Goal: Task Accomplishment & Management: Complete application form

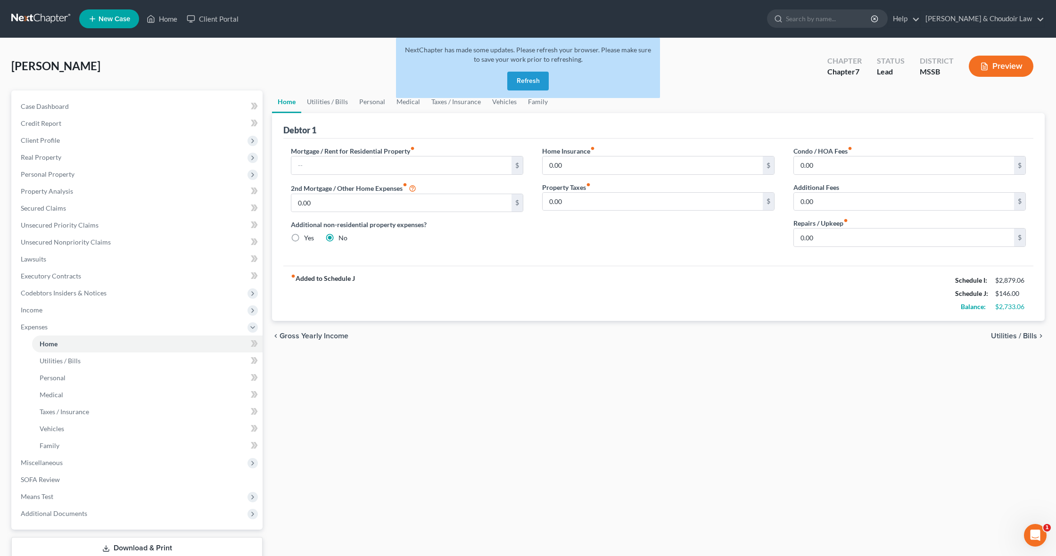
click at [530, 79] on button "Refresh" at bounding box center [527, 81] width 41 height 19
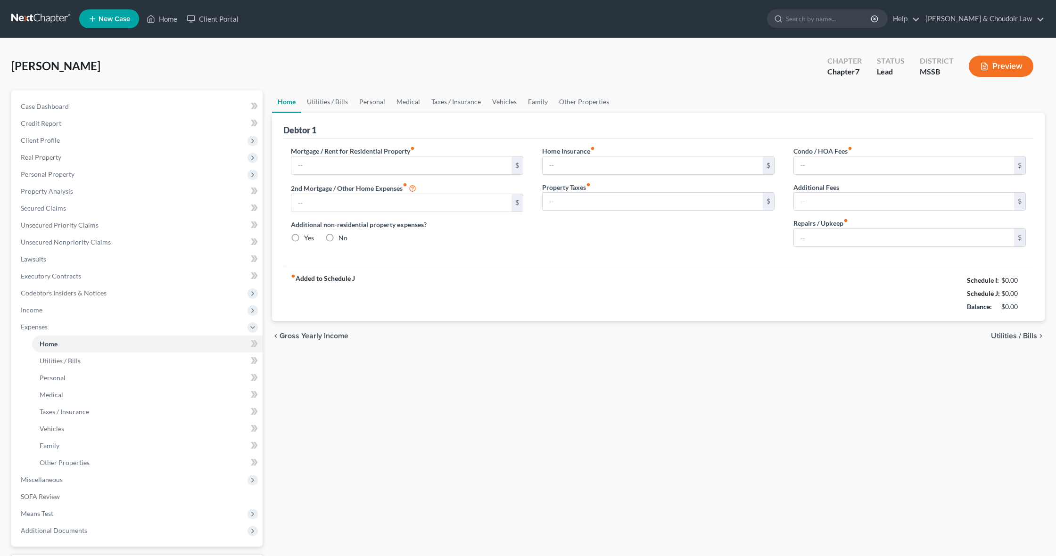
type input "0.00"
radio input "true"
type input "0.00"
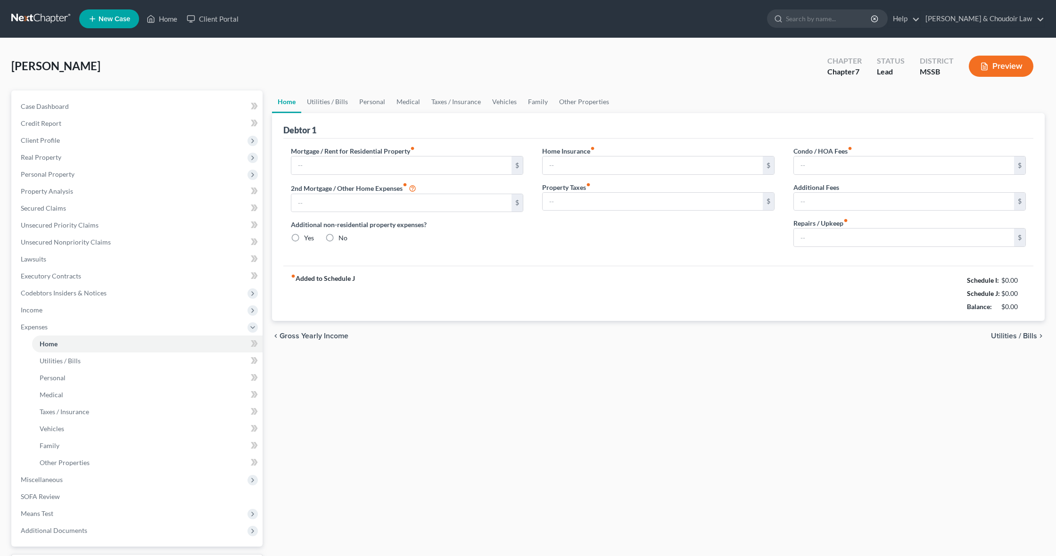
type input "0.00"
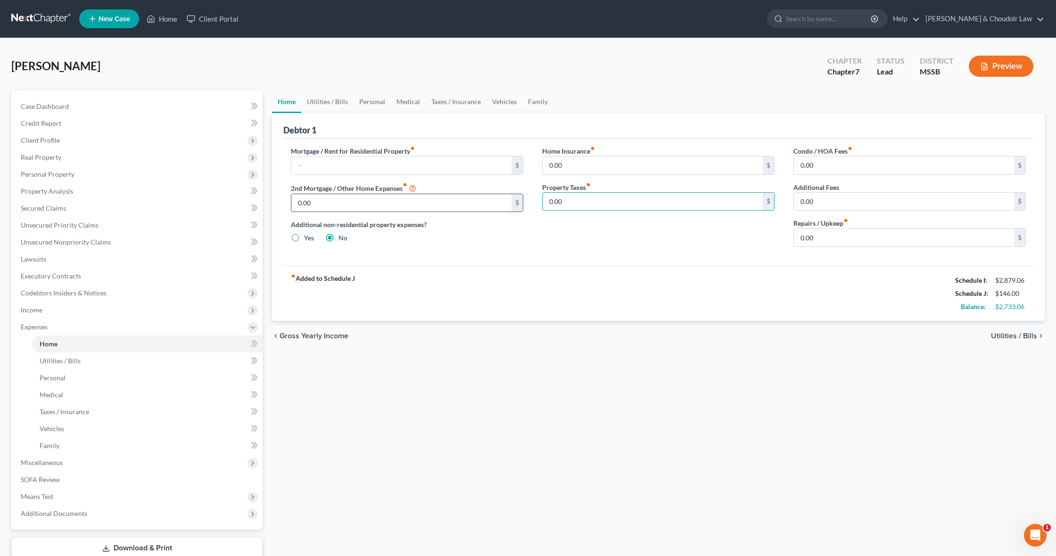
drag, startPoint x: 513, startPoint y: 201, endPoint x: 506, endPoint y: 201, distance: 7.5
click at [506, 201] on div "Mortgage / Rent for Residential Property fiber_manual_record $ 2nd Mortgage / O…" at bounding box center [658, 200] width 754 height 108
type input "61.42"
drag, startPoint x: 798, startPoint y: 235, endPoint x: 764, endPoint y: 235, distance: 34.4
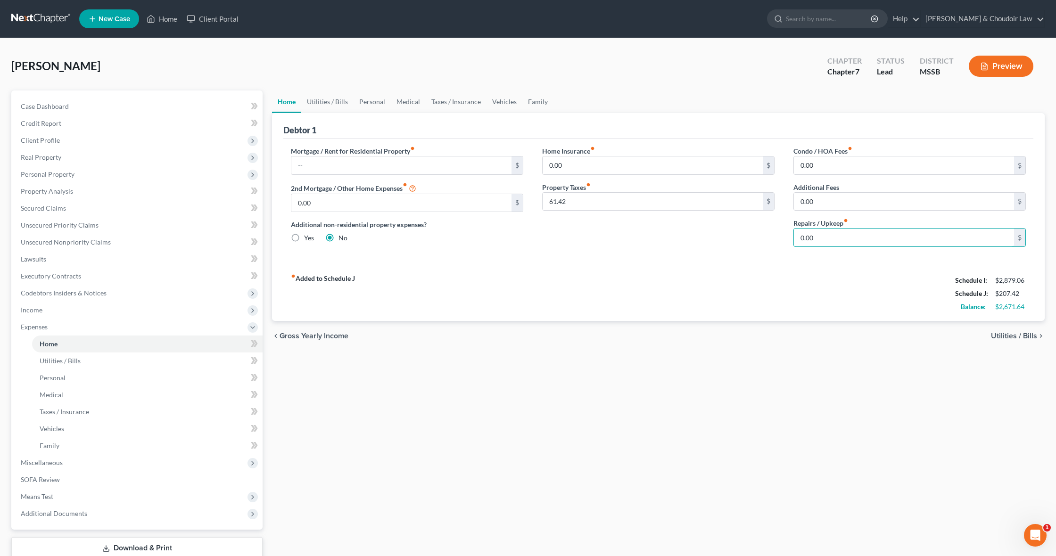
click at [764, 235] on div "Mortgage / Rent for Residential Property fiber_manual_record $ 2nd Mortgage / O…" at bounding box center [658, 200] width 754 height 108
type input "75.00"
click at [329, 103] on link "Utilities / Bills" at bounding box center [327, 102] width 52 height 23
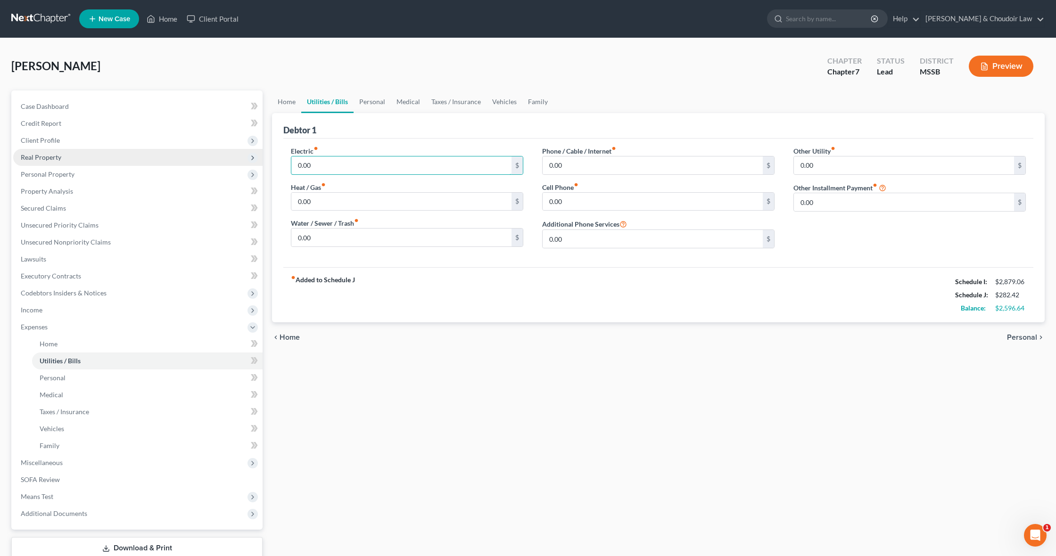
drag, startPoint x: 315, startPoint y: 163, endPoint x: 259, endPoint y: 162, distance: 56.1
click at [260, 162] on div "Petition Navigation Case Dashboard Payments Invoices Payments Payments Credit R…" at bounding box center [528, 338] width 1043 height 494
type input "150"
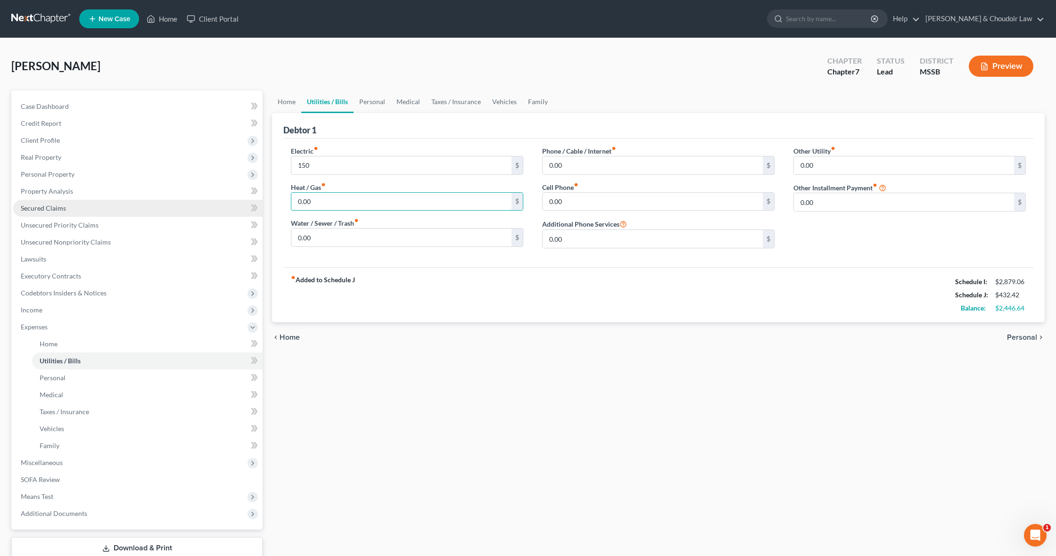
drag, startPoint x: 322, startPoint y: 202, endPoint x: 251, endPoint y: 201, distance: 70.7
click at [251, 201] on div "Petition Navigation Case Dashboard Payments Invoices Payments Payments Credit R…" at bounding box center [528, 338] width 1043 height 494
type input "55"
drag, startPoint x: 327, startPoint y: 240, endPoint x: 269, endPoint y: 240, distance: 58.0
click at [269, 240] on div "Home Utilities / Bills Personal Medical Taxes / Insurance Vehicles Family Debto…" at bounding box center [658, 338] width 782 height 494
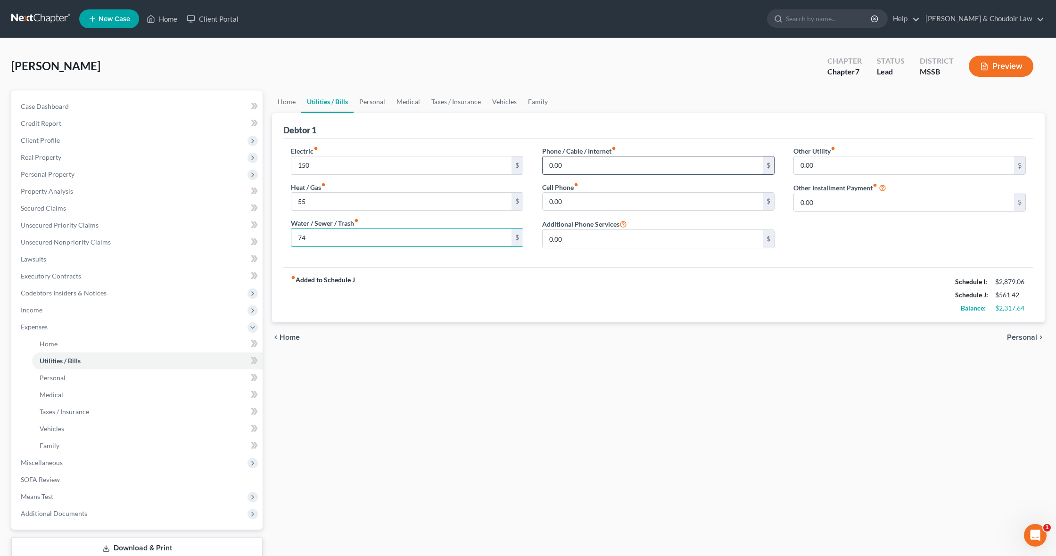
type input "74"
drag, startPoint x: 605, startPoint y: 168, endPoint x: 515, endPoint y: 164, distance: 90.2
type input "335.95"
drag, startPoint x: 570, startPoint y: 199, endPoint x: 527, endPoint y: 199, distance: 42.9
type input "138.44"
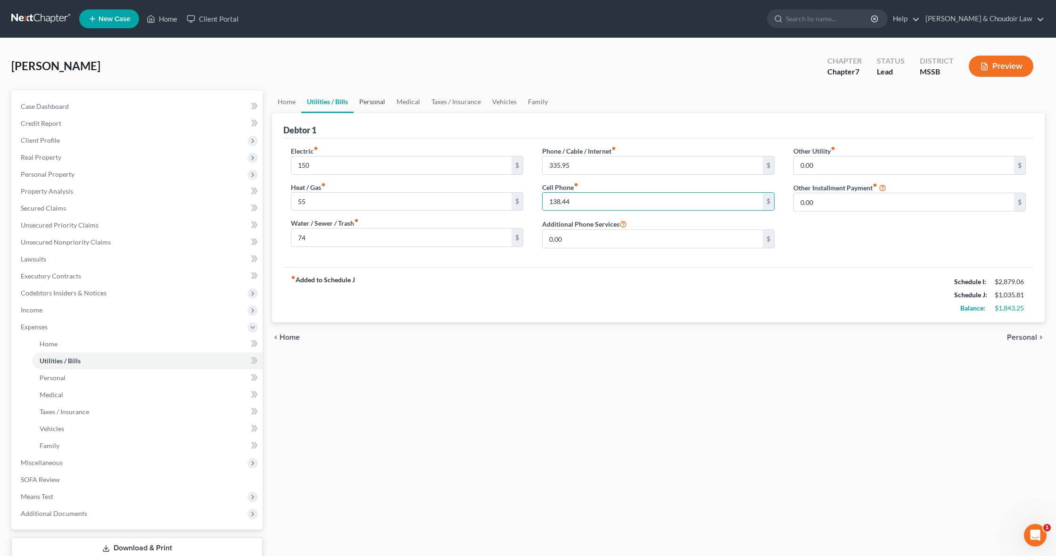
click at [365, 104] on link "Personal" at bounding box center [372, 102] width 37 height 23
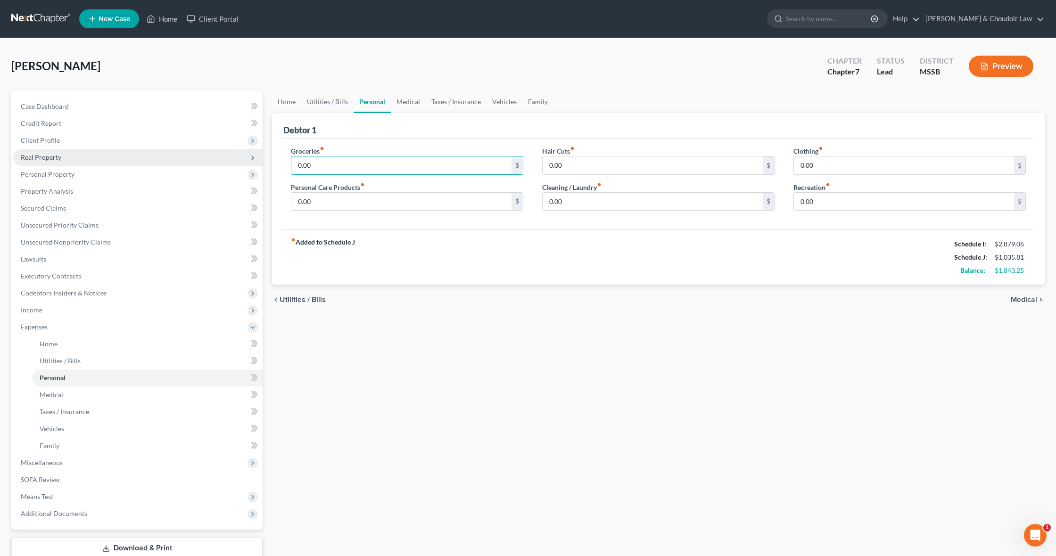
drag, startPoint x: 326, startPoint y: 166, endPoint x: 251, endPoint y: 161, distance: 74.7
click at [251, 161] on div "Petition Navigation Case Dashboard Payments Invoices Payments Payments Credit R…" at bounding box center [528, 338] width 1043 height 494
type input "300"
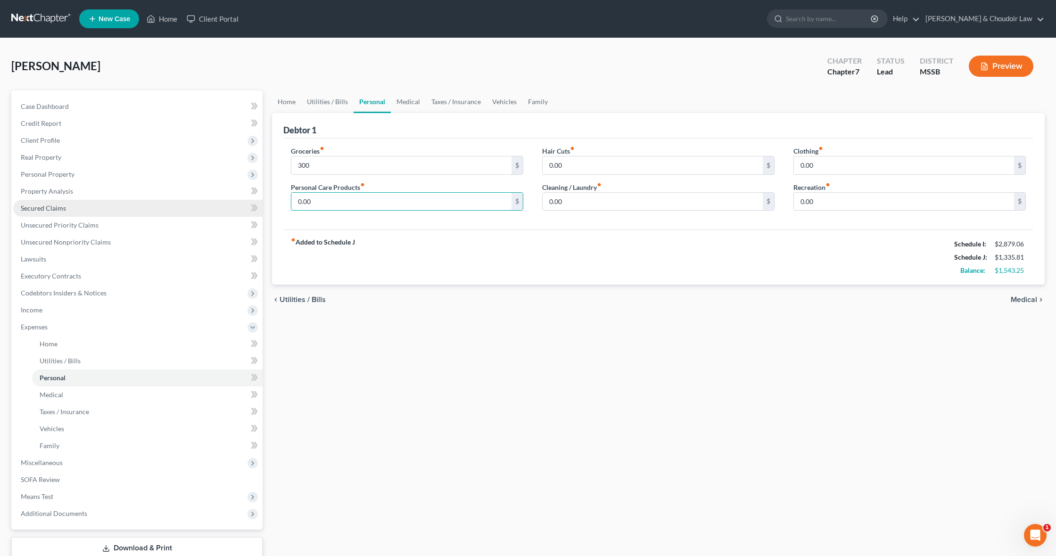
drag, startPoint x: 316, startPoint y: 198, endPoint x: 256, endPoint y: 201, distance: 60.9
click at [256, 201] on div "Petition Navigation Case Dashboard Payments Invoices Payments Payments Credit R…" at bounding box center [528, 338] width 1043 height 494
type input "100.00"
type input "40.00"
type input "75.00"
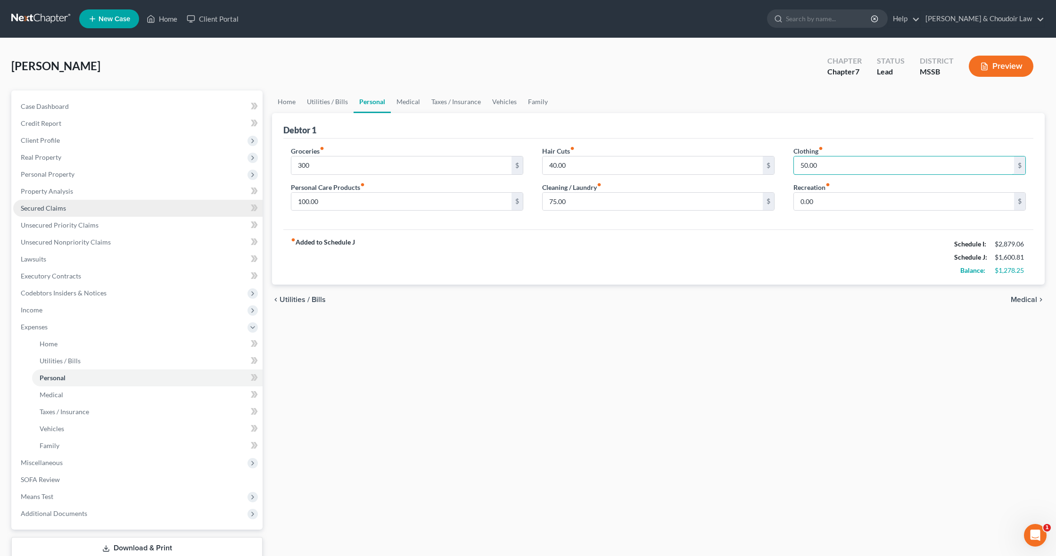
type input "50.00"
type input "120"
click at [407, 100] on link "Medical" at bounding box center [408, 102] width 35 height 23
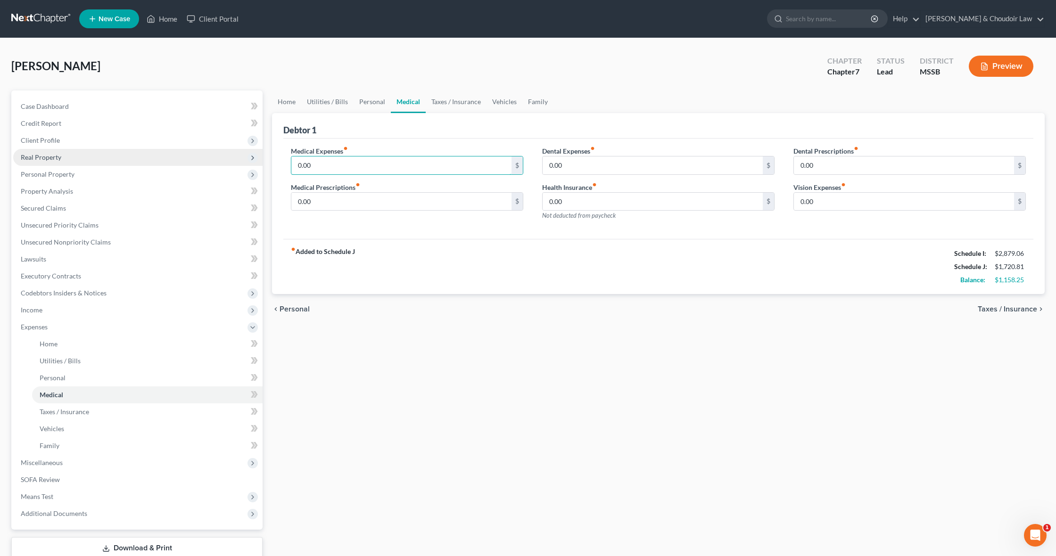
drag, startPoint x: 326, startPoint y: 160, endPoint x: 259, endPoint y: 158, distance: 67.4
click at [259, 158] on div "Petition Navigation Case Dashboard Payments Invoices Payments Payments Credit R…" at bounding box center [528, 338] width 1043 height 494
drag, startPoint x: 276, startPoint y: 167, endPoint x: 227, endPoint y: 164, distance: 49.1
click at [227, 164] on div "Petition Navigation Case Dashboard Payments Invoices Payments Payments Credit R…" at bounding box center [528, 338] width 1043 height 494
type input "150.00"
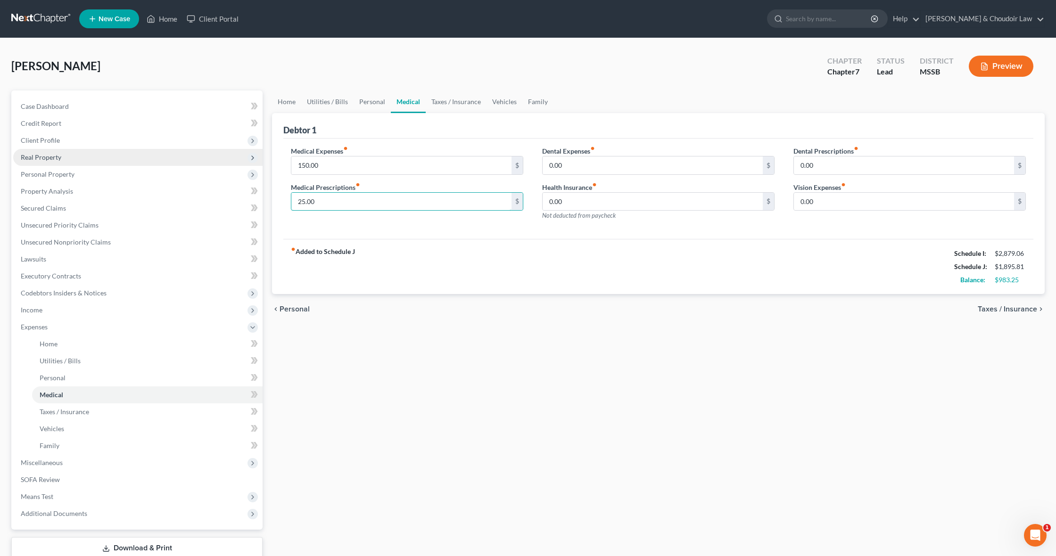
type input "25.00"
type input "20.00"
type input "10.00"
click at [444, 105] on link "Taxes / Insurance" at bounding box center [456, 102] width 61 height 23
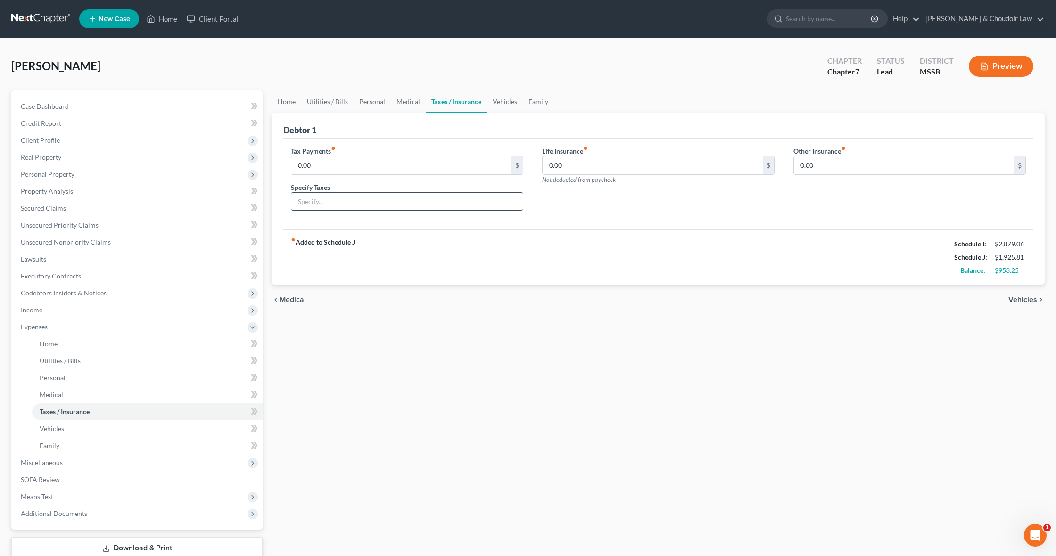
click at [331, 200] on input "text" at bounding box center [407, 202] width 232 height 18
type input "vehicle tags"
click at [325, 165] on input "0.00" at bounding box center [401, 166] width 220 height 18
type input "0"
type input "5.60"
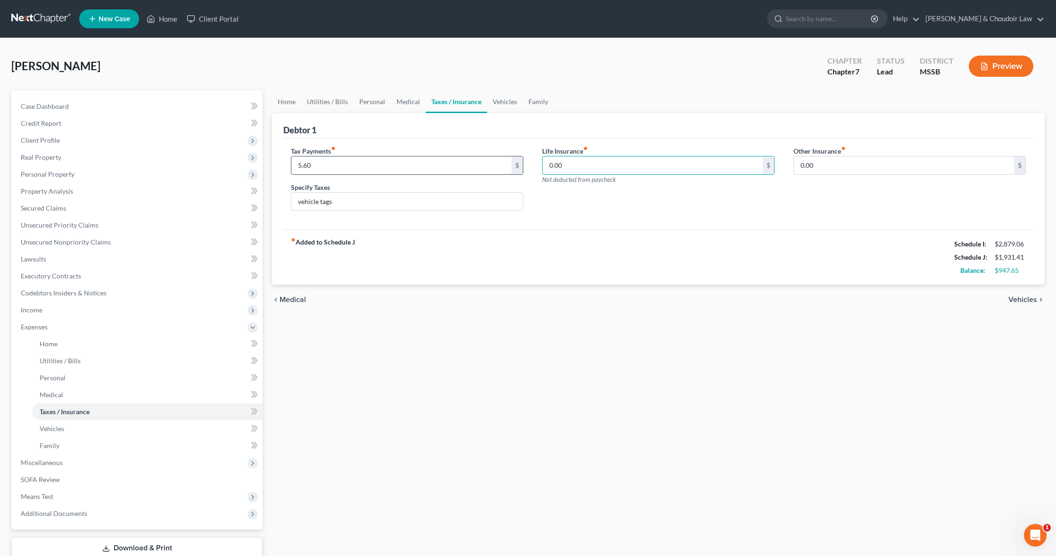
drag, startPoint x: 584, startPoint y: 168, endPoint x: 506, endPoint y: 162, distance: 78.0
click at [506, 162] on div "Tax Payments fiber_manual_record 5.60 $ Specify Taxes vehicle tags Life Insuran…" at bounding box center [658, 182] width 754 height 73
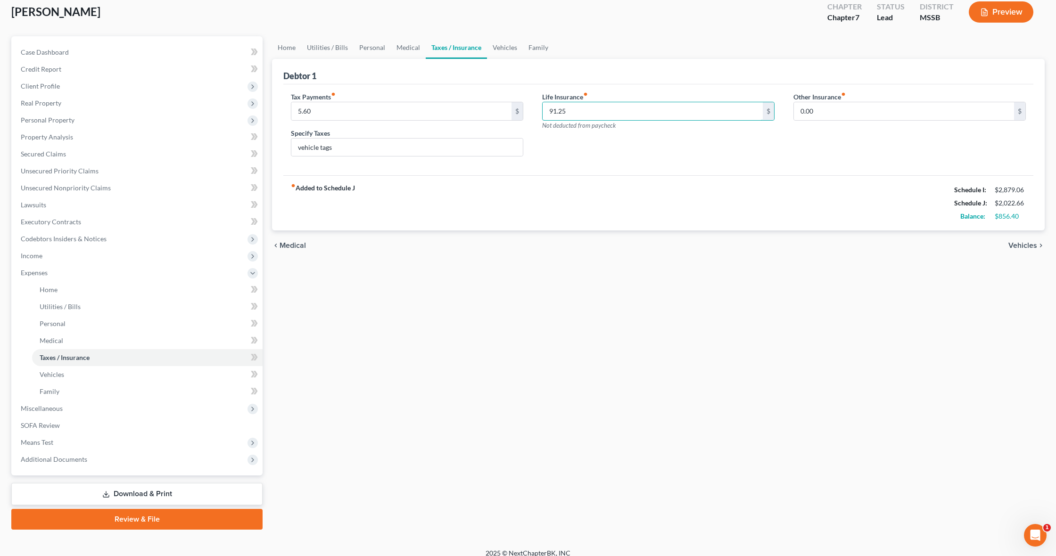
scroll to position [54, 0]
type input "91.25"
click at [510, 53] on link "Vehicles" at bounding box center [505, 47] width 36 height 23
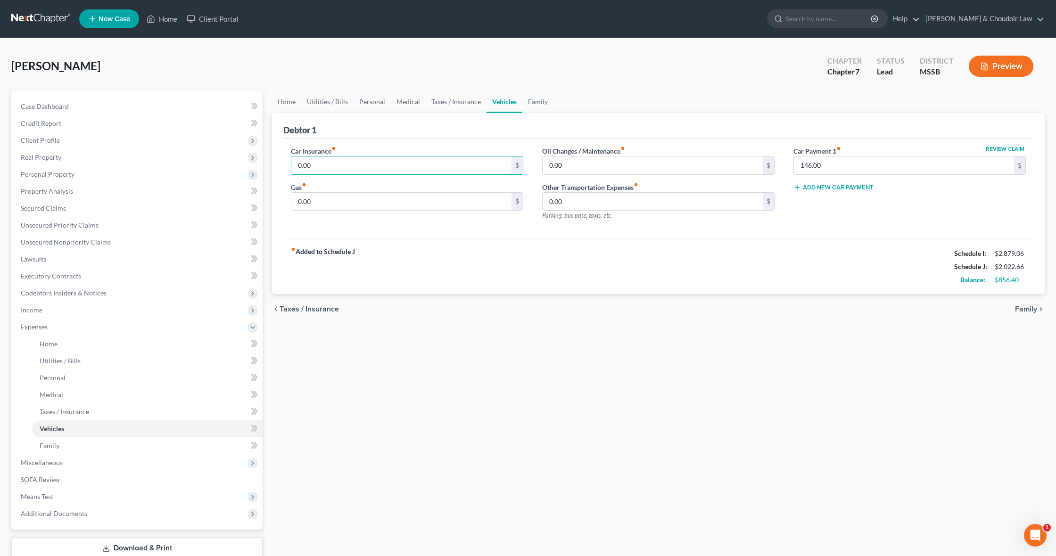
drag, startPoint x: 328, startPoint y: 165, endPoint x: 273, endPoint y: 163, distance: 55.2
click at [273, 163] on div "Debtor 1 Car Insurance fiber_manual_record 0.00 $ Gas fiber_manual_record 0.00 …" at bounding box center [658, 204] width 773 height 182
type input "105.28"
type input "235.00"
type input "50.00"
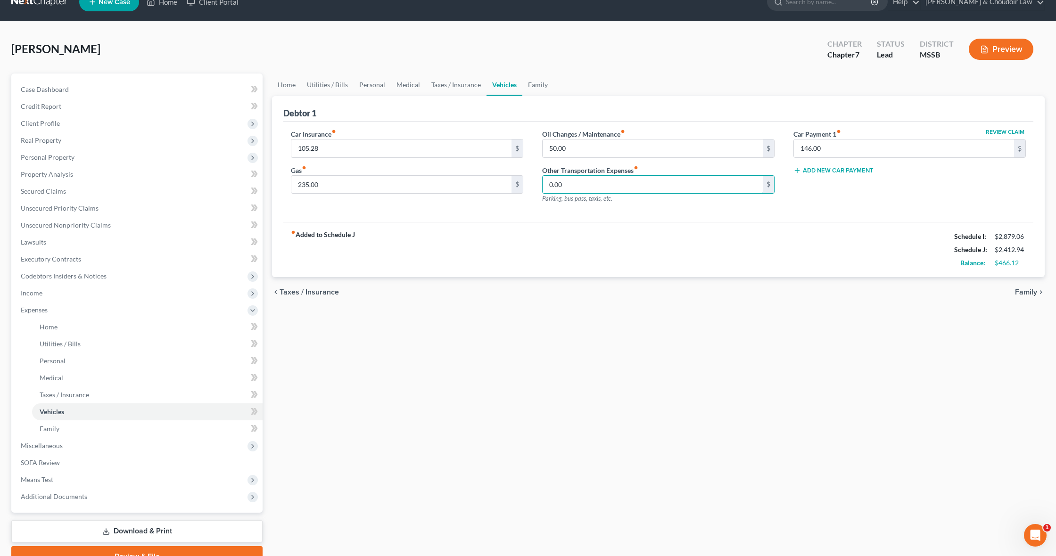
scroll to position [17, 0]
drag, startPoint x: 865, startPoint y: 149, endPoint x: 730, endPoint y: 144, distance: 135.0
click at [730, 144] on div "Car Insurance fiber_manual_record 105.28 $ Gas fiber_manual_record 235.00 $ Oil…" at bounding box center [658, 170] width 754 height 82
click at [536, 86] on link "Family" at bounding box center [537, 85] width 31 height 23
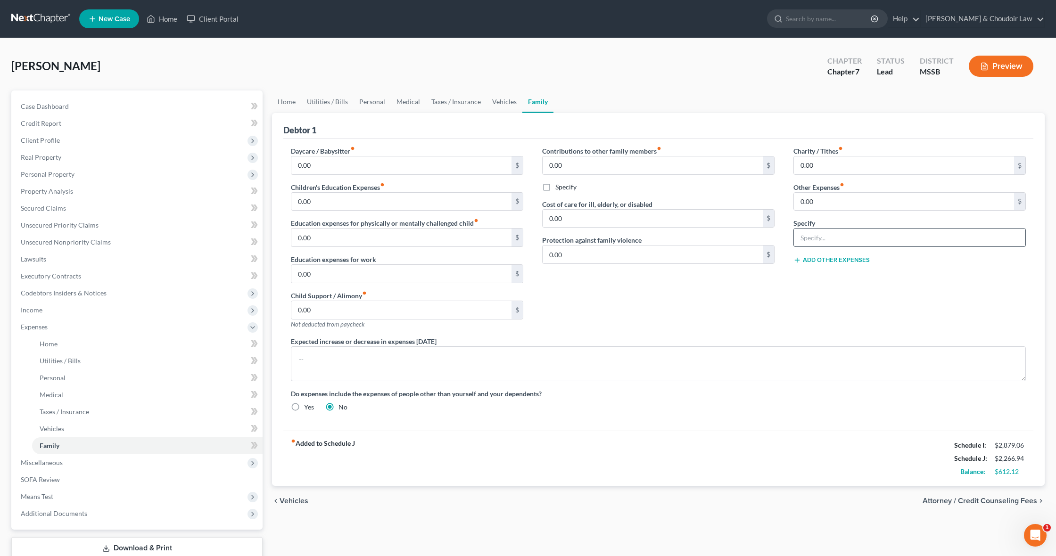
scroll to position [0, 0]
drag, startPoint x: 825, startPoint y: 202, endPoint x: 758, endPoint y: 200, distance: 67.5
click at [759, 200] on div "Daycare / Babysitter fiber_manual_record 0.00 $ Children's Education Expenses f…" at bounding box center [658, 282] width 754 height 273
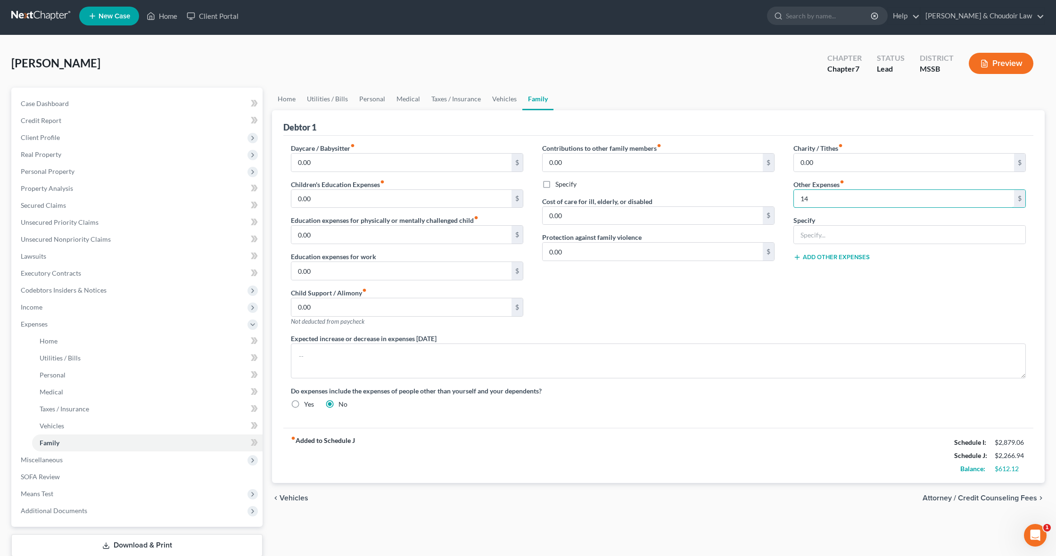
scroll to position [4, 0]
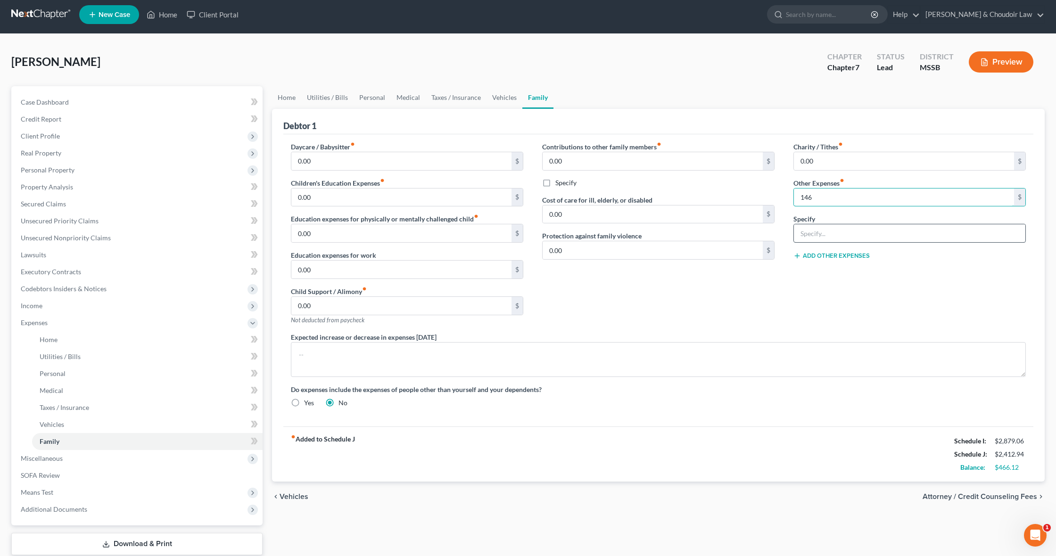
type input "146"
click at [844, 236] on input "text" at bounding box center [910, 233] width 232 height 18
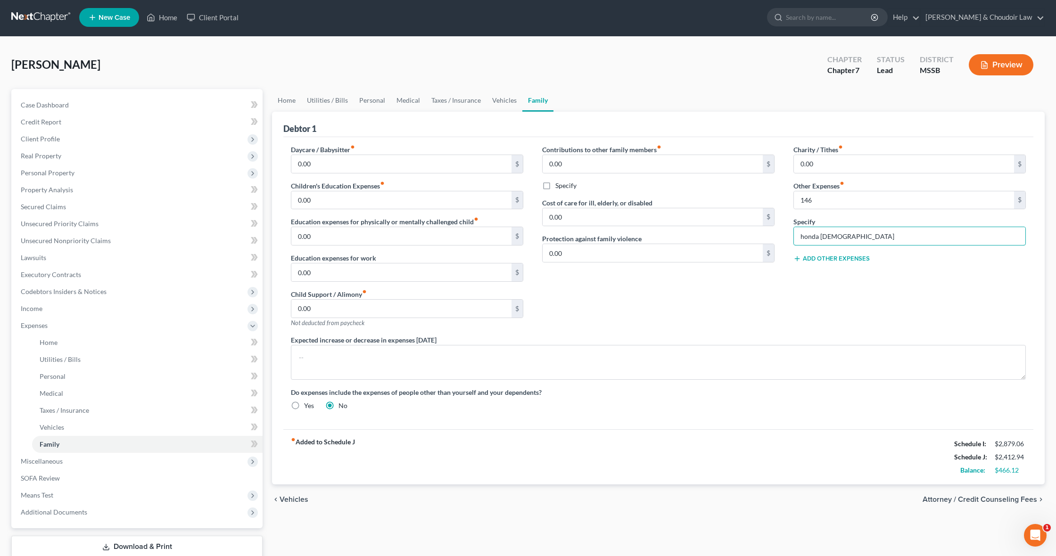
scroll to position [3, 0]
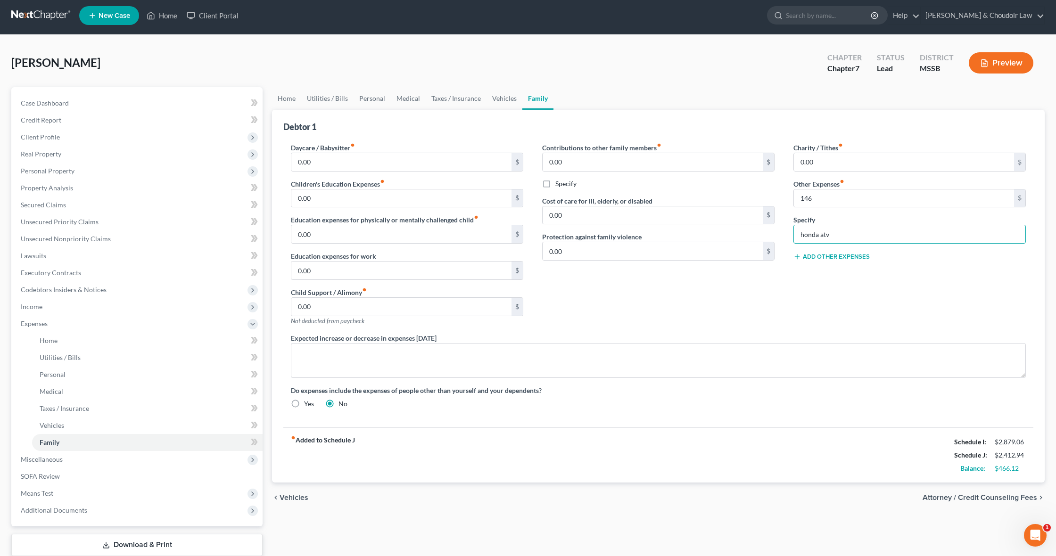
type input "honda atv"
click at [834, 321] on div "Charity / Tithes fiber_manual_record 0.00 $ Other Expenses fiber_manual_record …" at bounding box center [909, 238] width 251 height 190
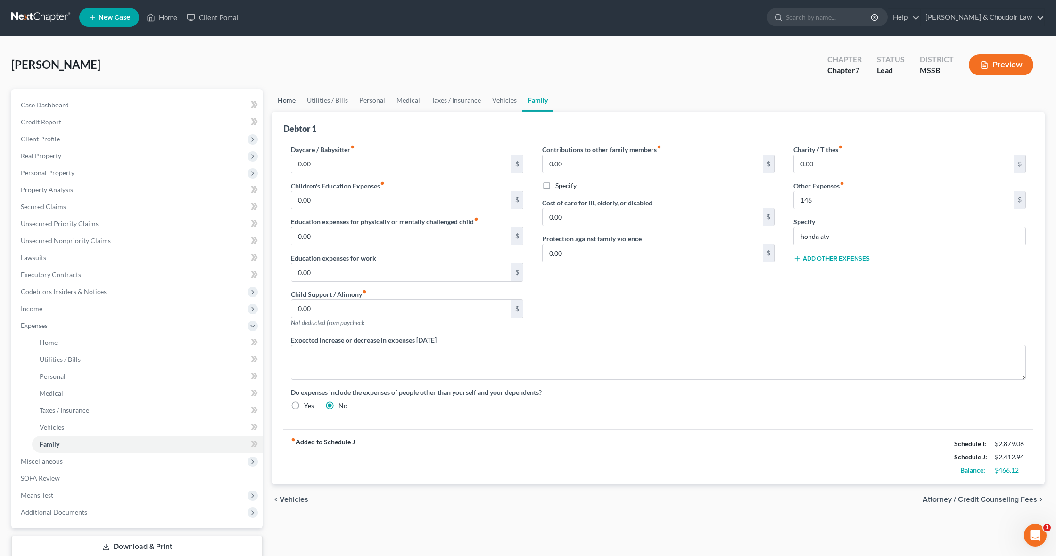
click at [292, 97] on link "Home" at bounding box center [286, 100] width 29 height 23
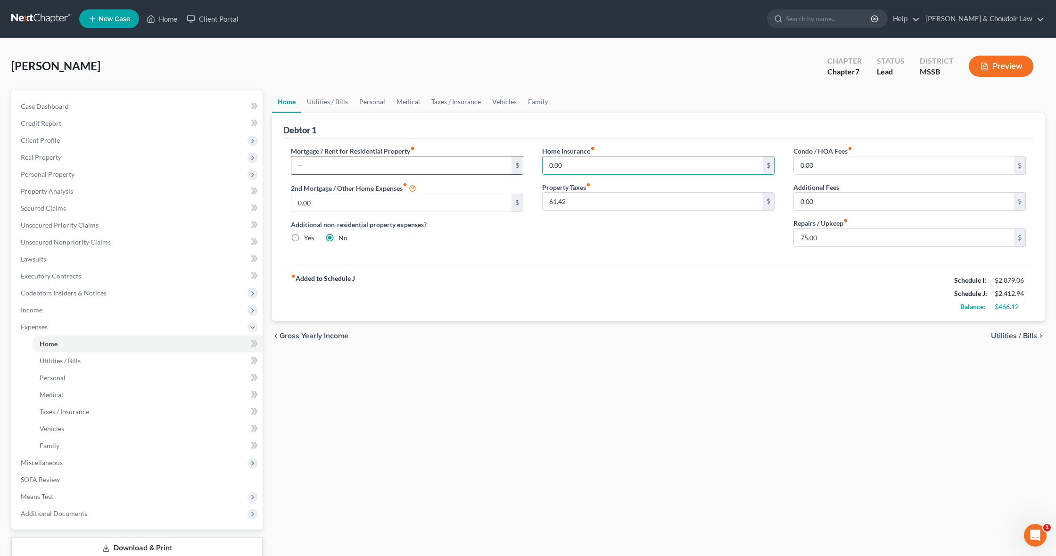
drag, startPoint x: 559, startPoint y: 166, endPoint x: 505, endPoint y: 165, distance: 54.2
click at [505, 165] on div "Mortgage / Rent for Residential Property fiber_manual_record $ 2nd Mortgage / O…" at bounding box center [658, 200] width 754 height 108
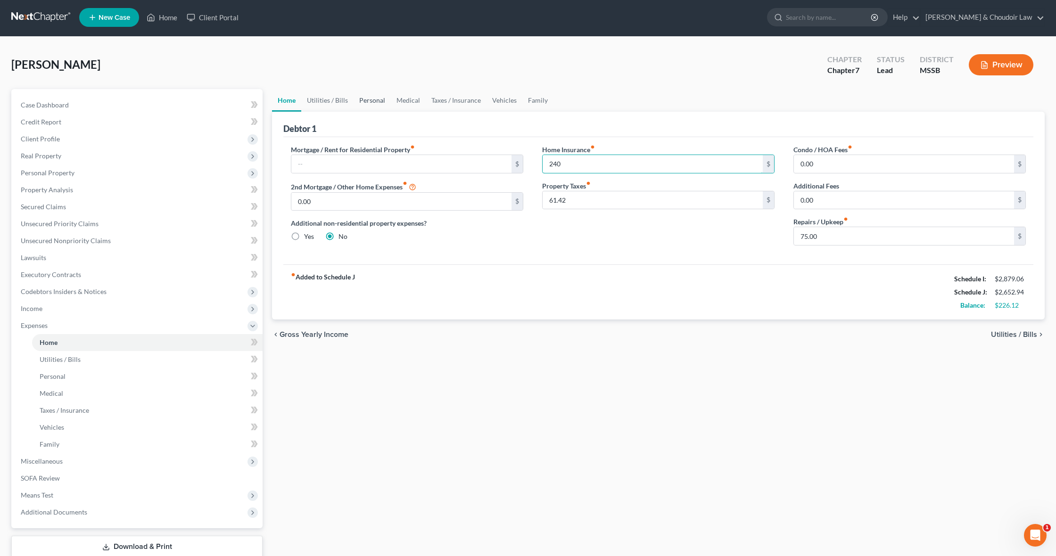
type input "240"
click at [361, 103] on link "Personal" at bounding box center [372, 100] width 37 height 23
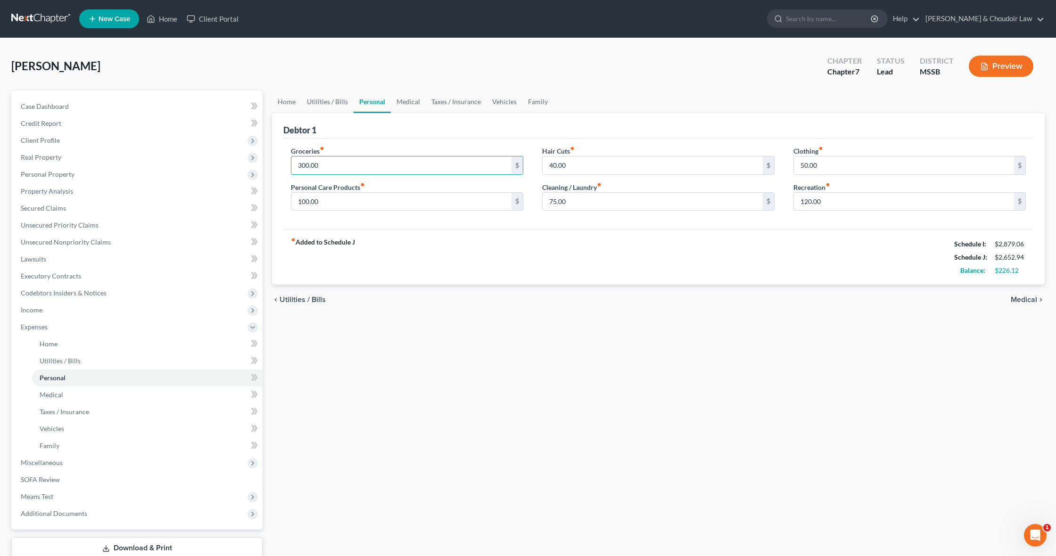
drag, startPoint x: 319, startPoint y: 169, endPoint x: 272, endPoint y: 167, distance: 46.7
click at [272, 167] on div "Debtor 1 Groceries fiber_manual_record 300.00 $ Personal Care Products fiber_ma…" at bounding box center [658, 199] width 773 height 172
type input "500.00"
click at [66, 468] on span "Miscellaneous" at bounding box center [137, 463] width 249 height 17
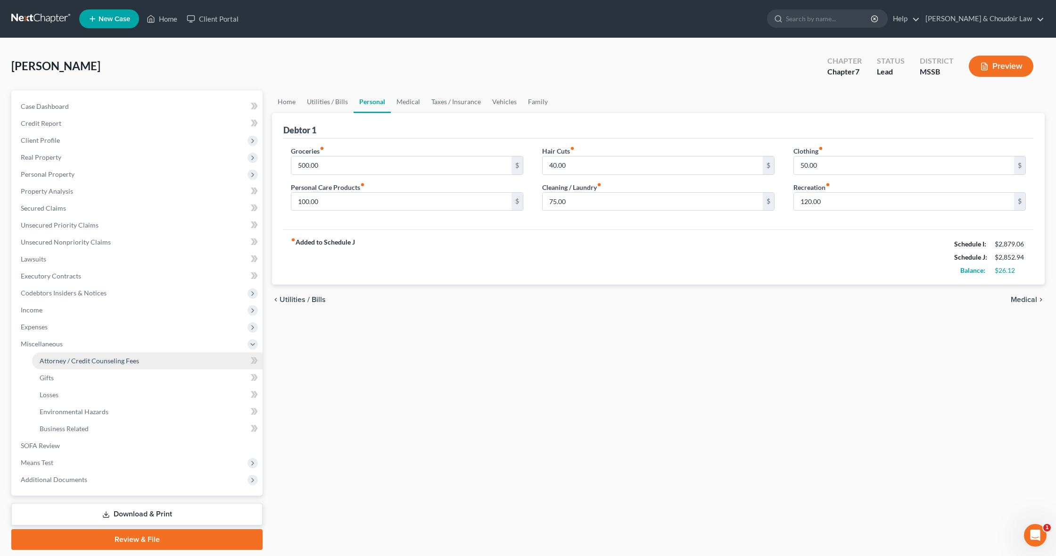
click at [88, 364] on span "Attorney / Credit Counseling Fees" at bounding box center [89, 361] width 99 height 8
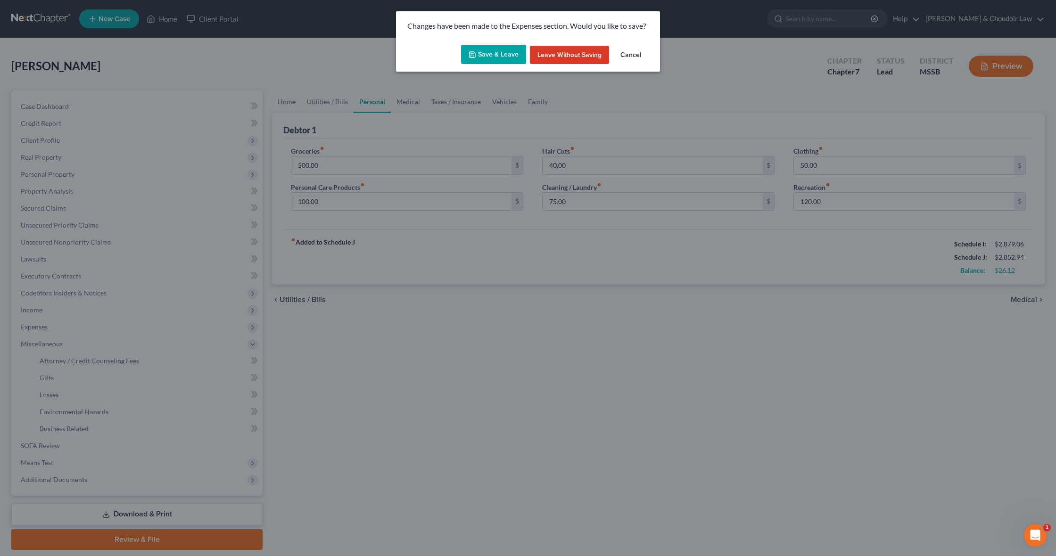
click at [491, 58] on button "Save & Leave" at bounding box center [493, 55] width 65 height 20
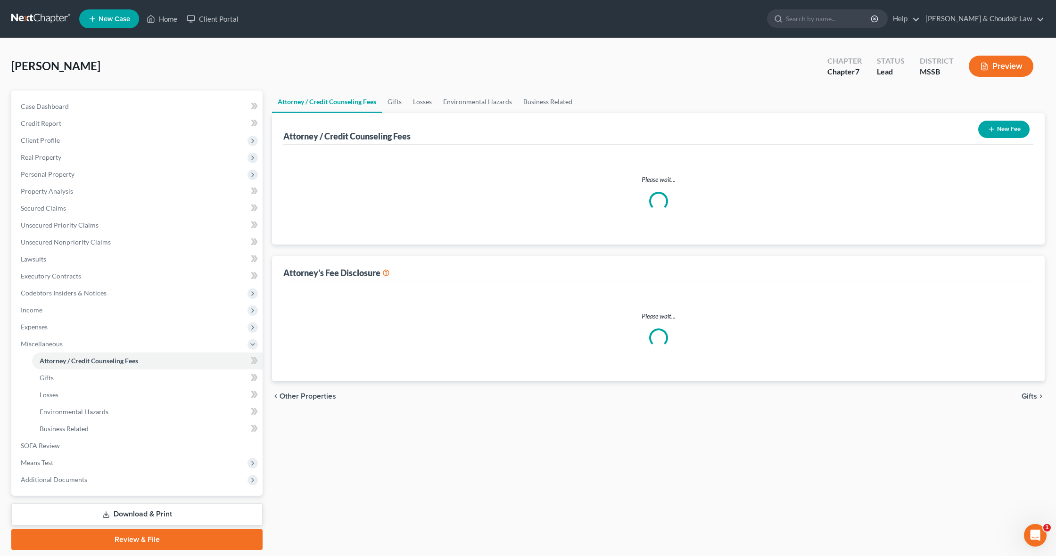
select select "1"
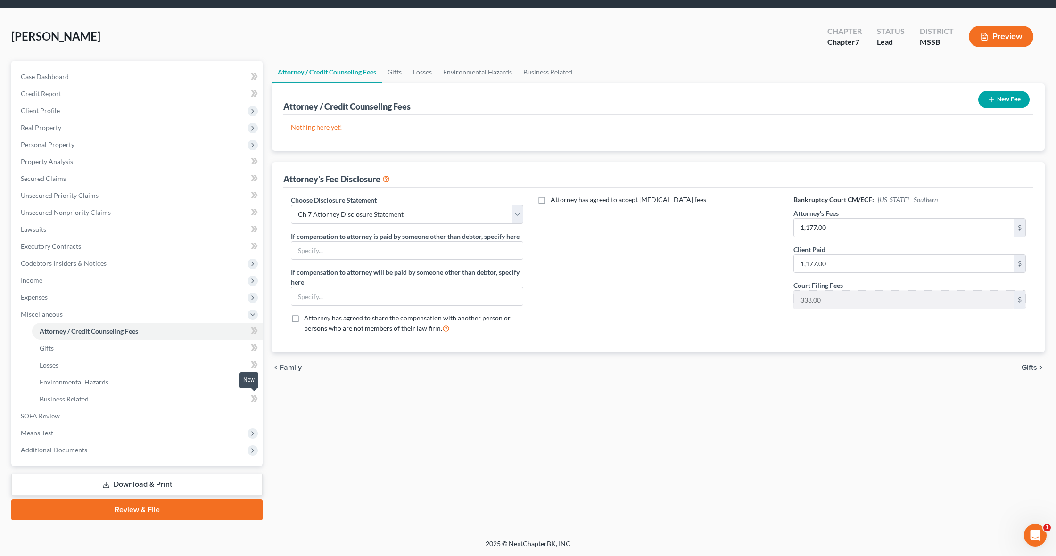
scroll to position [30, 0]
click at [58, 417] on span "SOFA Review" at bounding box center [40, 416] width 39 height 8
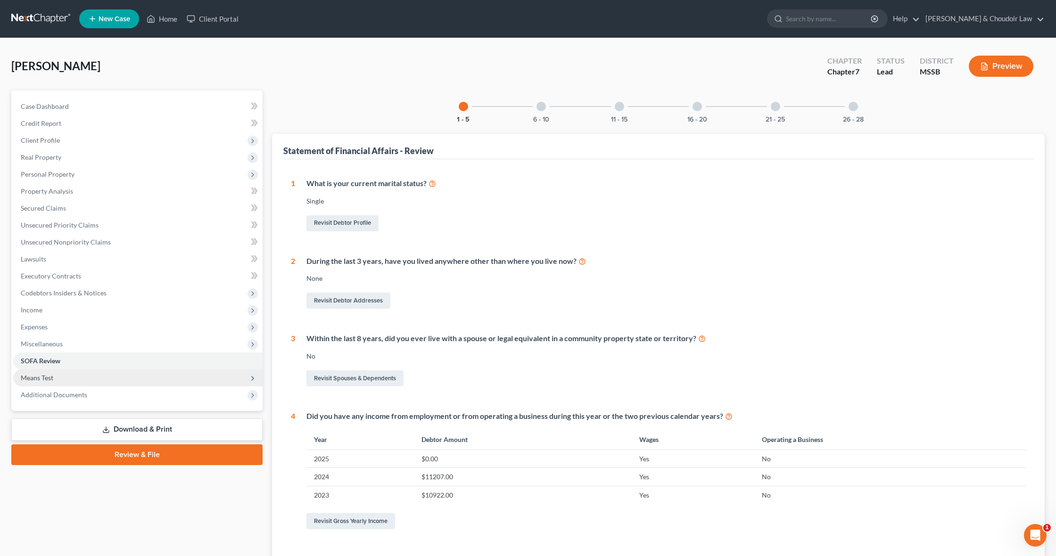
click at [58, 376] on span "Means Test" at bounding box center [137, 378] width 249 height 17
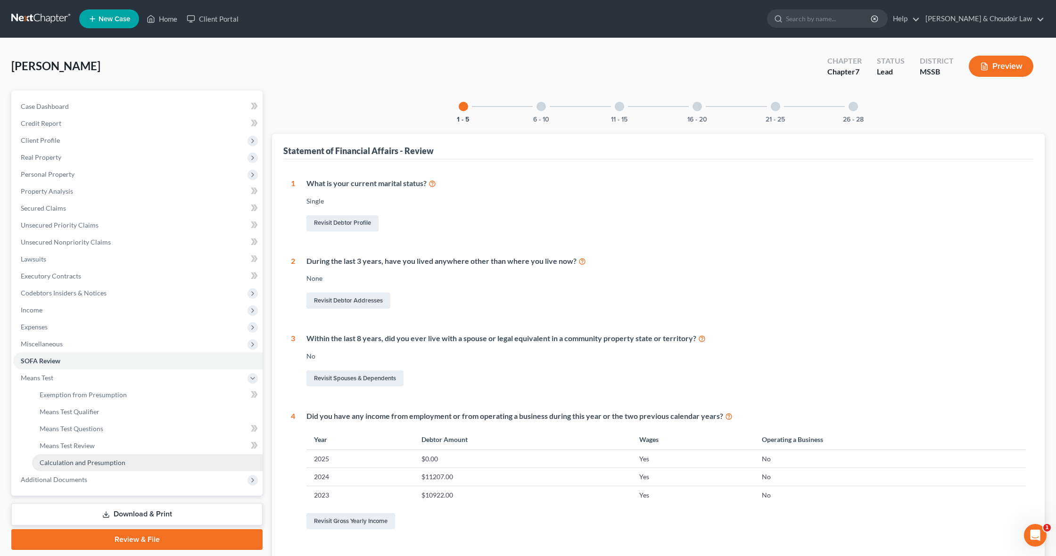
click at [84, 463] on span "Calculation and Presumption" at bounding box center [83, 463] width 86 height 8
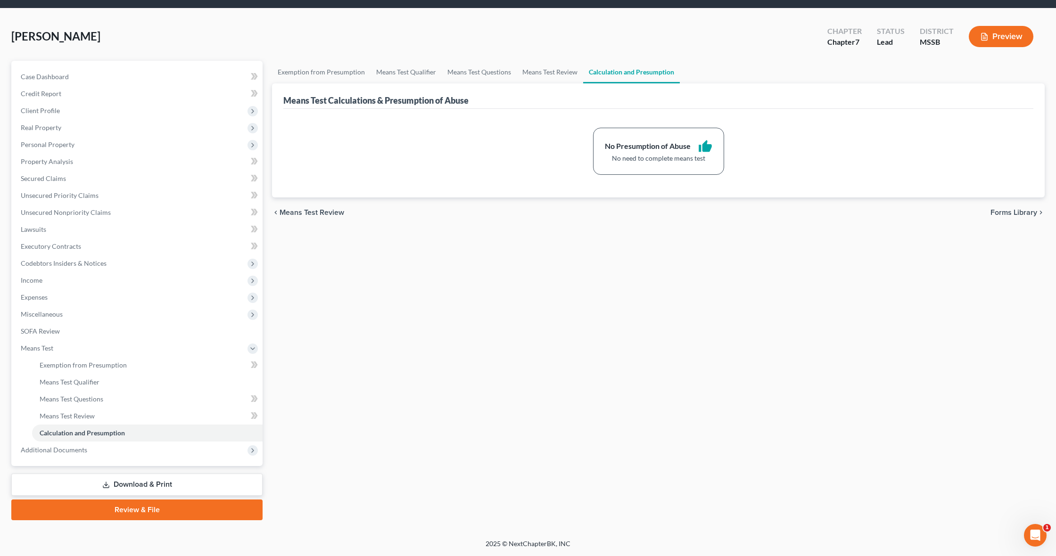
scroll to position [32, 0]
click at [181, 478] on link "Download & Print" at bounding box center [136, 485] width 251 height 22
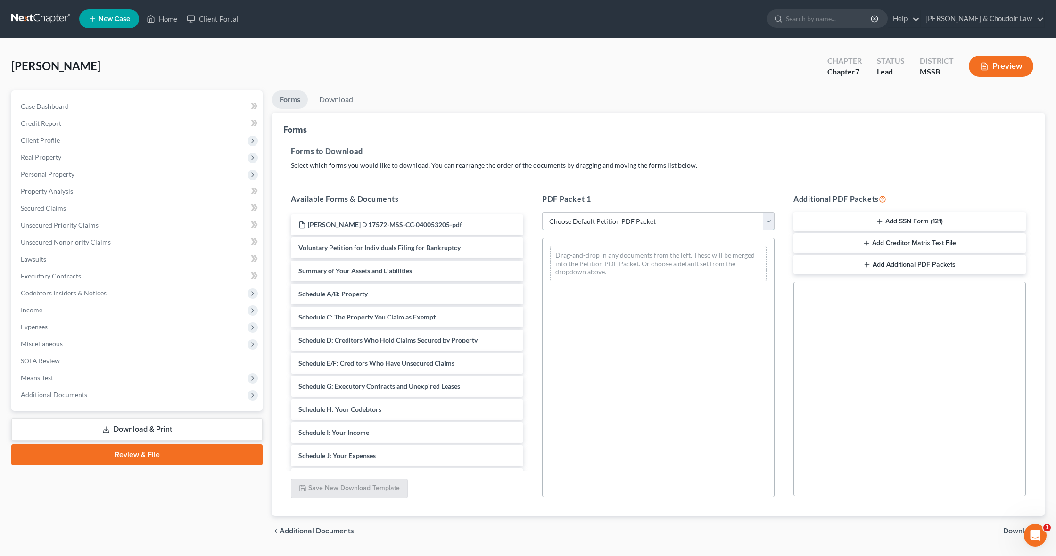
select select "0"
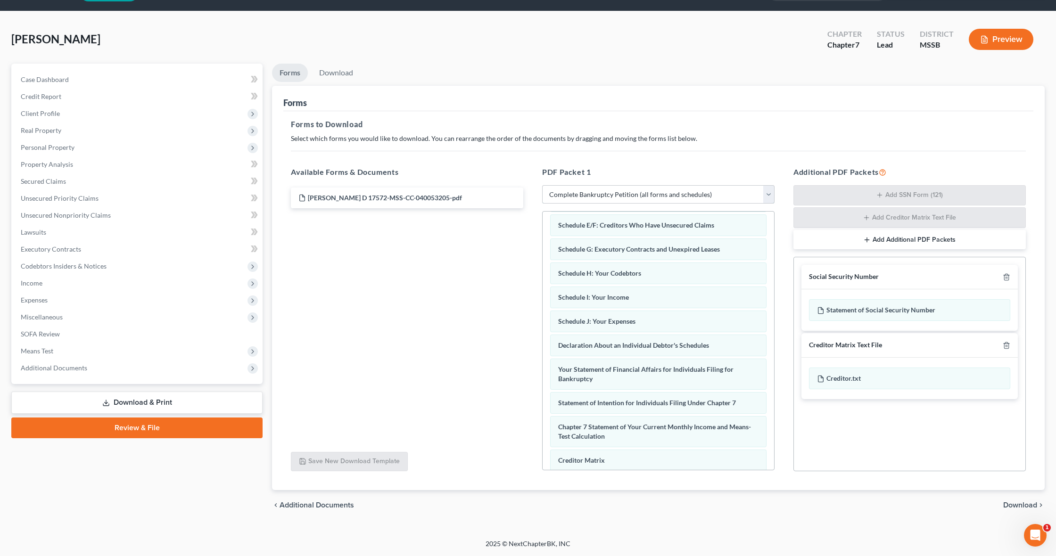
scroll to position [27, 0]
click at [1012, 502] on span "Download" at bounding box center [1020, 506] width 34 height 8
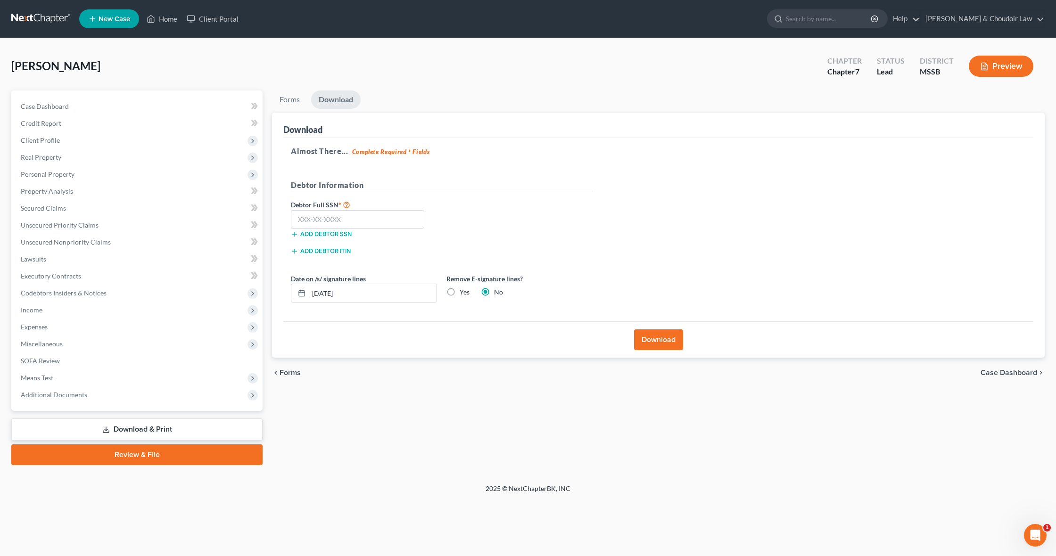
scroll to position [0, 0]
click at [358, 227] on input "text" at bounding box center [357, 219] width 133 height 19
type input "428-68-7750"
drag, startPoint x: 358, startPoint y: 290, endPoint x: 218, endPoint y: 284, distance: 140.2
click at [218, 284] on div "Petition Navigation Case Dashboard Payments Invoices Payments Payments Credit R…" at bounding box center [528, 278] width 1043 height 375
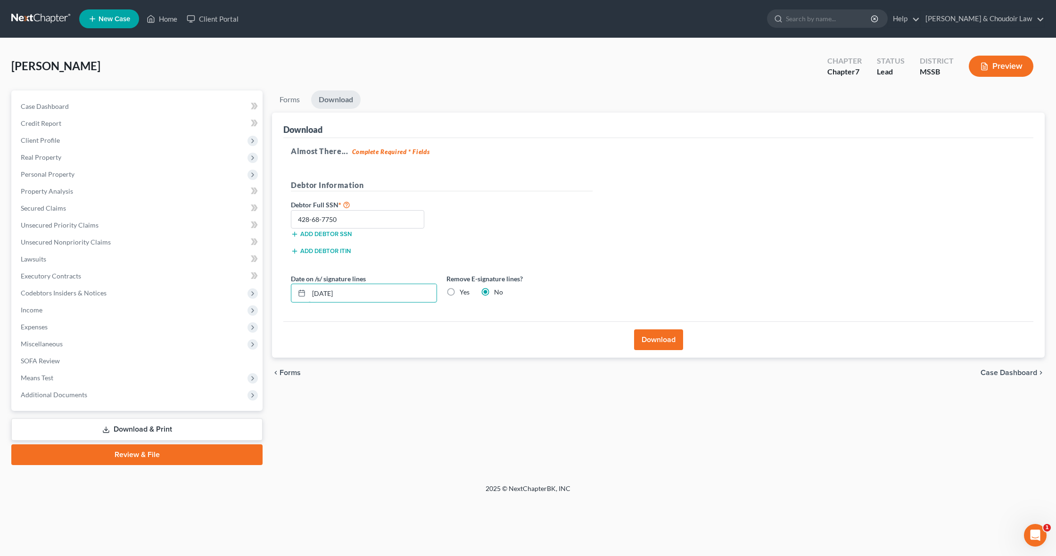
type input "09/12/2025"
click at [460, 293] on label "Yes" at bounding box center [465, 292] width 10 height 9
click at [463, 293] on input "Yes" at bounding box center [466, 291] width 6 height 6
radio input "true"
radio input "false"
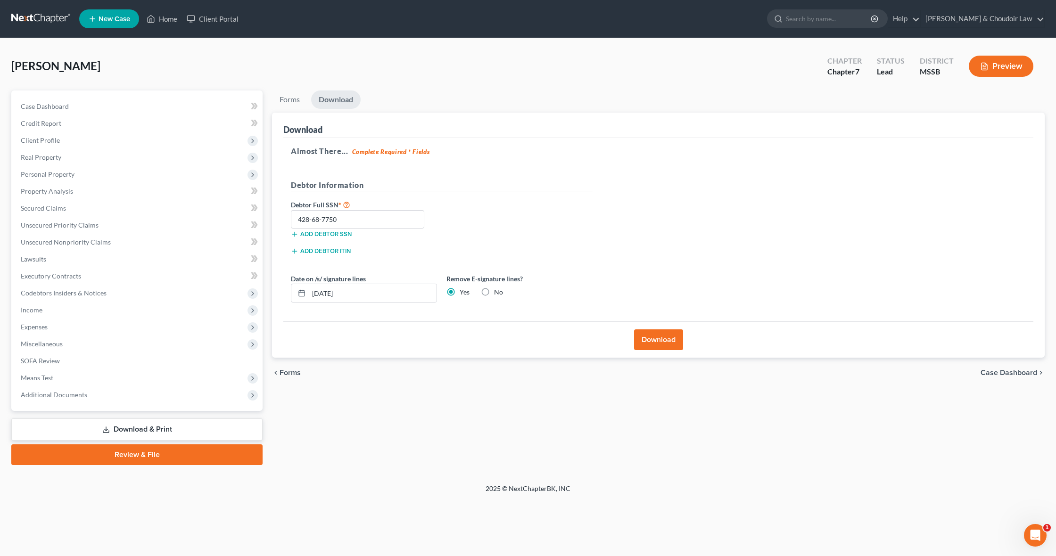
click at [655, 343] on button "Download" at bounding box center [658, 340] width 49 height 21
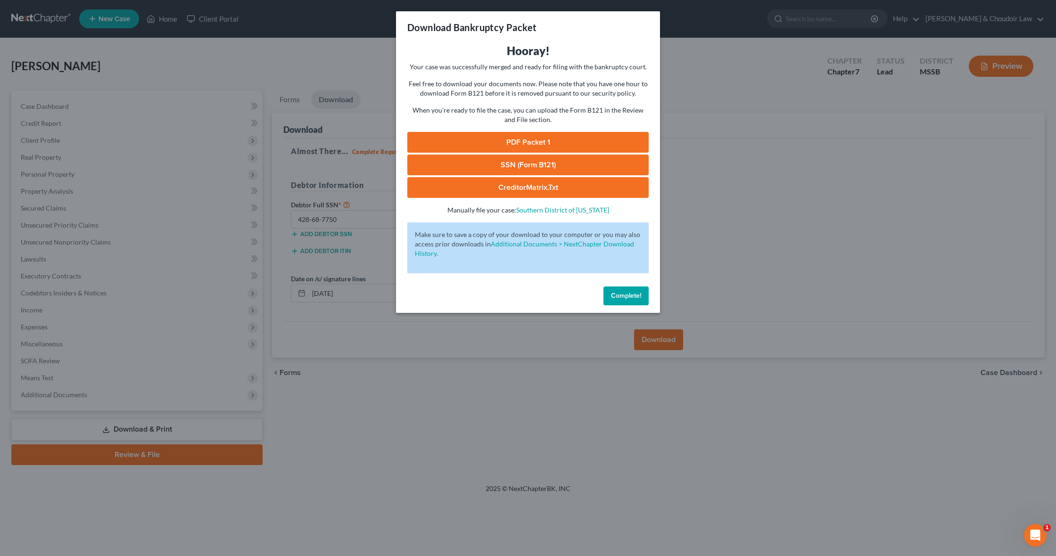
click at [597, 135] on link "PDF Packet 1" at bounding box center [527, 142] width 241 height 21
click at [480, 160] on link "SSN (Form B121)" at bounding box center [527, 165] width 241 height 21
click at [642, 292] on button "Complete!" at bounding box center [626, 296] width 45 height 19
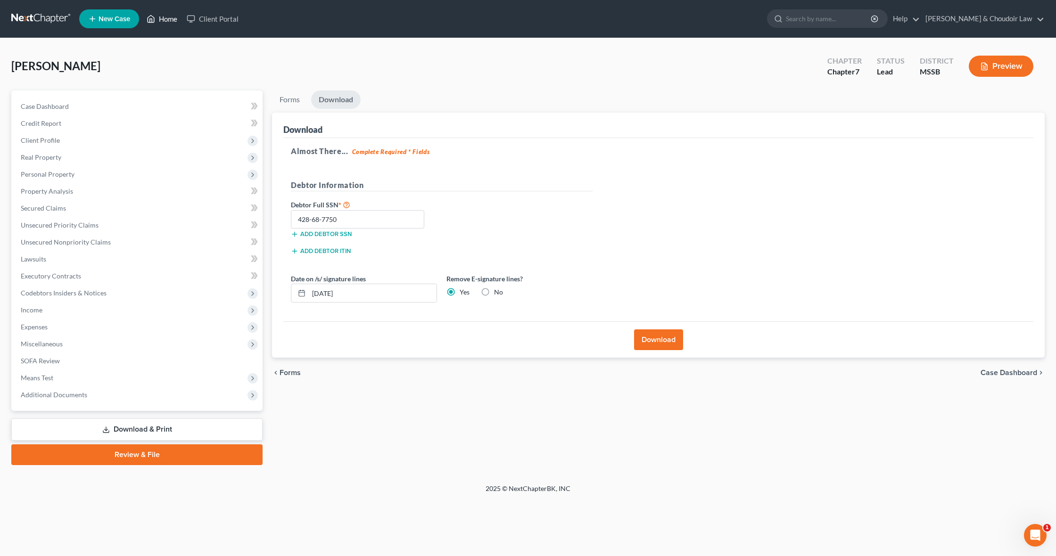
click at [161, 20] on link "Home" at bounding box center [162, 18] width 40 height 17
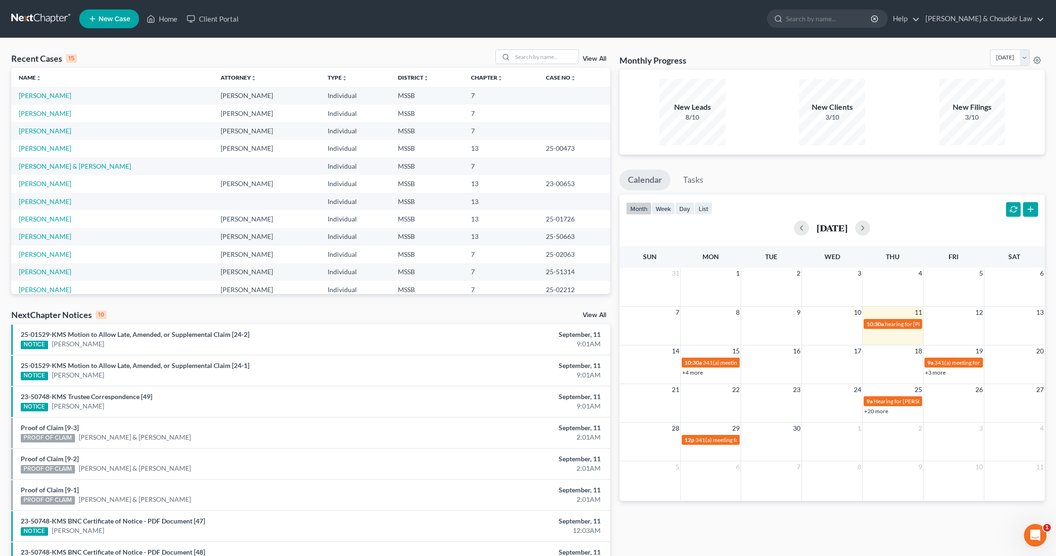
scroll to position [0, 0]
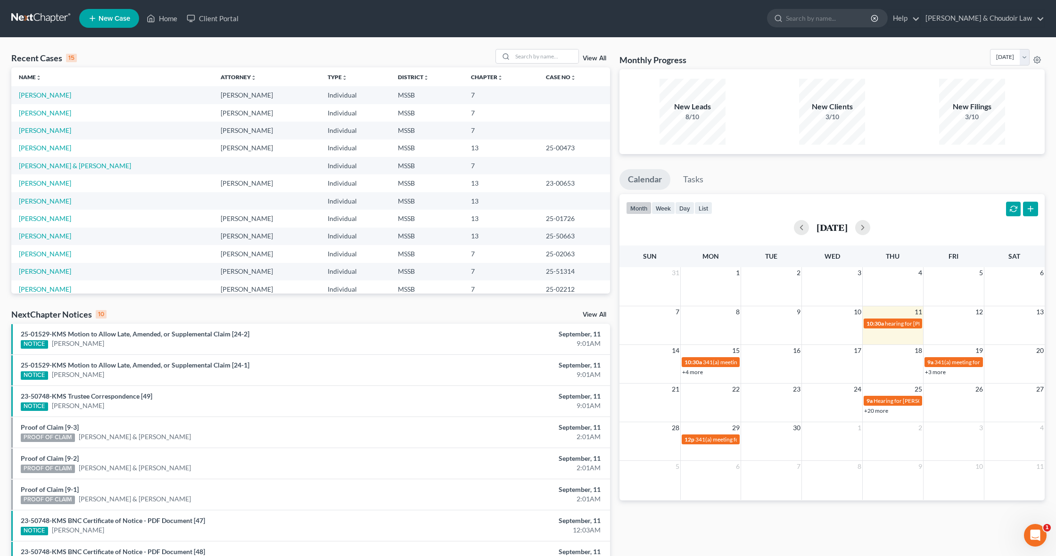
click at [127, 24] on link "New Case" at bounding box center [109, 18] width 60 height 19
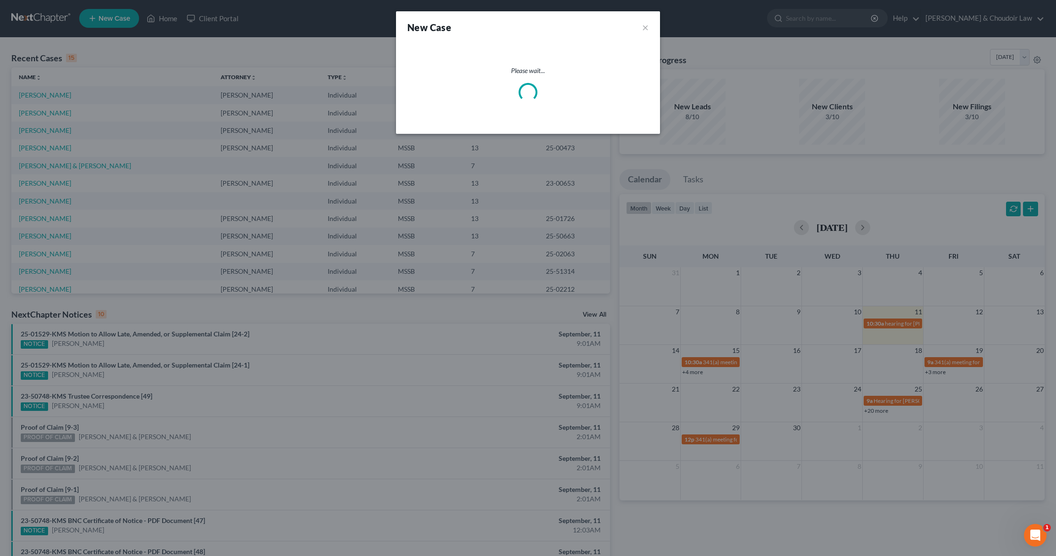
select select "44"
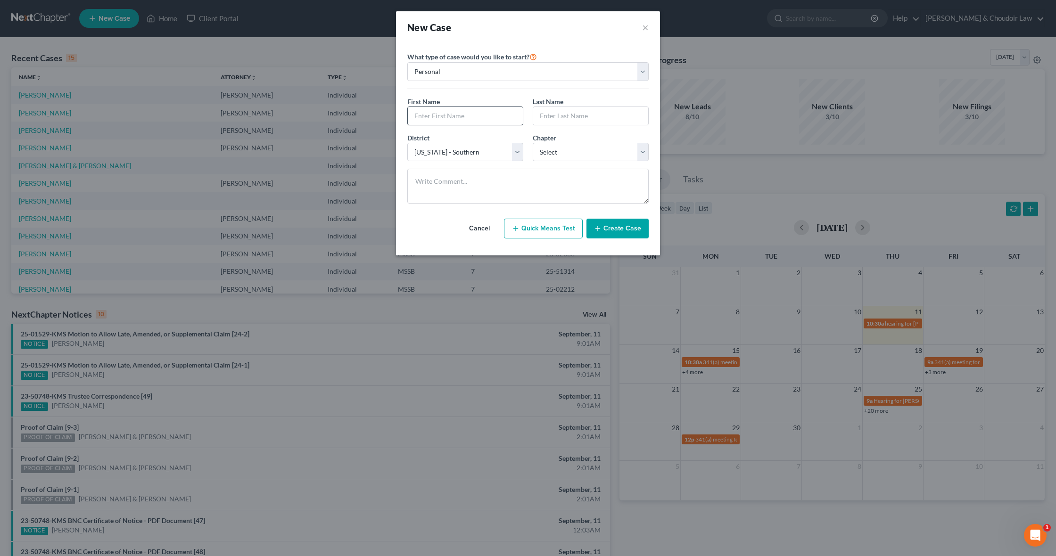
drag, startPoint x: 491, startPoint y: 127, endPoint x: 492, endPoint y: 120, distance: 7.1
click at [491, 125] on div "First Name * Last Name *" at bounding box center [528, 115] width 251 height 36
type input "Anna"
type input "Barfield"
select select "3"
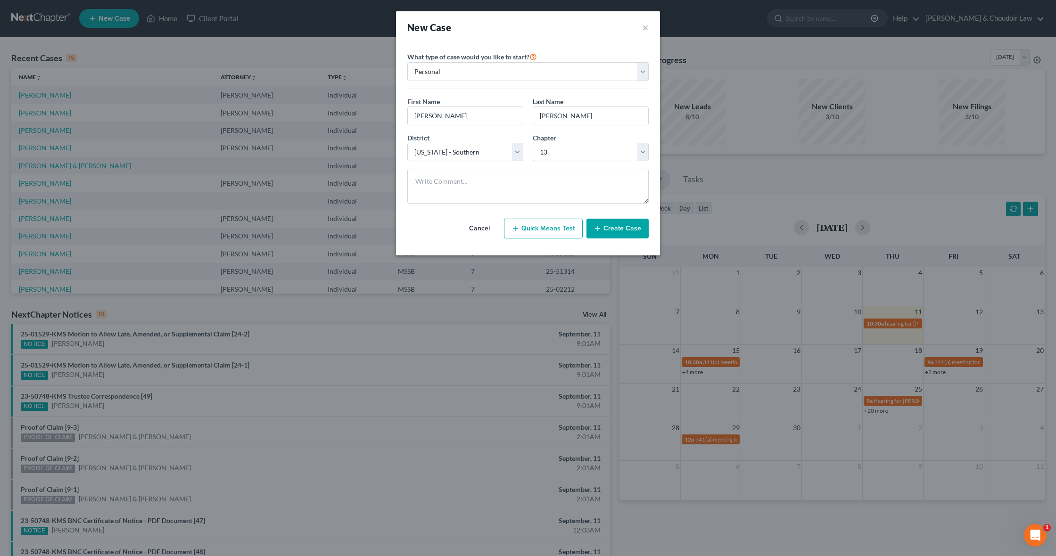
click at [605, 226] on button "Create Case" at bounding box center [618, 229] width 62 height 20
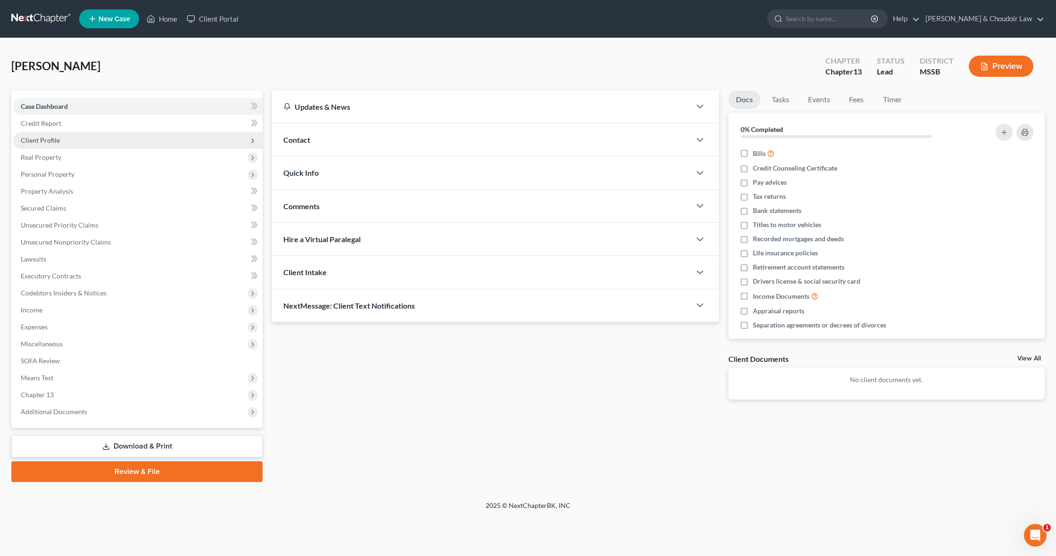
click at [58, 138] on span "Client Profile" at bounding box center [40, 140] width 39 height 8
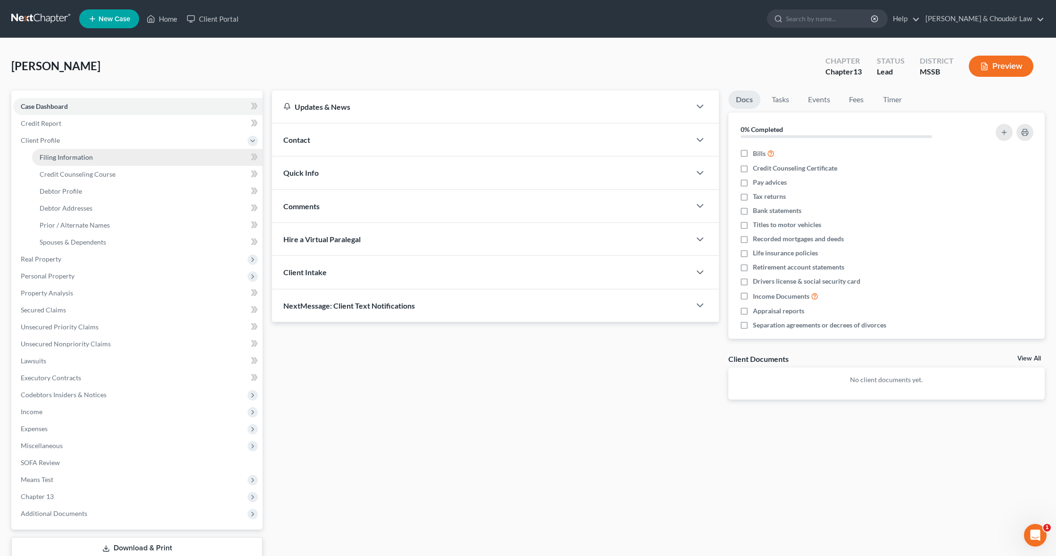
click at [60, 155] on span "Filing Information" at bounding box center [66, 157] width 53 height 8
select select "1"
select select "0"
select select "3"
select select "44"
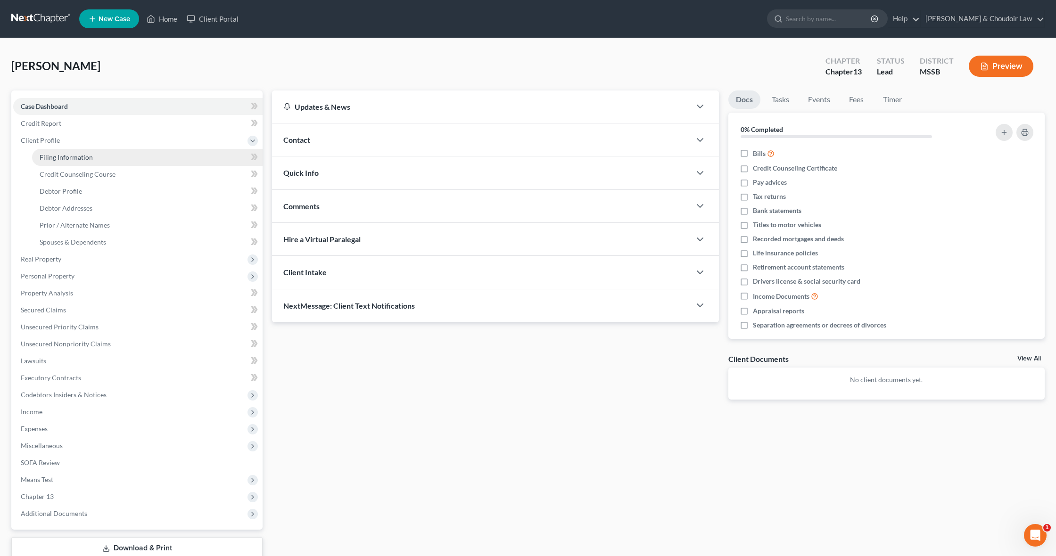
select select "25"
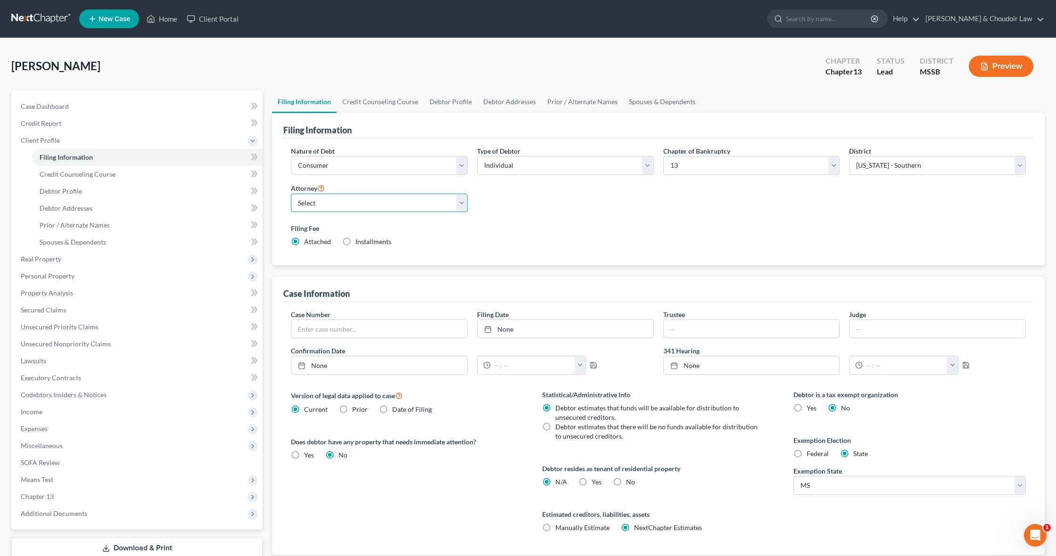
select select "0"
click at [629, 478] on span "No" at bounding box center [630, 482] width 9 height 8
click at [630, 478] on input "No" at bounding box center [633, 481] width 6 height 6
radio input "true"
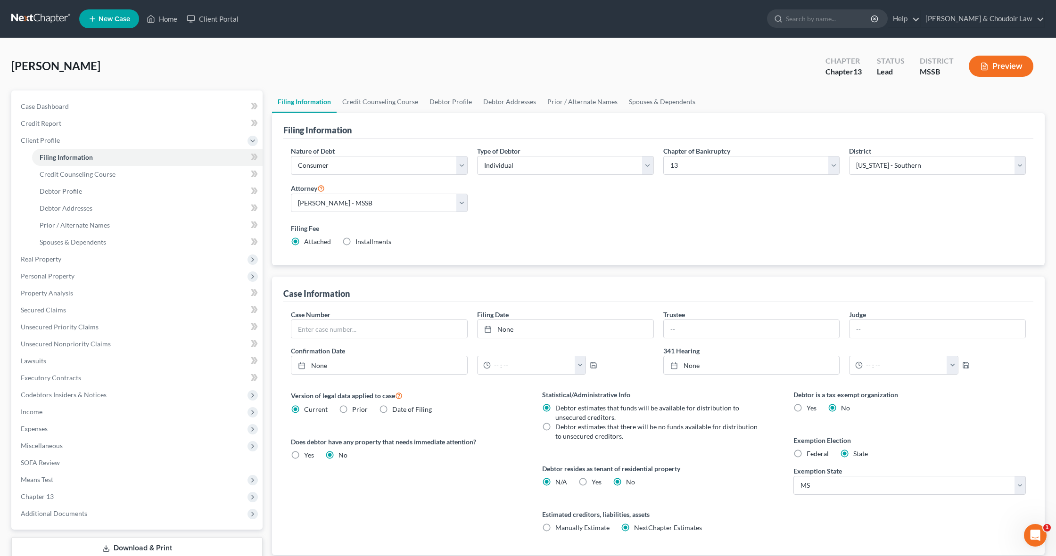
radio input "false"
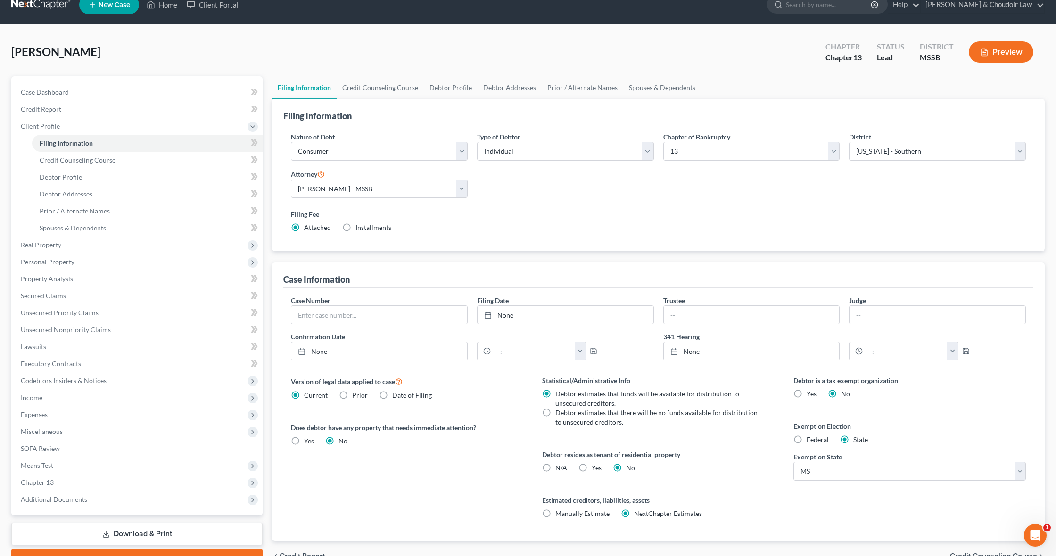
scroll to position [25, 0]
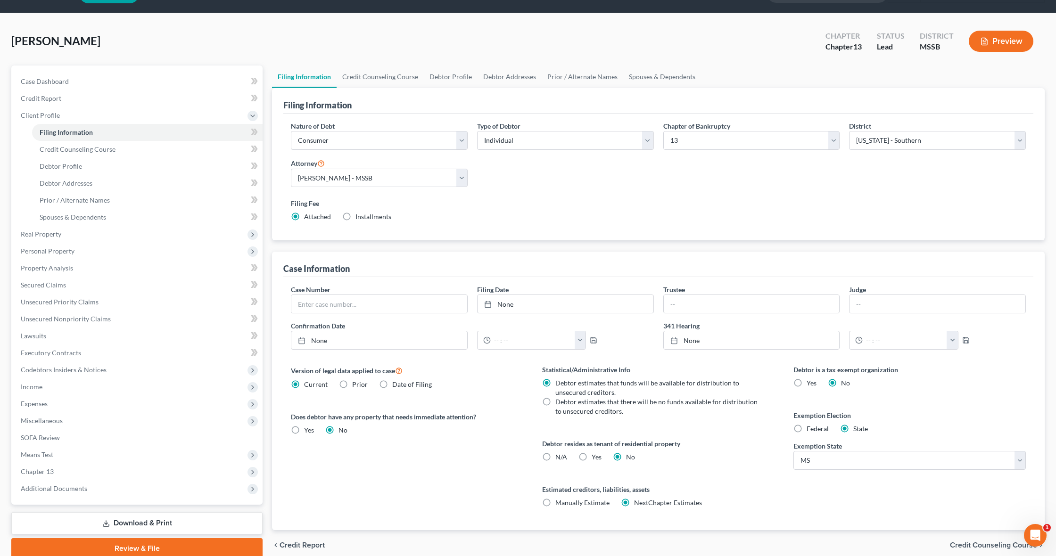
click at [555, 400] on label "Debtor estimates that there will be no funds available for distribution to unse…" at bounding box center [659, 406] width 208 height 19
click at [559, 400] on input "Debtor estimates that there will be no funds available for distribution to unse…" at bounding box center [562, 400] width 6 height 6
radio input "true"
click at [555, 386] on label "Debtor estimates that funds will be available for distribution to unsecured cre…" at bounding box center [659, 388] width 208 height 19
click at [559, 385] on input "Debtor estimates that funds will be available for distribution to unsecured cre…" at bounding box center [562, 382] width 6 height 6
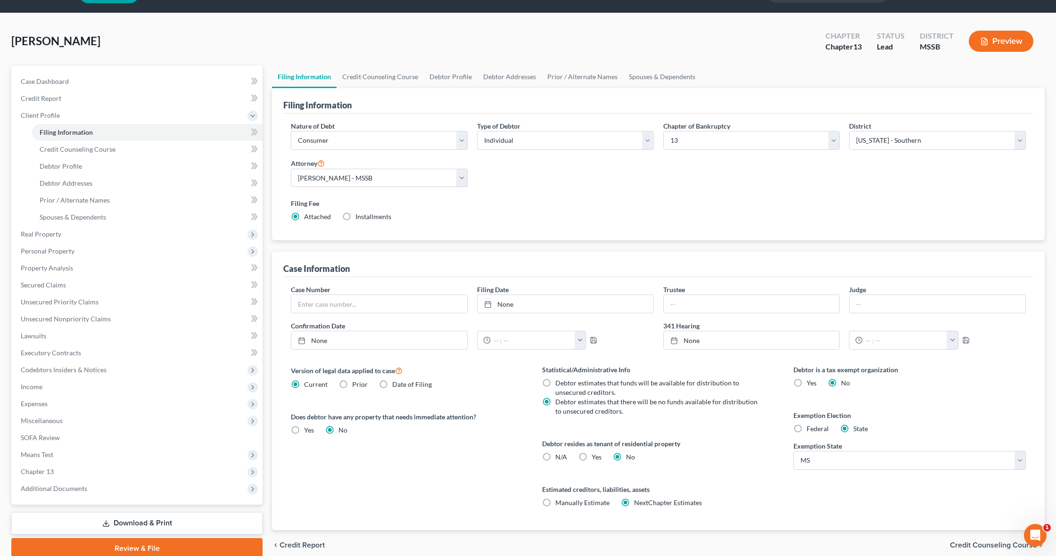
radio input "true"
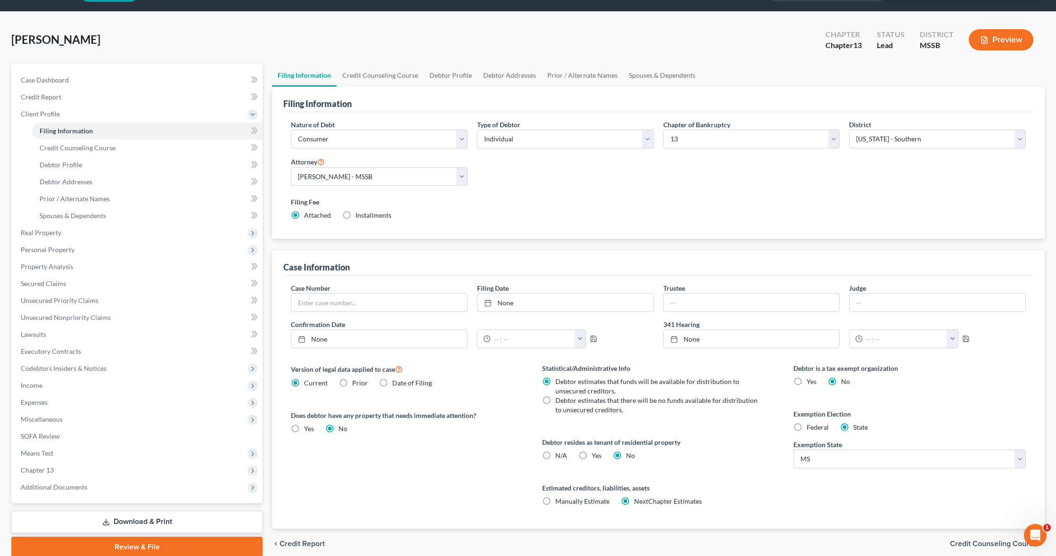
click at [555, 402] on label "Debtor estimates that there will be no funds available for distribution to unse…" at bounding box center [659, 405] width 208 height 19
click at [559, 402] on input "Debtor estimates that there will be no funds available for distribution to unse…" at bounding box center [562, 399] width 6 height 6
radio input "true"
radio input "false"
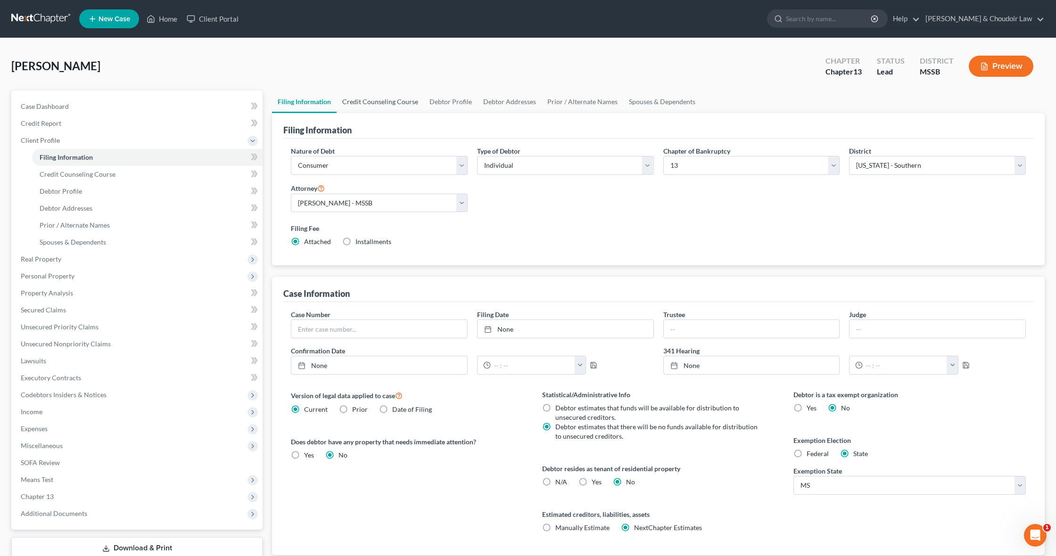
scroll to position [0, 0]
click at [353, 97] on link "Credit Counseling Course" at bounding box center [380, 102] width 87 height 23
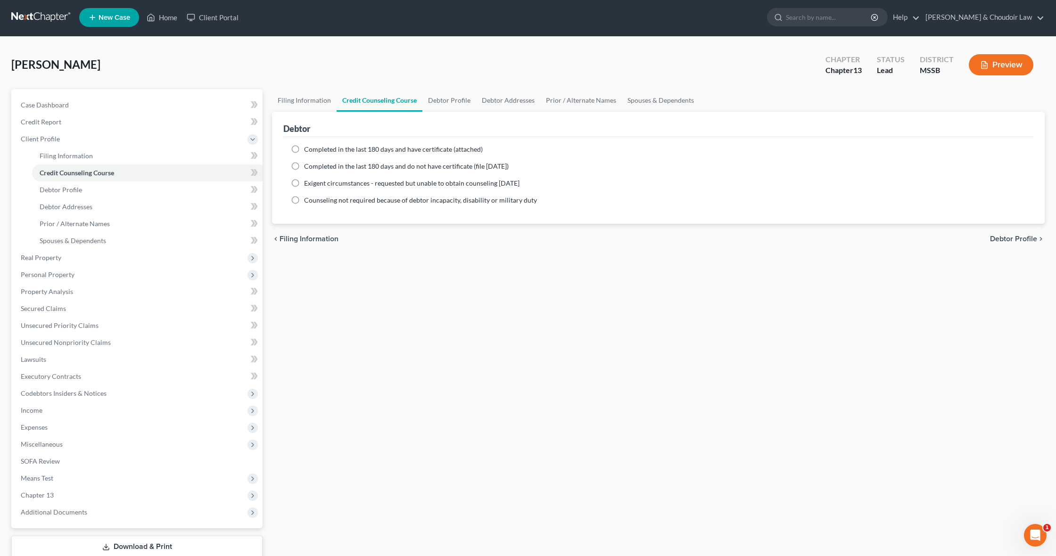
scroll to position [1, 0]
click at [354, 149] on span "Completed in the last 180 days and have certificate (attached)" at bounding box center [393, 149] width 179 height 8
click at [314, 149] on input "Completed in the last 180 days and have certificate (attached)" at bounding box center [311, 148] width 6 height 6
radio input "true"
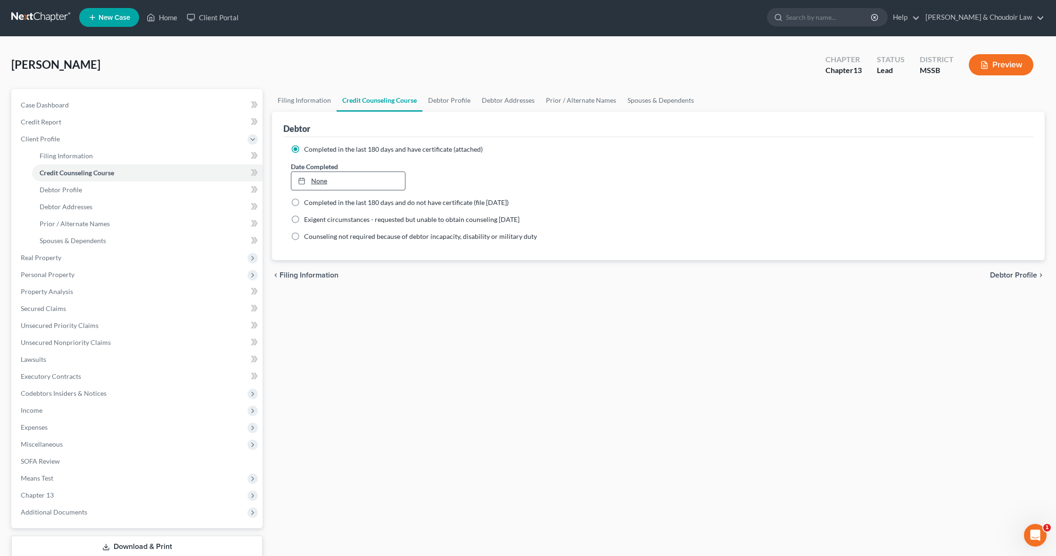
click at [352, 177] on link "None" at bounding box center [348, 181] width 114 height 18
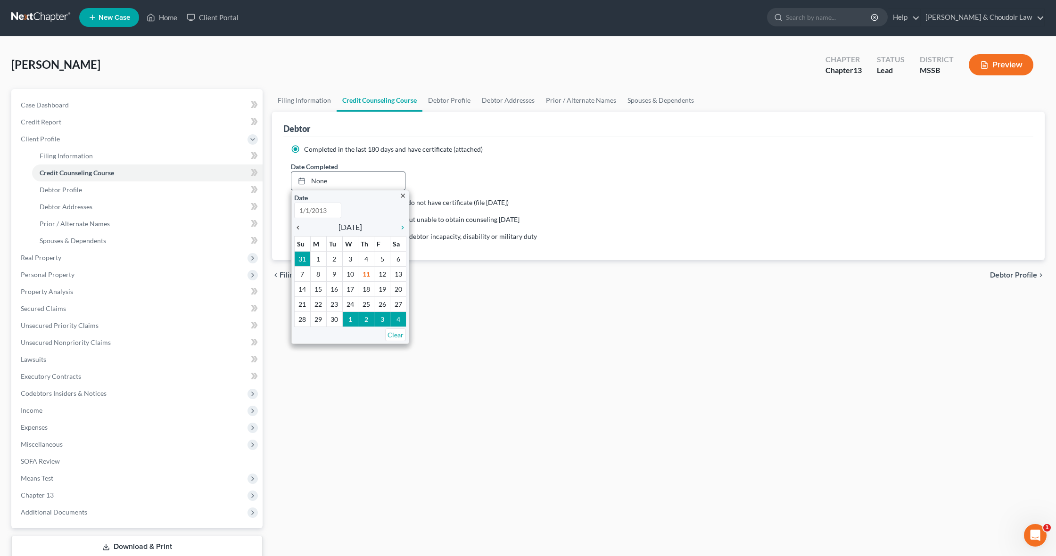
type input "9/11/2025"
click at [298, 226] on icon "chevron_left" at bounding box center [300, 228] width 12 height 8
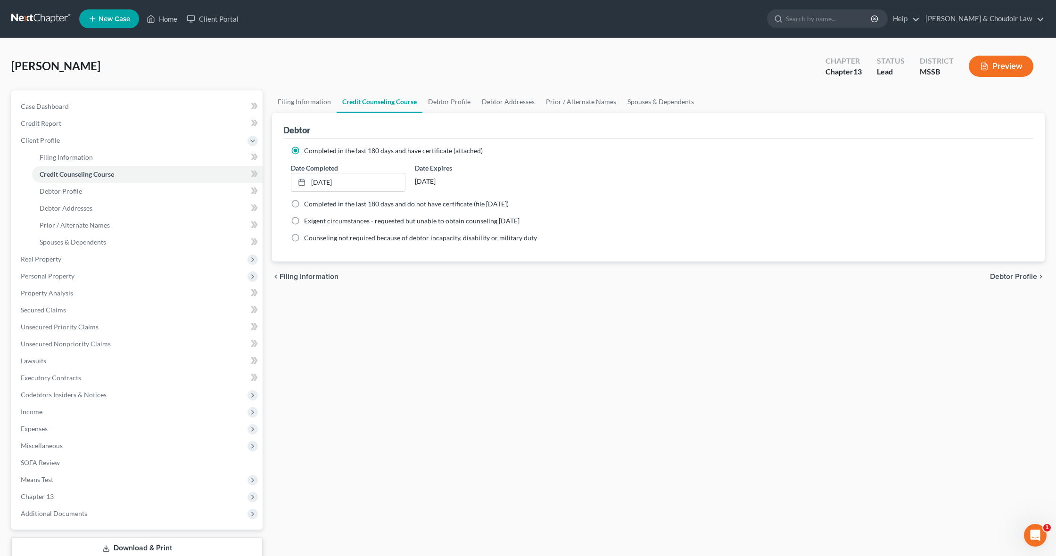
scroll to position [4, 0]
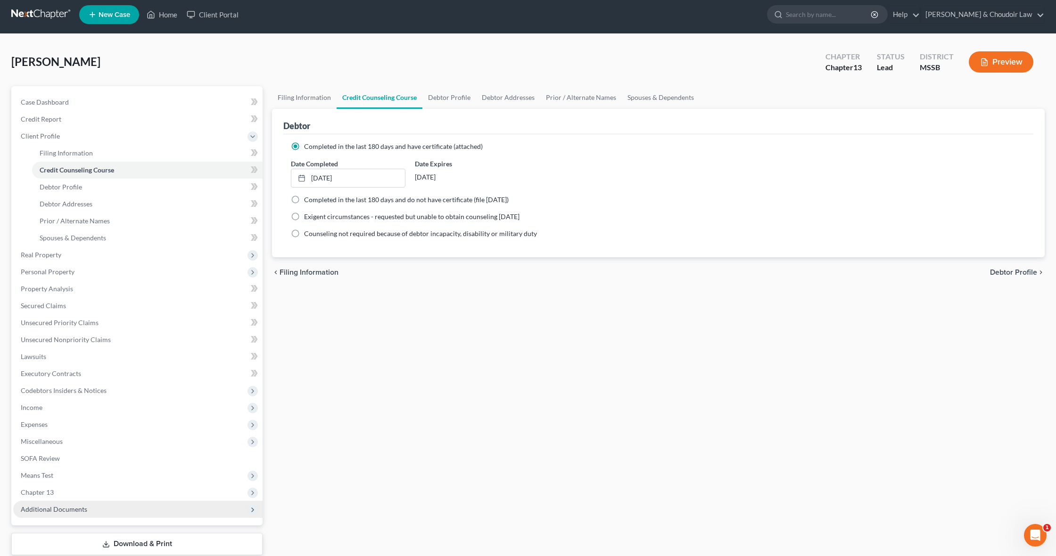
click at [71, 513] on span "Additional Documents" at bounding box center [54, 509] width 66 height 8
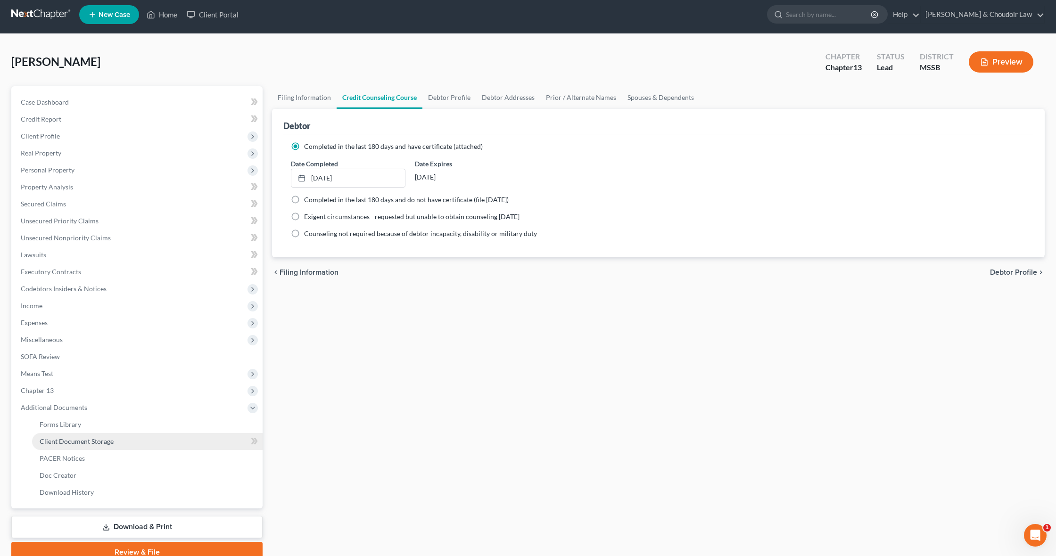
click at [91, 440] on span "Client Document Storage" at bounding box center [77, 442] width 74 height 8
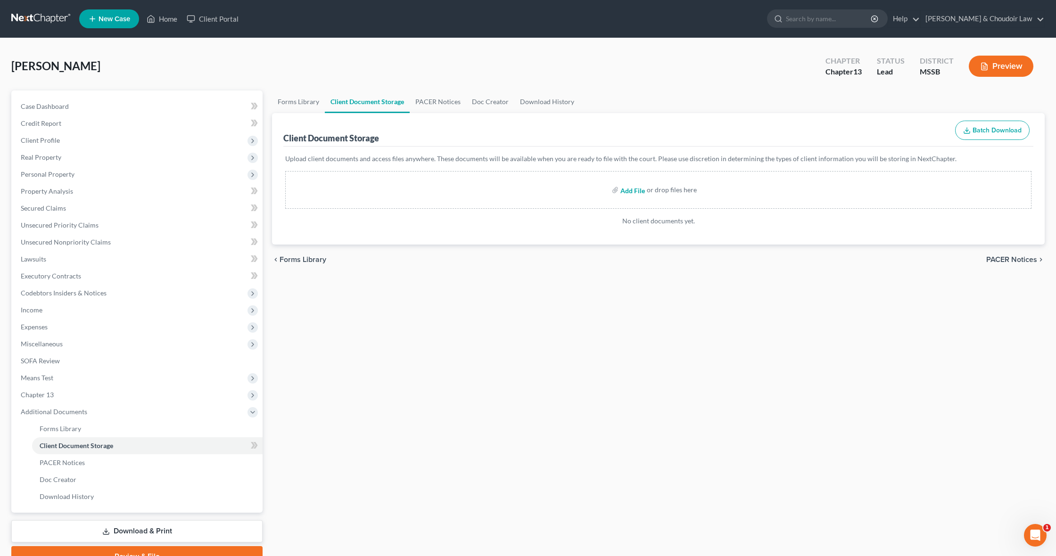
click at [637, 191] on input "file" at bounding box center [632, 190] width 23 height 17
type input "C:\fakepath\Barfield, Anna 17572-MSS-CC-040037468.pdf"
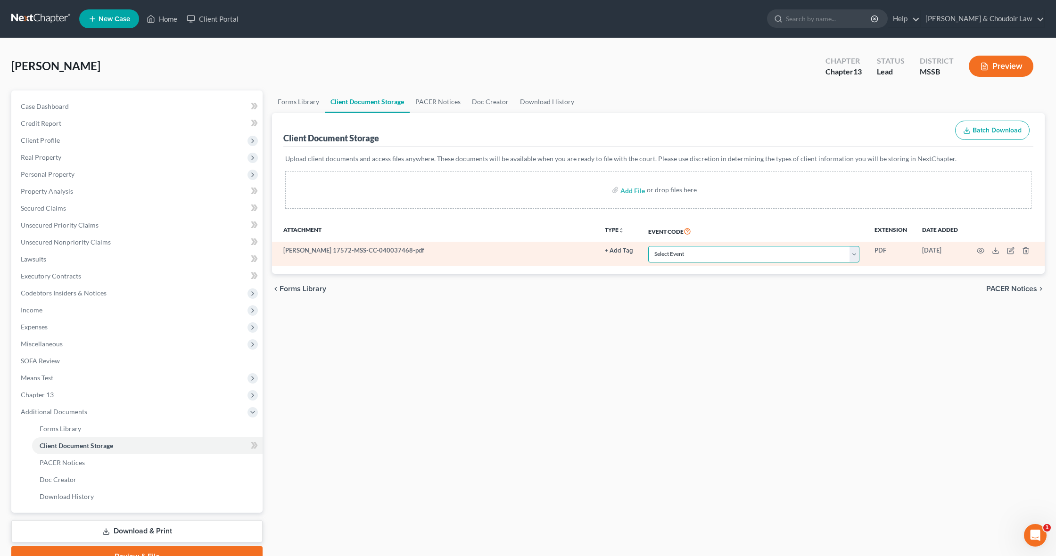
select select "4"
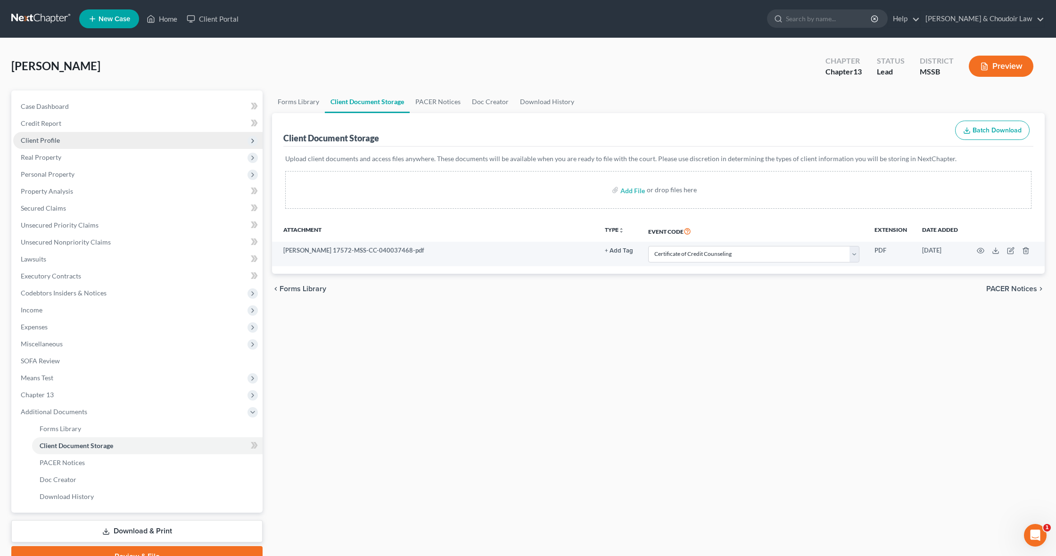
click at [41, 144] on span "Client Profile" at bounding box center [40, 140] width 39 height 8
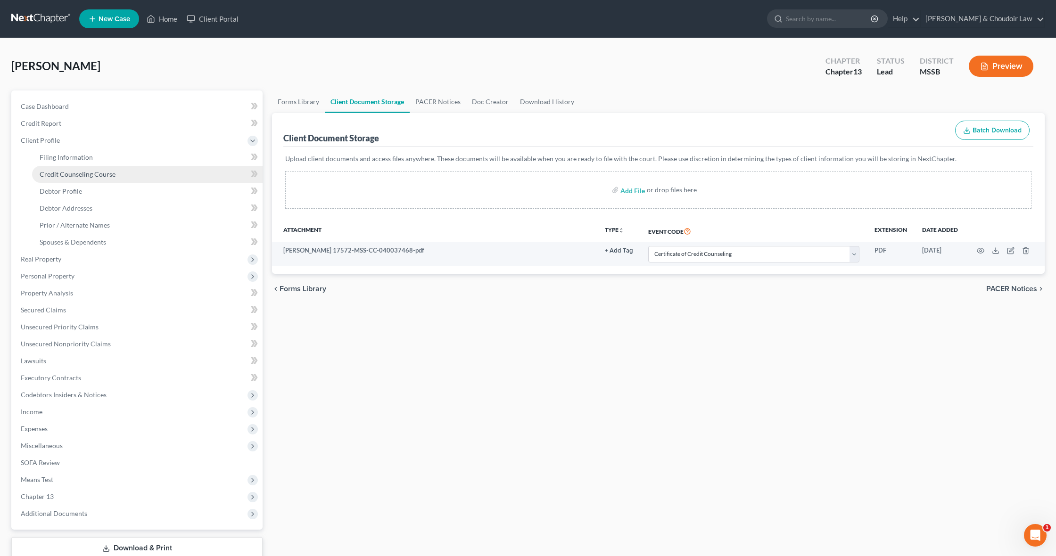
click at [55, 169] on link "Credit Counseling Course" at bounding box center [147, 174] width 231 height 17
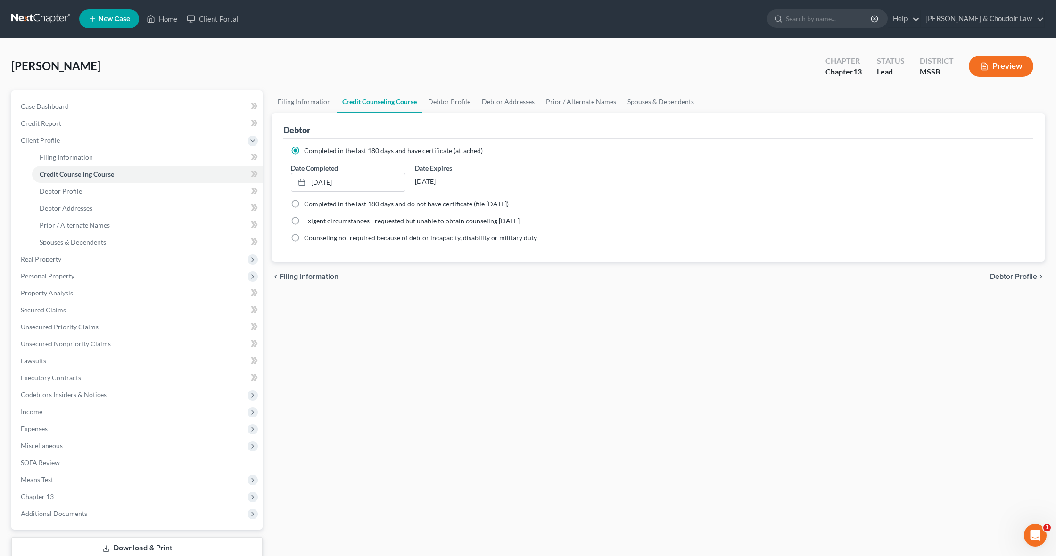
scroll to position [1, 0]
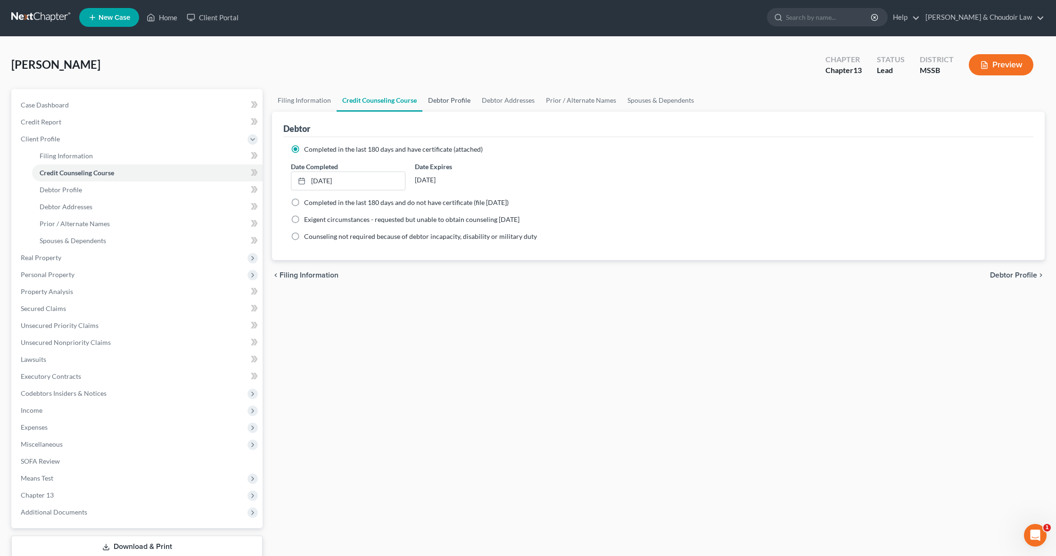
click at [438, 103] on link "Debtor Profile" at bounding box center [449, 100] width 54 height 23
select select "0"
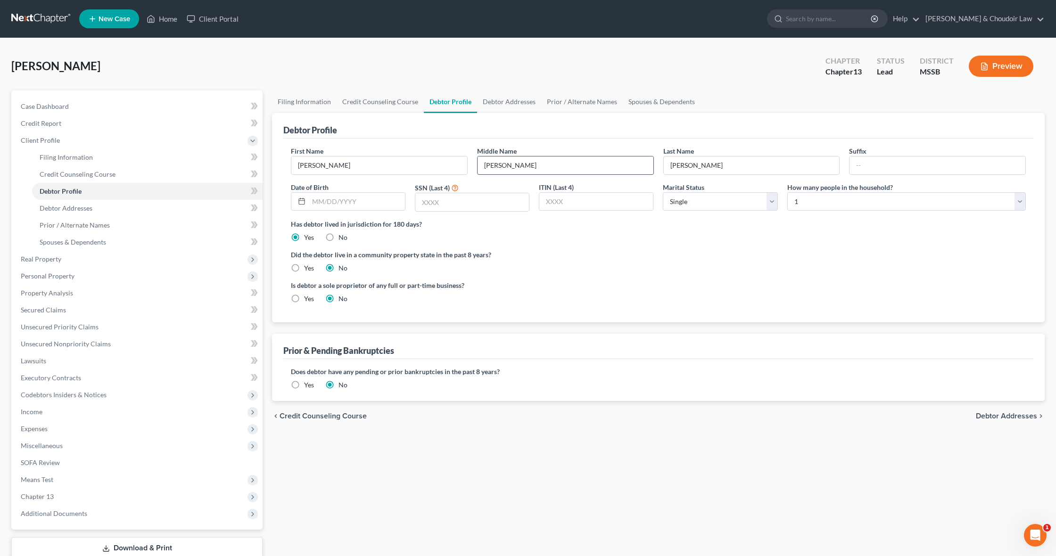
type input "Doris"
type input "11/18/1952"
type input "4729"
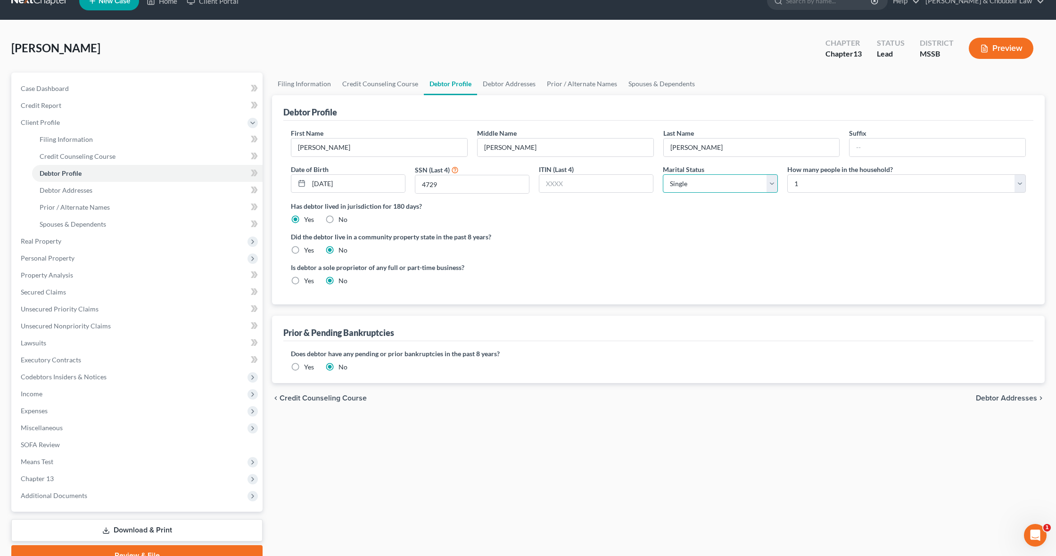
scroll to position [19, 0]
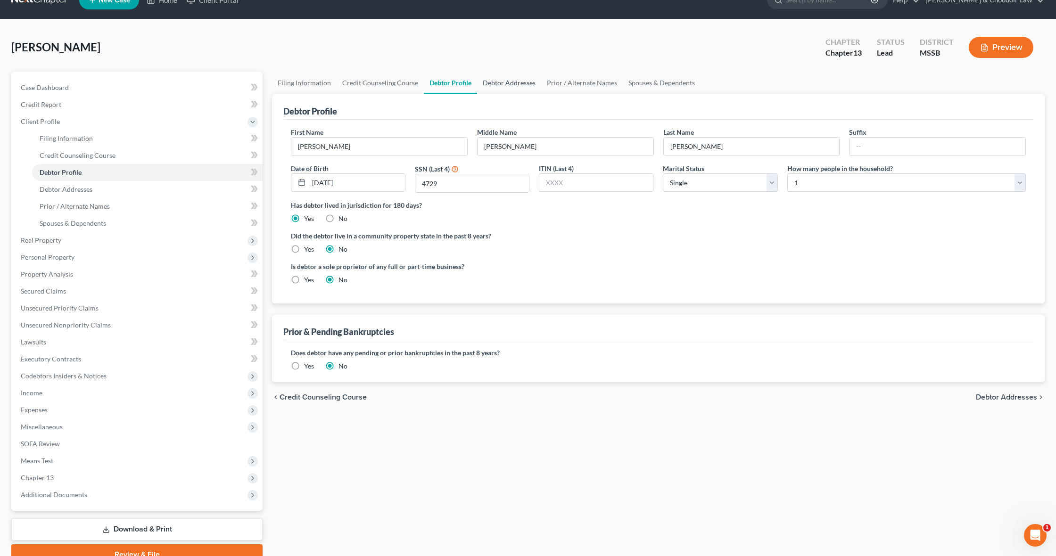
click at [510, 80] on link "Debtor Addresses" at bounding box center [509, 83] width 64 height 23
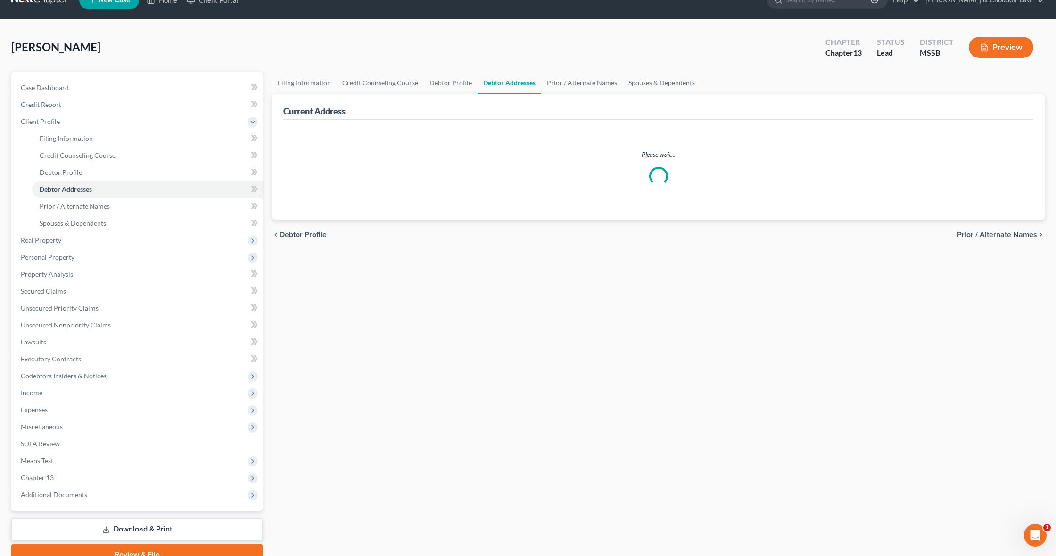
scroll to position [17, 0]
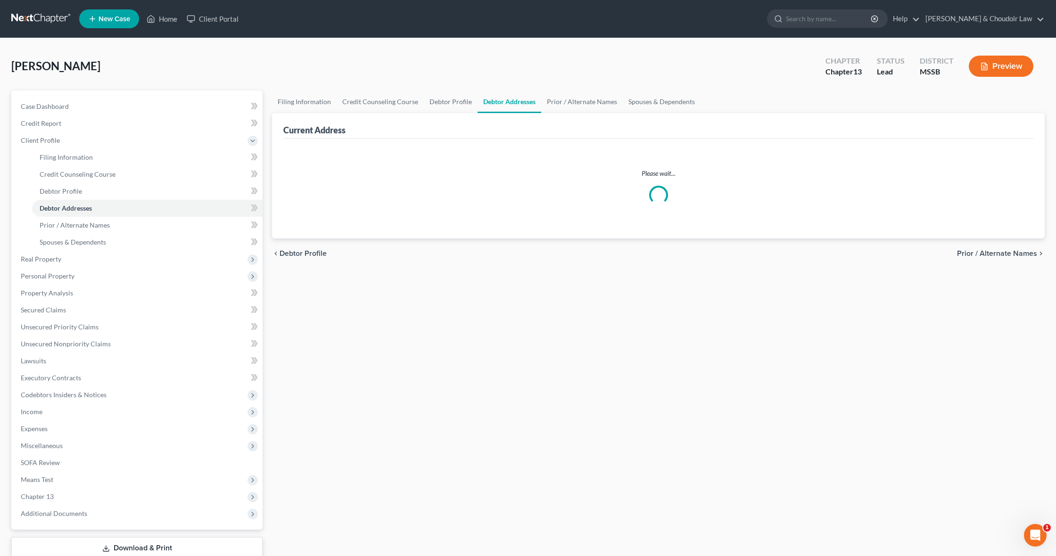
select select "0"
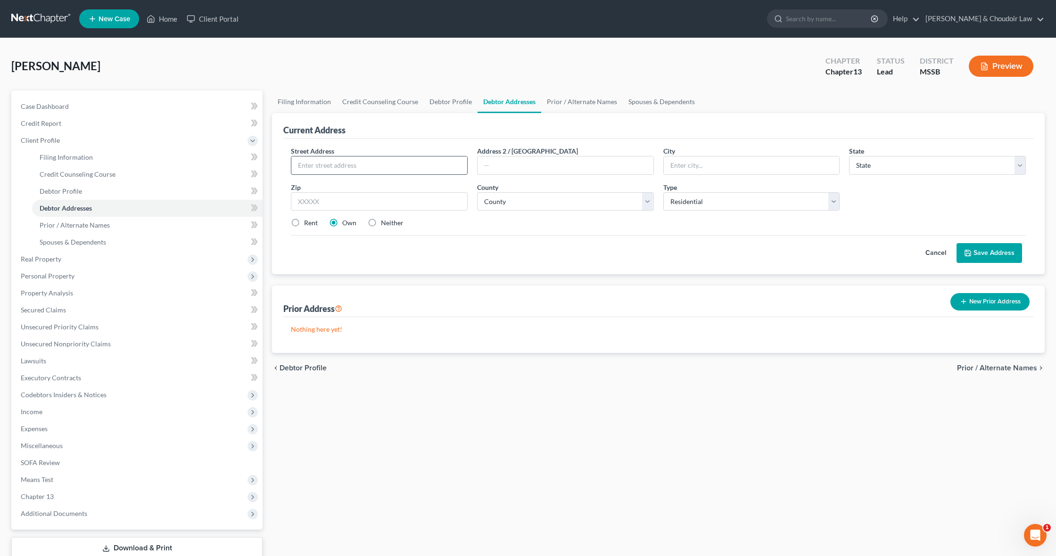
scroll to position [0, 0]
type input "21 East Oak St."
type input "Natchez"
select select "25"
type input "39120"
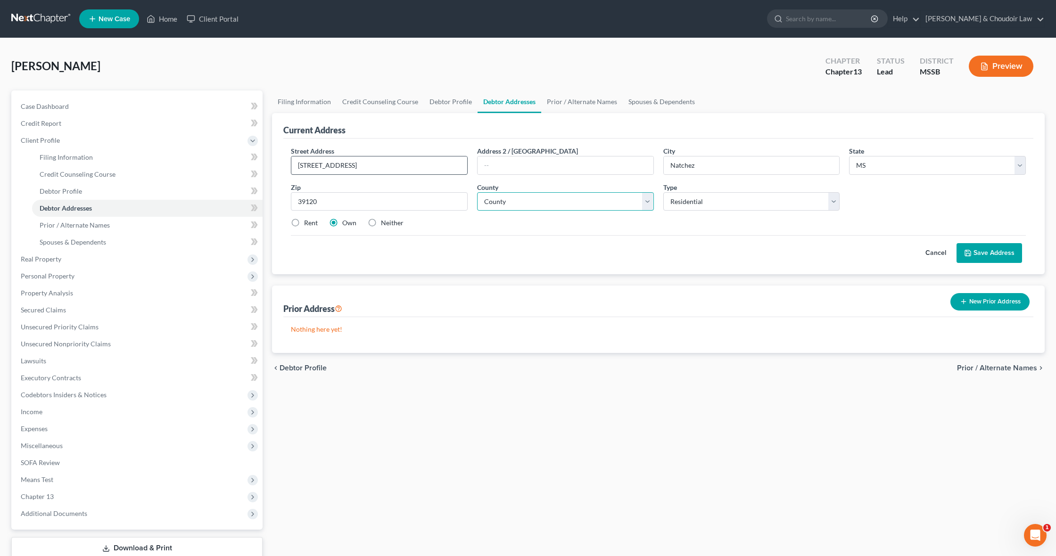
select select "0"
drag, startPoint x: 994, startPoint y: 262, endPoint x: 991, endPoint y: 256, distance: 6.8
click at [993, 261] on button "Save Address" at bounding box center [990, 253] width 66 height 20
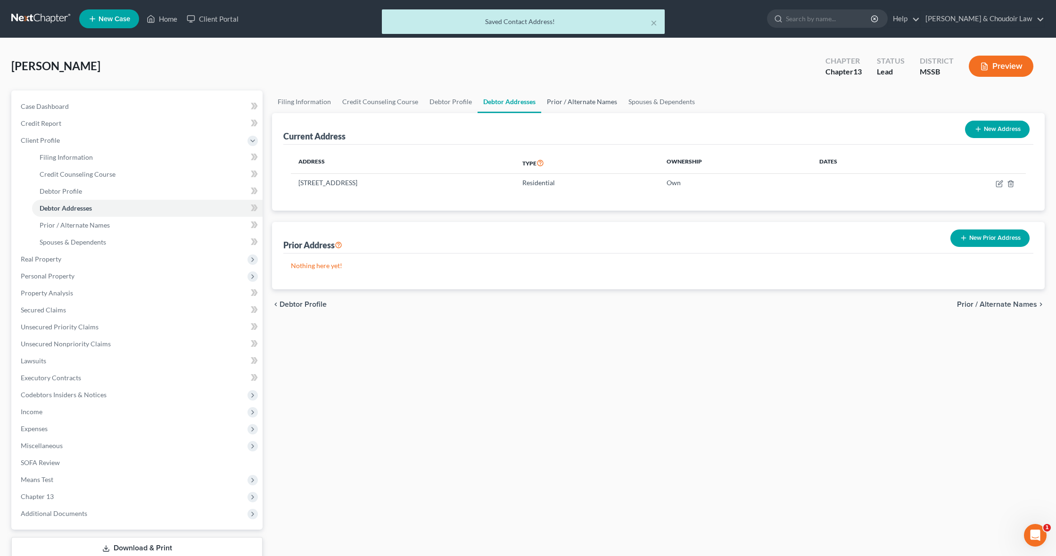
click at [579, 106] on link "Prior / Alternate Names" at bounding box center [582, 102] width 82 height 23
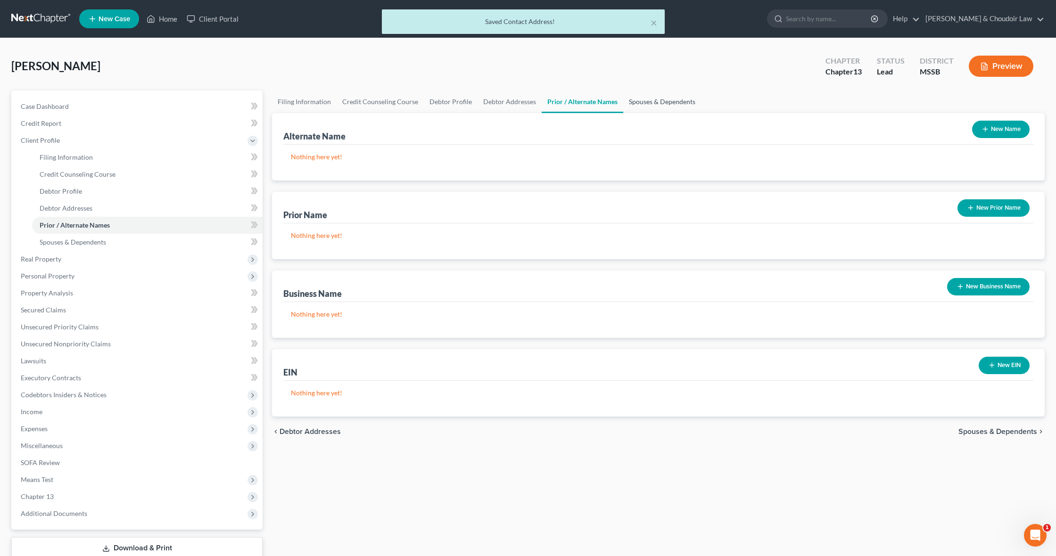
click at [639, 101] on link "Spouses & Dependents" at bounding box center [662, 102] width 78 height 23
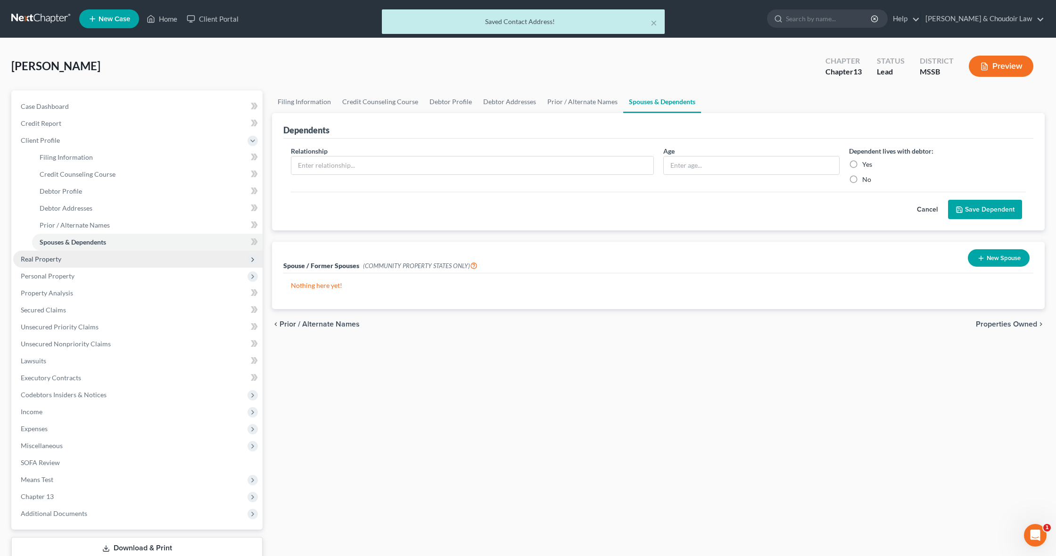
click at [56, 266] on span "Real Property" at bounding box center [137, 259] width 249 height 17
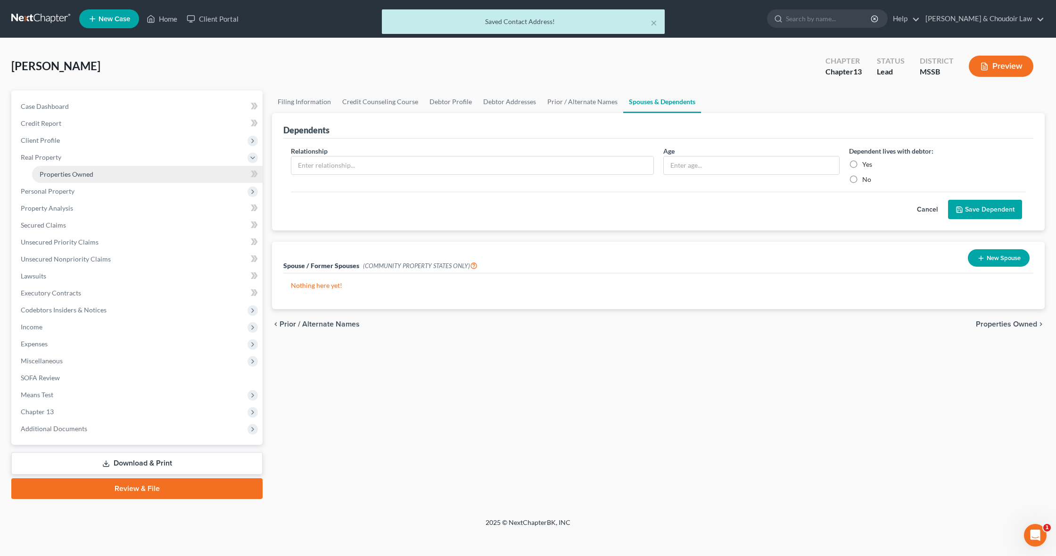
click at [72, 181] on link "Properties Owned" at bounding box center [147, 174] width 231 height 17
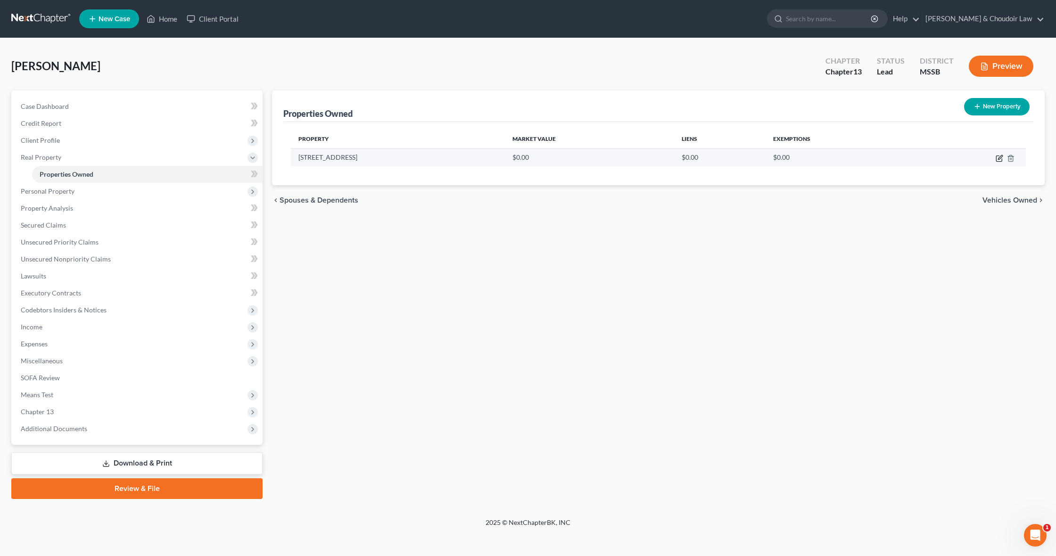
click at [1001, 159] on icon "button" at bounding box center [1000, 159] width 8 height 8
select select "25"
select select "0"
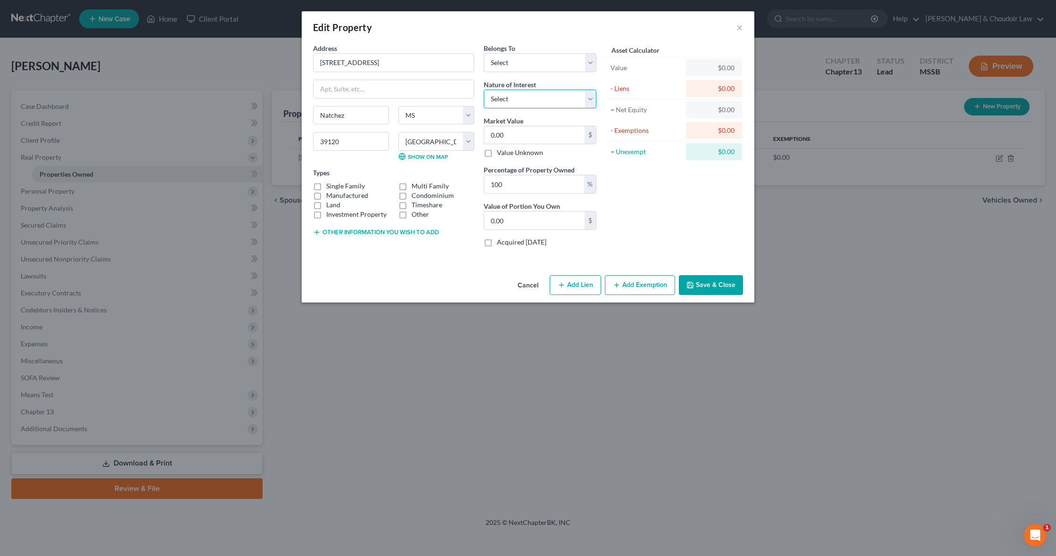
select select "0"
click at [354, 187] on label "Single Family" at bounding box center [345, 186] width 39 height 9
click at [336, 187] on input "Single Family" at bounding box center [333, 185] width 6 height 6
checkbox input "true"
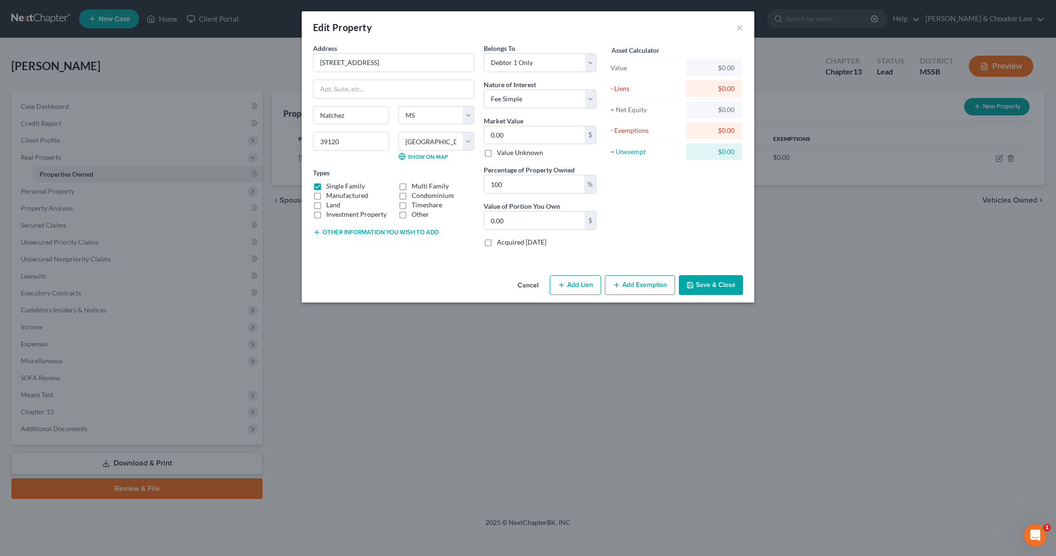
click at [414, 214] on label "Other" at bounding box center [420, 214] width 17 height 9
click at [415, 214] on input "Other" at bounding box center [418, 213] width 6 height 6
checkbox input "true"
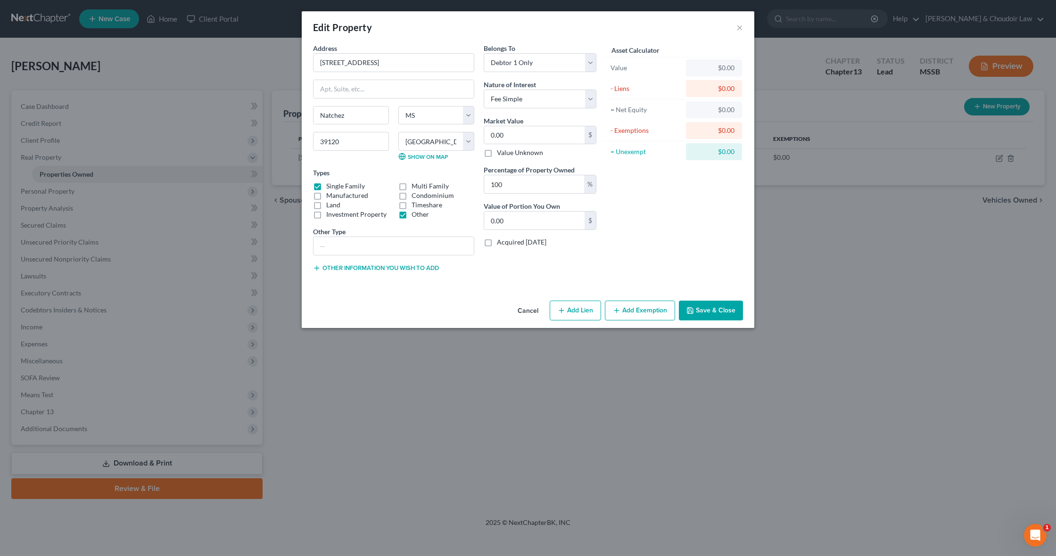
click at [337, 207] on label "Land" at bounding box center [333, 204] width 14 height 9
click at [336, 207] on input "Land" at bounding box center [333, 203] width 6 height 6
checkbox input "true"
click at [354, 244] on input "text" at bounding box center [394, 246] width 160 height 18
type input "home on city lot"
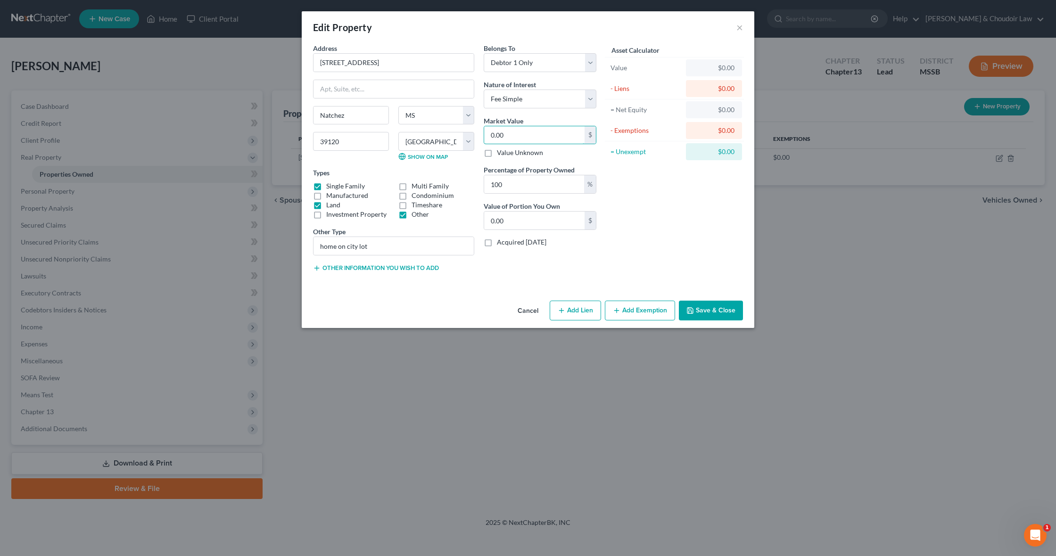
drag, startPoint x: 528, startPoint y: 131, endPoint x: 447, endPoint y: 126, distance: 80.8
click at [447, 126] on div "Address * 21 East Oak St. Natchez State AL AK AR AZ CA CO CT DE DC FL GA GU HI …" at bounding box center [454, 161] width 293 height 237
type input "3"
type input "3.00"
type input "30"
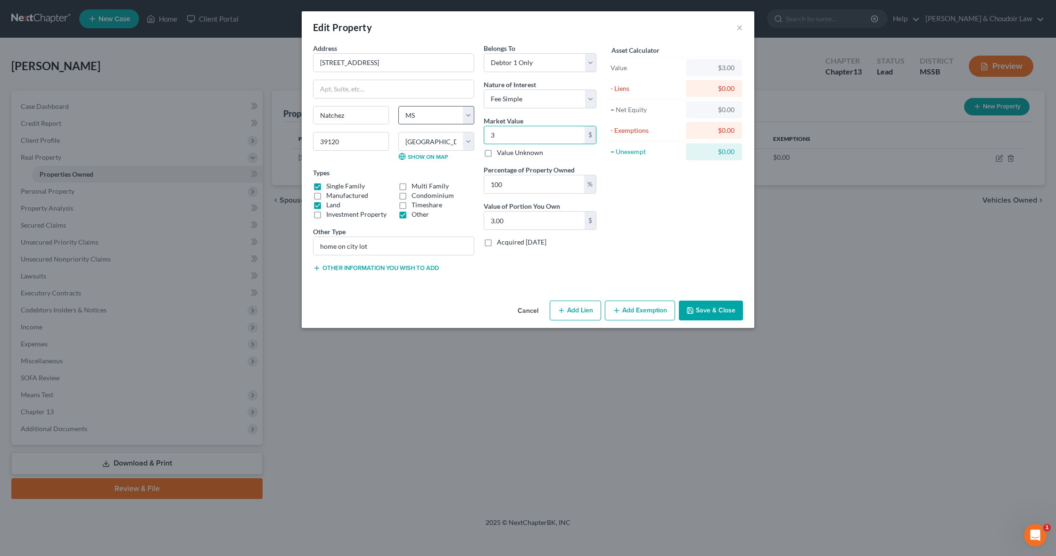
type input "30.00"
type input "300"
type input "300.00"
type input "3000"
type input "3,000.00"
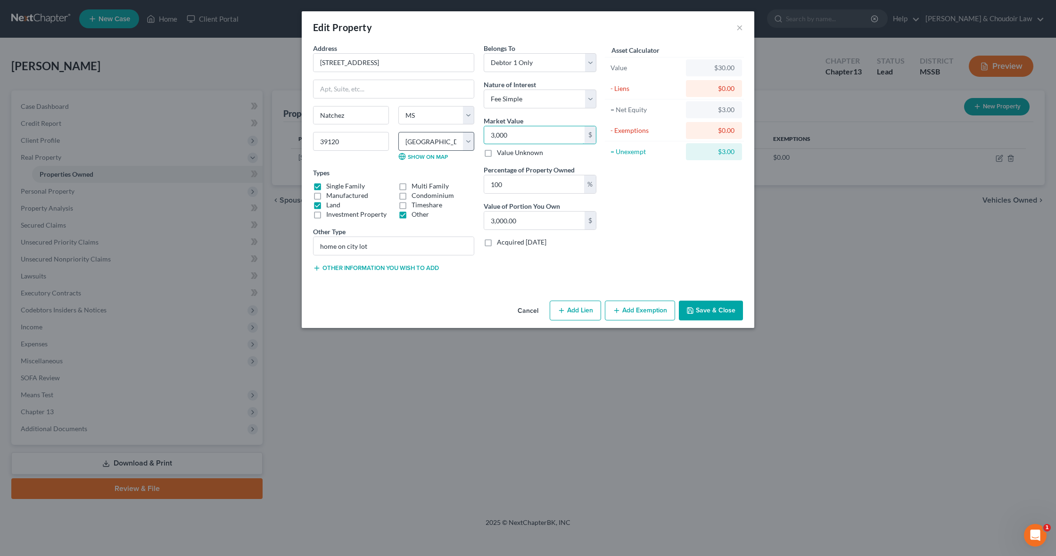
type input "3,0000"
type input "30,000.00"
type input "30,000"
click at [664, 314] on button "Add Exemption" at bounding box center [640, 311] width 70 height 20
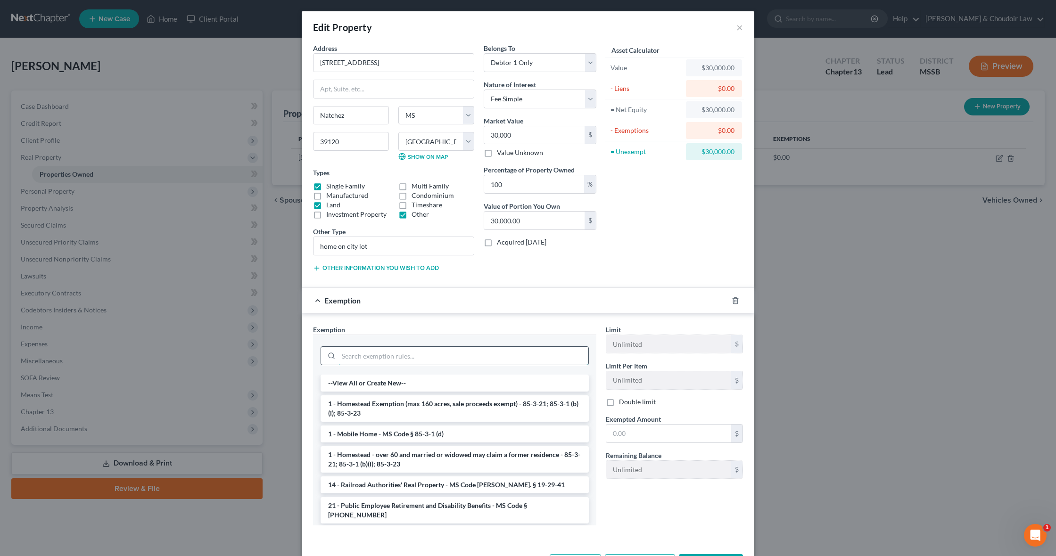
click at [581, 352] on input "search" at bounding box center [464, 356] width 250 height 18
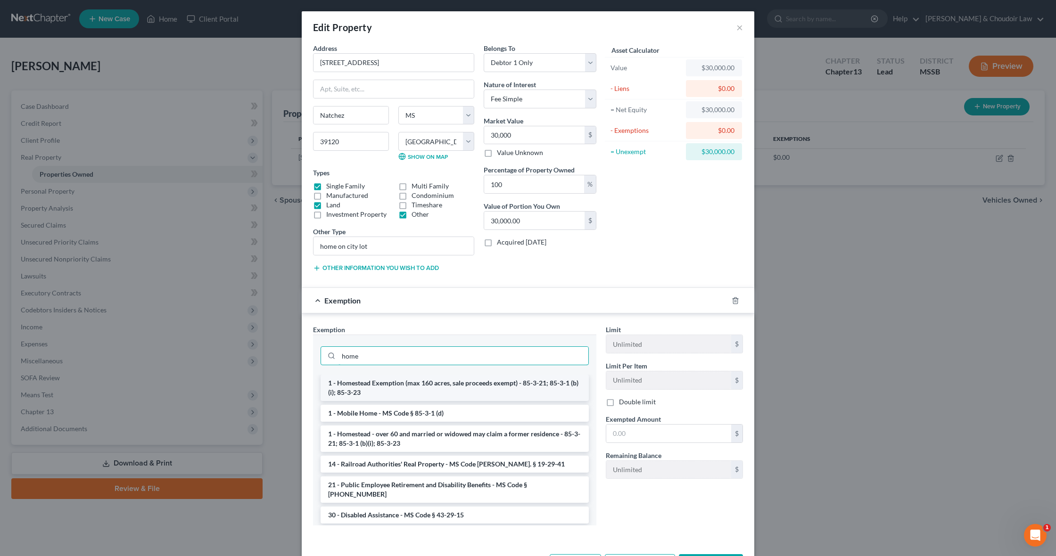
type input "home"
click at [558, 393] on li "1 - Homestead Exemption (max 160 acres, sale proceeds exempt) - 85-3-21; 85-3-1…" at bounding box center [455, 388] width 268 height 26
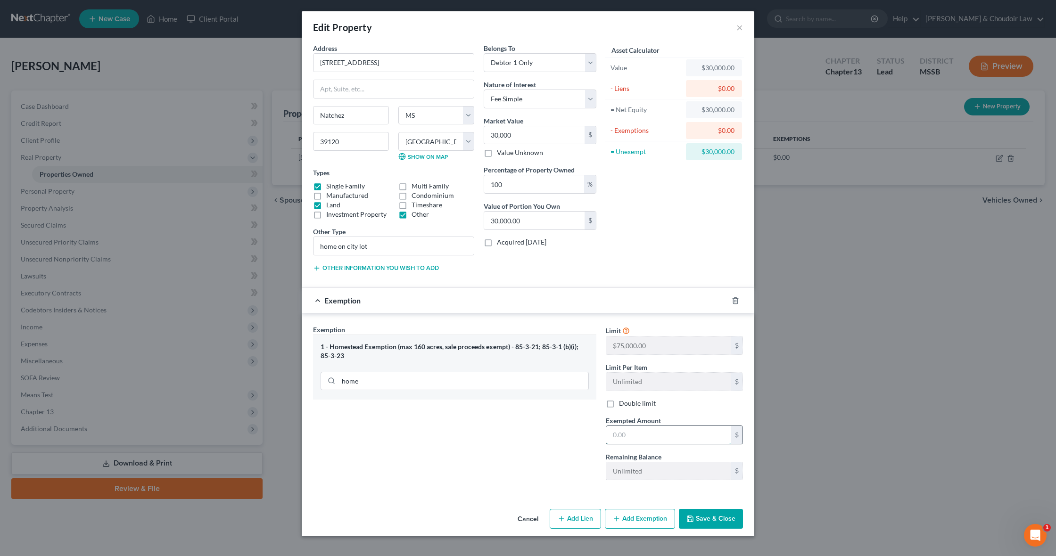
click at [629, 432] on input "text" at bounding box center [668, 435] width 125 height 18
type input "75,000"
click at [709, 515] on button "Save & Close" at bounding box center [711, 519] width 64 height 20
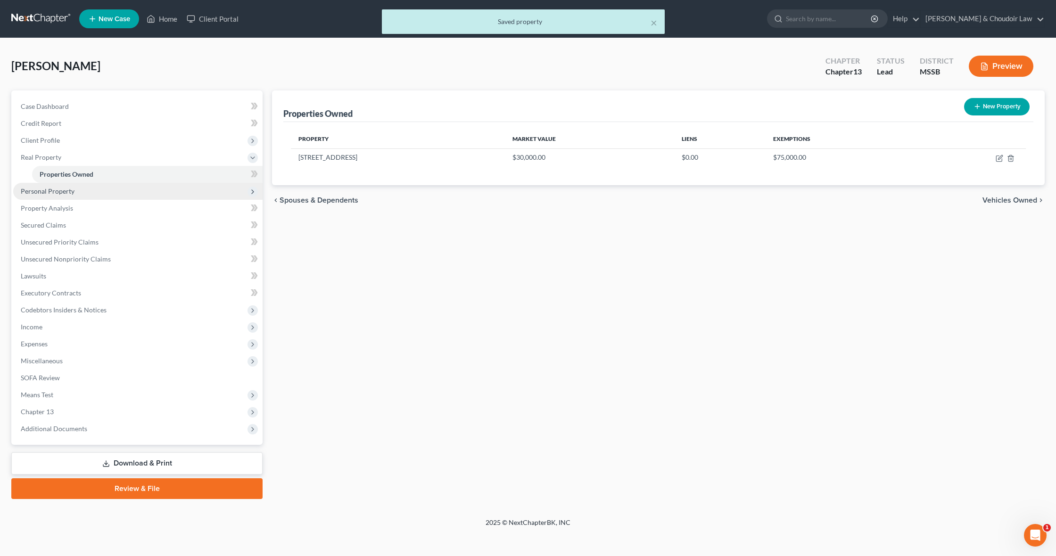
click at [43, 191] on span "Personal Property" at bounding box center [48, 191] width 54 height 8
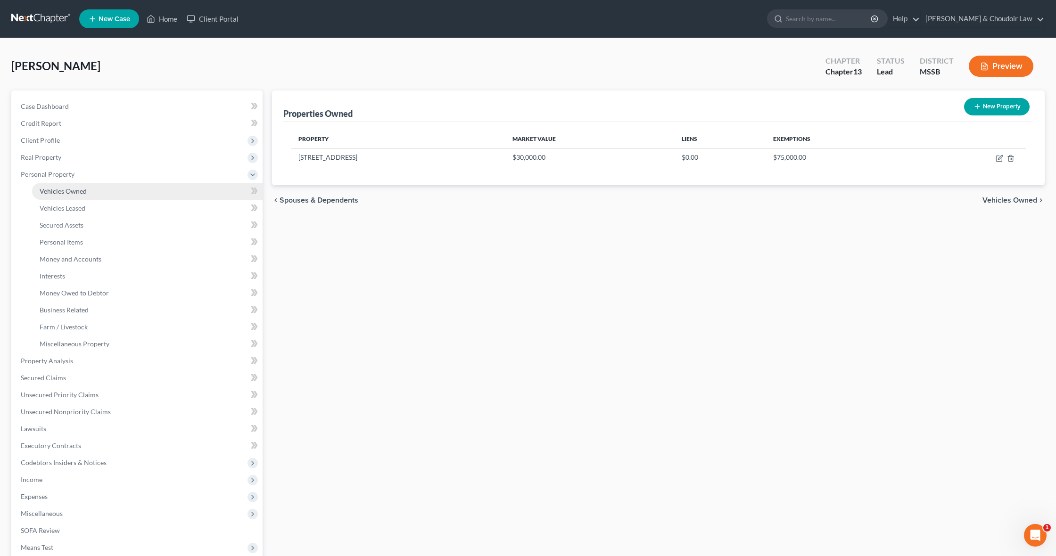
click at [55, 191] on span "Vehicles Owned" at bounding box center [63, 191] width 47 height 8
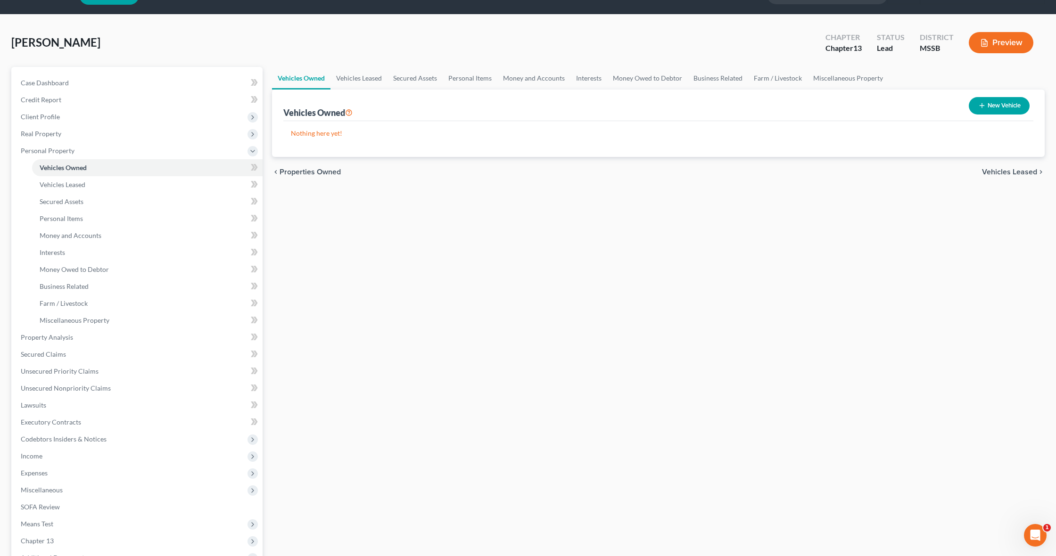
scroll to position [26, 0]
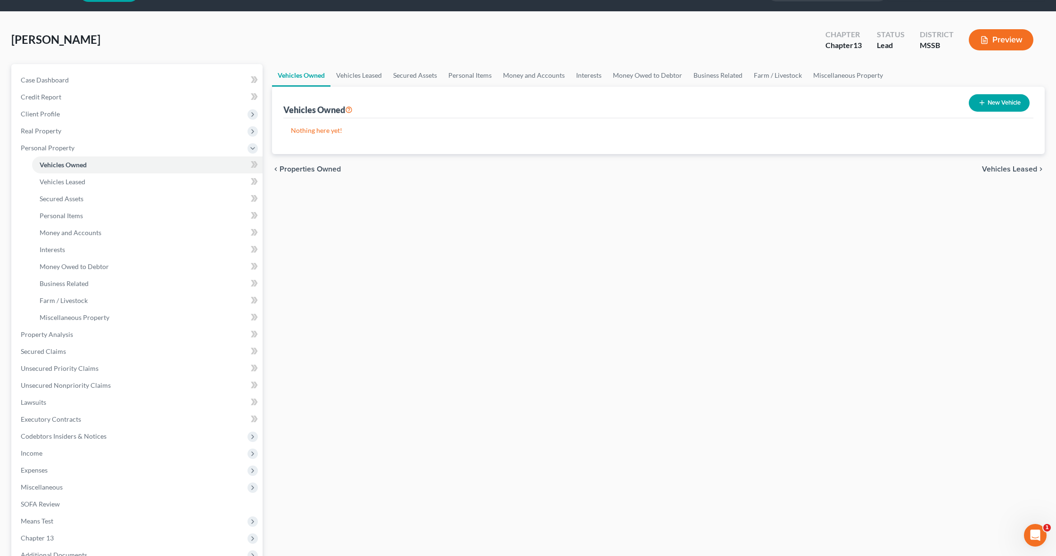
click at [985, 101] on button "New Vehicle" at bounding box center [999, 102] width 61 height 17
select select "0"
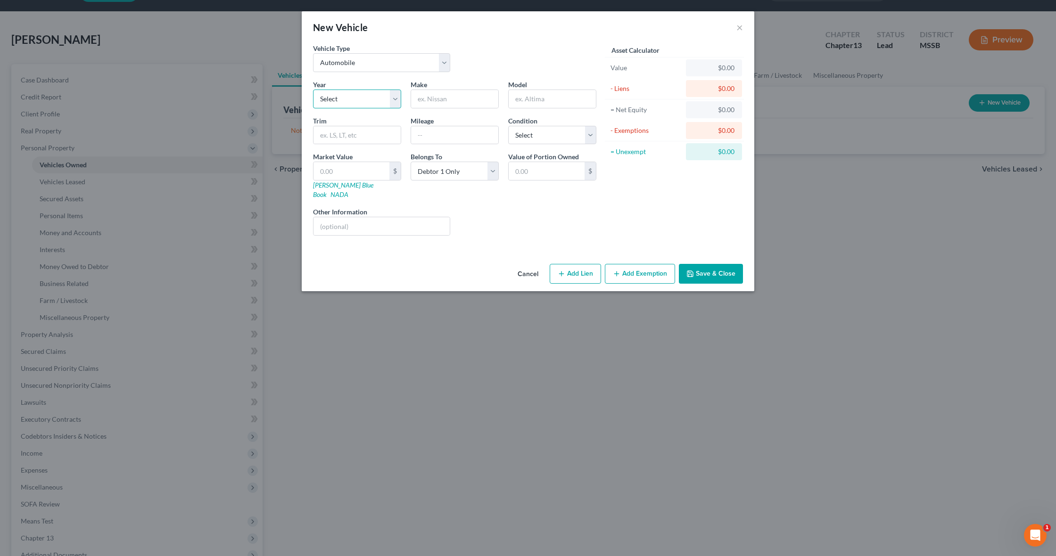
select select "8"
click at [471, 99] on input "text" at bounding box center [454, 99] width 87 height 18
type input "Toyota"
type input "Rav4"
click at [445, 134] on input "text" at bounding box center [454, 135] width 87 height 18
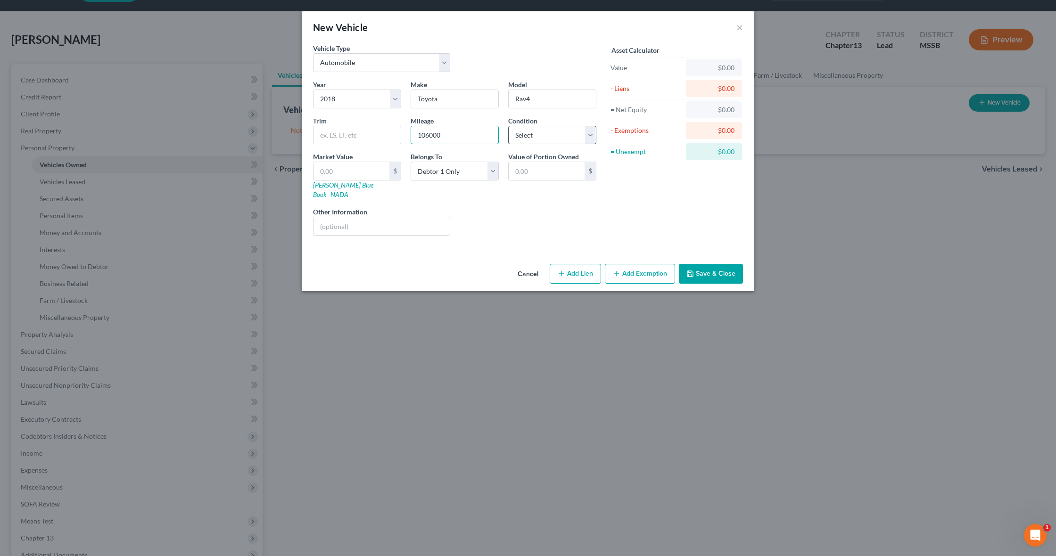
type input "106000"
select select "2"
click at [338, 185] on link "Kelly Blue Book" at bounding box center [343, 189] width 60 height 17
click at [350, 171] on input "text" at bounding box center [352, 171] width 76 height 18
type input "1"
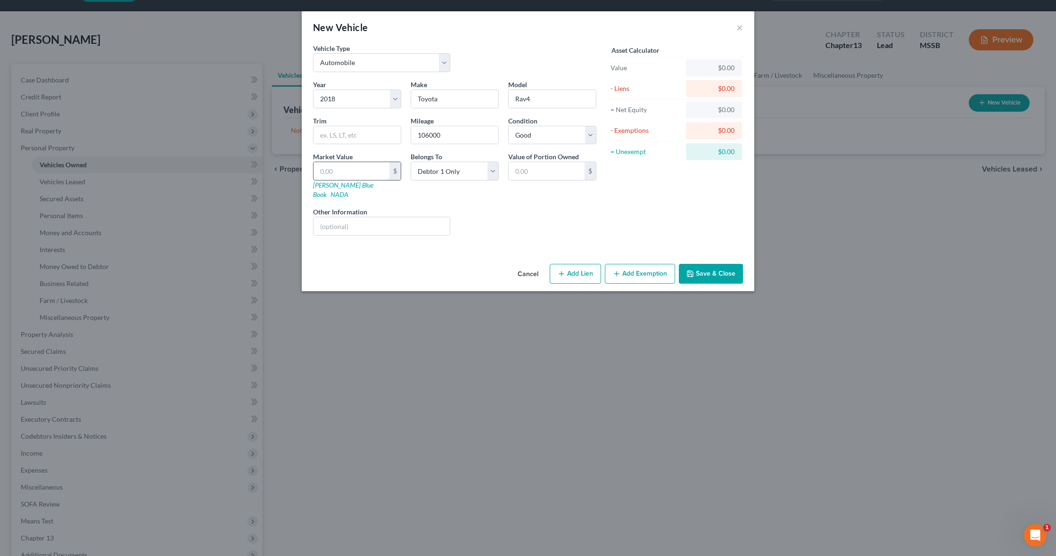
type input "1.00"
type input "13"
type input "13.00"
type input "136"
type input "136.00"
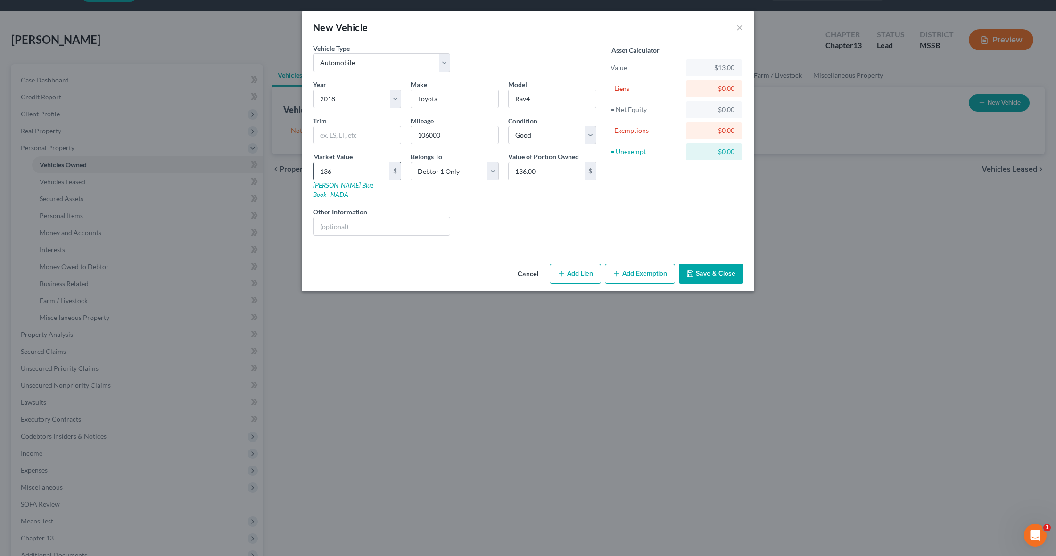
type input "1368"
type input "1,368.00"
type input "1,3682"
type input "13,682.00"
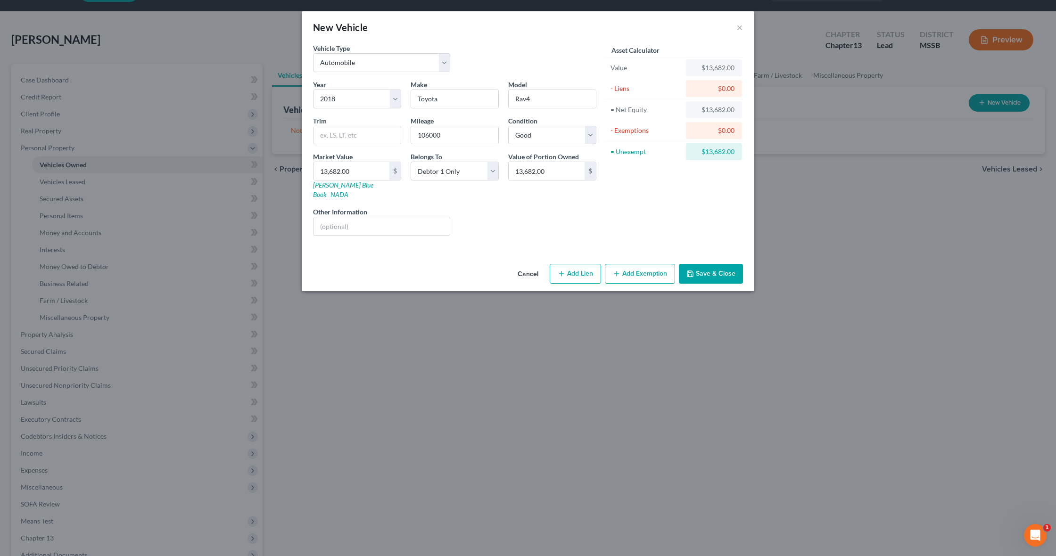
click at [629, 264] on button "Add Exemption" at bounding box center [640, 274] width 70 height 20
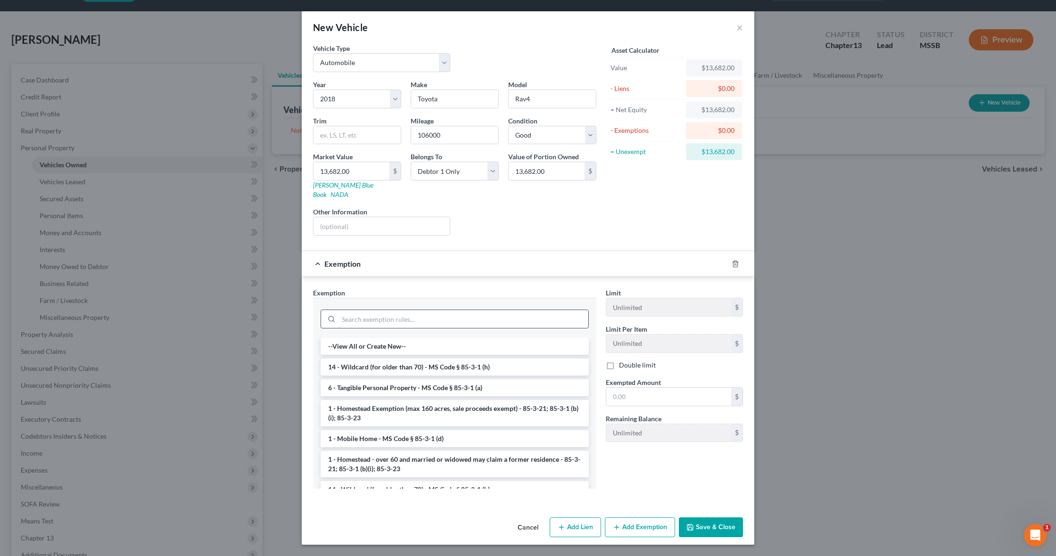
click at [544, 310] on input "search" at bounding box center [464, 319] width 250 height 18
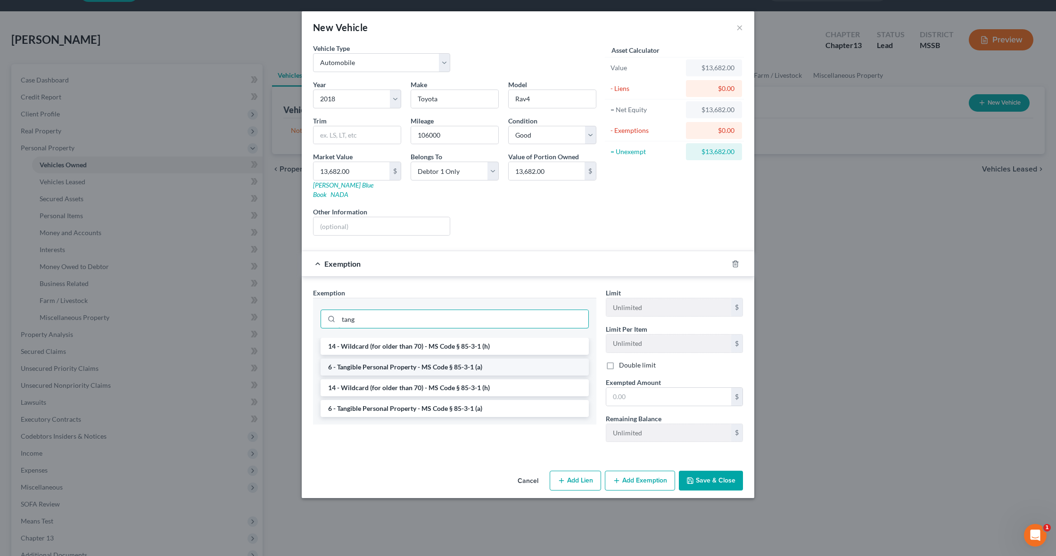
type input "tang"
click at [524, 359] on li "6 - Tangible Personal Property - MS Code § 85-3-1 (a)" at bounding box center [455, 367] width 268 height 17
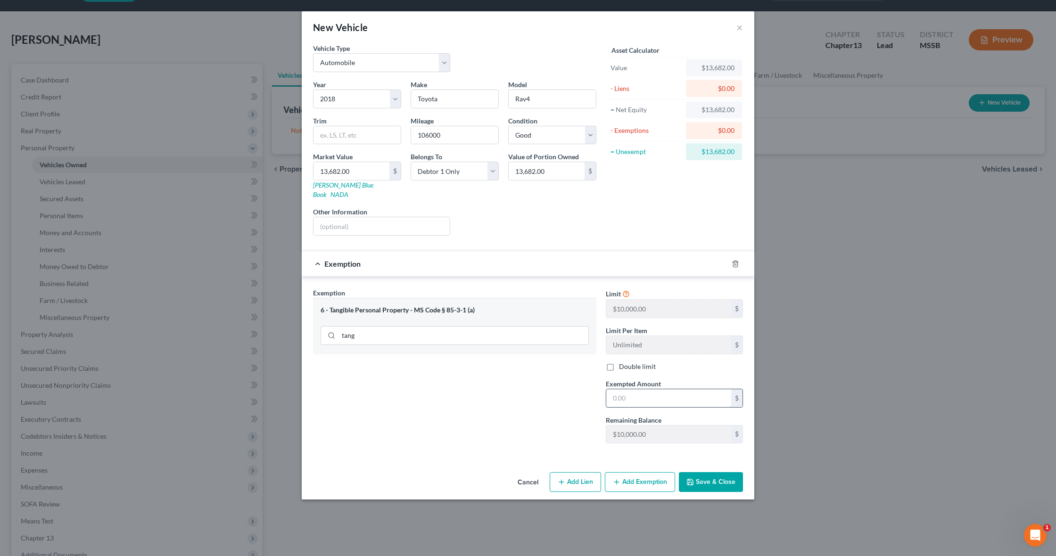
click at [622, 389] on input "text" at bounding box center [668, 398] width 125 height 18
type input "0"
click at [728, 474] on button "Save & Close" at bounding box center [711, 482] width 64 height 20
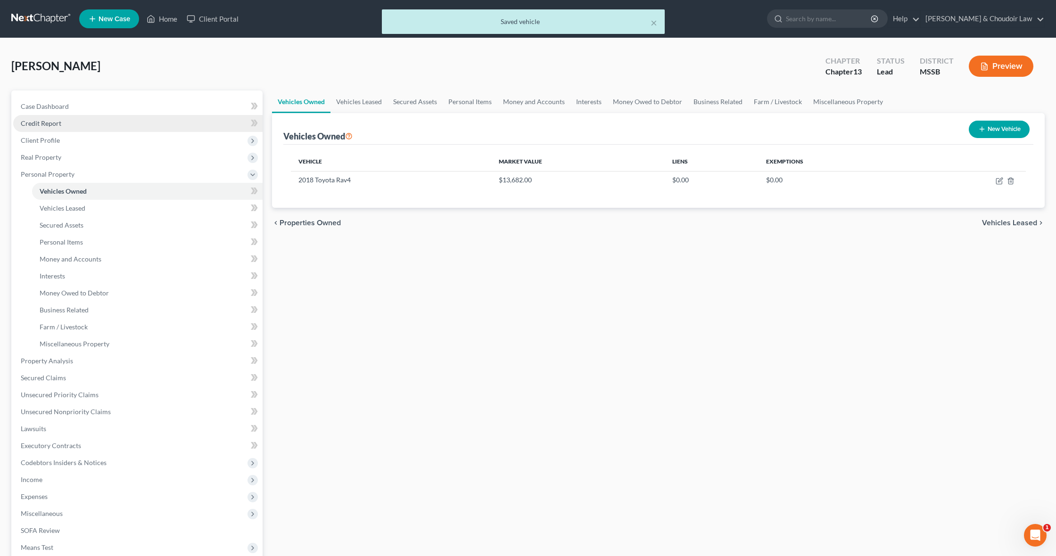
scroll to position [0, 0]
click at [66, 129] on link "Credit Report" at bounding box center [137, 123] width 249 height 17
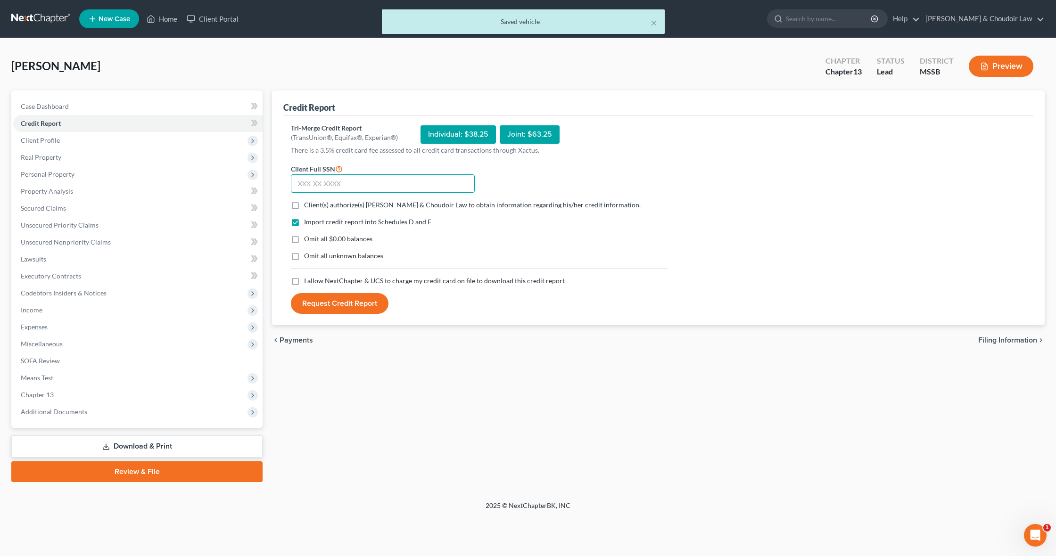
click at [389, 181] on input "text" at bounding box center [383, 183] width 184 height 19
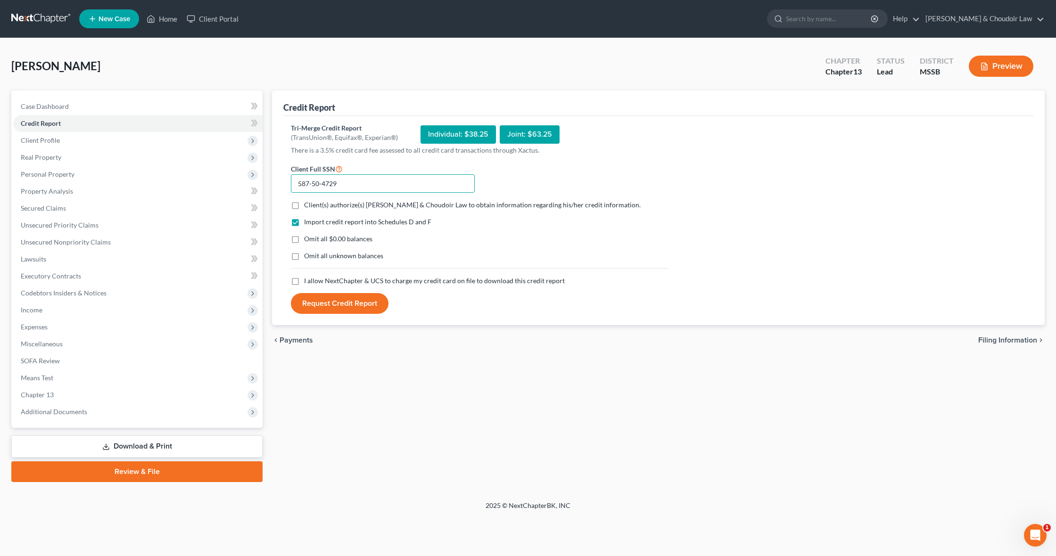
type input "587-50-4729"
click at [411, 201] on span "Client(s) authorize(s) Smith & Choudoir Law to obtain information regarding his…" at bounding box center [472, 205] width 337 height 8
click at [314, 201] on input "Client(s) authorize(s) Smith & Choudoir Law to obtain information regarding his…" at bounding box center [311, 203] width 6 height 6
checkbox input "true"
drag, startPoint x: 356, startPoint y: 236, endPoint x: 350, endPoint y: 246, distance: 11.0
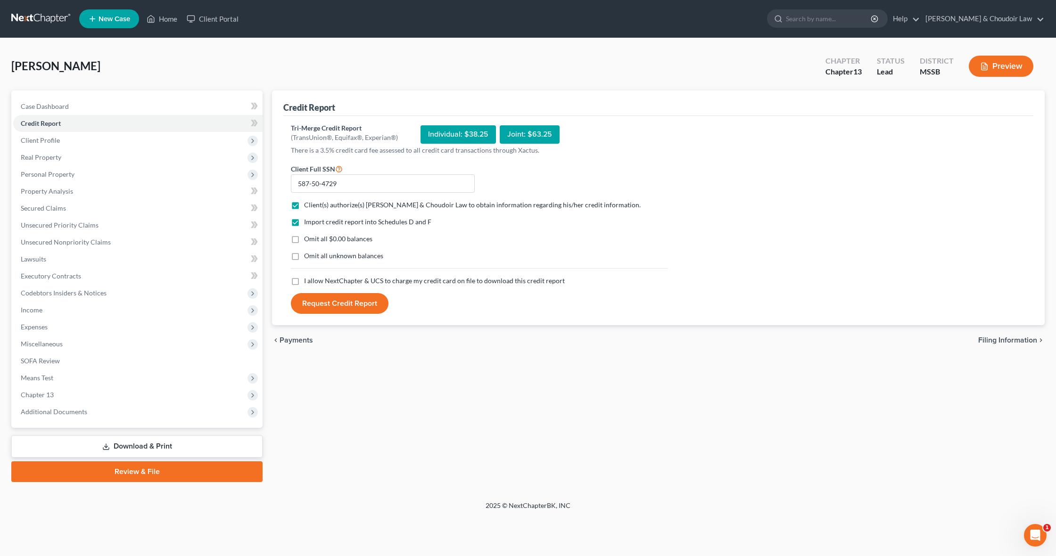
click at [356, 236] on span "Omit all $0.00 balances" at bounding box center [338, 239] width 68 height 8
click at [314, 236] on input "Omit all $0.00 balances" at bounding box center [311, 237] width 6 height 6
checkbox input "true"
click at [350, 254] on span "Omit all unknown balances" at bounding box center [343, 256] width 79 height 8
click at [314, 254] on input "Omit all unknown balances" at bounding box center [311, 254] width 6 height 6
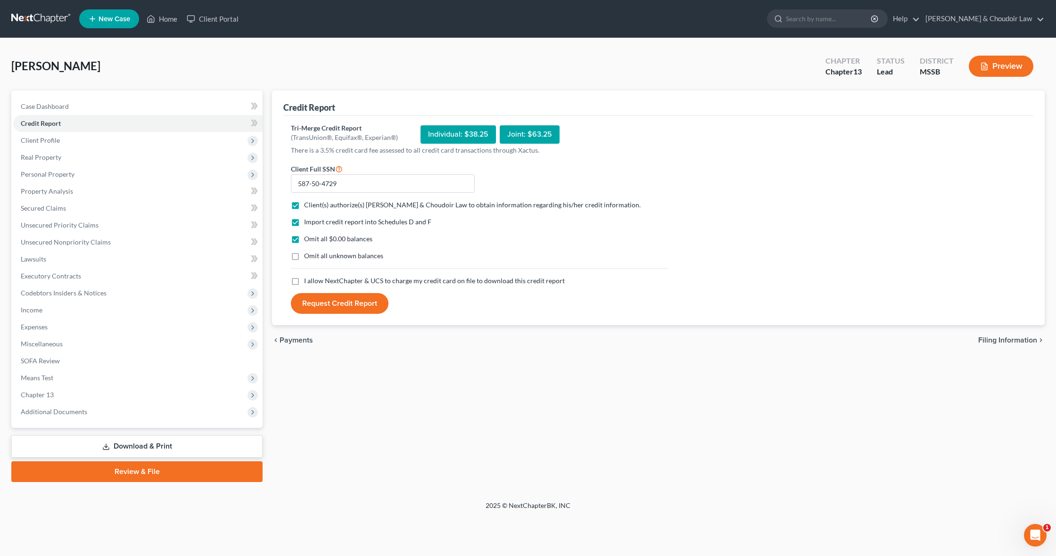
checkbox input "true"
click at [344, 282] on span "I allow NextChapter & UCS to charge my credit card on file to download this cre…" at bounding box center [434, 281] width 261 height 8
click at [314, 282] on input "I allow NextChapter & UCS to charge my credit card on file to download this cre…" at bounding box center [311, 279] width 6 height 6
checkbox input "true"
click at [342, 297] on button "Request Credit Report" at bounding box center [340, 303] width 98 height 21
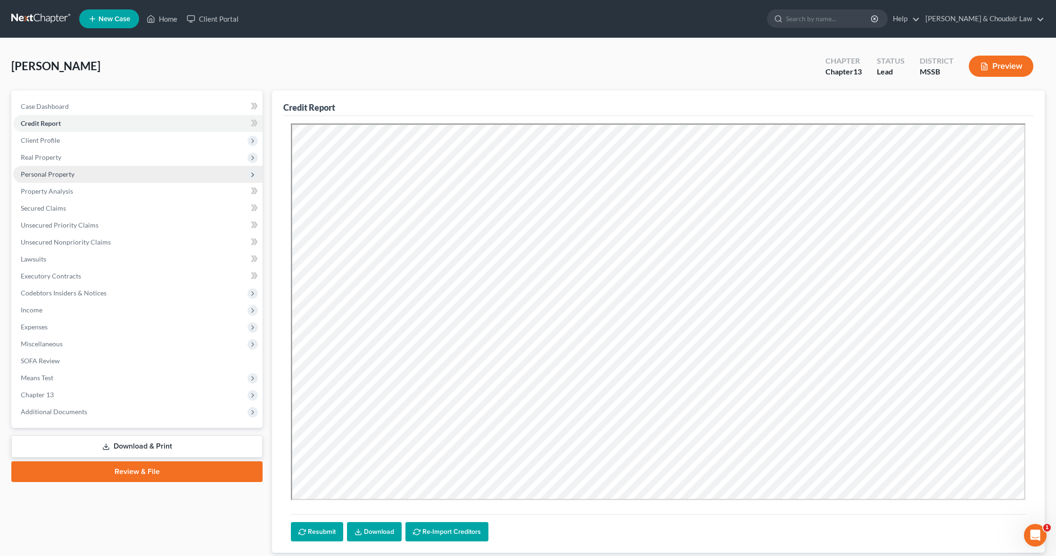
click at [72, 179] on span "Personal Property" at bounding box center [137, 174] width 249 height 17
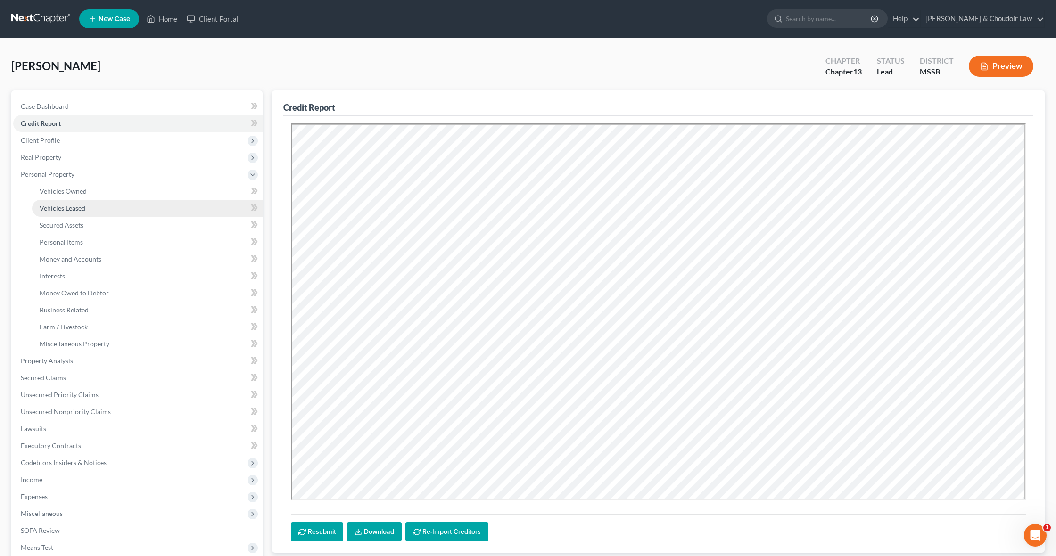
scroll to position [0, 0]
click at [77, 187] on link "Vehicles Owned" at bounding box center [147, 191] width 231 height 17
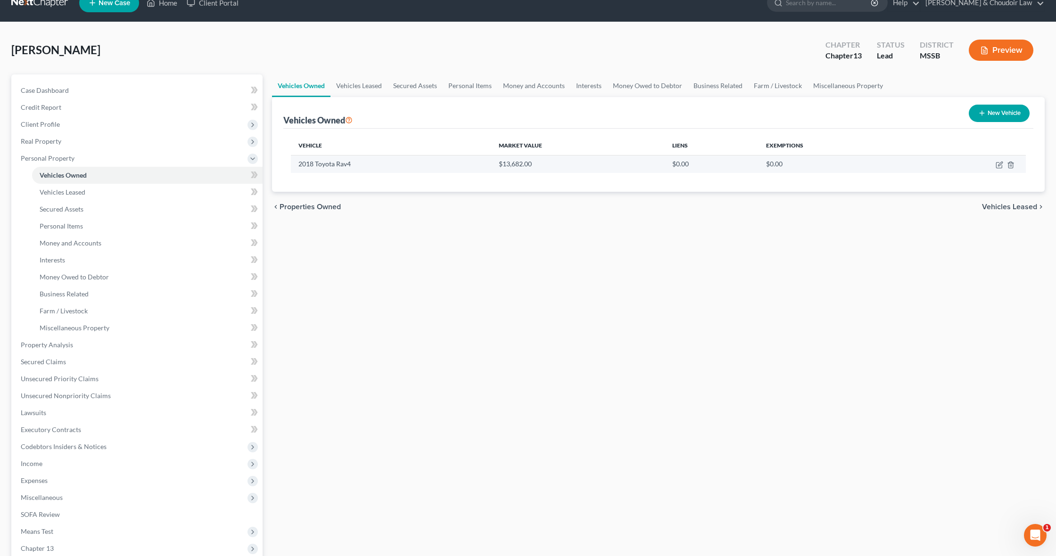
scroll to position [15, 0]
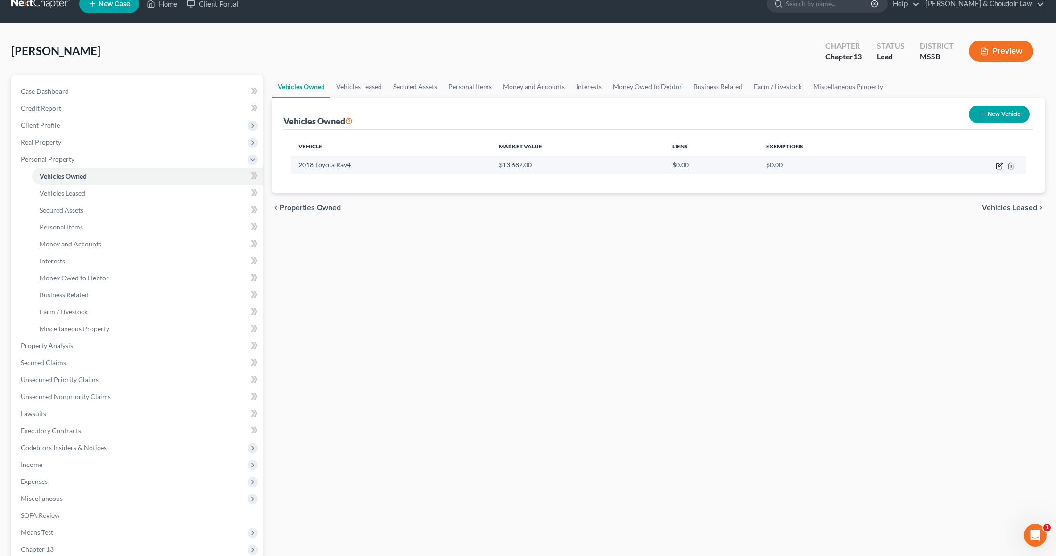
click at [1001, 168] on icon "button" at bounding box center [1000, 166] width 8 height 8
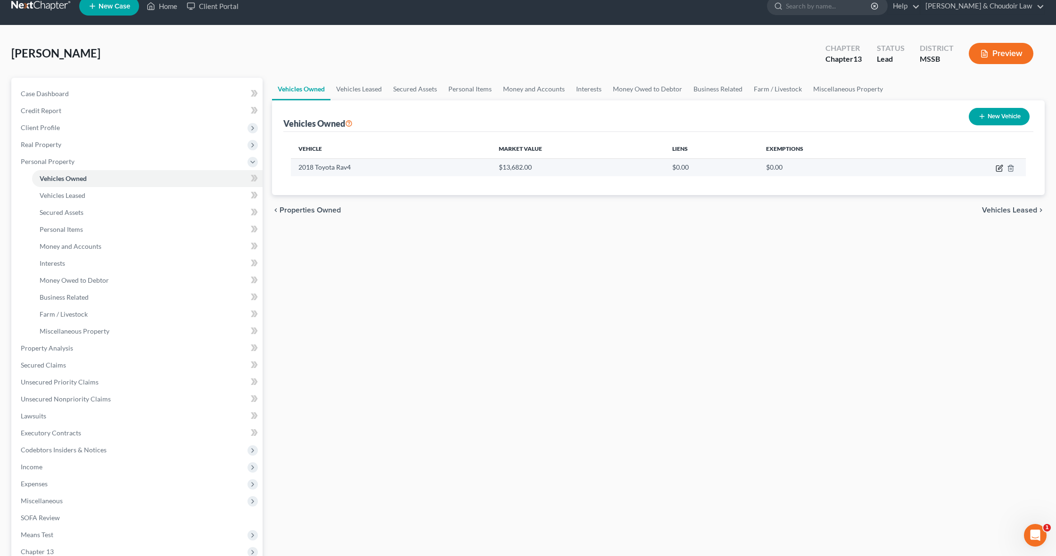
select select "0"
select select "8"
select select "2"
select select "0"
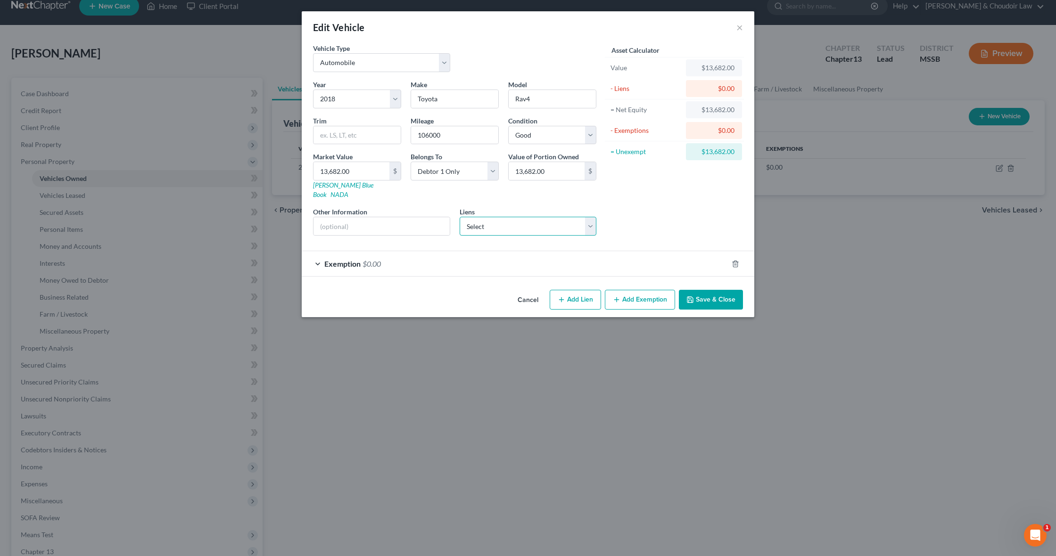
select select "1"
select select
select select "45"
select select "0"
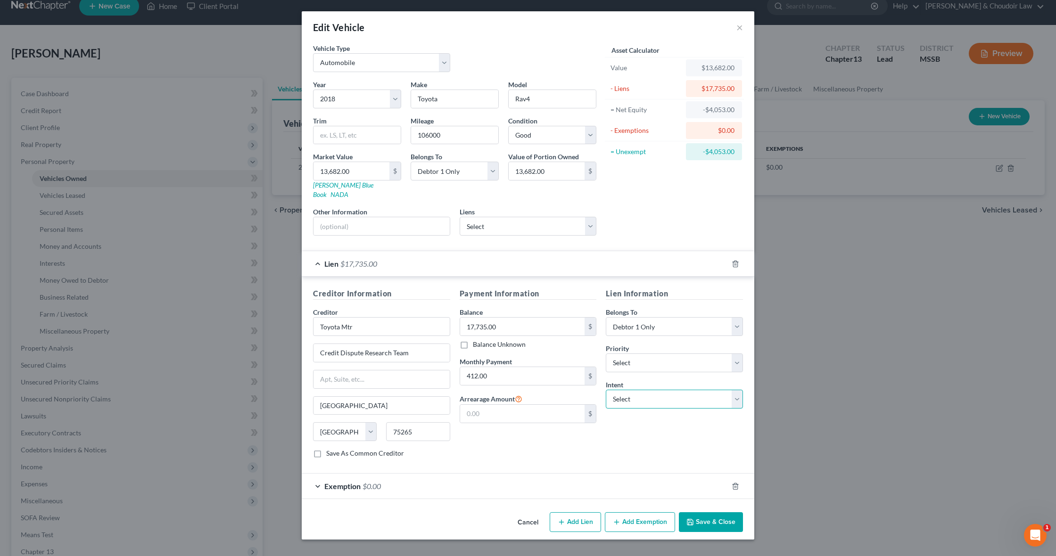
select select "2"
drag, startPoint x: 515, startPoint y: 373, endPoint x: 437, endPoint y: 367, distance: 78.5
click at [437, 367] on div "Creditor Information Creditor * Toyota Mtr Credit Dispute Research Team Dallas …" at bounding box center [527, 377] width 439 height 178
click at [729, 515] on button "Save & Close" at bounding box center [711, 523] width 64 height 20
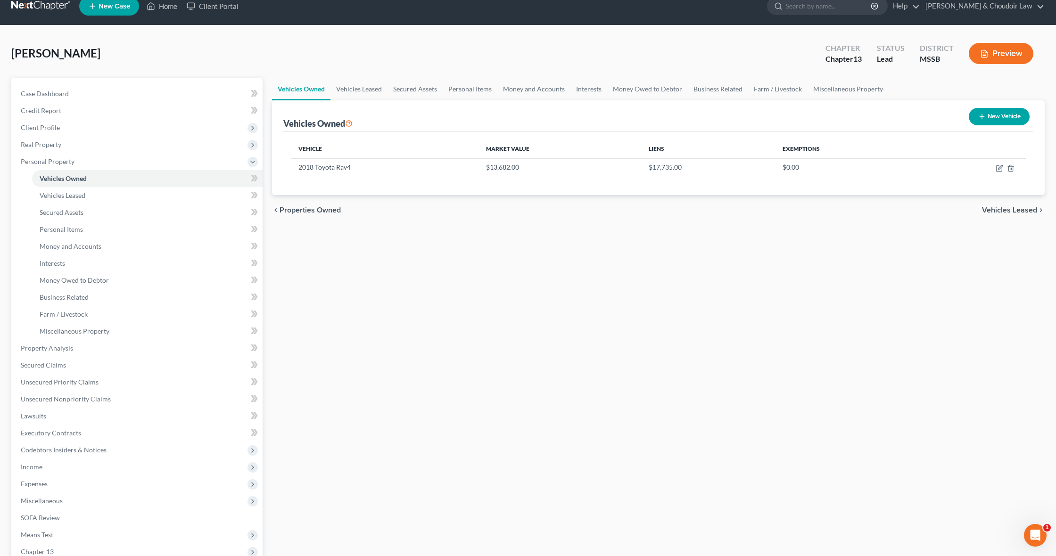
click at [992, 119] on button "New Vehicle" at bounding box center [999, 116] width 61 height 17
select select "0"
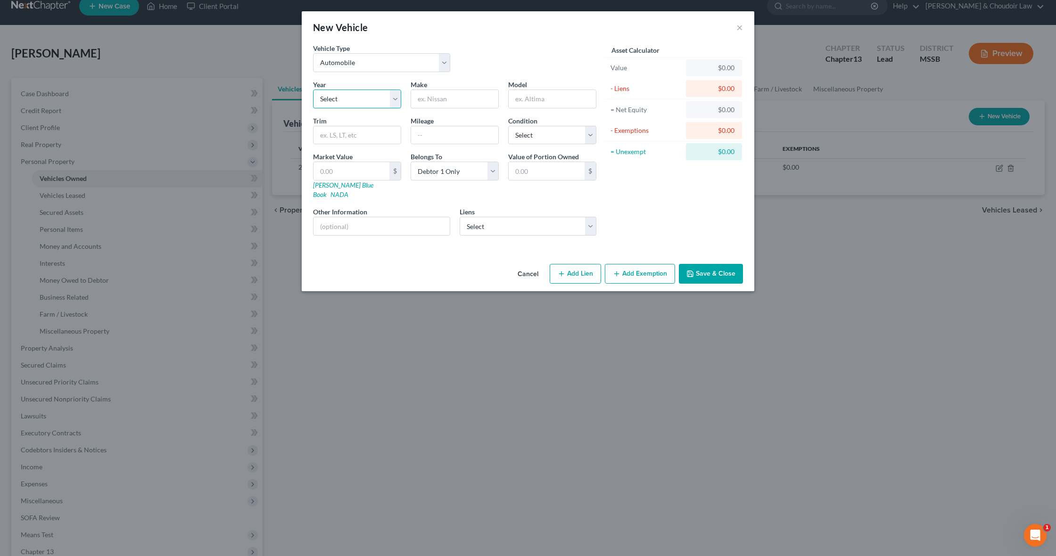
select select "3"
click at [448, 103] on input "text" at bounding box center [454, 99] width 87 height 18
type input "Kia"
type input "K5"
click at [448, 131] on input "text" at bounding box center [454, 135] width 87 height 18
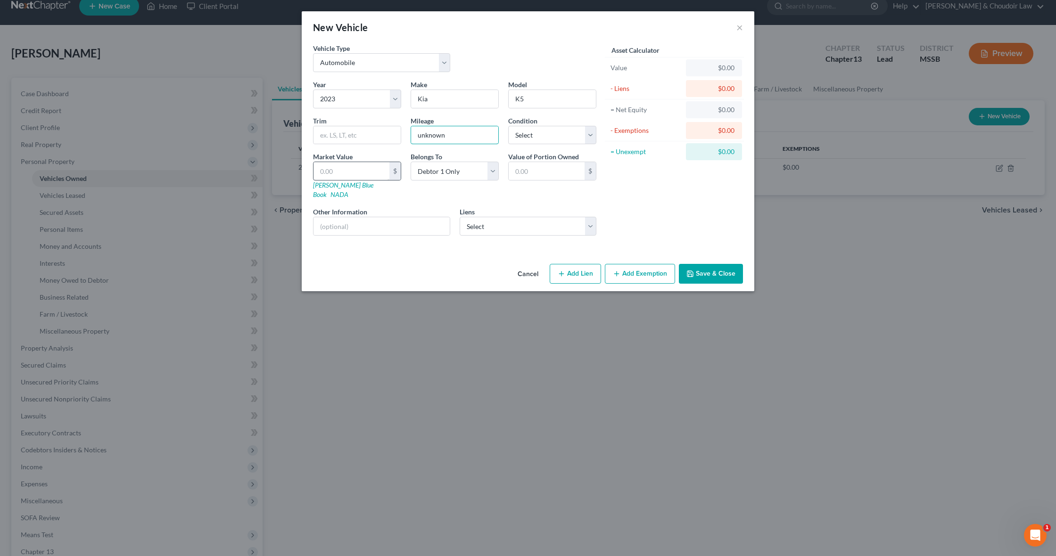
type input "unknown"
click at [363, 171] on input "text" at bounding box center [352, 171] width 76 height 18
select select "0"
select select
select select "15"
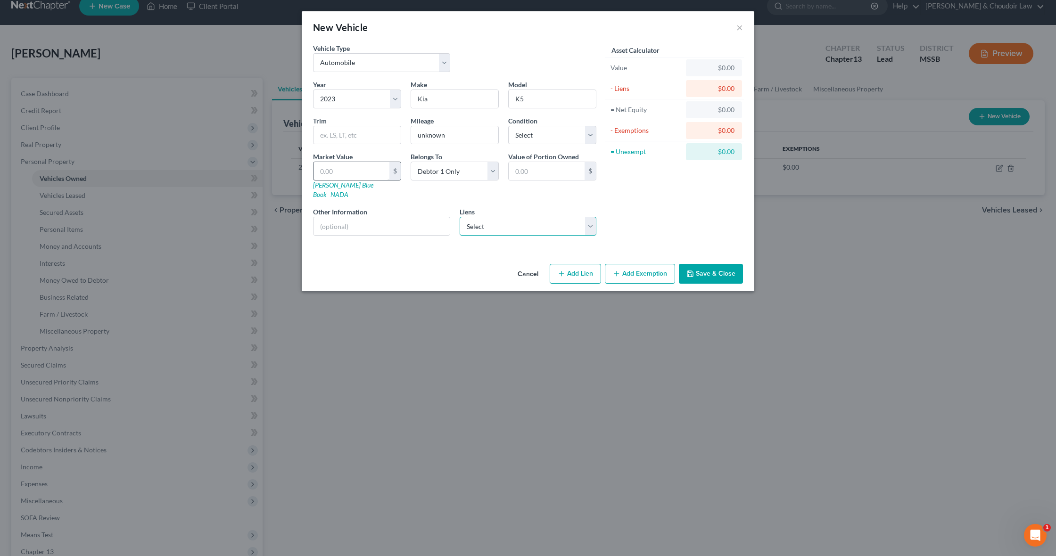
select select "0"
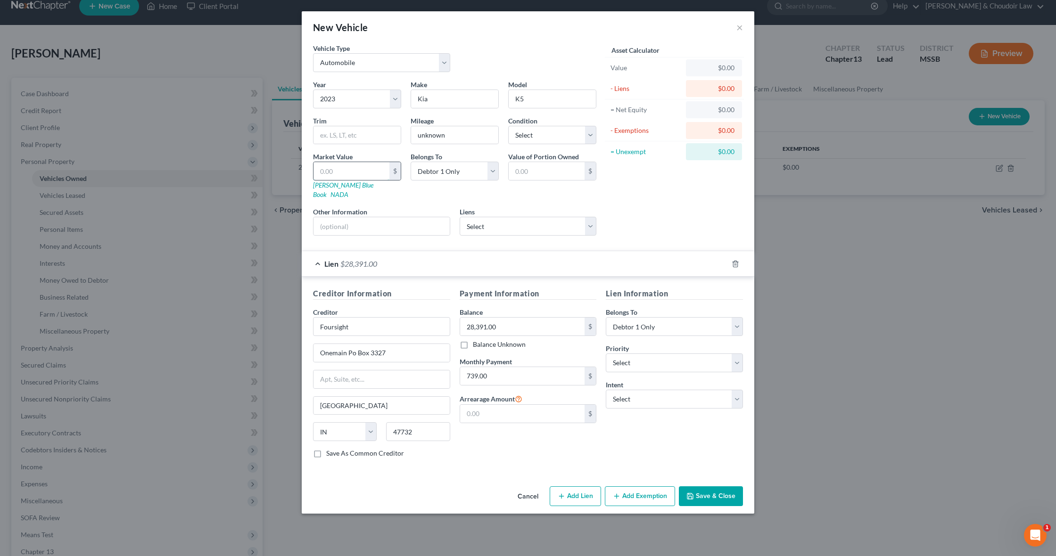
click at [368, 171] on input "text" at bounding box center [352, 171] width 76 height 18
type input "2"
type input "2.00"
type input "25"
type input "25.00"
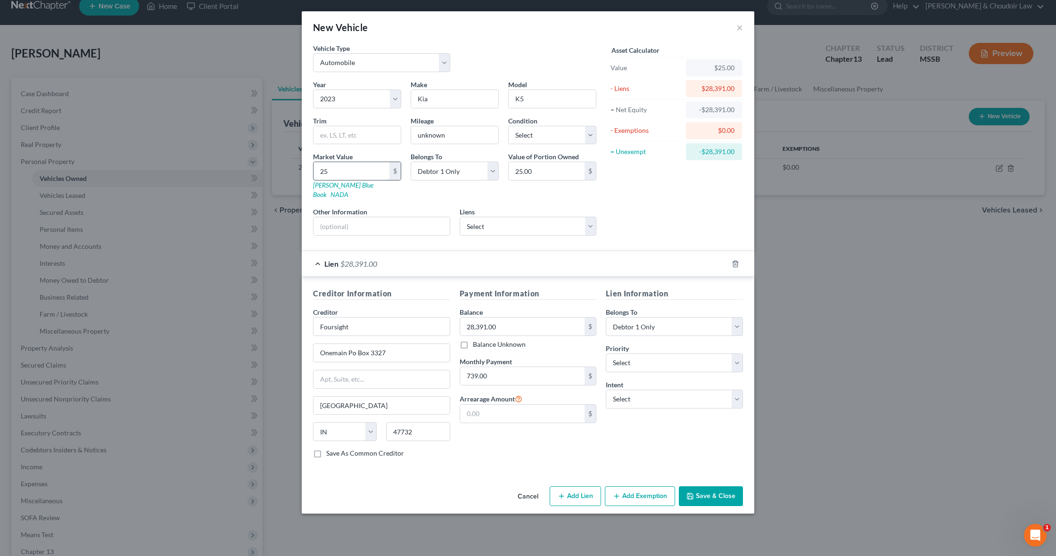
type input "250"
type input "250.00"
type input "2500"
type input "2,500.00"
type input "2,5000"
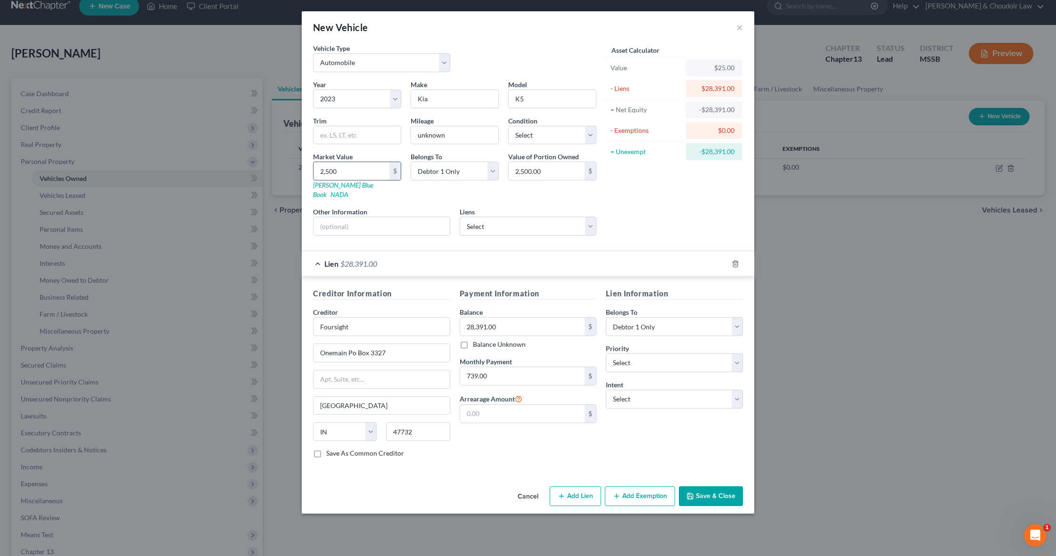
type input "25,000.00"
type input "25,000"
select select "0"
click at [715, 487] on button "Save & Close" at bounding box center [711, 497] width 64 height 20
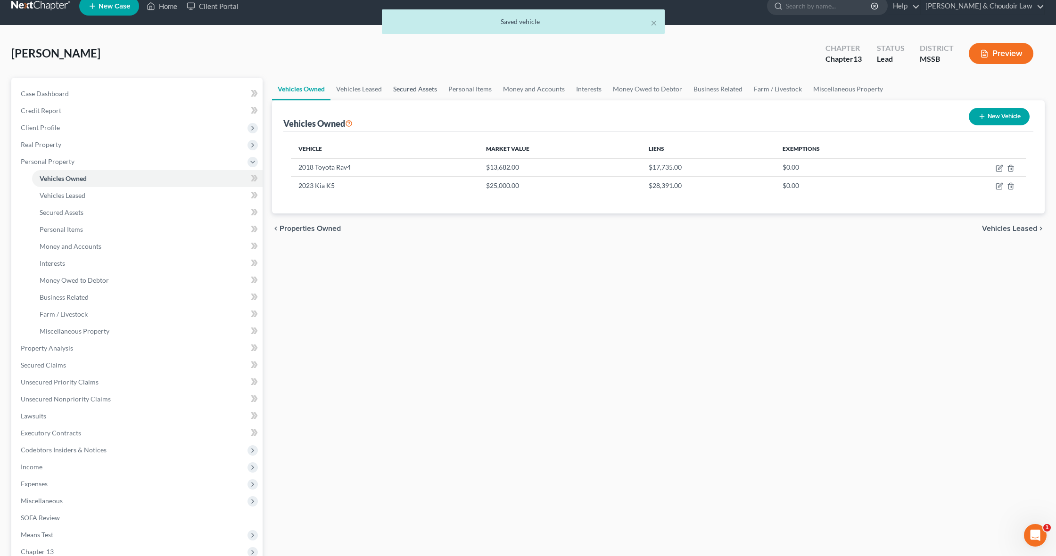
click at [416, 87] on link "Secured Assets" at bounding box center [415, 89] width 55 height 23
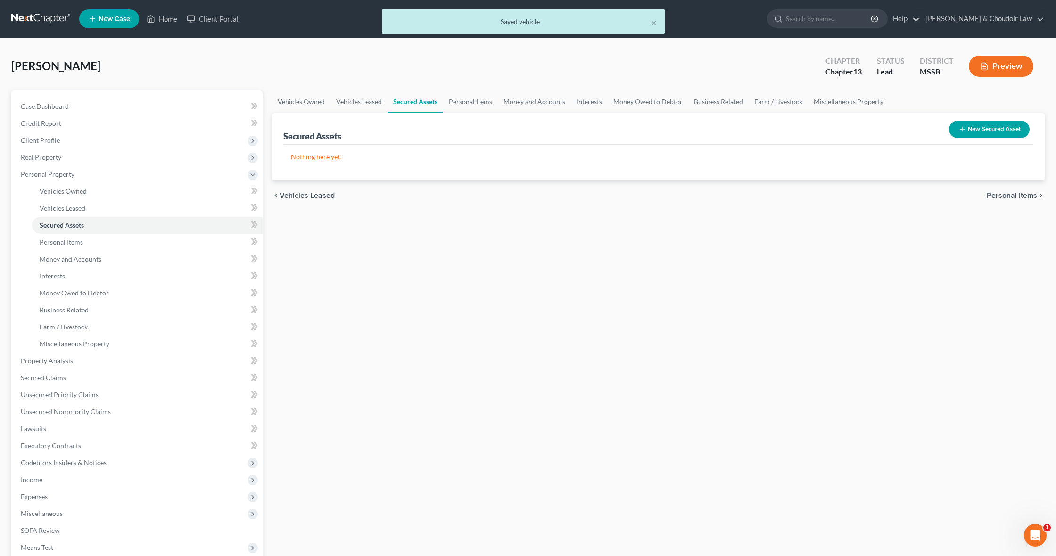
click at [467, 85] on div "Barfield, Anna Upgraded Chapter Chapter 13 Status Lead District MSSB Preview" at bounding box center [528, 70] width 1034 height 41
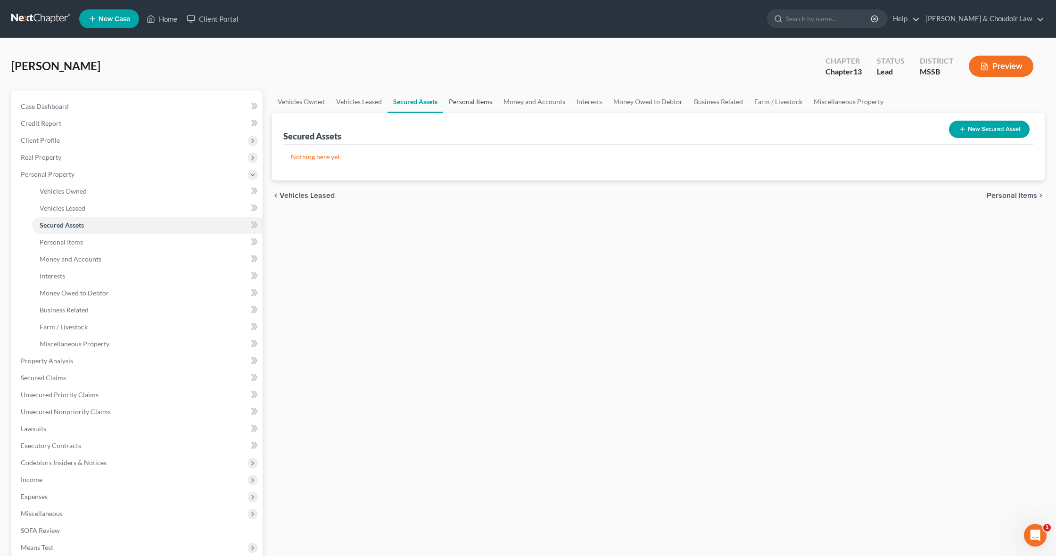
click at [466, 97] on link "Personal Items" at bounding box center [470, 102] width 55 height 23
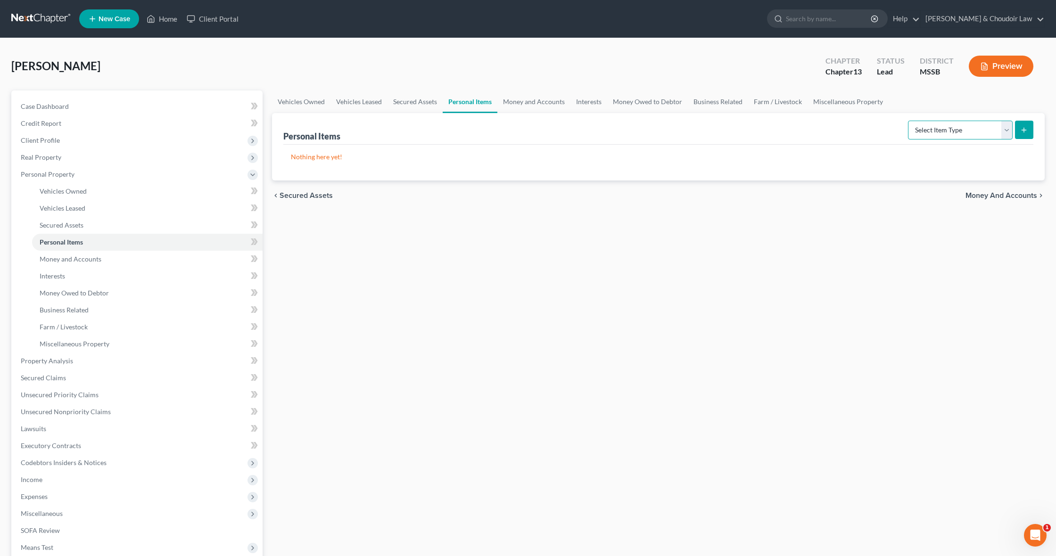
select select "clothing"
click at [1019, 134] on button "submit" at bounding box center [1024, 130] width 18 height 18
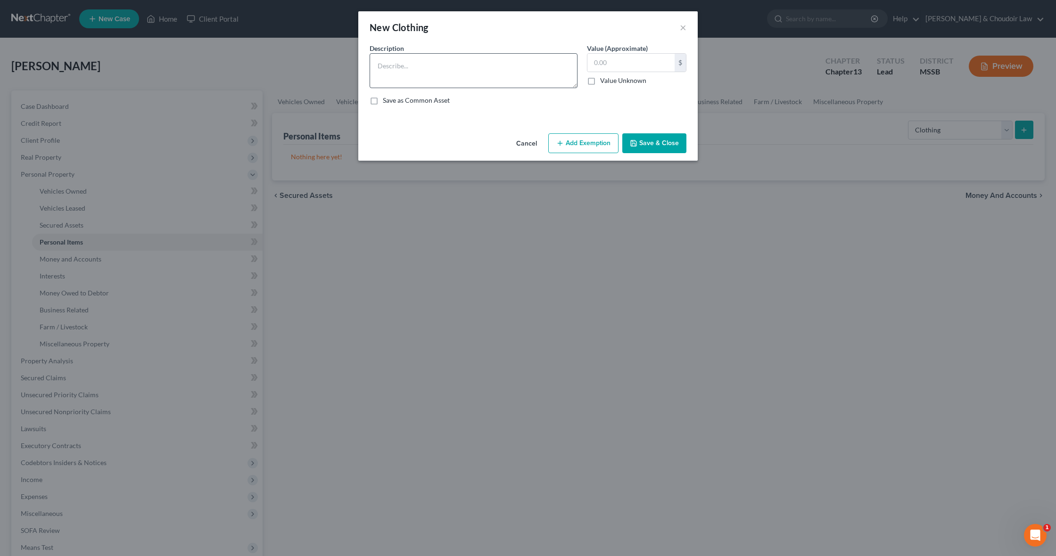
drag, startPoint x: 463, startPoint y: 47, endPoint x: 468, endPoint y: 59, distance: 13.0
click at [463, 48] on div "Description *" at bounding box center [473, 65] width 217 height 45
click at [468, 59] on textarea at bounding box center [474, 70] width 208 height 35
type textarea "Personal Clothing"
type input "400"
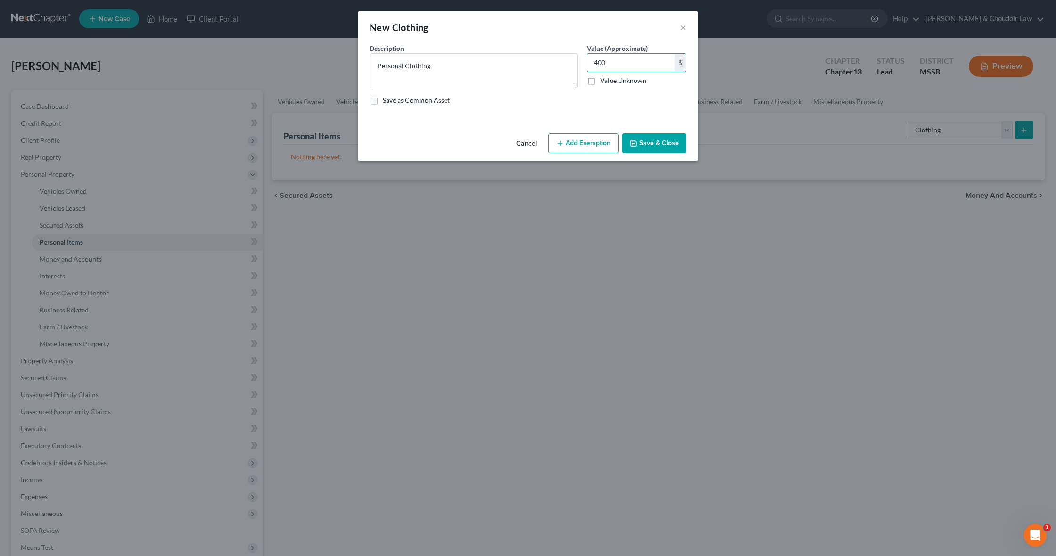
click at [568, 140] on button "Add Exemption" at bounding box center [583, 143] width 70 height 20
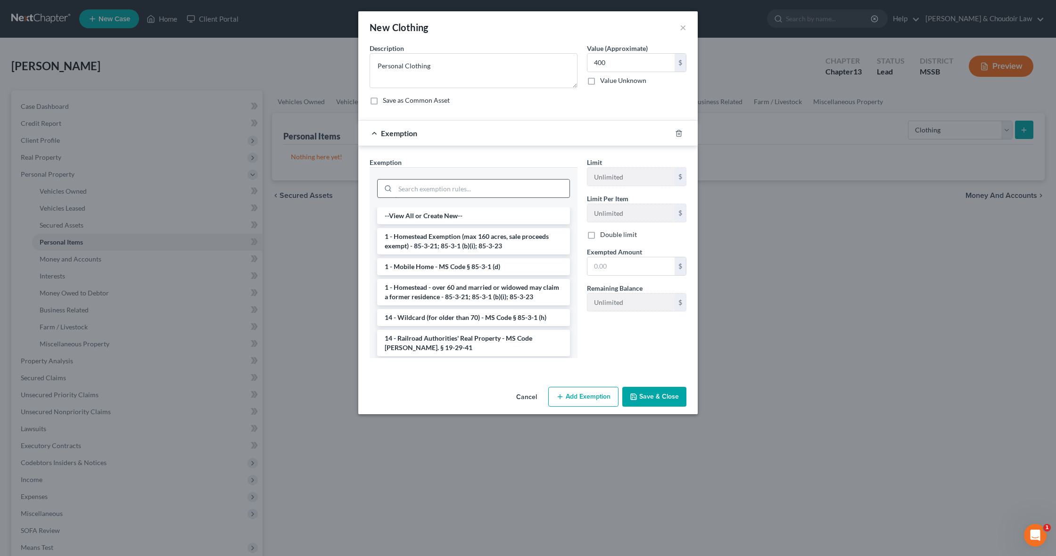
click at [537, 181] on input "search" at bounding box center [482, 189] width 174 height 18
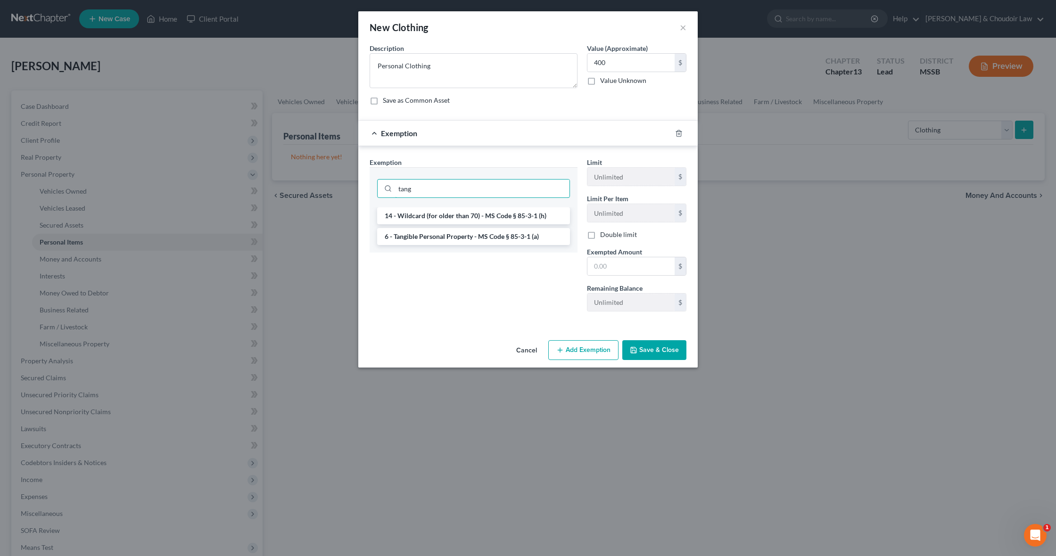
type input "tang"
click at [507, 234] on li "6 - Tangible Personal Property - MS Code § 85-3-1 (a)" at bounding box center [473, 236] width 193 height 17
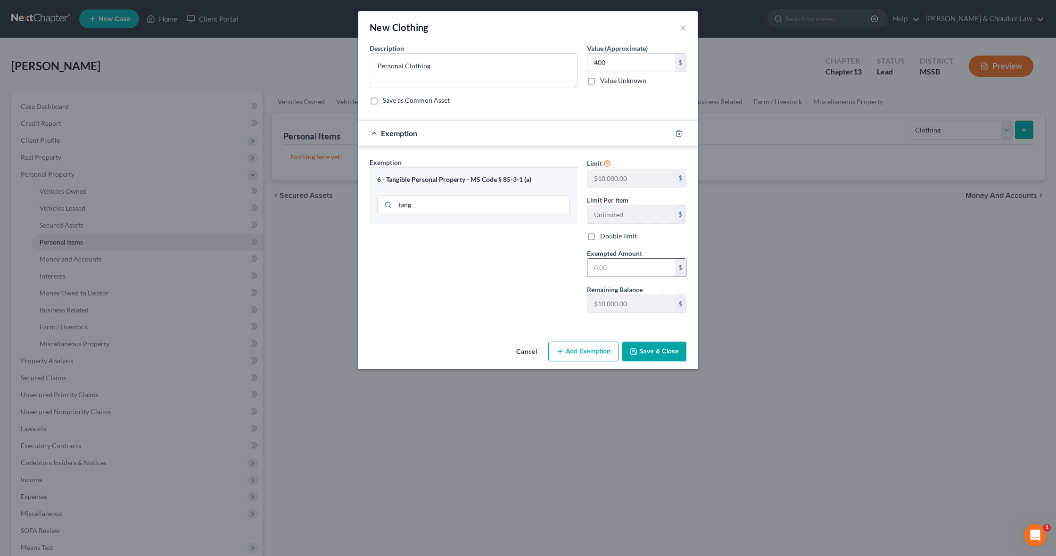
click at [628, 271] on input "text" at bounding box center [630, 268] width 87 height 18
type input "400"
click at [647, 351] on button "Save & Close" at bounding box center [654, 352] width 64 height 20
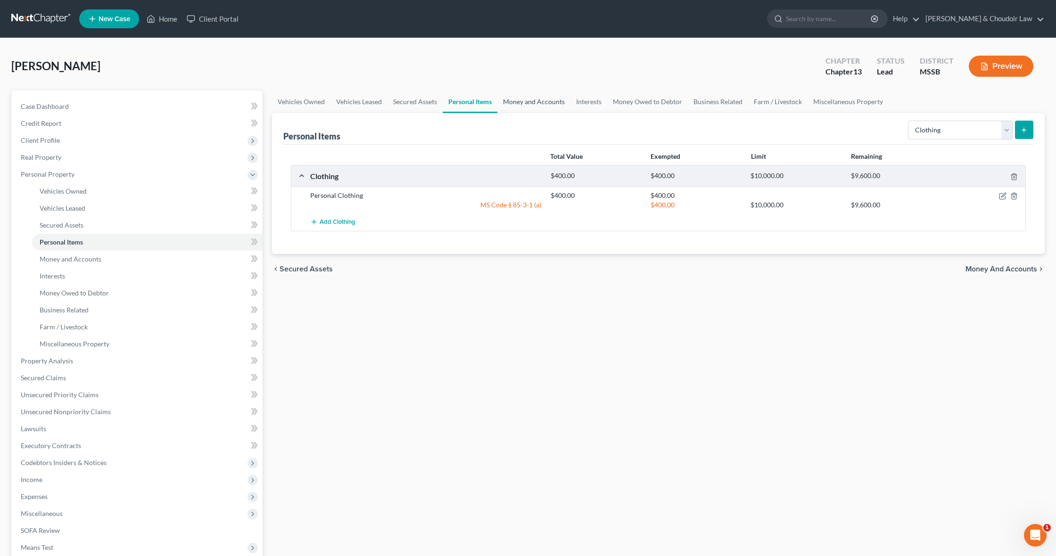
click at [546, 99] on link "Money and Accounts" at bounding box center [533, 102] width 73 height 23
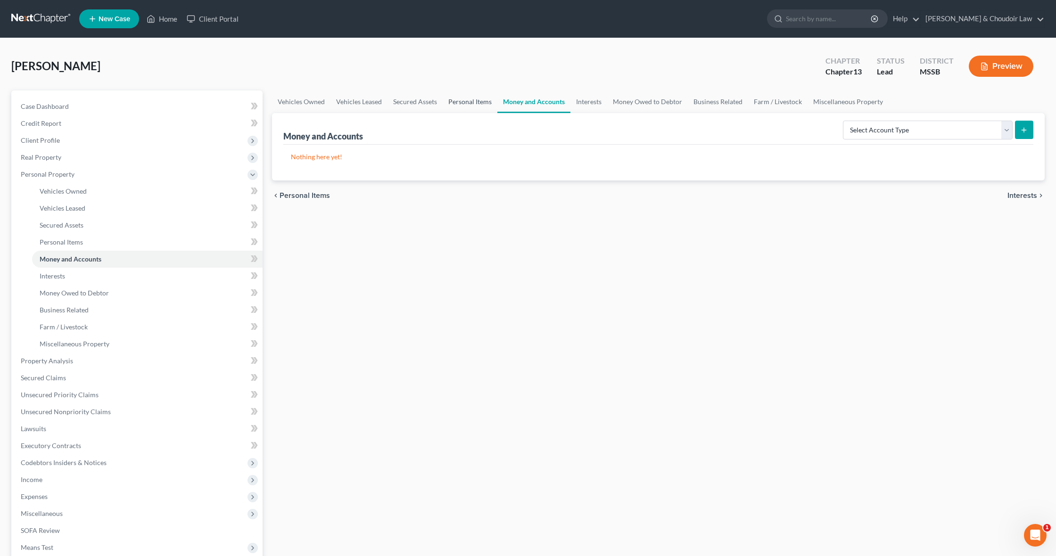
click at [462, 101] on link "Personal Items" at bounding box center [470, 102] width 55 height 23
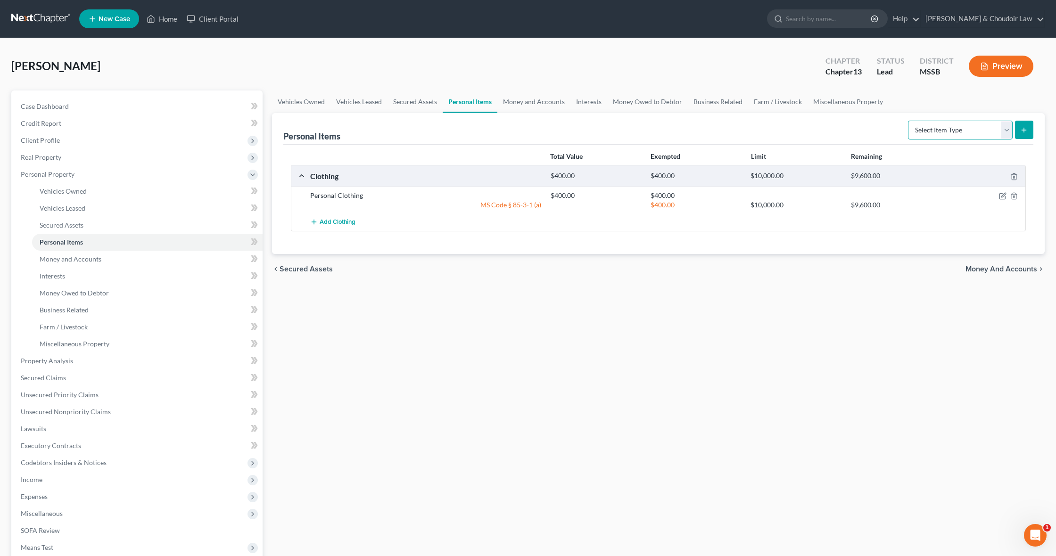
select select "electronics"
click at [1031, 130] on button "submit" at bounding box center [1024, 130] width 18 height 18
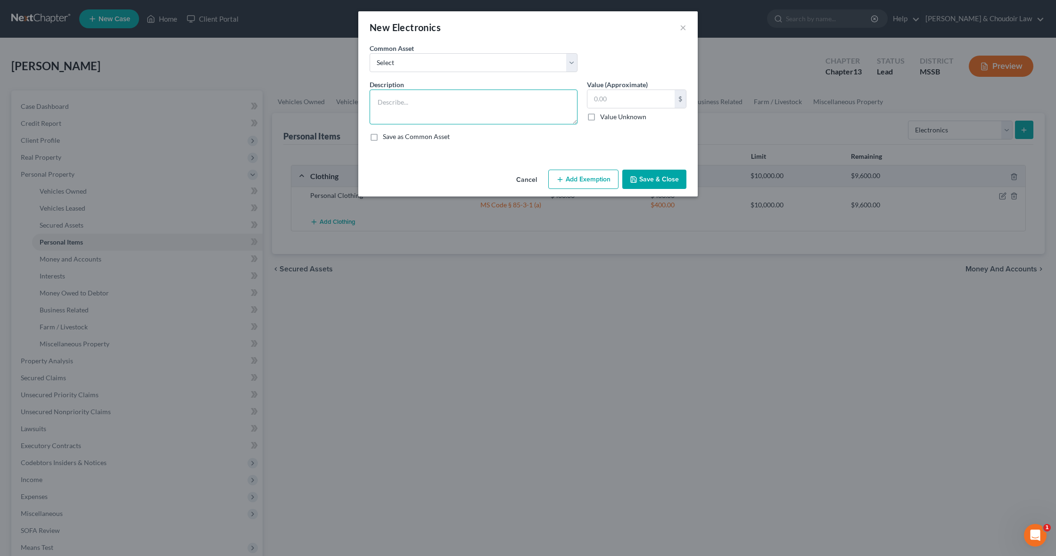
click at [476, 112] on textarea at bounding box center [474, 107] width 208 height 35
type textarea "Personal and Household Electronics"
type input "750"
click at [593, 174] on button "Add Exemption" at bounding box center [583, 180] width 70 height 20
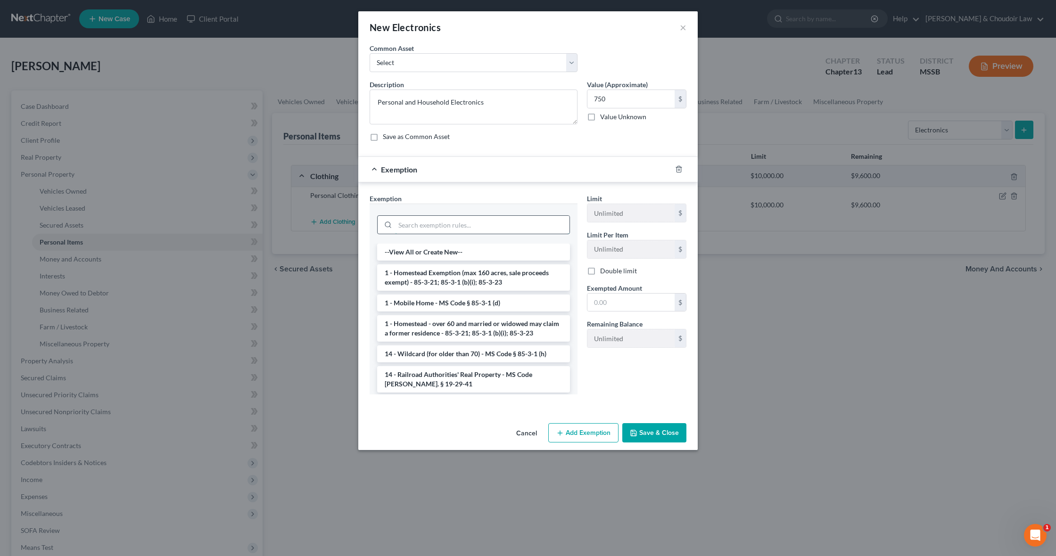
click at [554, 226] on input "search" at bounding box center [482, 225] width 174 height 18
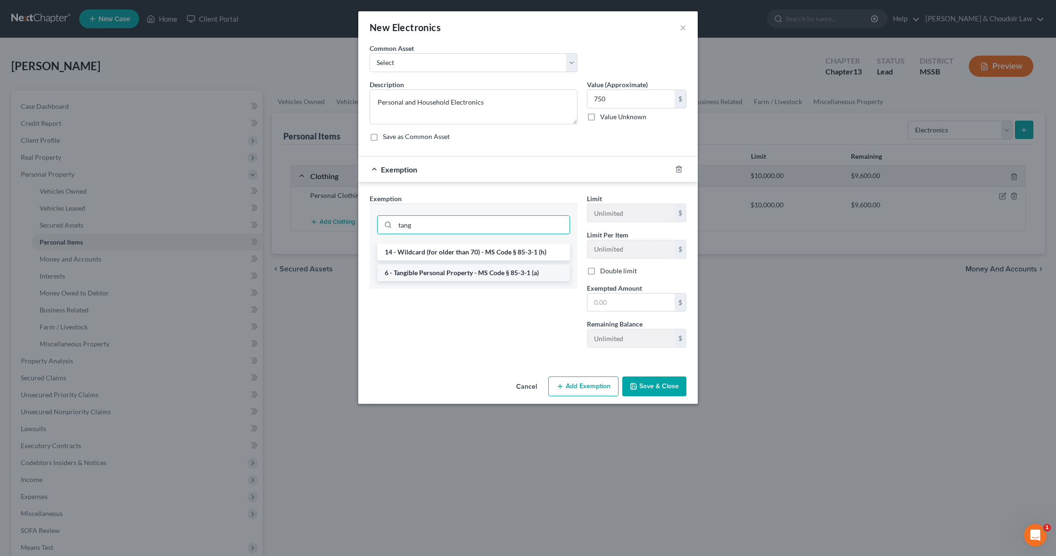
type input "tang"
click at [517, 273] on li "6 - Tangible Personal Property - MS Code § 85-3-1 (a)" at bounding box center [473, 273] width 193 height 17
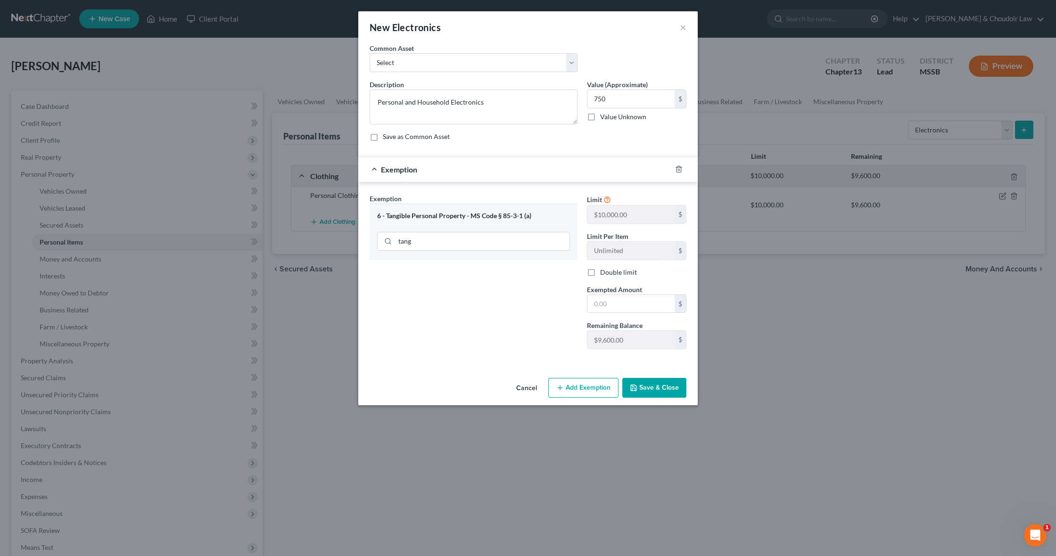
click at [616, 316] on div "Limit $10,000.00 $ Limit Per Item Unlimited $ Double limit Exempted Amount * $ …" at bounding box center [636, 275] width 109 height 163
click at [615, 312] on input "text" at bounding box center [630, 304] width 87 height 18
type input "750"
click at [653, 381] on button "Save & Close" at bounding box center [654, 388] width 64 height 20
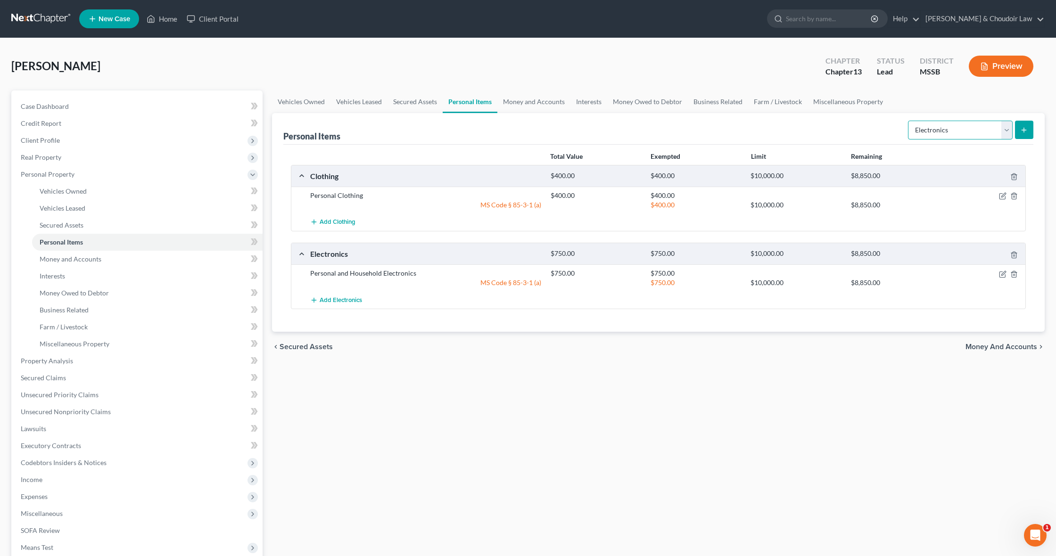
select select "household_goods"
click at [1028, 128] on button "submit" at bounding box center [1024, 130] width 18 height 18
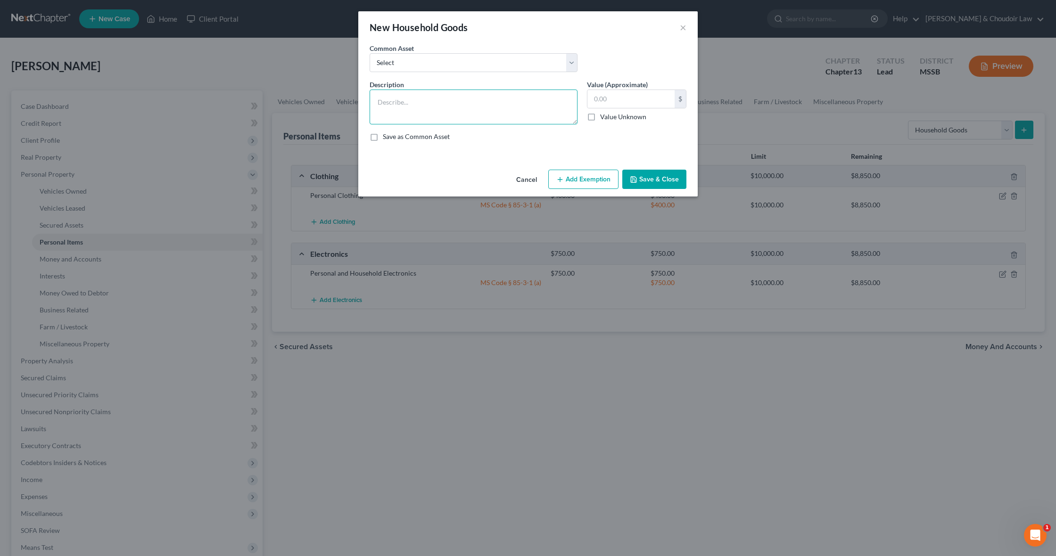
click at [569, 112] on textarea at bounding box center [474, 107] width 208 height 35
type textarea "Household Goods, Furniture, and Appliances"
type input "2,750"
click at [591, 172] on button "Add Exemption" at bounding box center [583, 180] width 70 height 20
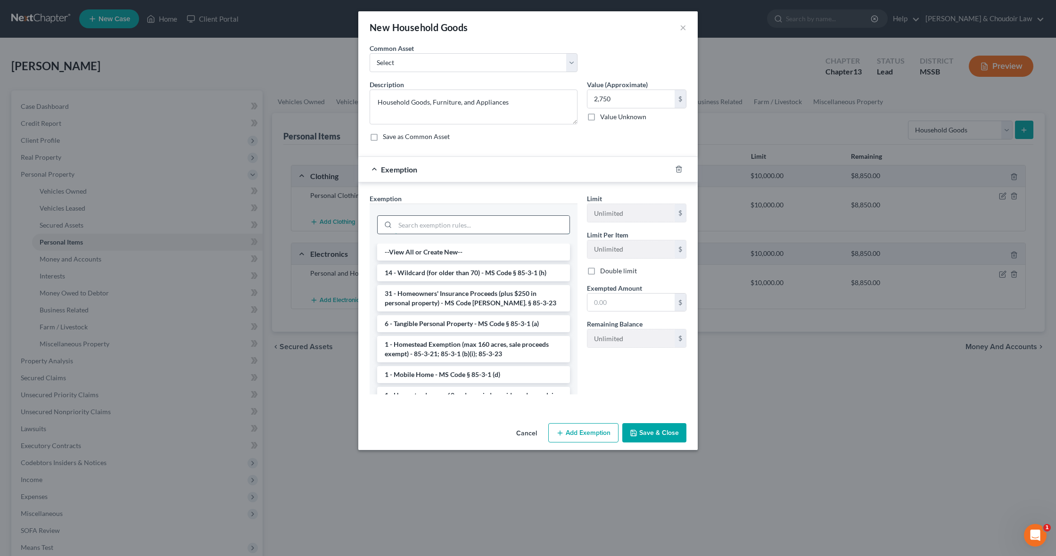
click at [547, 219] on input "search" at bounding box center [482, 225] width 174 height 18
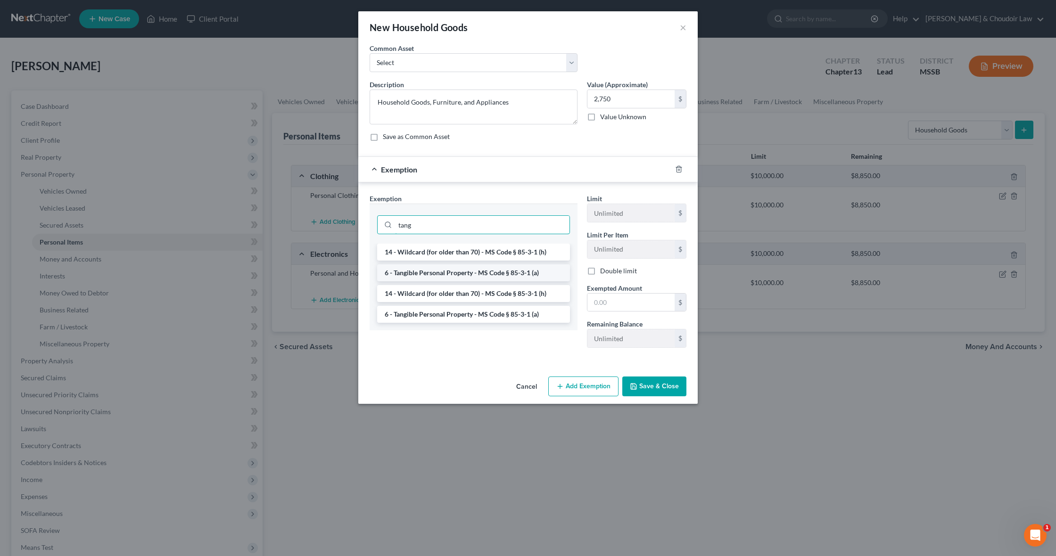
type input "tang"
drag, startPoint x: 507, startPoint y: 273, endPoint x: 525, endPoint y: 275, distance: 17.6
click at [507, 273] on li "6 - Tangible Personal Property - MS Code § 85-3-1 (a)" at bounding box center [473, 273] width 193 height 17
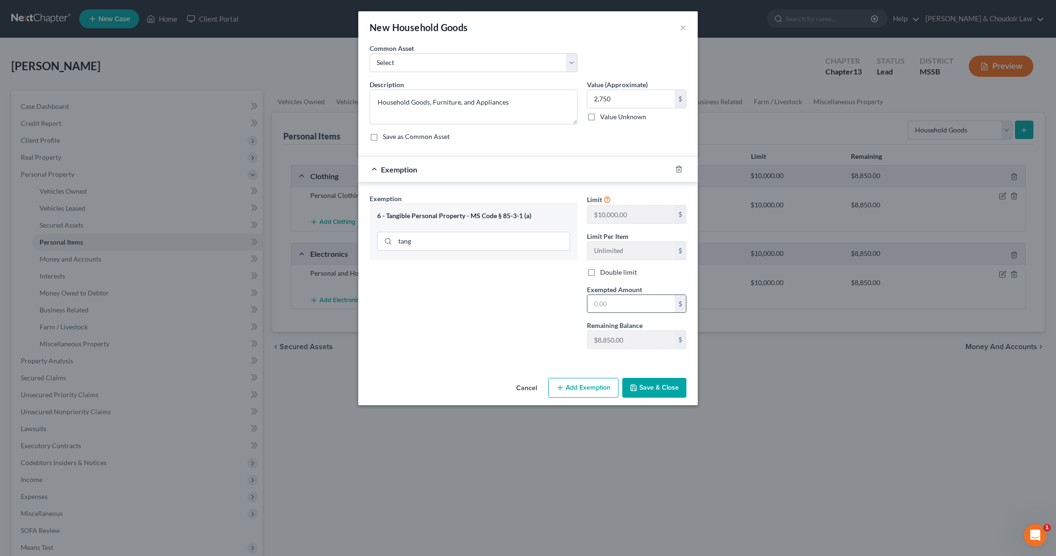
click at [615, 300] on input "text" at bounding box center [630, 304] width 87 height 18
type input "2,750"
click at [663, 389] on button "Save & Close" at bounding box center [654, 388] width 64 height 20
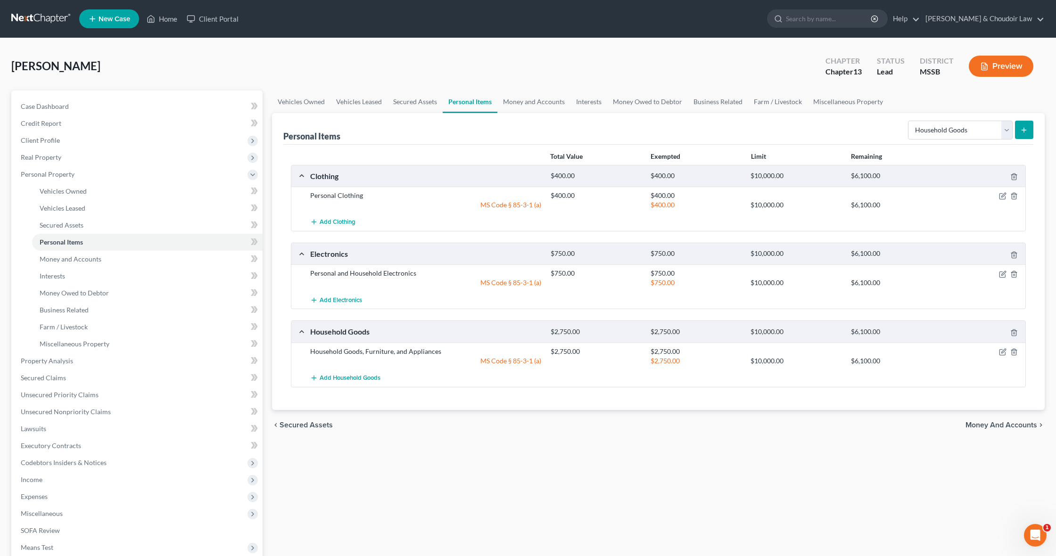
scroll to position [1, 0]
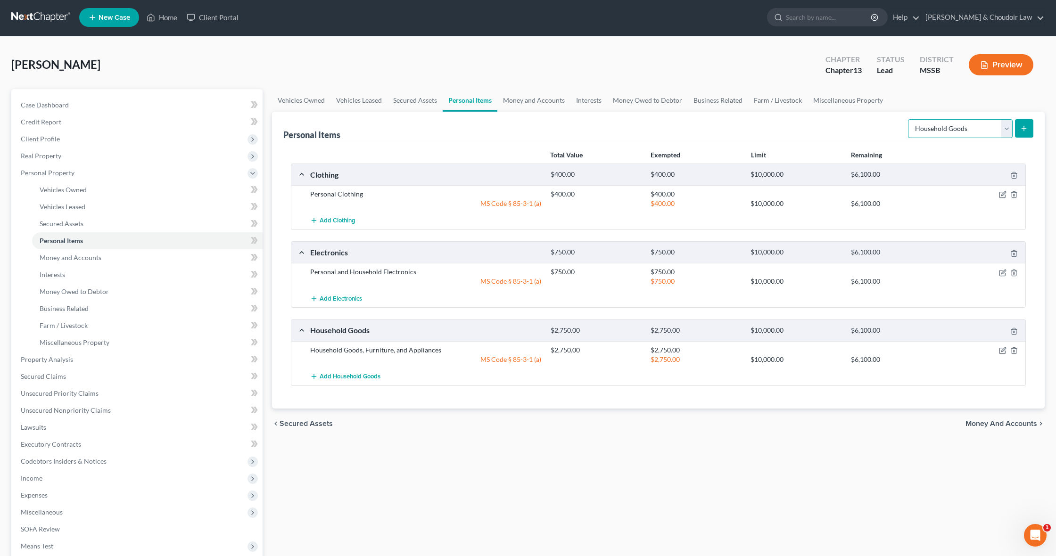
select select "other"
click at [1025, 125] on icon "submit" at bounding box center [1024, 129] width 8 height 8
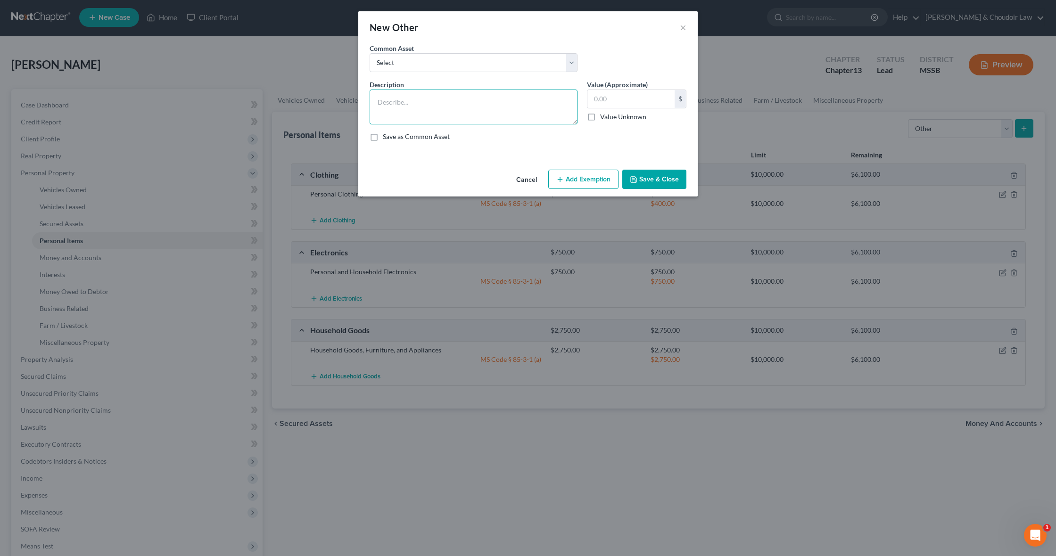
click at [499, 98] on textarea at bounding box center [474, 107] width 208 height 35
type textarea "miscellaneous tools"
type input "200"
click at [579, 175] on button "Add Exemption" at bounding box center [583, 180] width 70 height 20
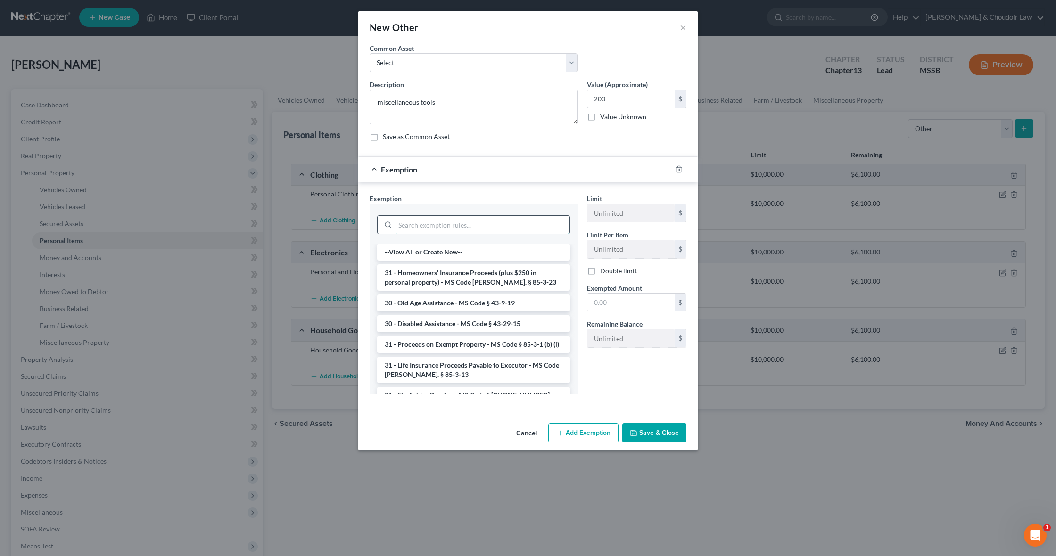
click at [546, 225] on input "search" at bounding box center [482, 225] width 174 height 18
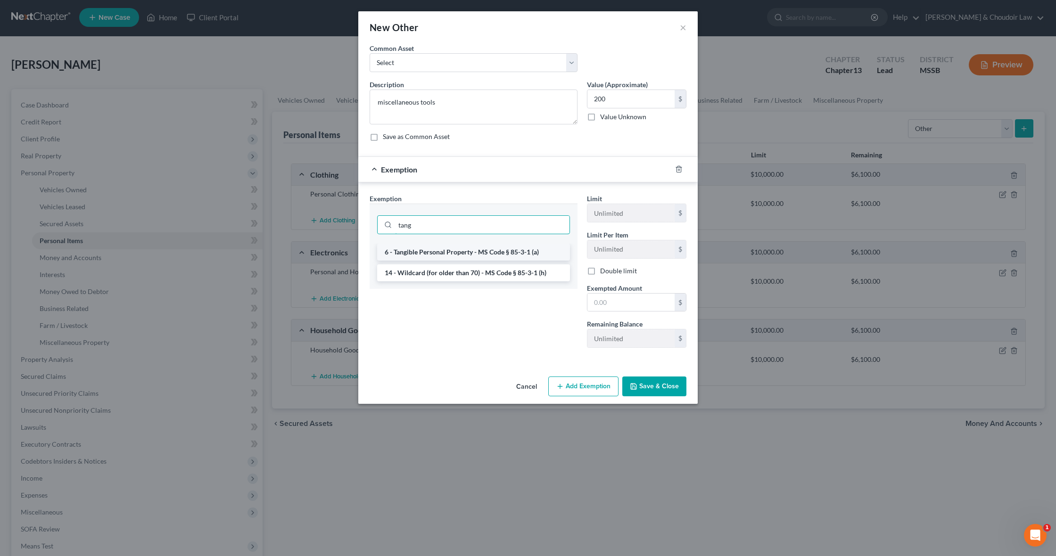
type input "tang"
click at [516, 256] on li "6 - Tangible Personal Property - MS Code § 85-3-1 (a)" at bounding box center [473, 252] width 193 height 17
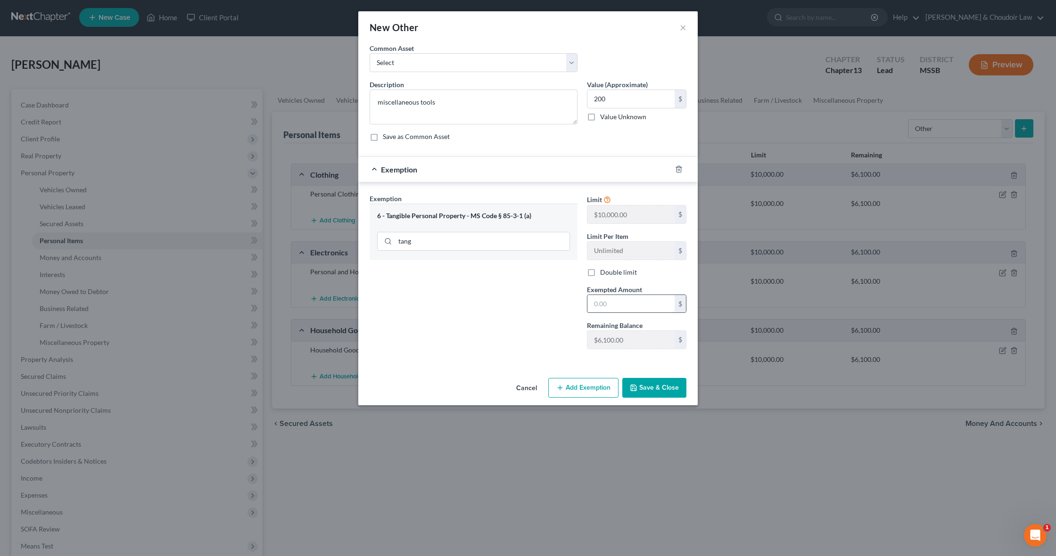
click at [605, 302] on input "text" at bounding box center [630, 304] width 87 height 18
type input "200"
click at [668, 386] on button "Save & Close" at bounding box center [654, 388] width 64 height 20
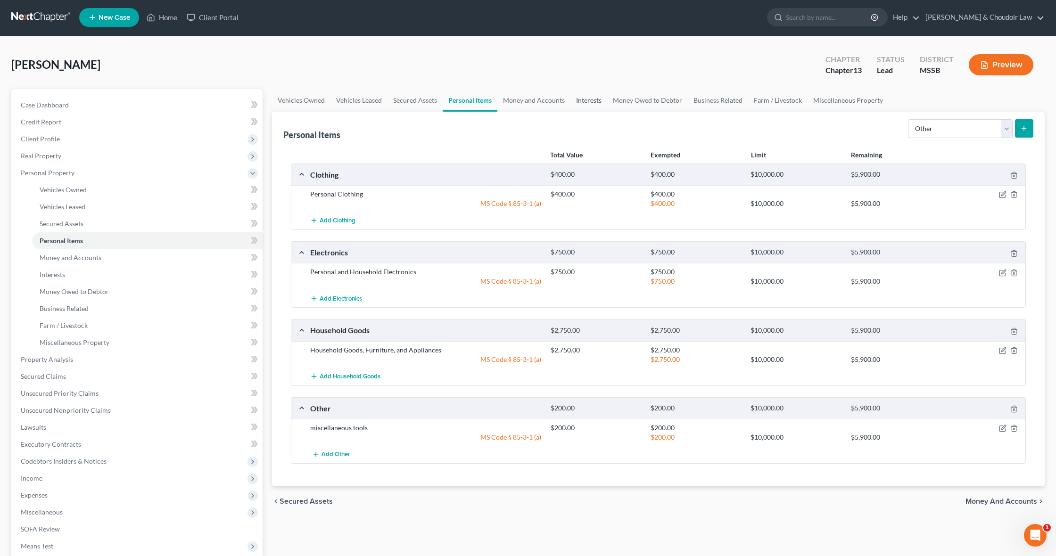
drag, startPoint x: 542, startPoint y: 97, endPoint x: 588, endPoint y: 100, distance: 46.3
click at [542, 97] on link "Money and Accounts" at bounding box center [533, 100] width 73 height 23
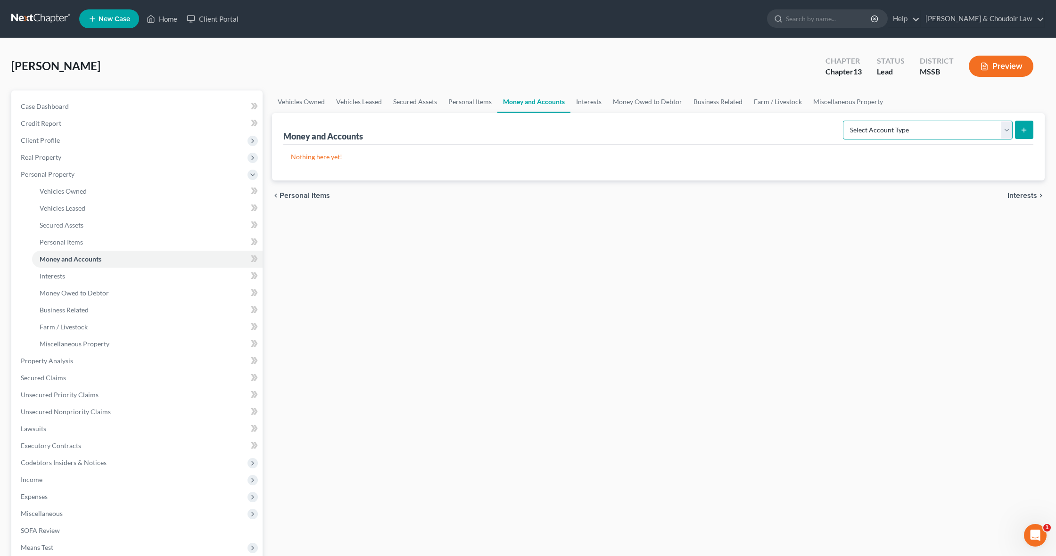
select select "checking"
click at [1019, 130] on button "submit" at bounding box center [1024, 130] width 18 height 18
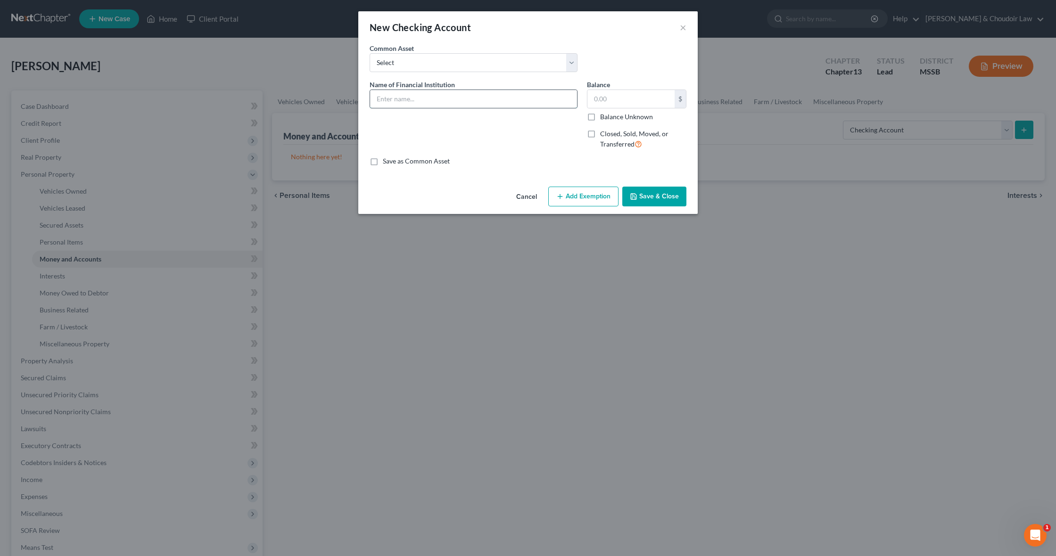
click at [478, 100] on input "text" at bounding box center [473, 99] width 207 height 18
type input "Regions (8909)"
type input "112.59"
click at [645, 191] on button "Save & Close" at bounding box center [654, 197] width 64 height 20
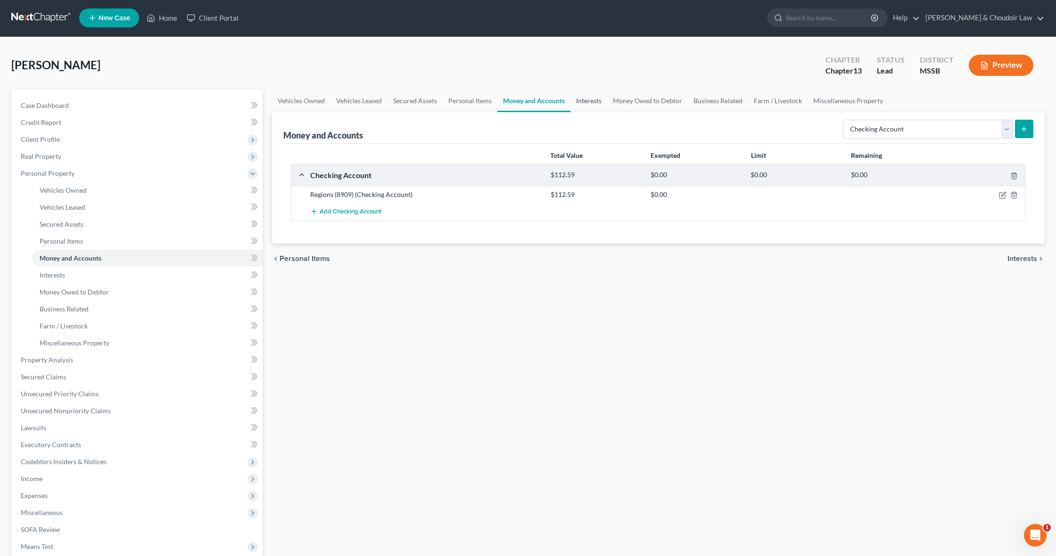
click at [594, 101] on link "Interests" at bounding box center [589, 101] width 37 height 23
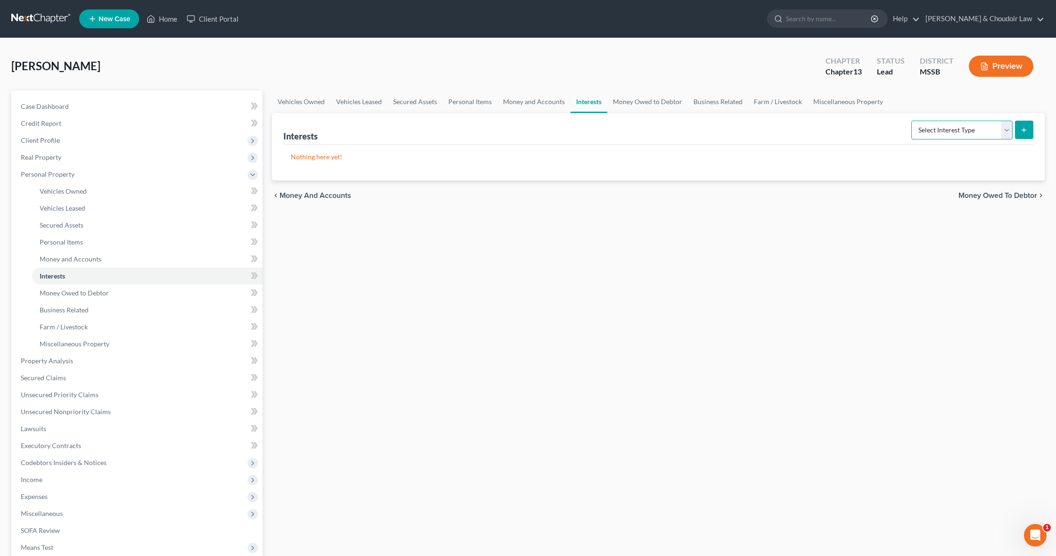
select select "whole_life_insurance"
click at [1023, 137] on button "submit" at bounding box center [1024, 130] width 18 height 18
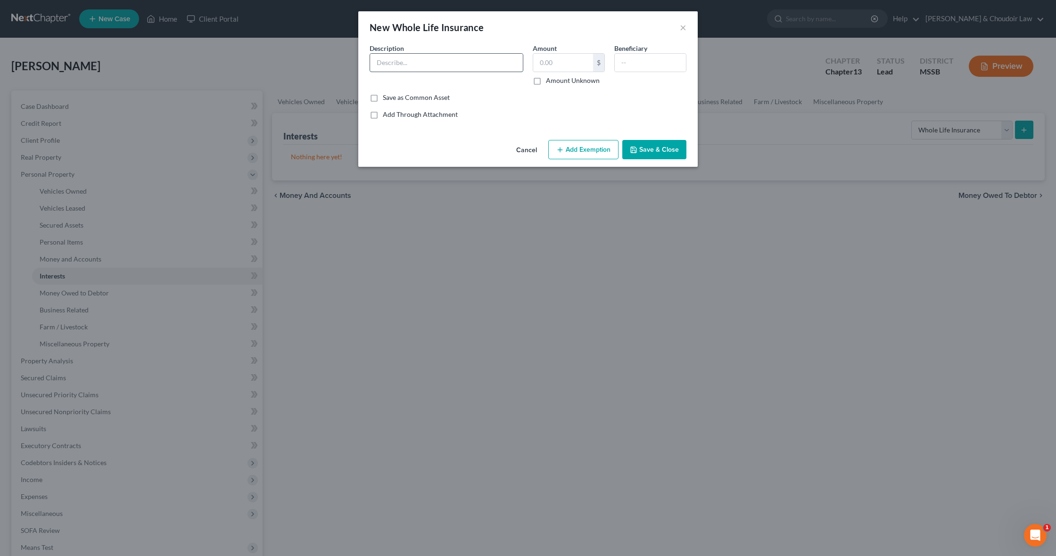
click at [472, 61] on input "text" at bounding box center [446, 63] width 153 height 18
type input "NY Life Ins. (face value of 3k)"
type input "132.33"
click at [557, 153] on icon "button" at bounding box center [560, 150] width 8 height 8
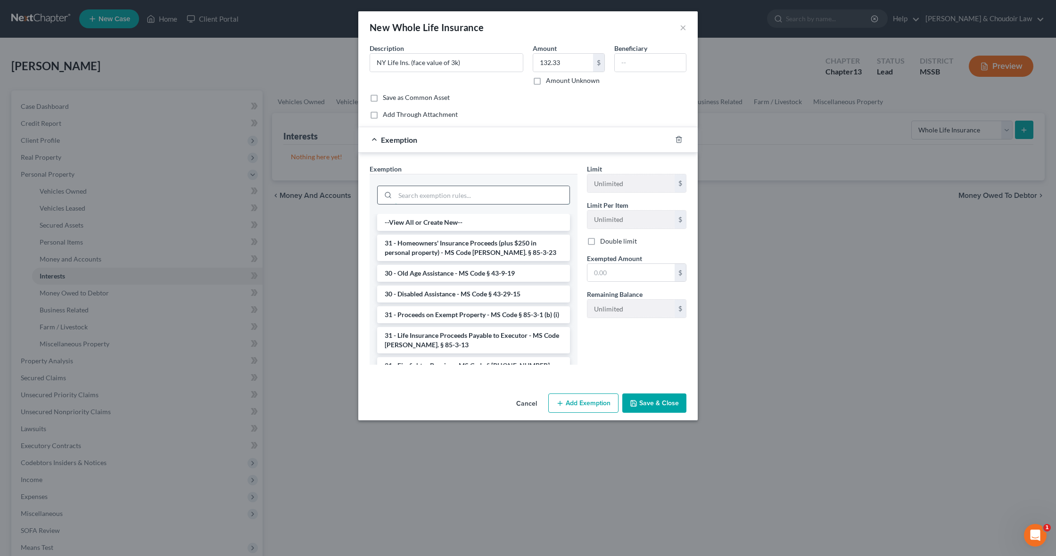
click at [535, 201] on input "search" at bounding box center [482, 195] width 174 height 18
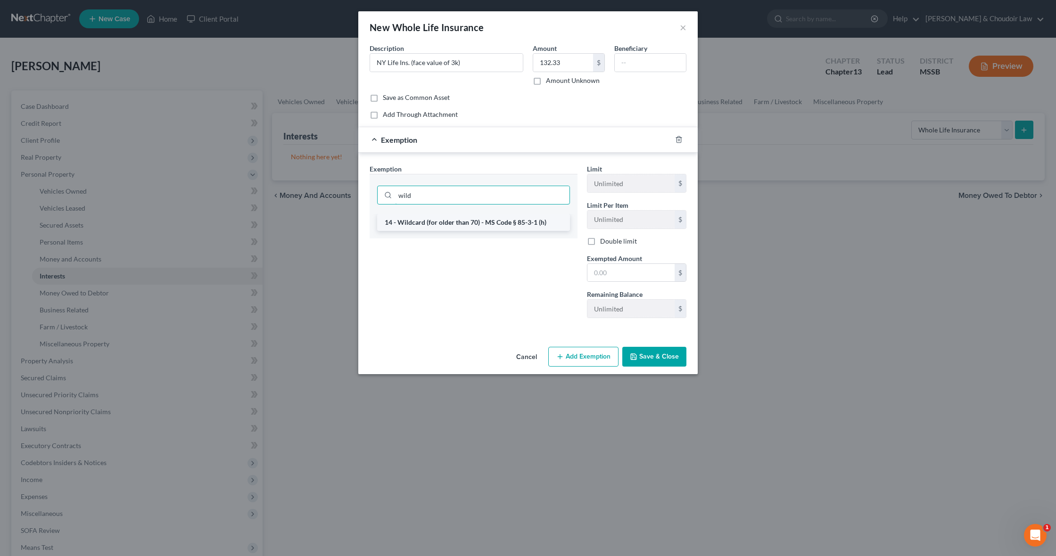
type input "wild"
click at [526, 223] on li "14 - Wildcard (for older than 70) - MS Code § 85-3-1 (h)" at bounding box center [473, 222] width 193 height 17
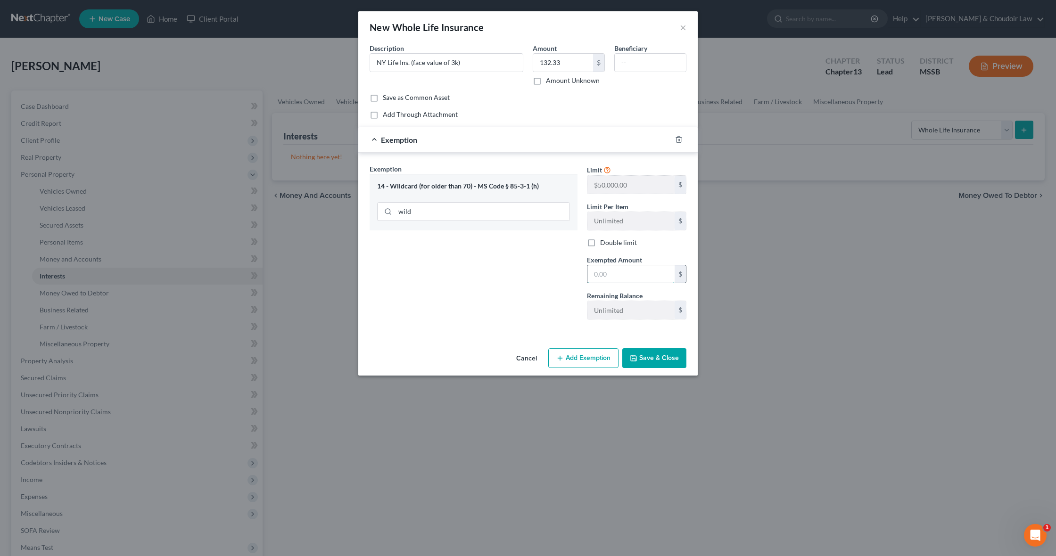
click at [622, 280] on input "text" at bounding box center [630, 274] width 87 height 18
type input "500"
click at [654, 352] on button "Save & Close" at bounding box center [654, 358] width 64 height 20
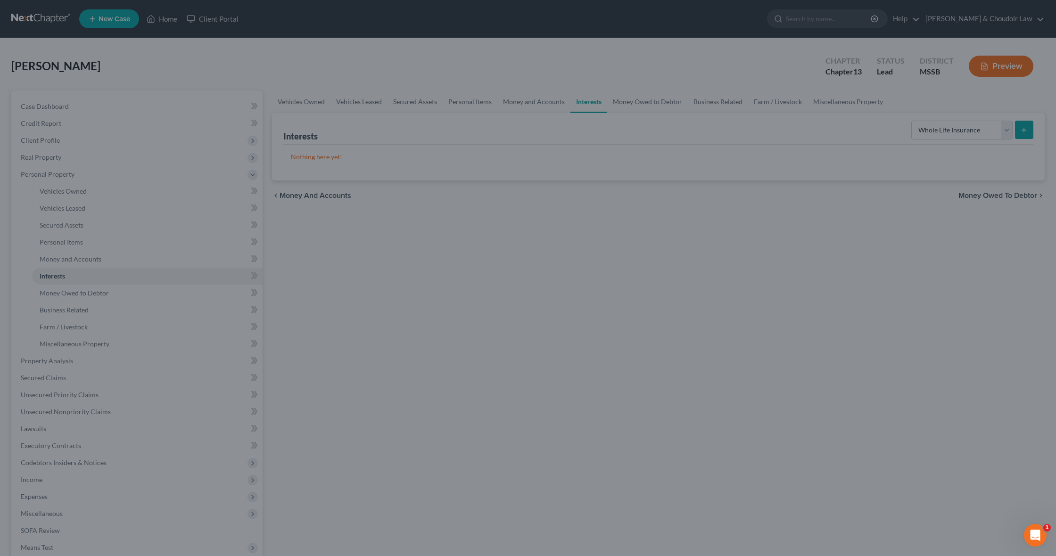
click at [654, 356] on div "New Whole Life Insurance × An exemption set must first be selected from the Fil…" at bounding box center [528, 278] width 1056 height 556
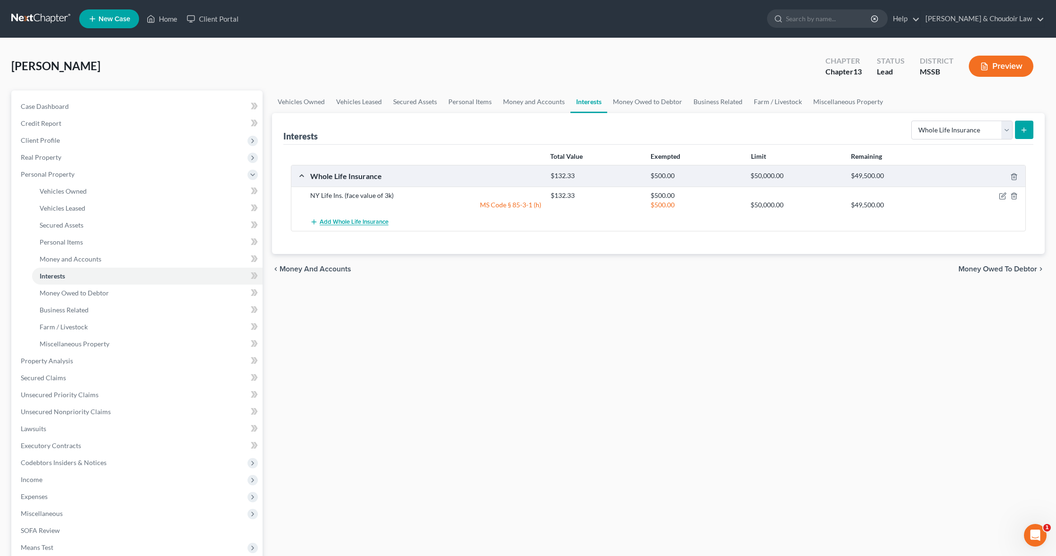
click at [377, 221] on span "Add Whole Life Insurance" at bounding box center [354, 223] width 69 height 8
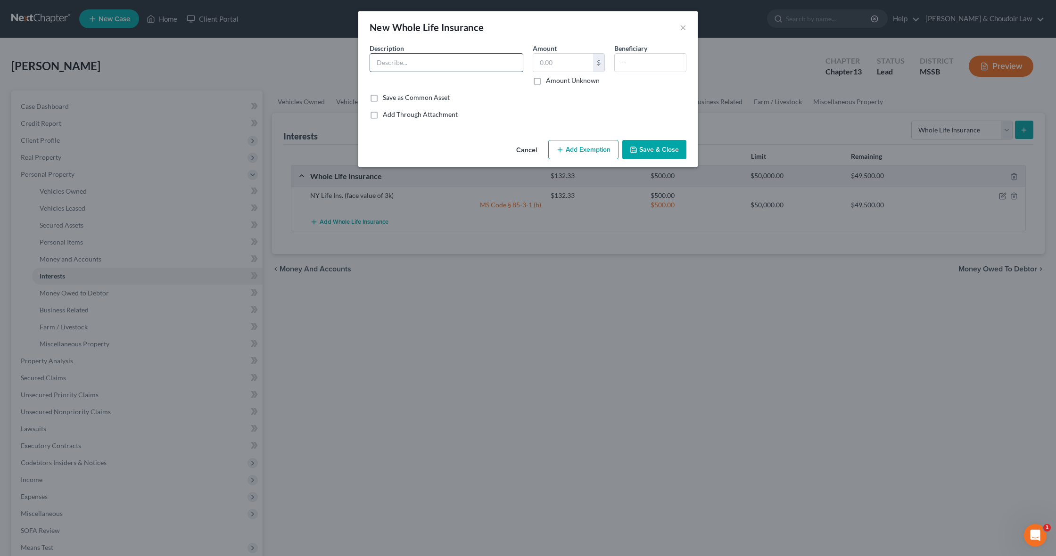
click at [440, 64] on input "text" at bounding box center [446, 63] width 153 height 18
type input "NY Life Ins. (7k face value)"
type input "1,199.73"
click at [591, 143] on button "Add Exemption" at bounding box center [583, 150] width 70 height 20
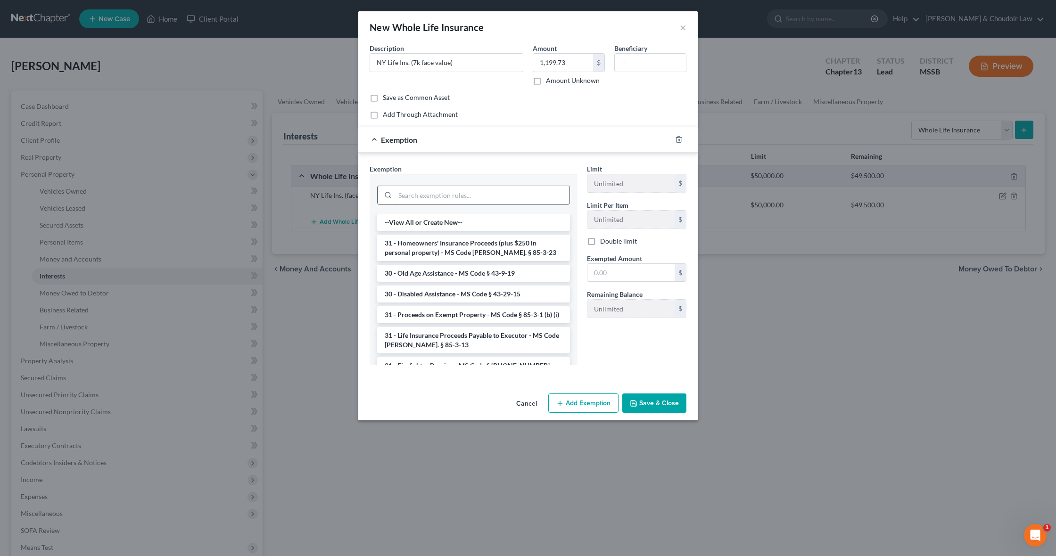
click at [550, 189] on input "search" at bounding box center [482, 195] width 174 height 18
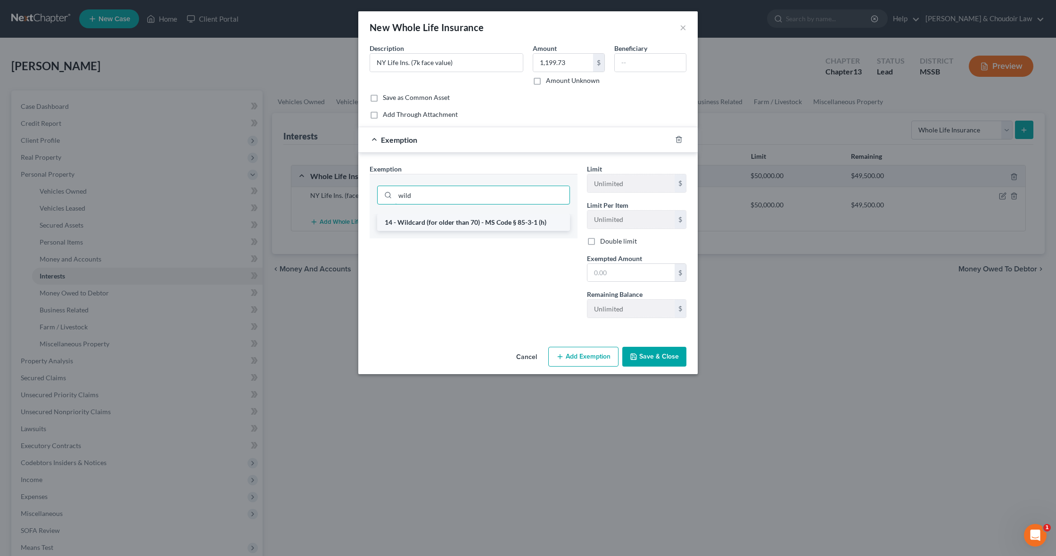
type input "wild"
click at [543, 221] on li "14 - Wildcard (for older than 70) - MS Code § 85-3-1 (h)" at bounding box center [473, 222] width 193 height 17
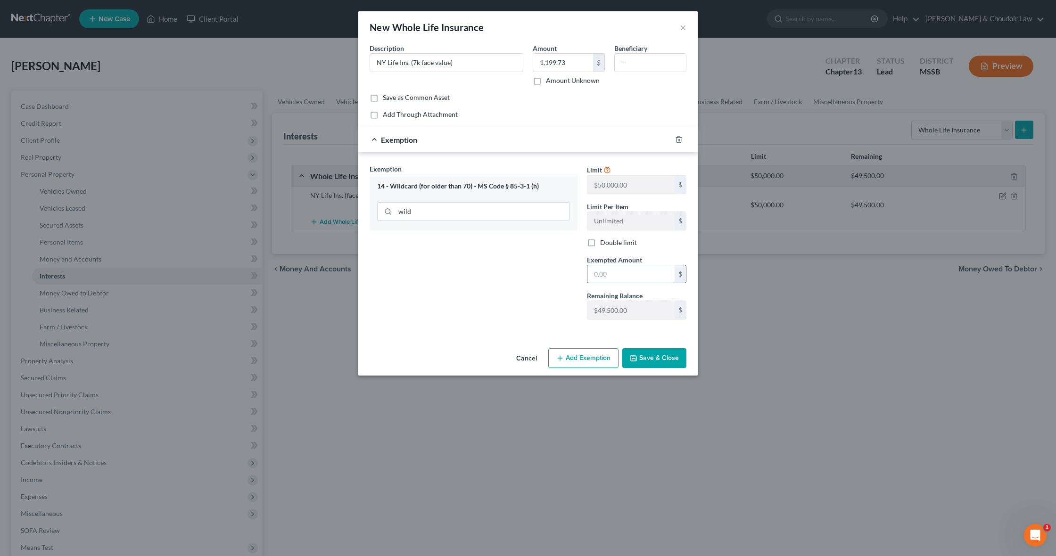
click at [613, 270] on input "text" at bounding box center [630, 274] width 87 height 18
type input "2,000"
click at [662, 351] on button "Save & Close" at bounding box center [654, 358] width 64 height 20
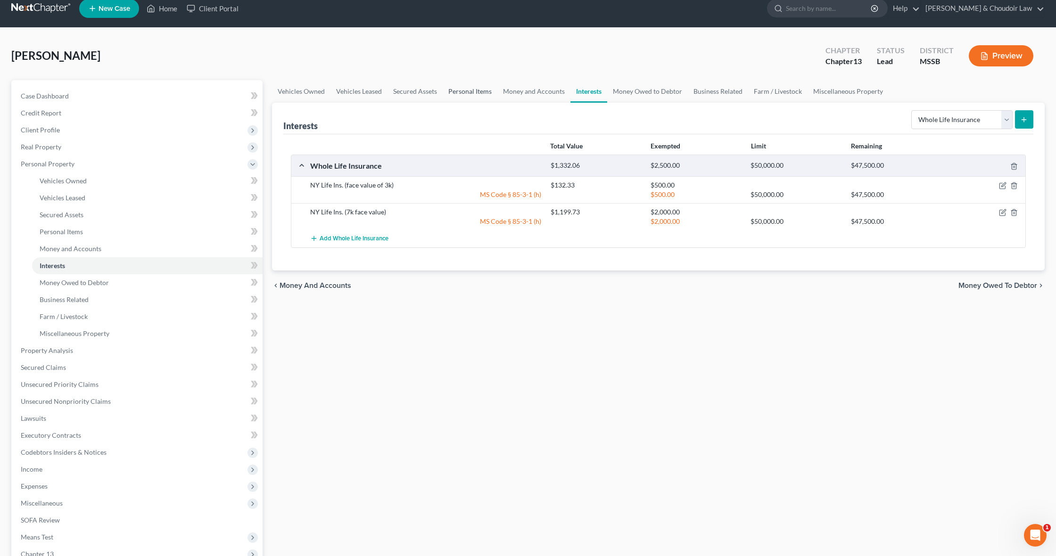
scroll to position [8, 0]
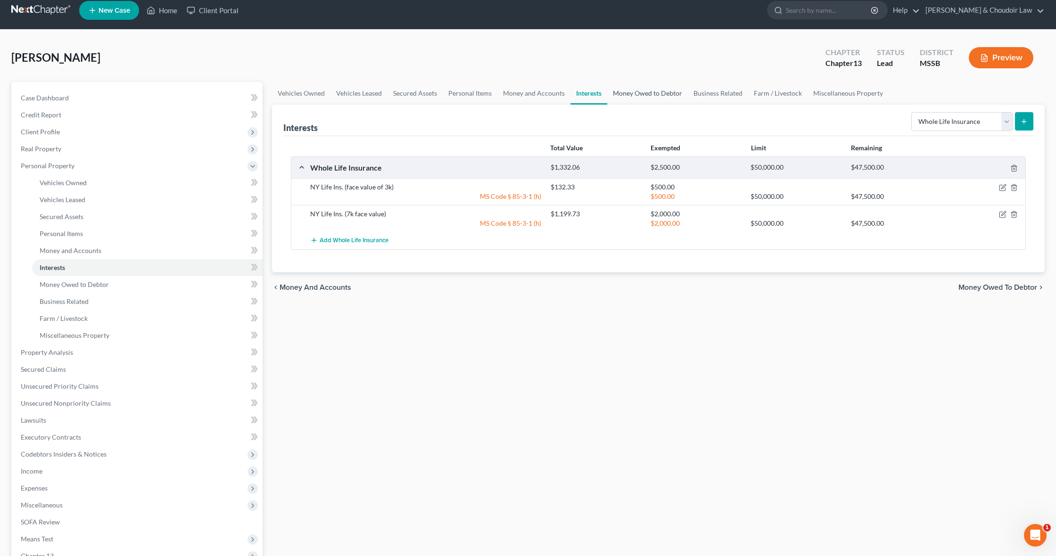
click at [646, 90] on link "Money Owed to Debtor" at bounding box center [647, 93] width 81 height 23
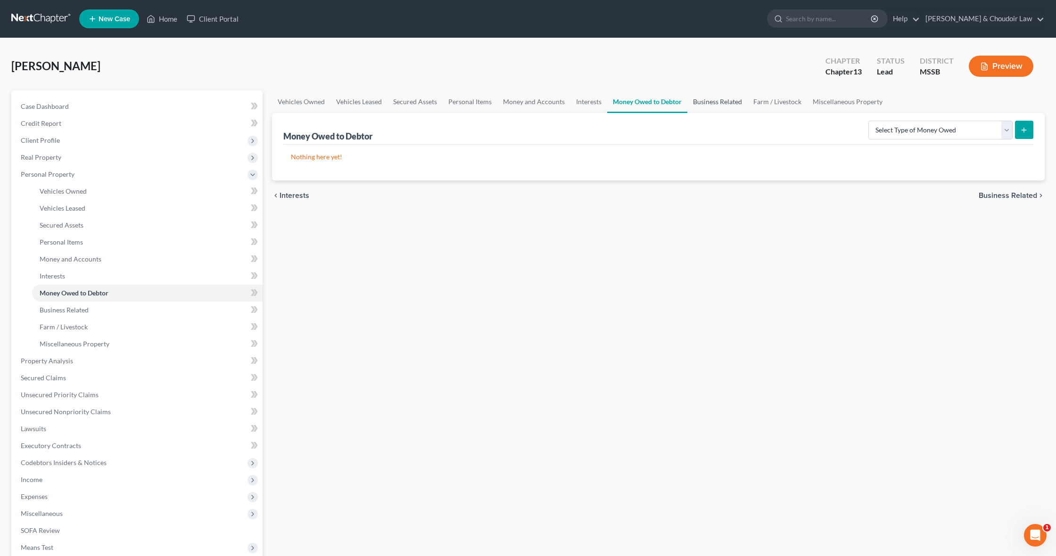
click at [732, 102] on link "Business Related" at bounding box center [717, 102] width 60 height 23
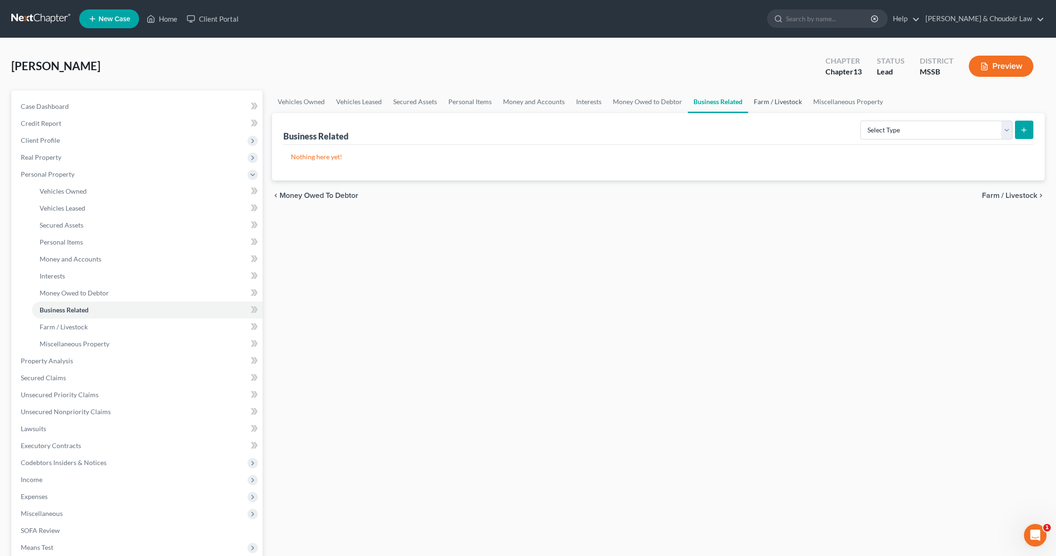
click at [780, 102] on link "Farm / Livestock" at bounding box center [777, 102] width 59 height 23
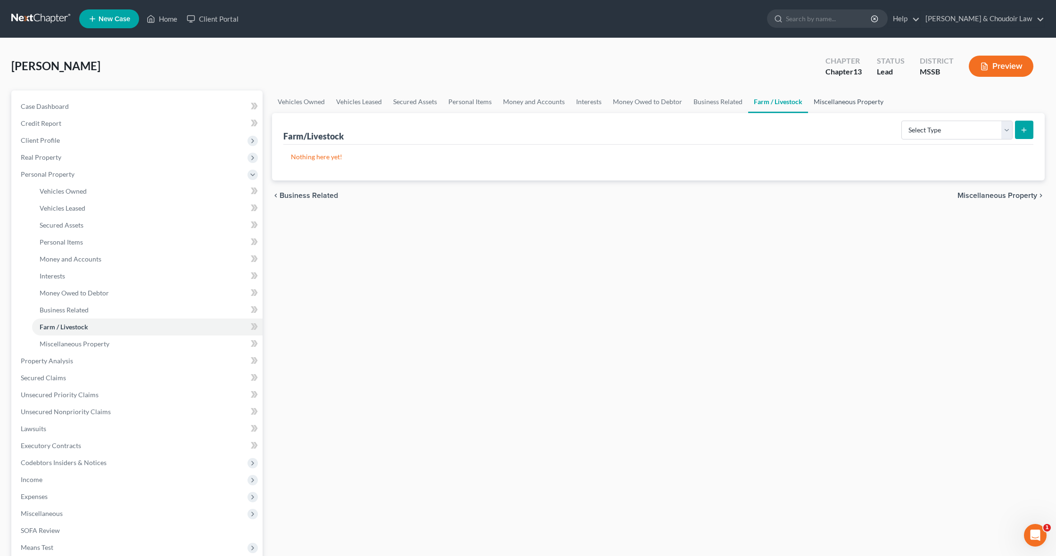
click at [853, 104] on link "Miscellaneous Property" at bounding box center [848, 102] width 81 height 23
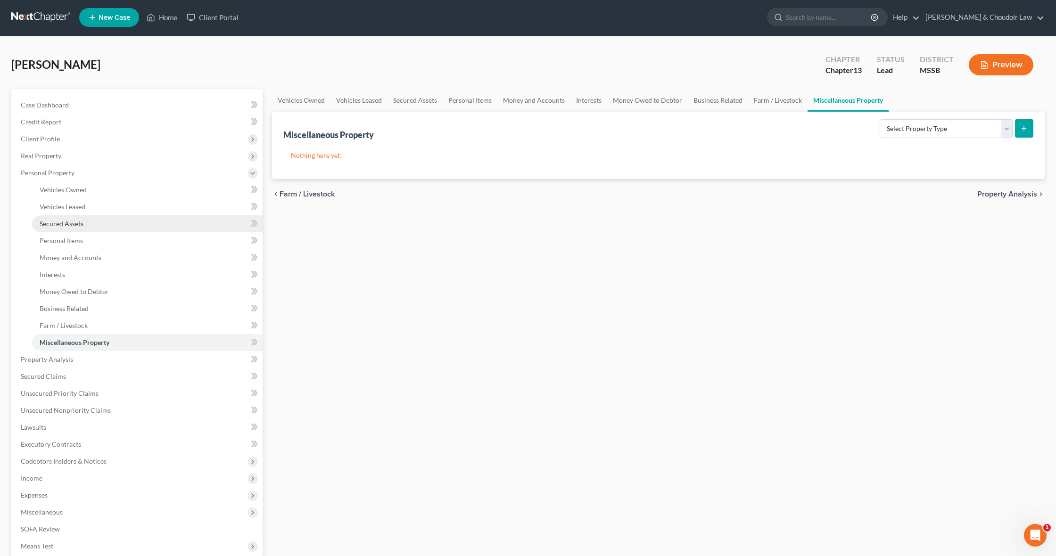
scroll to position [1, 0]
click at [43, 360] on span "Property Analysis" at bounding box center [47, 360] width 52 height 8
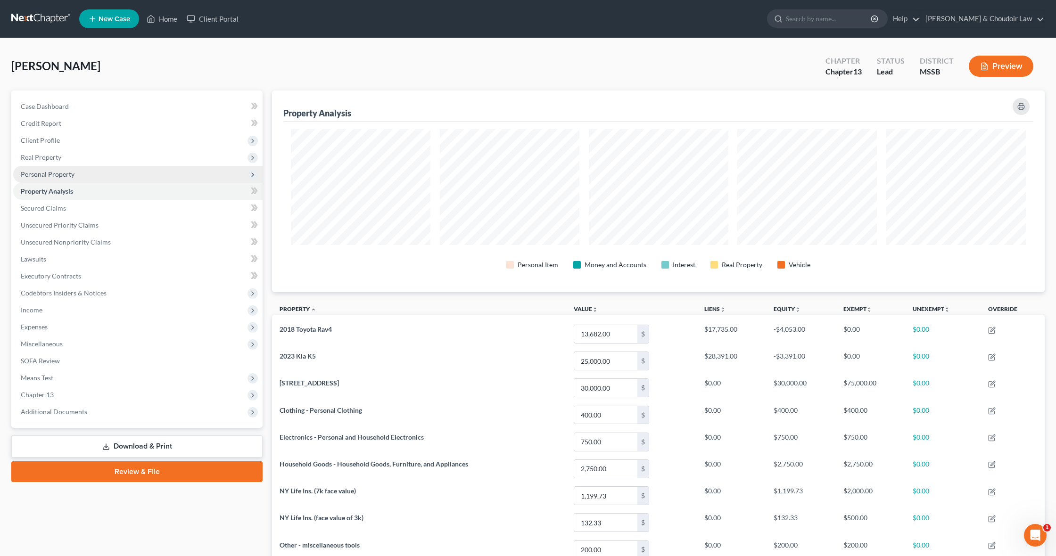
click at [47, 174] on span "Personal Property" at bounding box center [48, 174] width 54 height 8
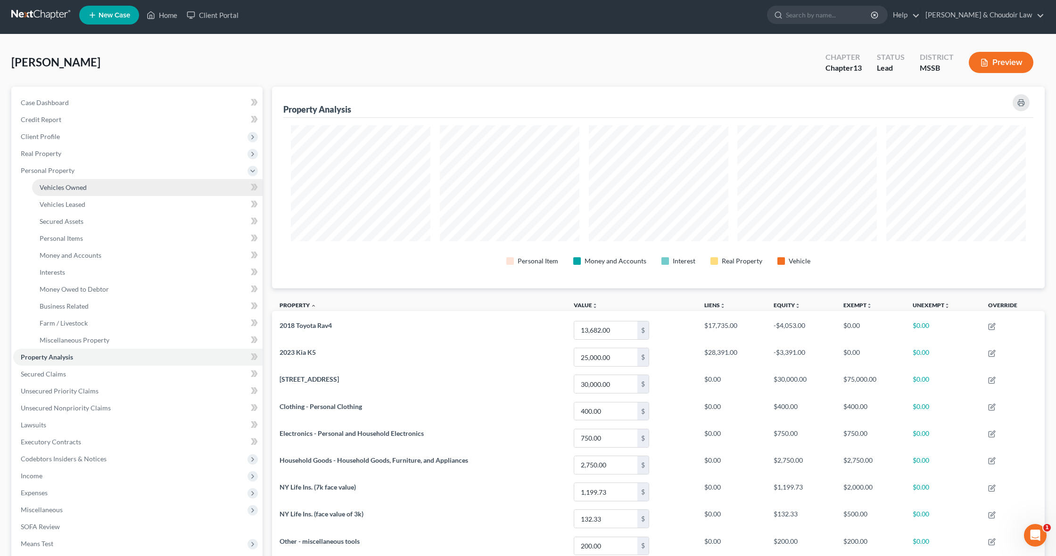
scroll to position [4, 0]
click at [70, 254] on span "Money and Accounts" at bounding box center [71, 255] width 62 height 8
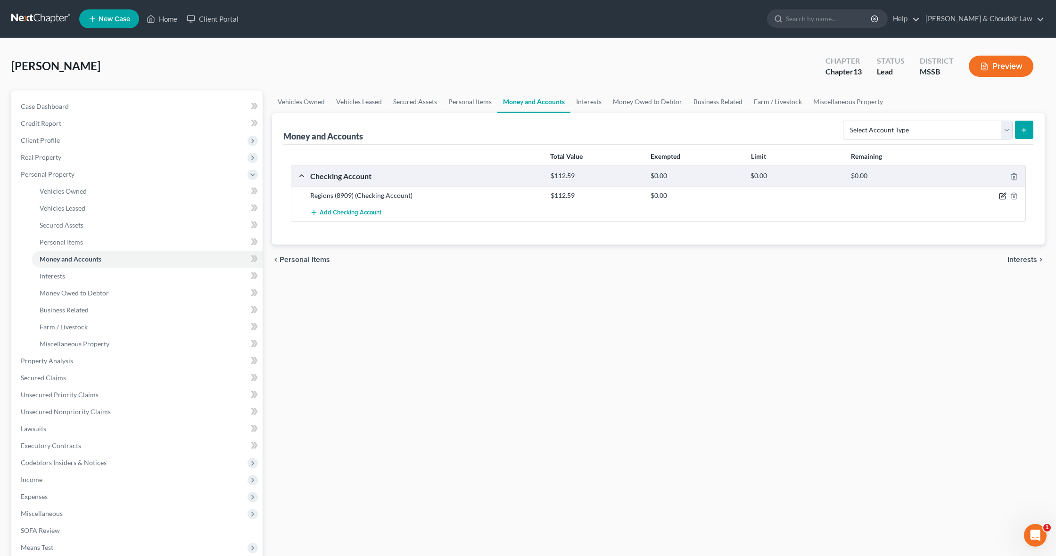
click at [1002, 195] on icon "button" at bounding box center [1003, 196] width 8 height 8
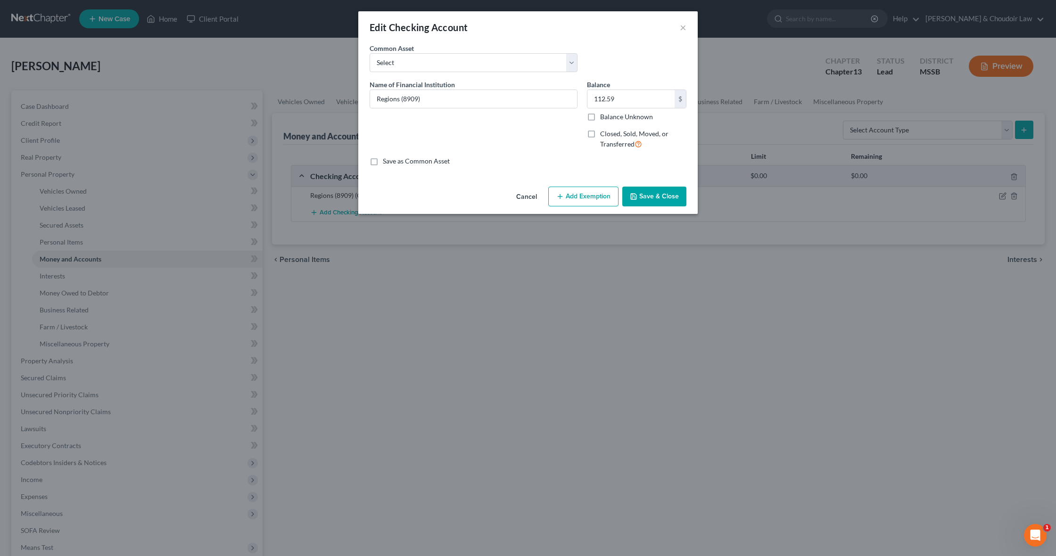
drag, startPoint x: 599, startPoint y: 199, endPoint x: 593, endPoint y: 200, distance: 5.7
click at [598, 200] on button "Add Exemption" at bounding box center [583, 197] width 70 height 20
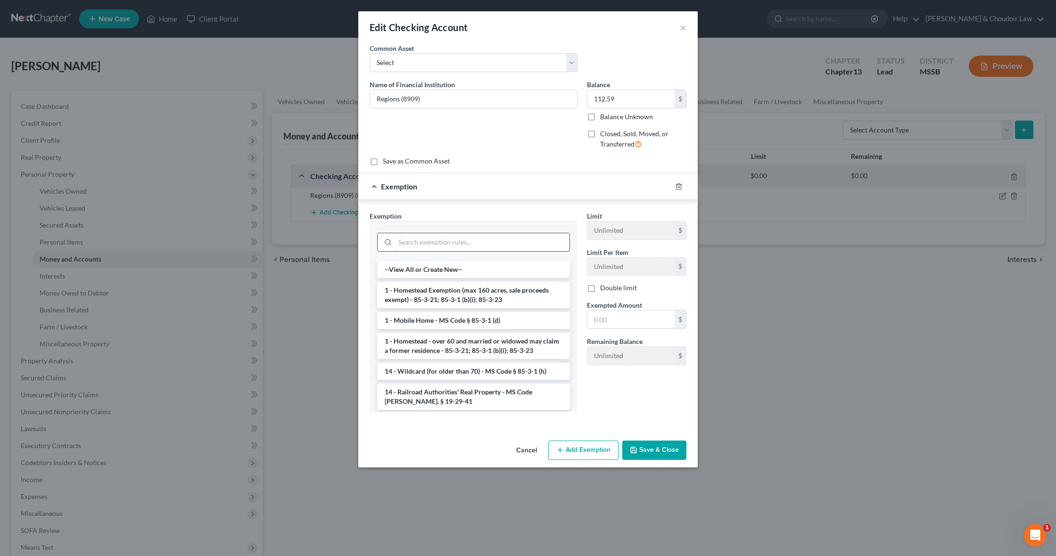
click at [550, 247] on input "search" at bounding box center [482, 242] width 174 height 18
type input "i"
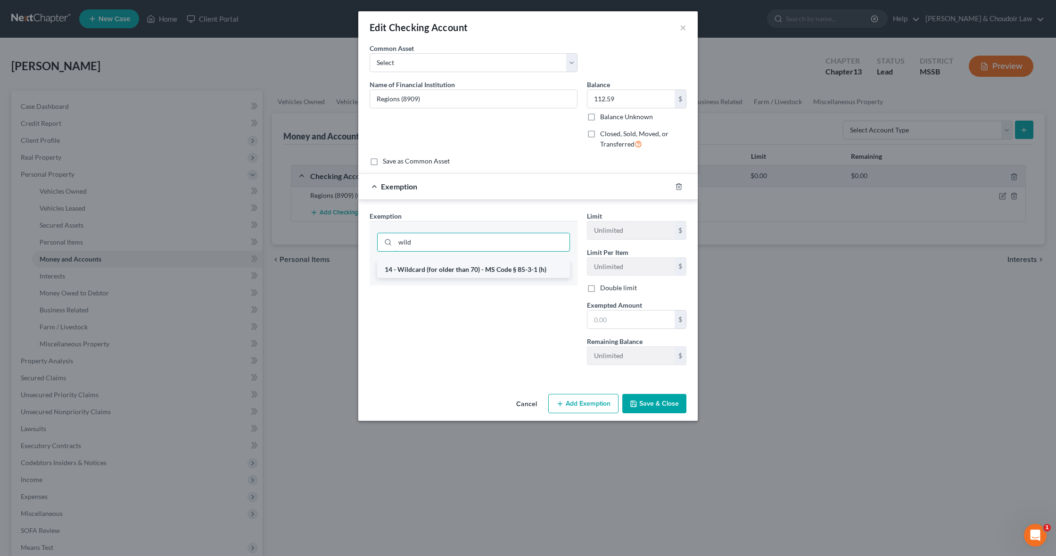
type input "wild"
click at [549, 264] on li "14 - Wildcard (for older than 70) - MS Code § 85-3-1 (h)" at bounding box center [473, 269] width 193 height 17
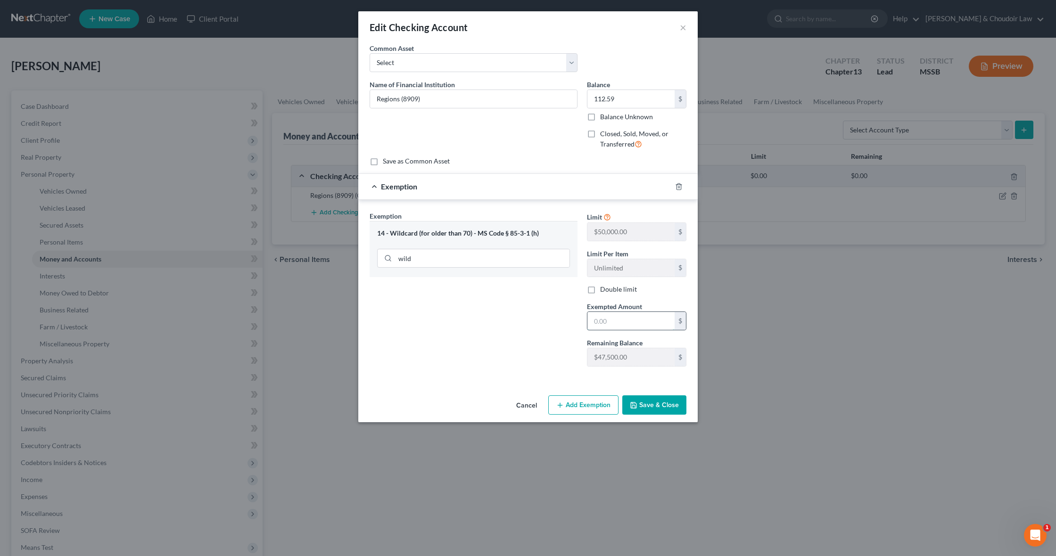
click at [620, 316] on input "text" at bounding box center [630, 321] width 87 height 18
type input "47,500"
click at [655, 401] on button "Save & Close" at bounding box center [654, 406] width 64 height 20
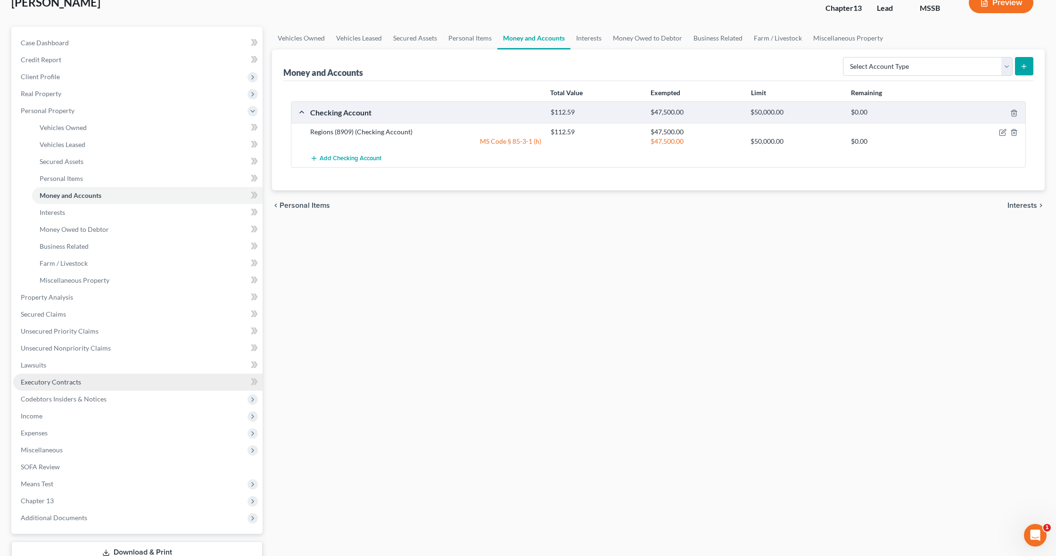
scroll to position [71, 0]
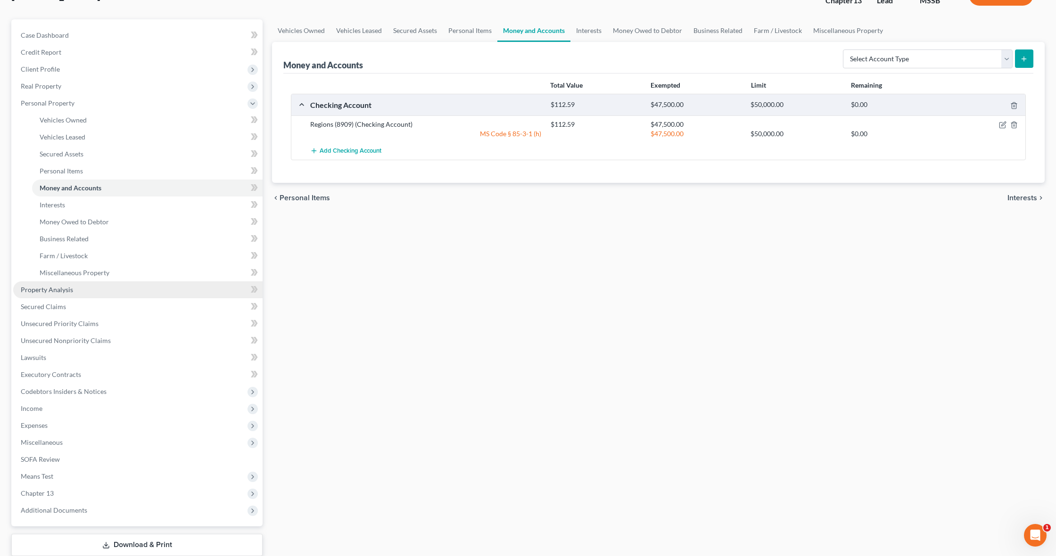
click at [52, 290] on span "Property Analysis" at bounding box center [47, 290] width 52 height 8
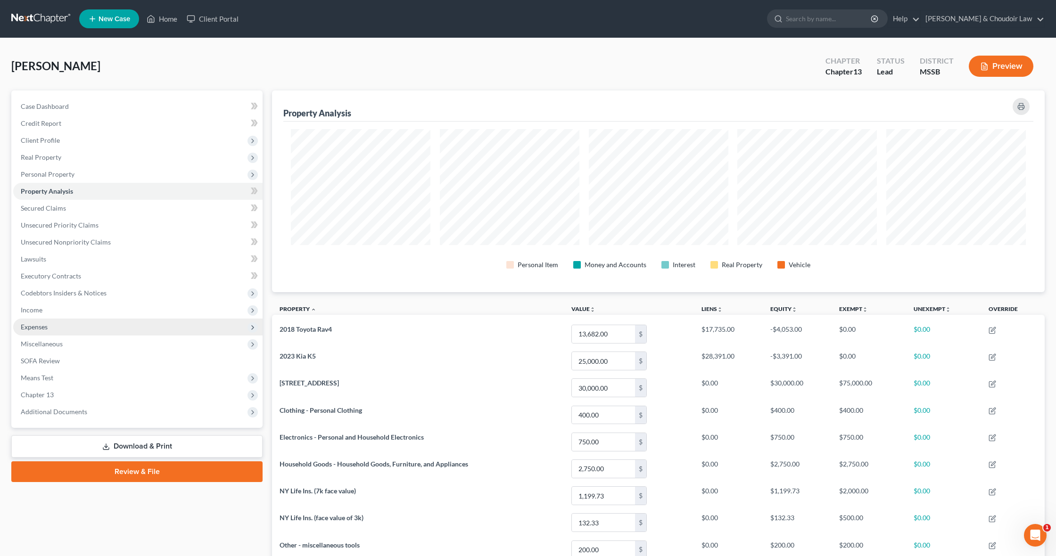
scroll to position [471305, 470734]
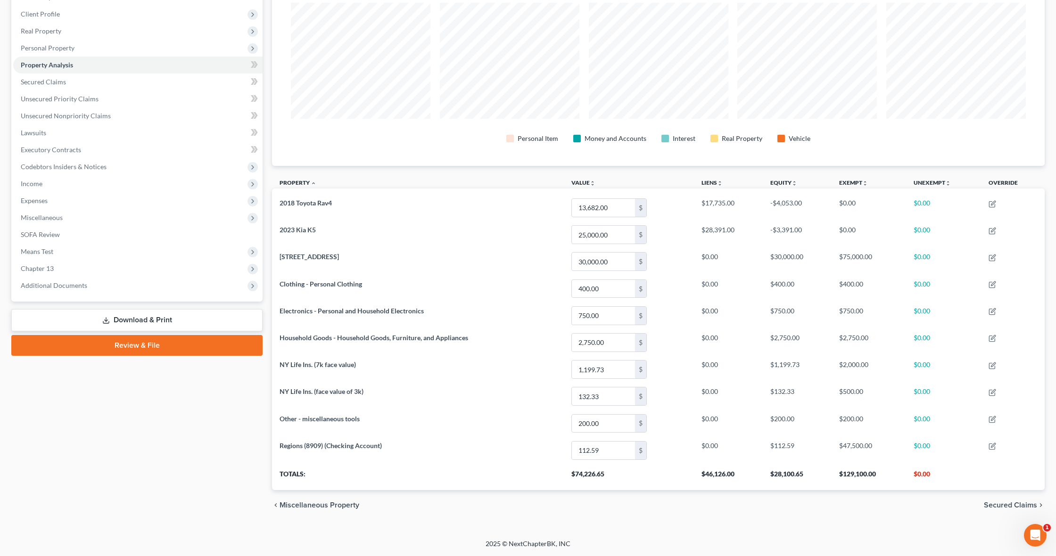
drag, startPoint x: 46, startPoint y: 86, endPoint x: 58, endPoint y: 87, distance: 12.3
click at [46, 86] on link "Secured Claims" at bounding box center [137, 82] width 249 height 17
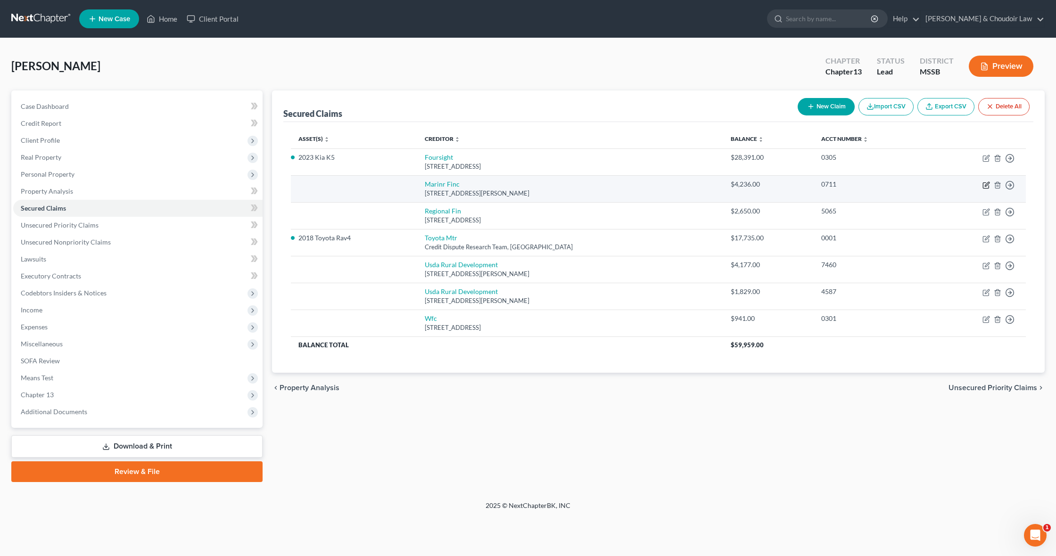
click at [988, 184] on icon "button" at bounding box center [987, 184] width 4 height 4
select select "21"
select select "0"
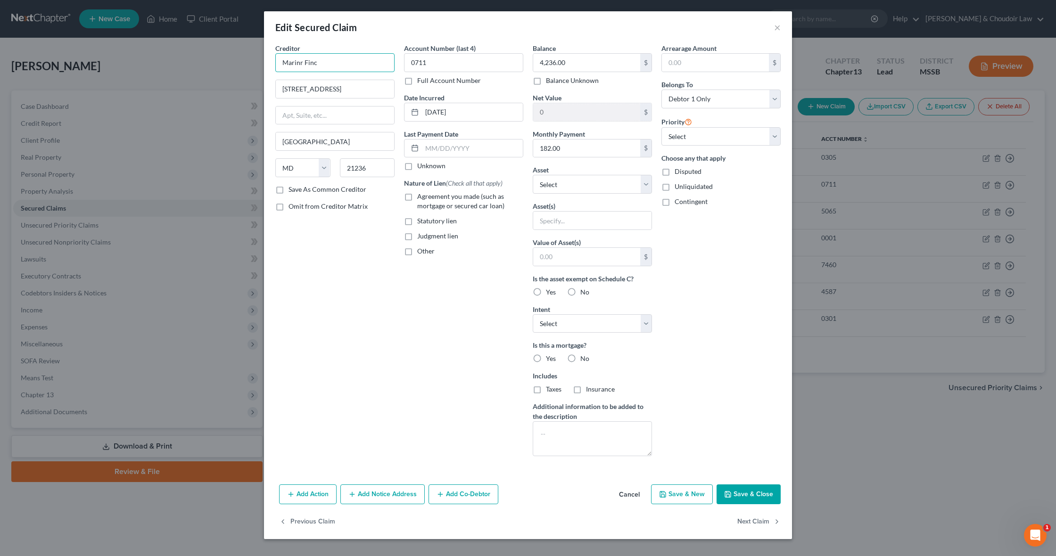
drag, startPoint x: 323, startPoint y: 66, endPoint x: 281, endPoint y: 63, distance: 42.1
click at [281, 63] on input "Marinr Finc" at bounding box center [334, 62] width 119 height 19
type input "Mariner Finance"
click at [748, 496] on button "Save & Close" at bounding box center [749, 495] width 64 height 20
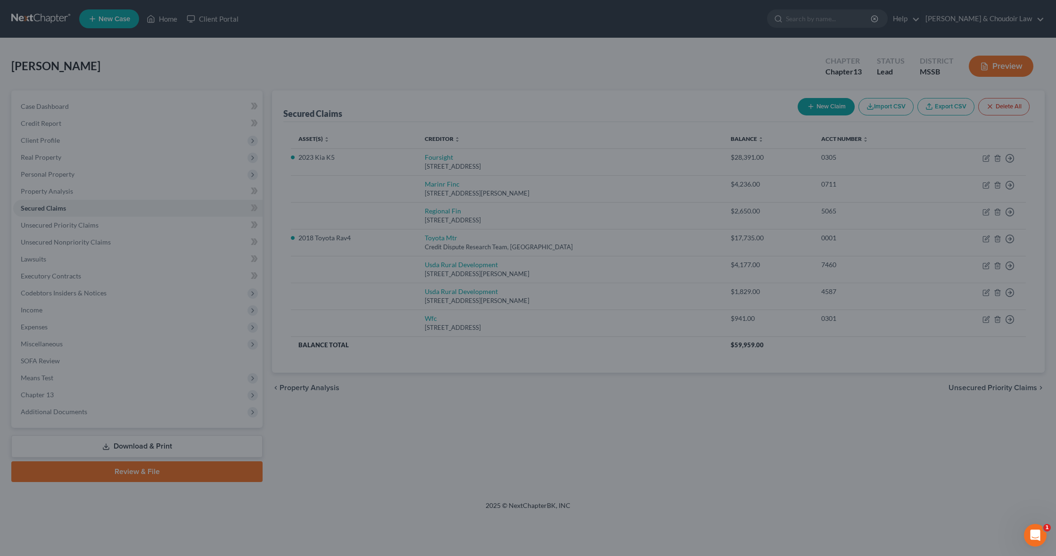
type input "0"
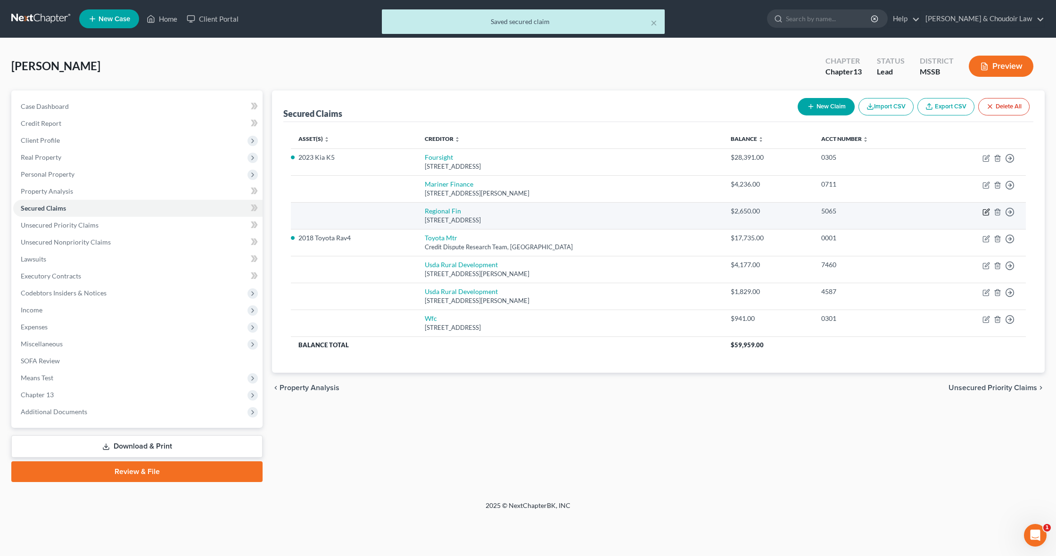
click at [985, 212] on icon "button" at bounding box center [987, 212] width 8 height 8
select select "42"
select select "0"
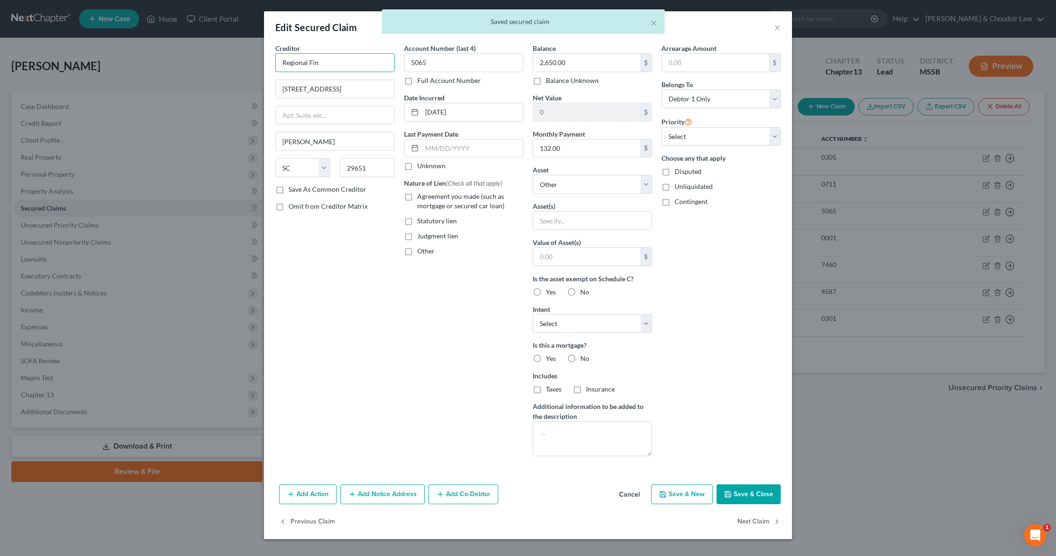
click at [345, 64] on input "Regional Fin" at bounding box center [334, 62] width 119 height 19
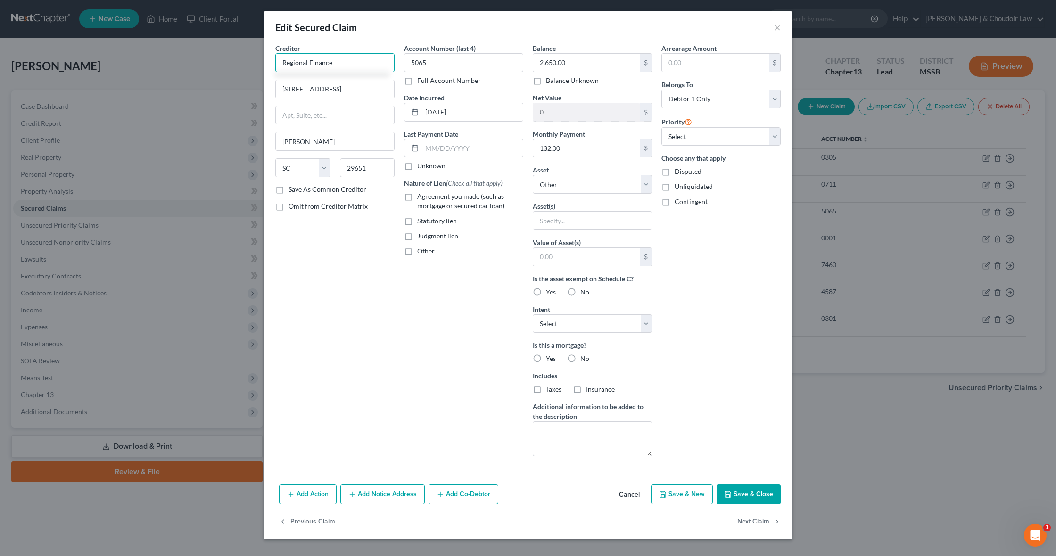
type input "Regional Finance"
click at [743, 498] on button "Save & Close" at bounding box center [749, 495] width 64 height 20
select select
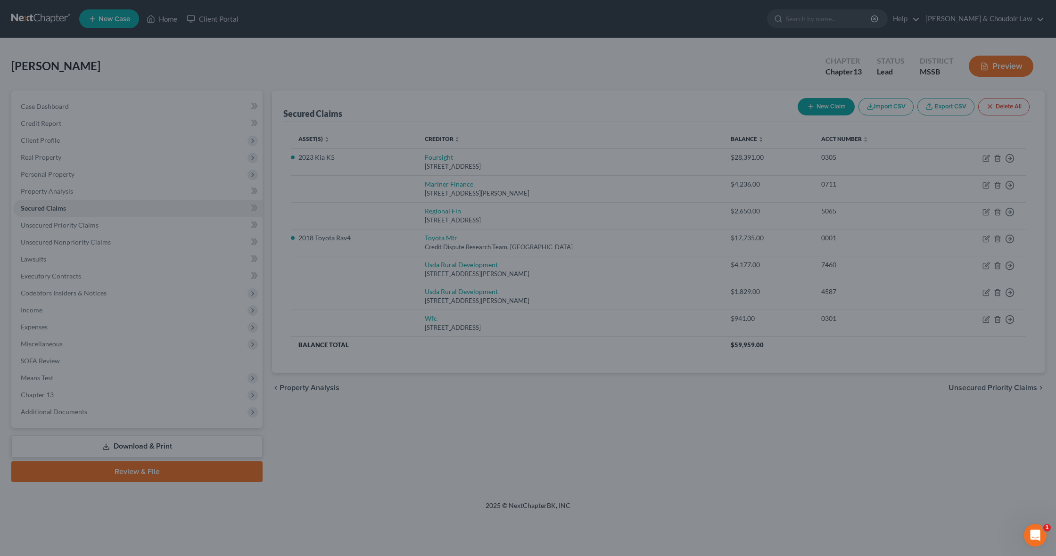
type input "0"
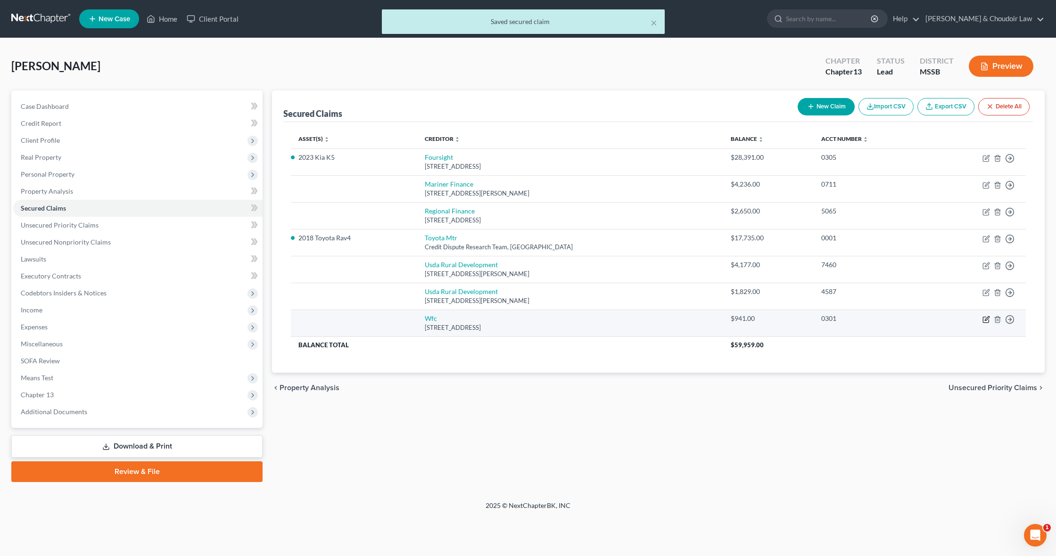
drag, startPoint x: 981, startPoint y: 318, endPoint x: 989, endPoint y: 318, distance: 8.0
click at [989, 318] on td "Move to E Move to F Move to G Move to Notice Only" at bounding box center [978, 323] width 96 height 27
click at [988, 318] on icon "button" at bounding box center [987, 320] width 8 height 8
select select "42"
select select "0"
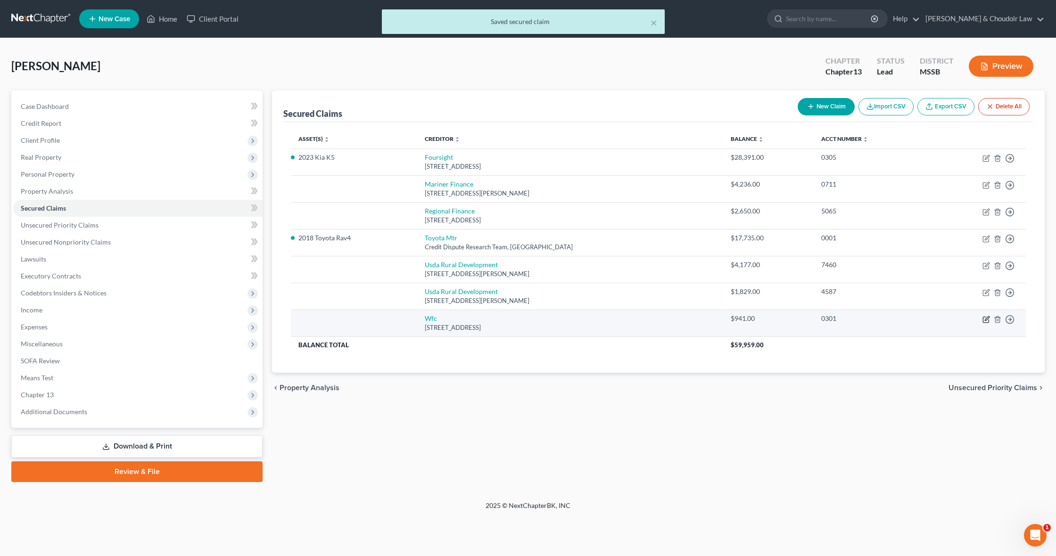
select select "0"
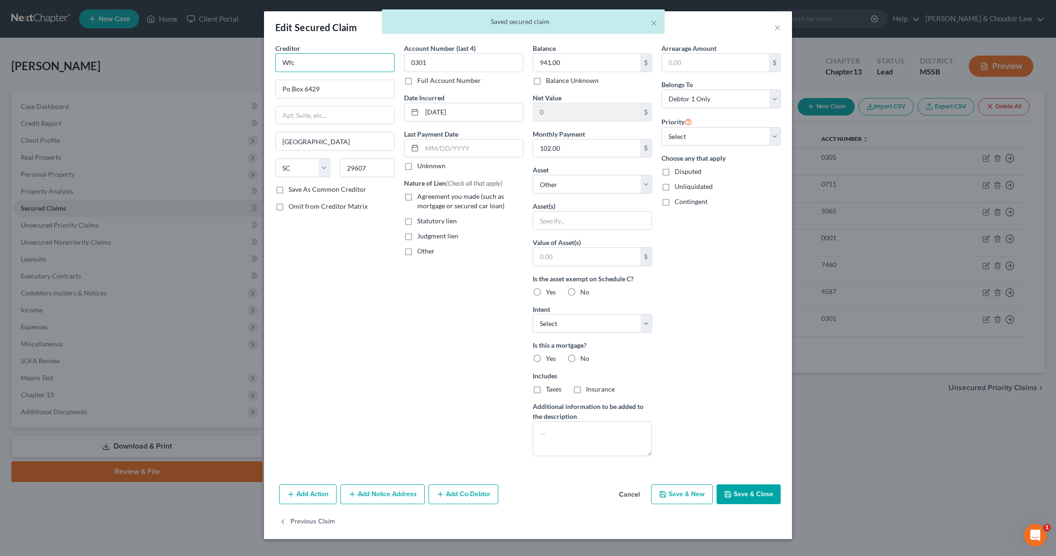
drag, startPoint x: 291, startPoint y: 63, endPoint x: 203, endPoint y: 57, distance: 88.4
click at [203, 57] on div "Edit Secured Claim × Creditor * Wfc Po Box 6429 Greenville State AL AK AR AZ CA…" at bounding box center [528, 278] width 1056 height 556
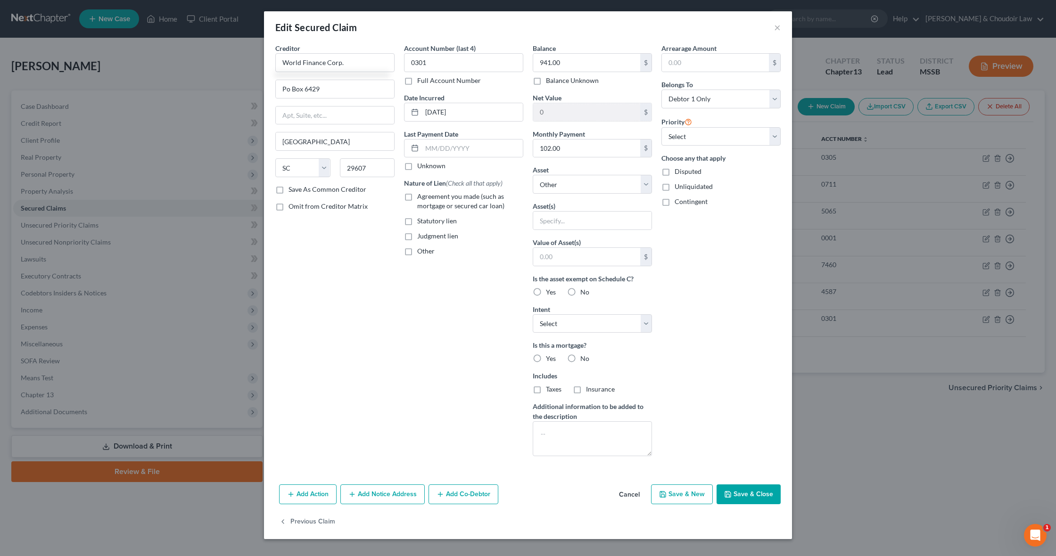
click at [755, 493] on button "Save & Close" at bounding box center [749, 495] width 64 height 20
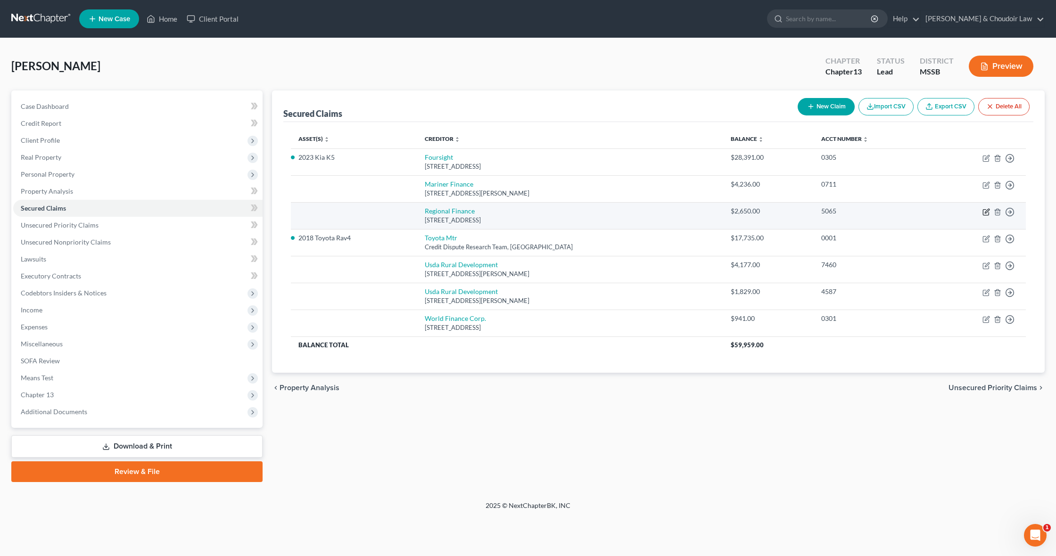
click at [985, 213] on icon "button" at bounding box center [987, 211] width 4 height 4
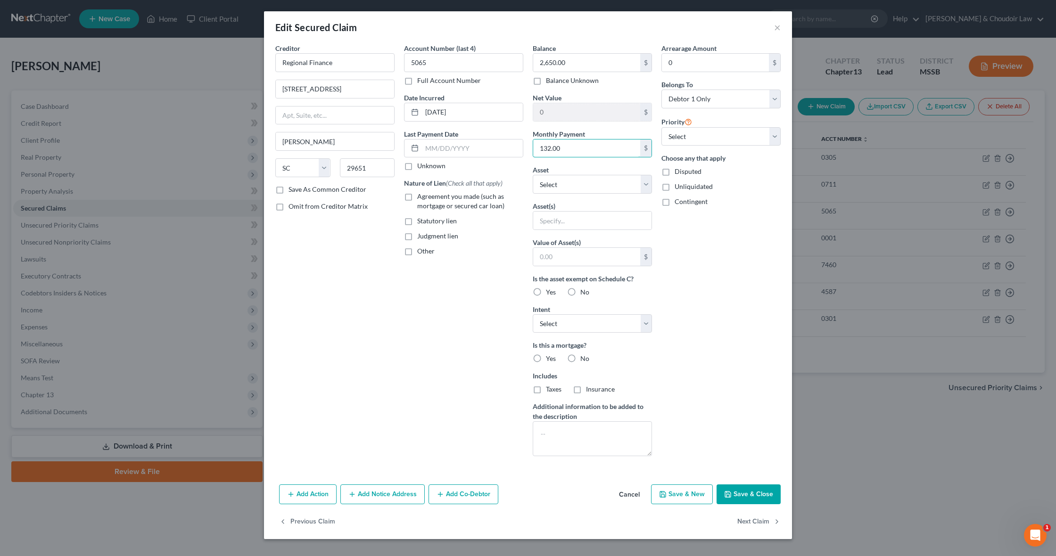
drag, startPoint x: 573, startPoint y: 150, endPoint x: 530, endPoint y: 147, distance: 43.5
click at [530, 147] on div "Balance 2,650.00 $ Balance Unknown Balance Undetermined 2,650.00 $ Balance Unkn…" at bounding box center [592, 253] width 129 height 421
click at [580, 218] on input "text" at bounding box center [592, 221] width 118 height 18
click at [590, 258] on input "text" at bounding box center [586, 257] width 107 height 18
click at [580, 356] on label "No" at bounding box center [584, 358] width 9 height 9
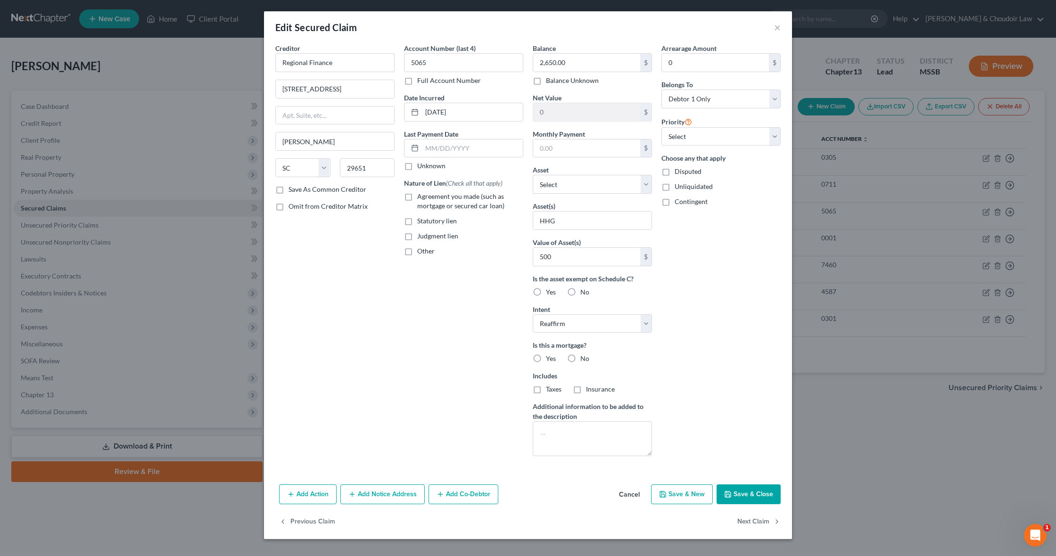
click at [584, 356] on input "No" at bounding box center [587, 357] width 6 height 6
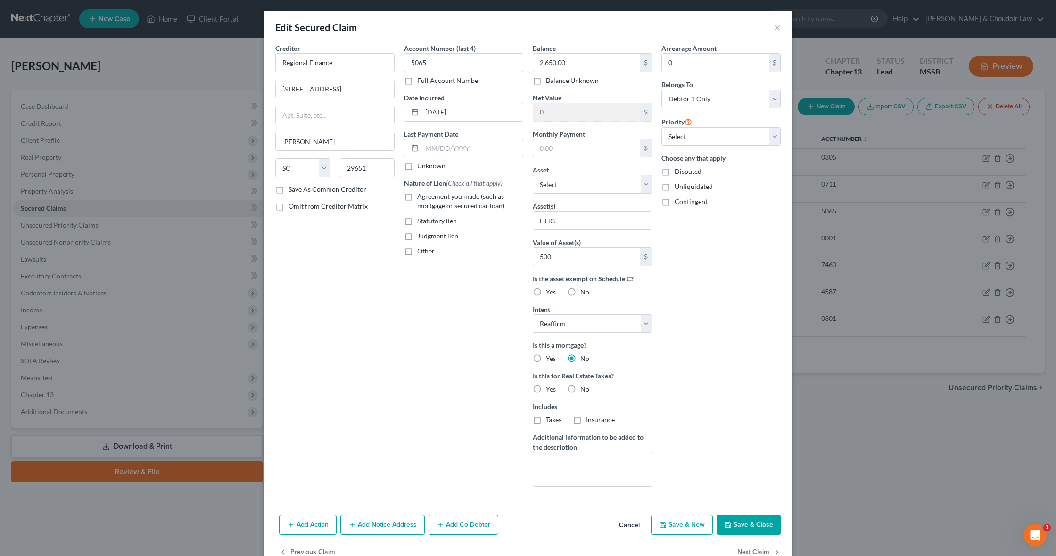
click at [581, 388] on span "No" at bounding box center [584, 389] width 9 height 8
click at [584, 388] on input "No" at bounding box center [587, 388] width 6 height 6
click at [751, 525] on button "Save & Close" at bounding box center [749, 525] width 64 height 20
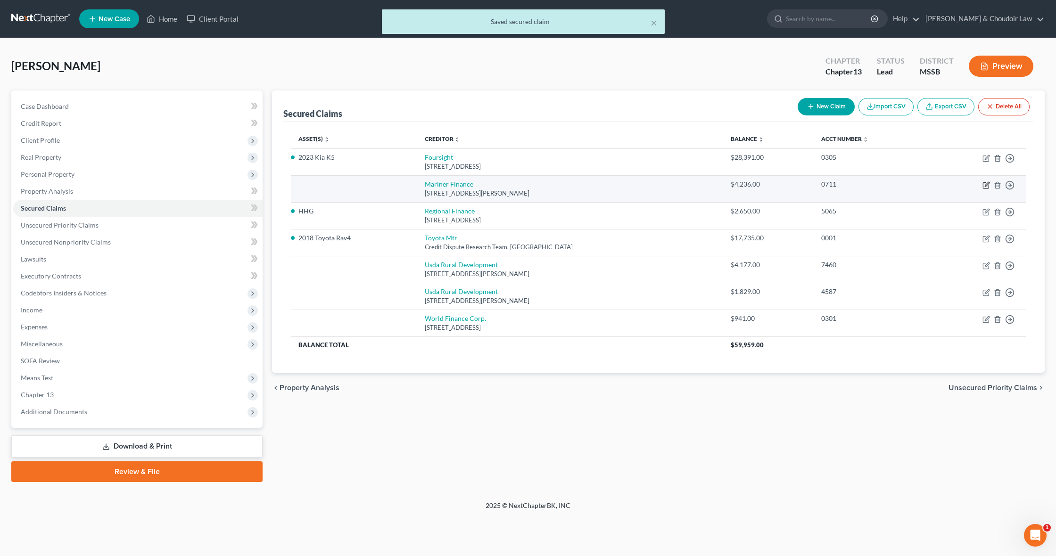
click at [984, 183] on icon "button" at bounding box center [986, 186] width 6 height 6
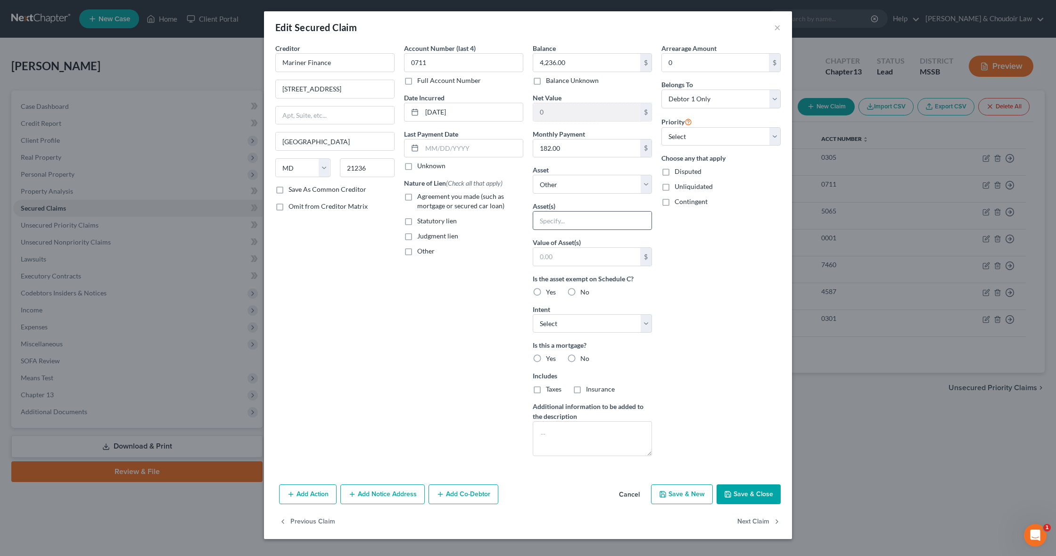
click at [575, 220] on input "text" at bounding box center [592, 221] width 118 height 18
drag, startPoint x: 571, startPoint y: 356, endPoint x: 571, endPoint y: 361, distance: 5.3
click at [580, 356] on label "No" at bounding box center [584, 358] width 9 height 9
click at [584, 356] on input "No" at bounding box center [587, 357] width 6 height 6
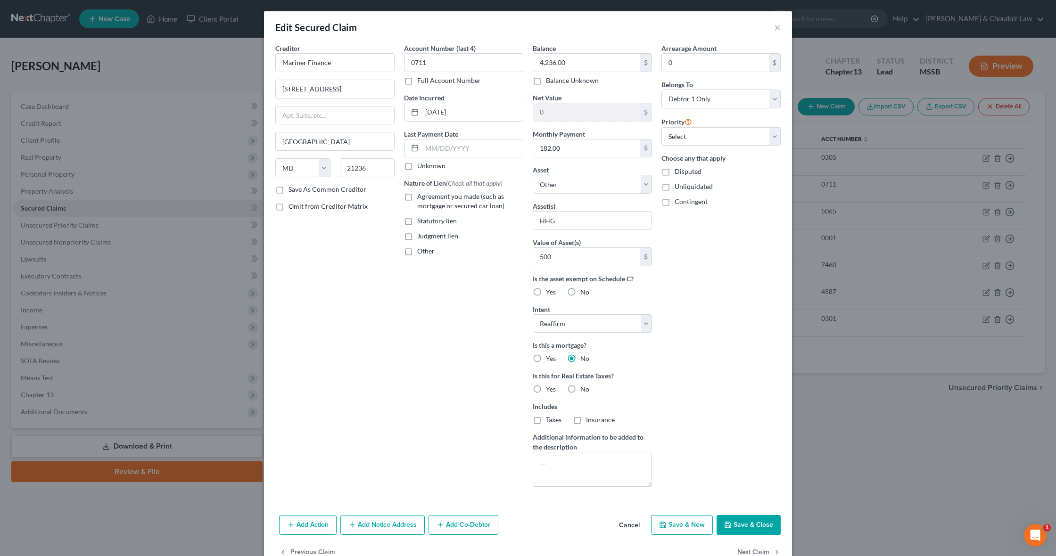
drag, startPoint x: 573, startPoint y: 390, endPoint x: 585, endPoint y: 405, distance: 18.8
click at [580, 390] on label "No" at bounding box center [584, 389] width 9 height 9
click at [584, 390] on input "No" at bounding box center [587, 388] width 6 height 6
click at [748, 527] on button "Save & Close" at bounding box center [749, 525] width 64 height 20
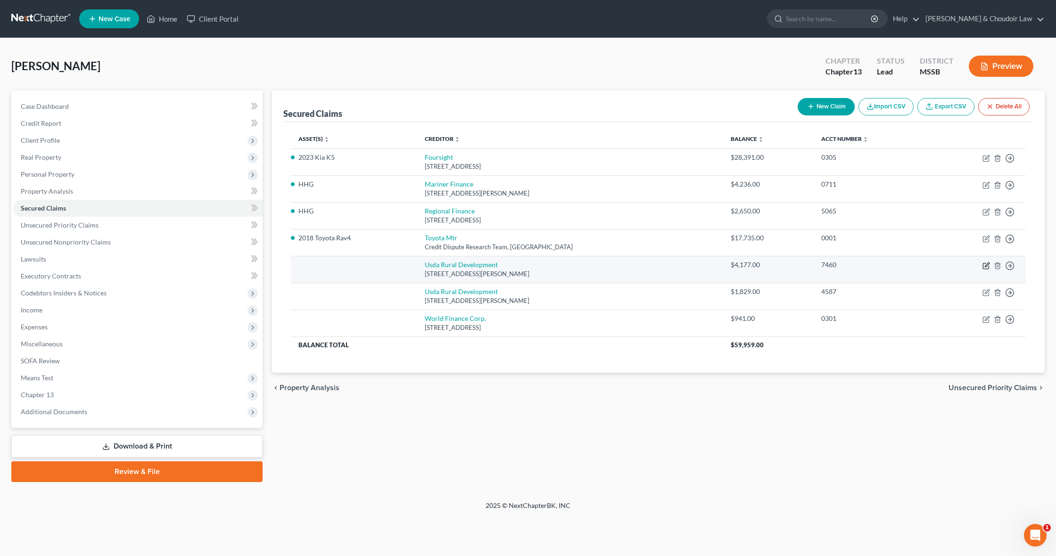
click at [985, 263] on icon "button" at bounding box center [987, 266] width 8 height 8
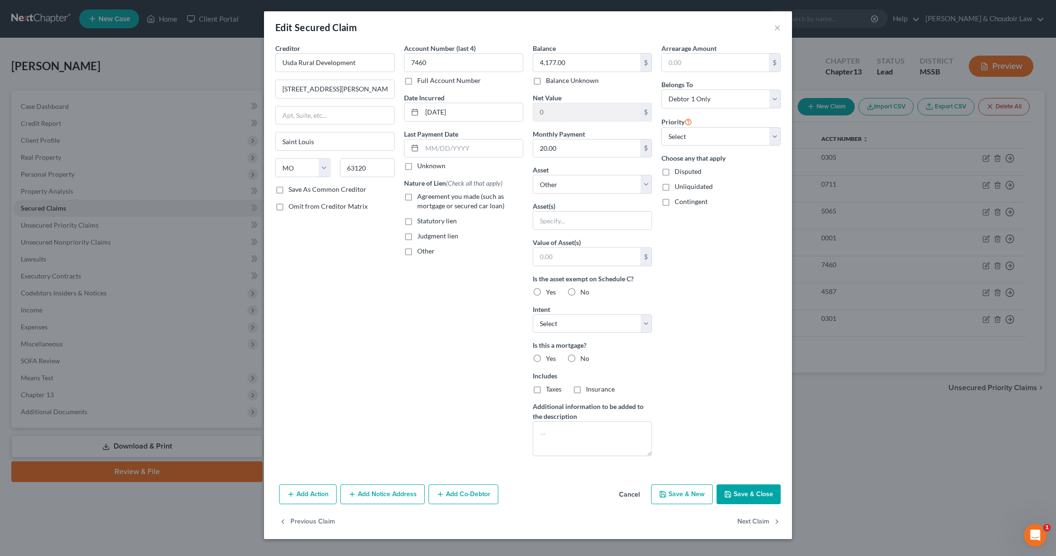
click at [758, 497] on button "Save & Close" at bounding box center [749, 495] width 64 height 20
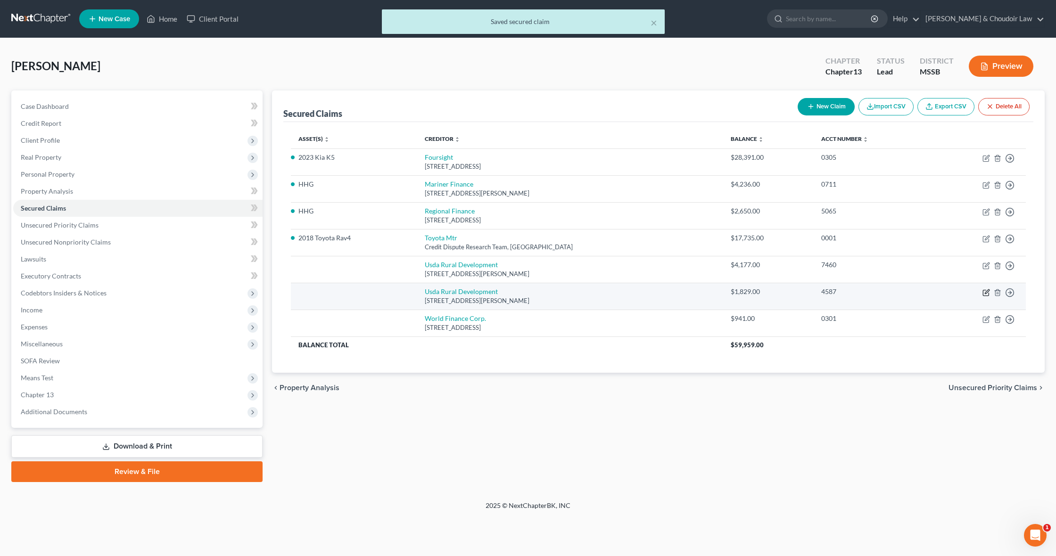
click at [985, 292] on icon "button" at bounding box center [987, 292] width 4 height 4
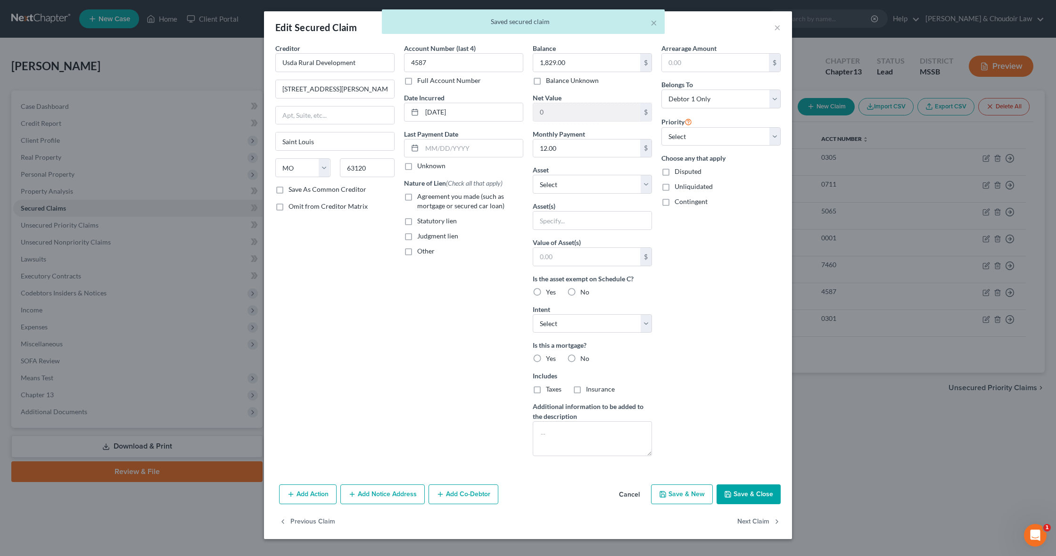
click at [757, 493] on button "Save & Close" at bounding box center [749, 495] width 64 height 20
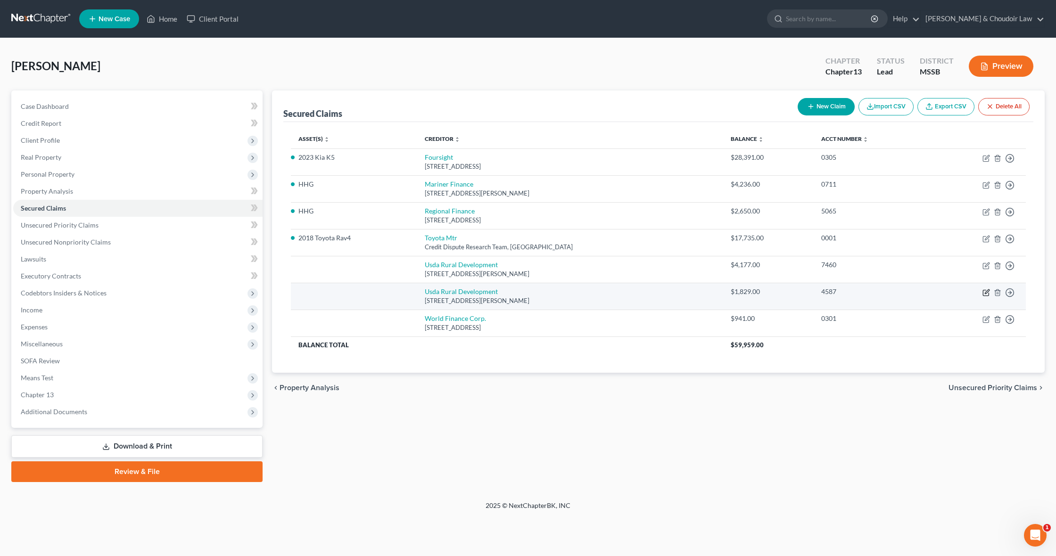
click at [986, 291] on icon "button" at bounding box center [987, 293] width 8 height 8
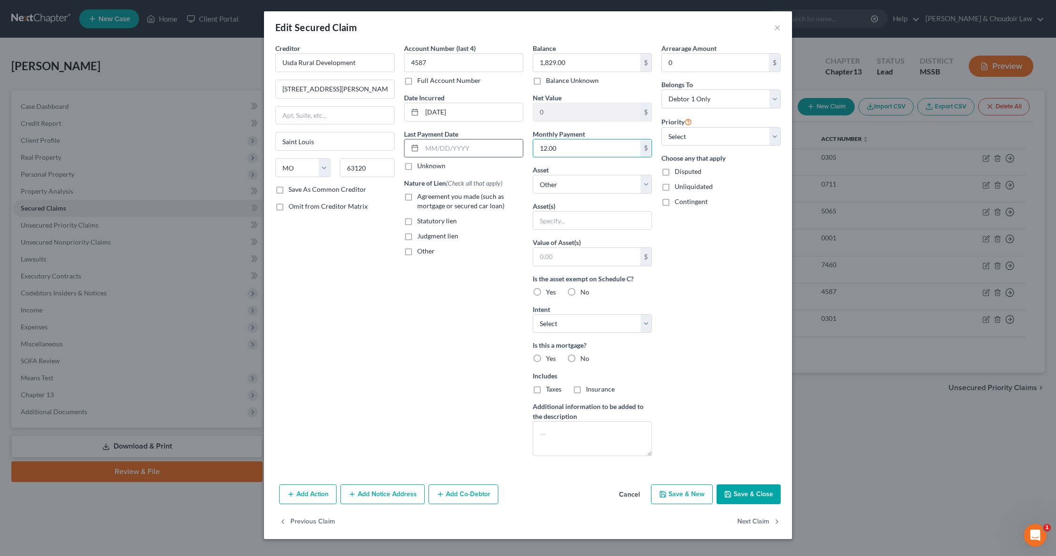
drag, startPoint x: 570, startPoint y: 149, endPoint x: 523, endPoint y: 146, distance: 47.2
click at [523, 146] on div "Creditor * Usda Rural Development 4300 Goodfellow Blvd Saint Louis State AL AK …" at bounding box center [528, 253] width 515 height 421
click at [771, 496] on button "Save & Close" at bounding box center [749, 495] width 64 height 20
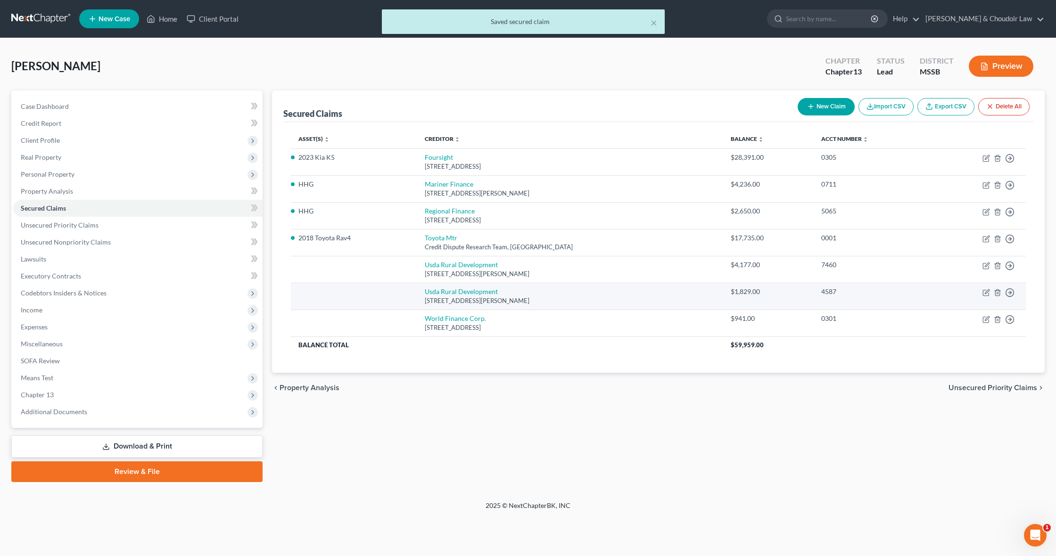
scroll to position [1, 0]
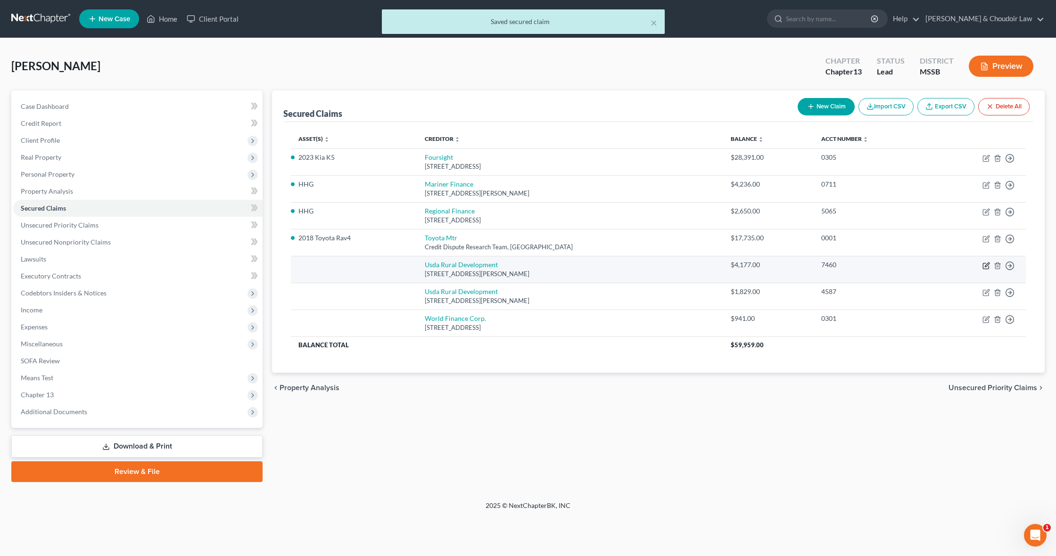
click at [985, 263] on icon "button" at bounding box center [987, 266] width 8 height 8
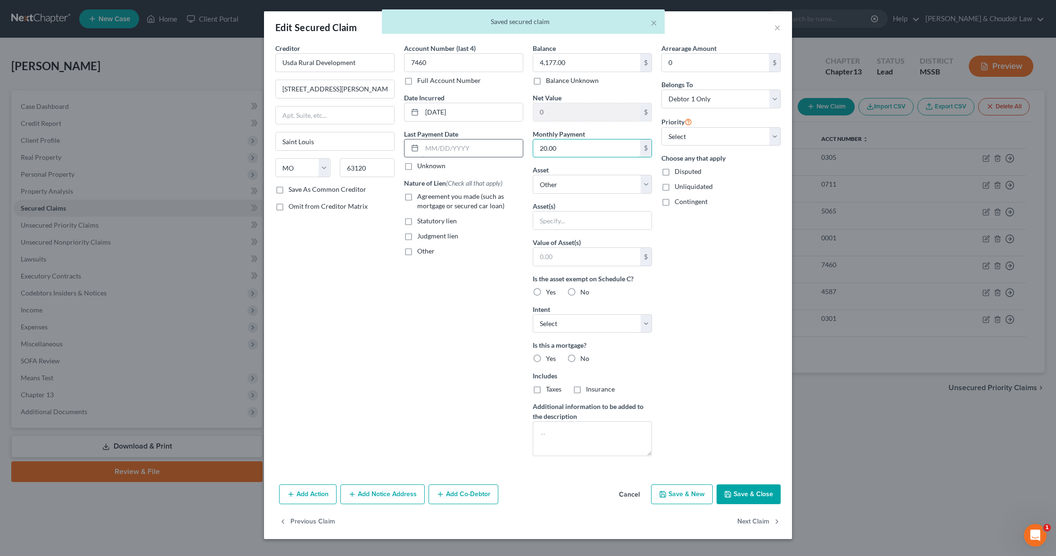
drag, startPoint x: 573, startPoint y: 149, endPoint x: 496, endPoint y: 145, distance: 77.0
click at [497, 145] on div "Creditor * Usda Rural Development 4300 Goodfellow Blvd Saint Louis State AL AK …" at bounding box center [528, 253] width 515 height 421
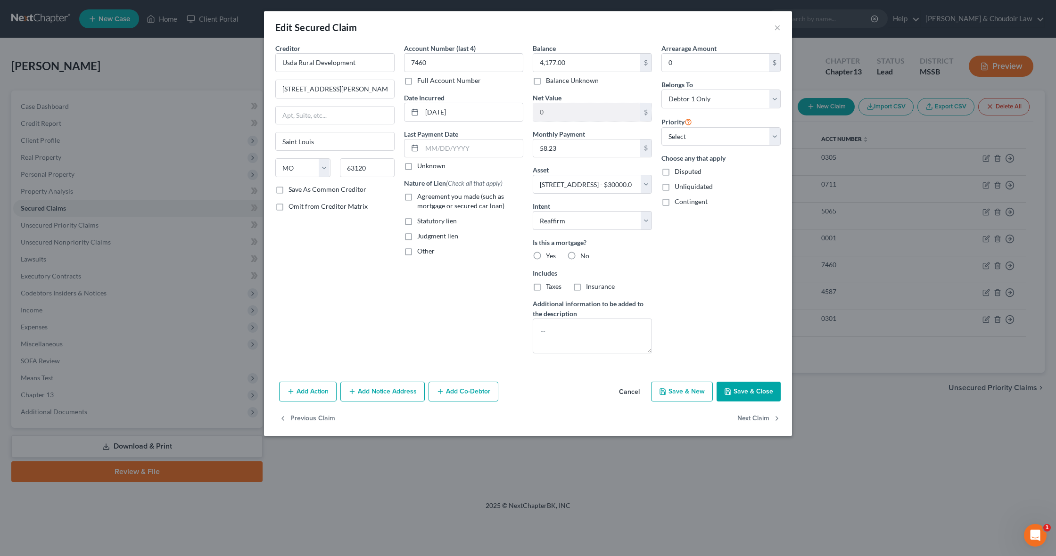
click at [546, 254] on label "Yes" at bounding box center [551, 255] width 10 height 9
click at [550, 254] on input "Yes" at bounding box center [553, 254] width 6 height 6
click at [764, 394] on button "Save & Close" at bounding box center [749, 392] width 64 height 20
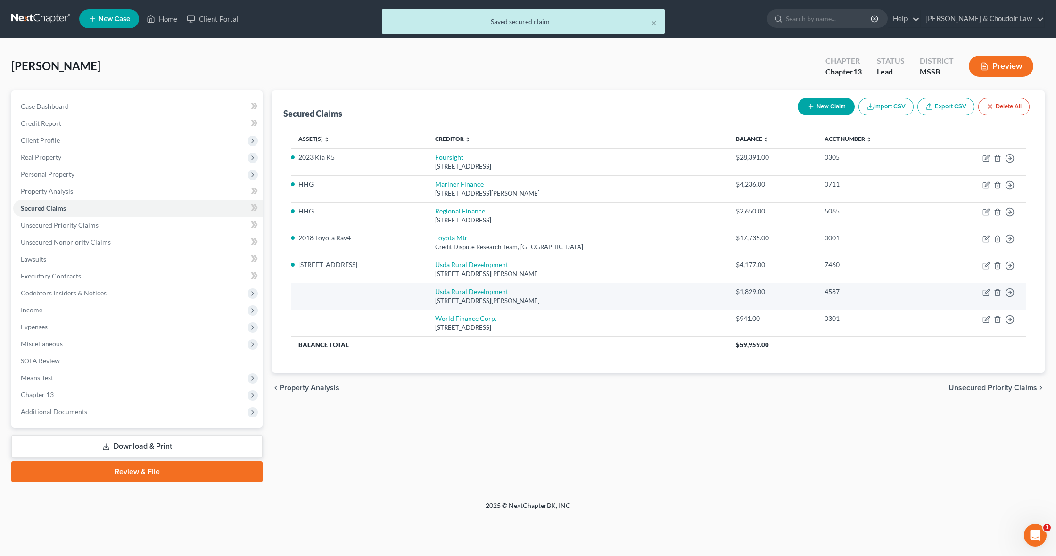
scroll to position [0, 0]
click at [986, 291] on icon "button" at bounding box center [987, 293] width 8 height 8
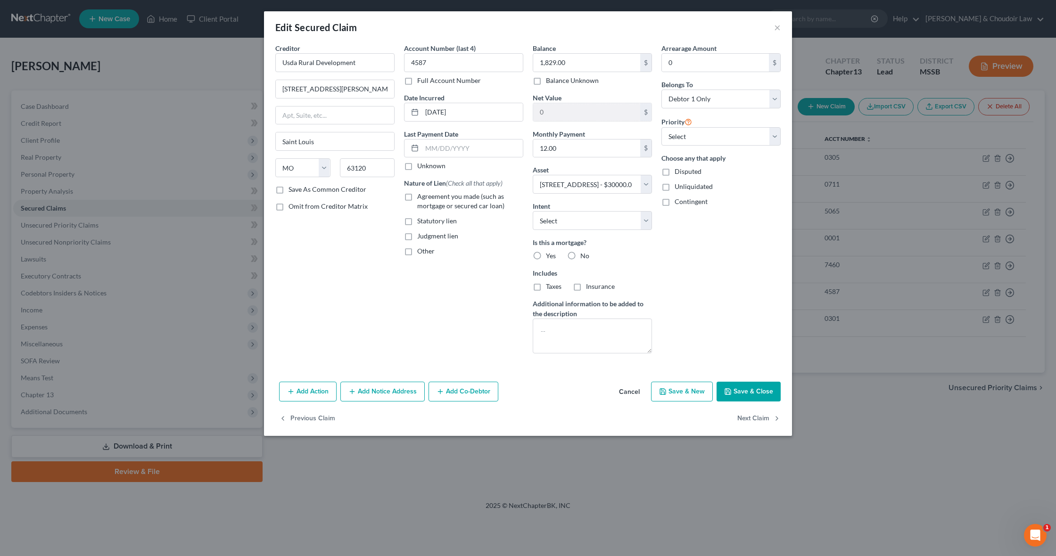
click at [546, 256] on label "Yes" at bounding box center [551, 255] width 10 height 9
click at [550, 256] on input "Yes" at bounding box center [553, 254] width 6 height 6
click at [748, 390] on button "Save & Close" at bounding box center [749, 392] width 64 height 20
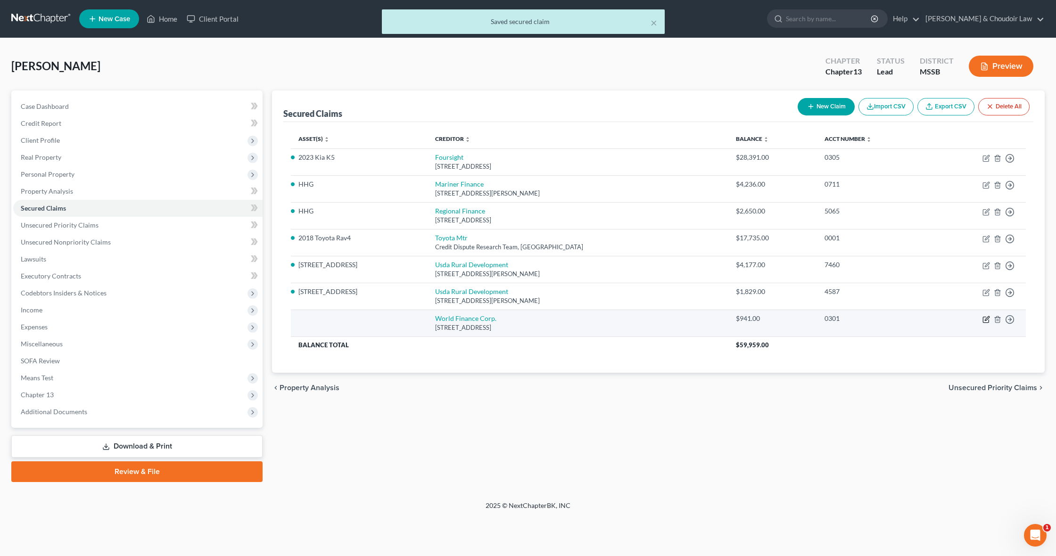
click at [987, 316] on icon "button" at bounding box center [987, 318] width 4 height 4
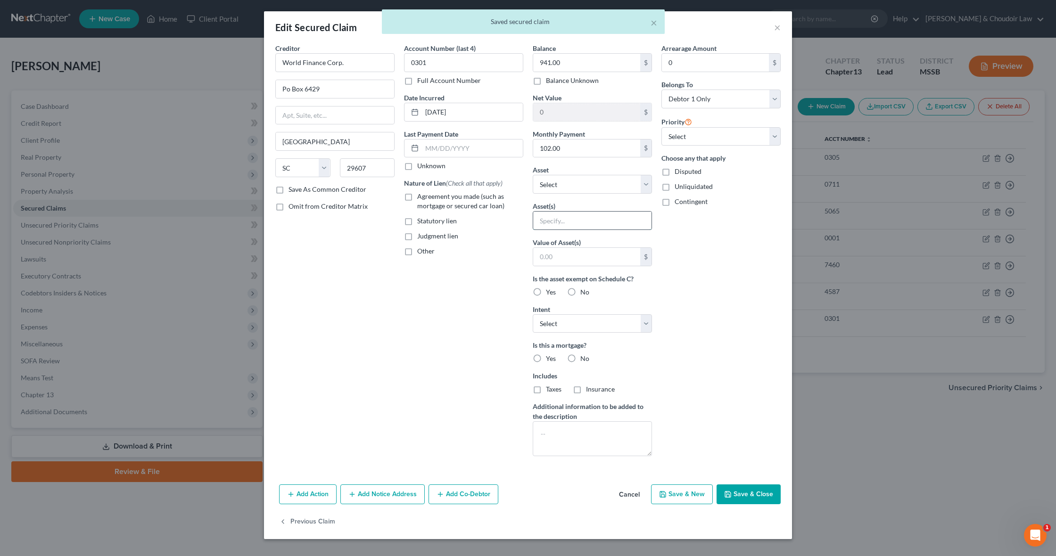
click at [568, 216] on input "text" at bounding box center [592, 221] width 118 height 18
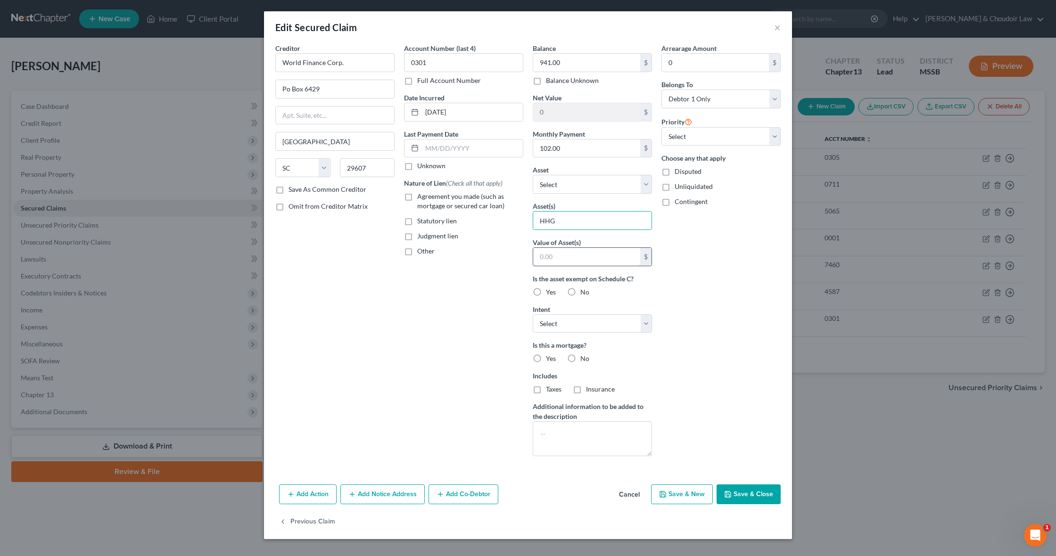
click at [585, 256] on input "text" at bounding box center [586, 257] width 107 height 18
click at [580, 357] on label "No" at bounding box center [584, 358] width 9 height 9
click at [584, 357] on input "No" at bounding box center [587, 357] width 6 height 6
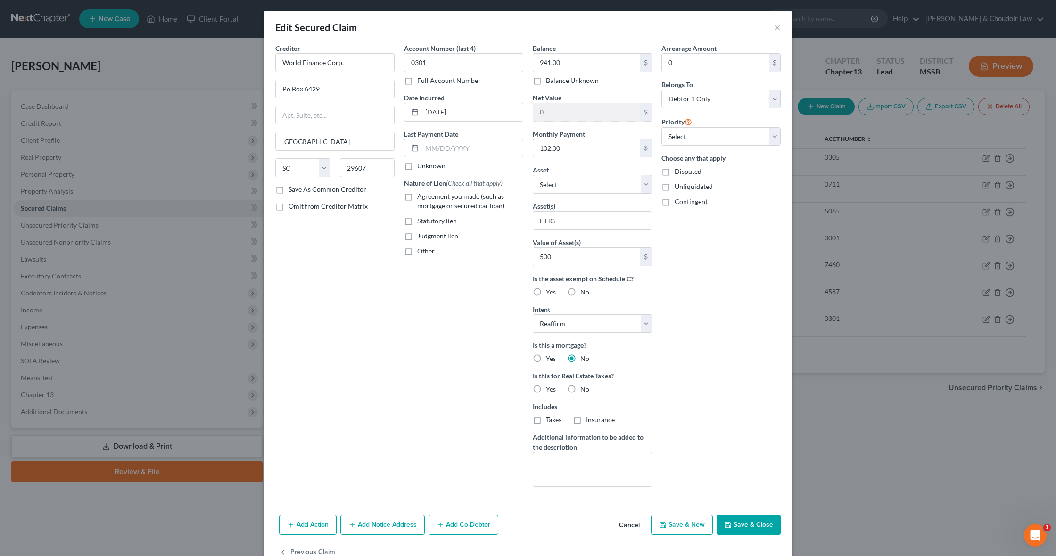
click at [754, 521] on button "Save & Close" at bounding box center [749, 525] width 64 height 20
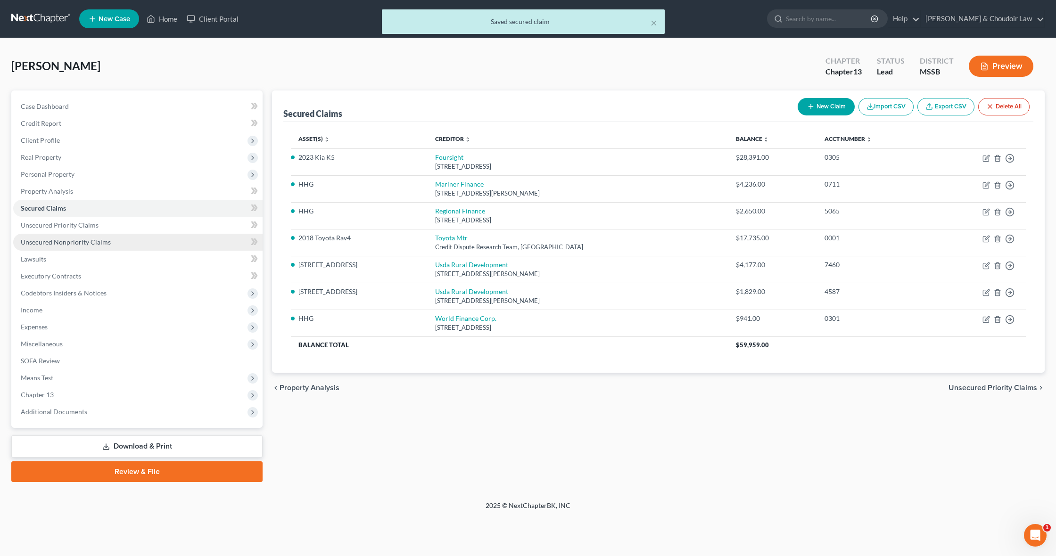
click at [81, 238] on span "Unsecured Nonpriority Claims" at bounding box center [66, 242] width 90 height 8
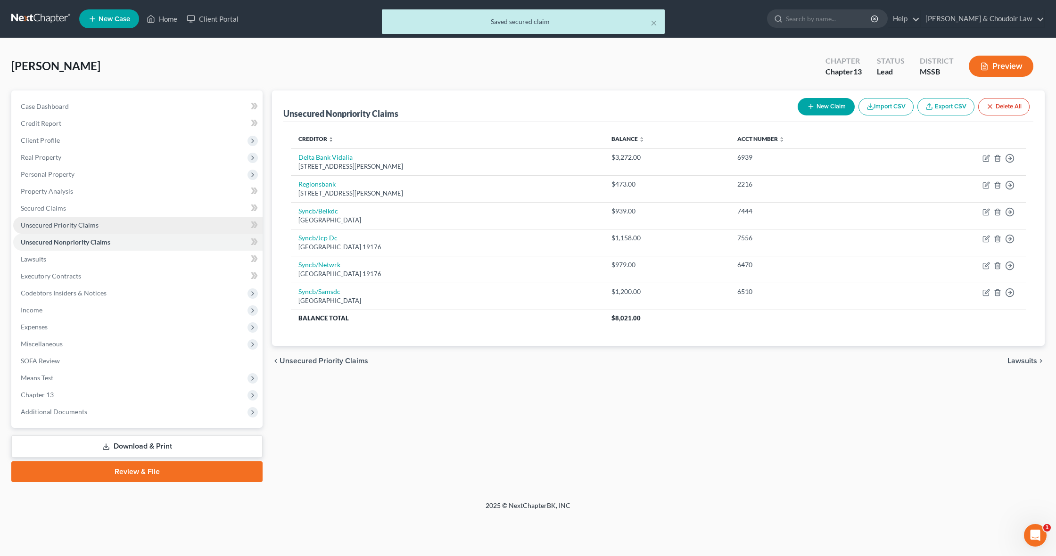
click at [84, 226] on span "Unsecured Priority Claims" at bounding box center [60, 225] width 78 height 8
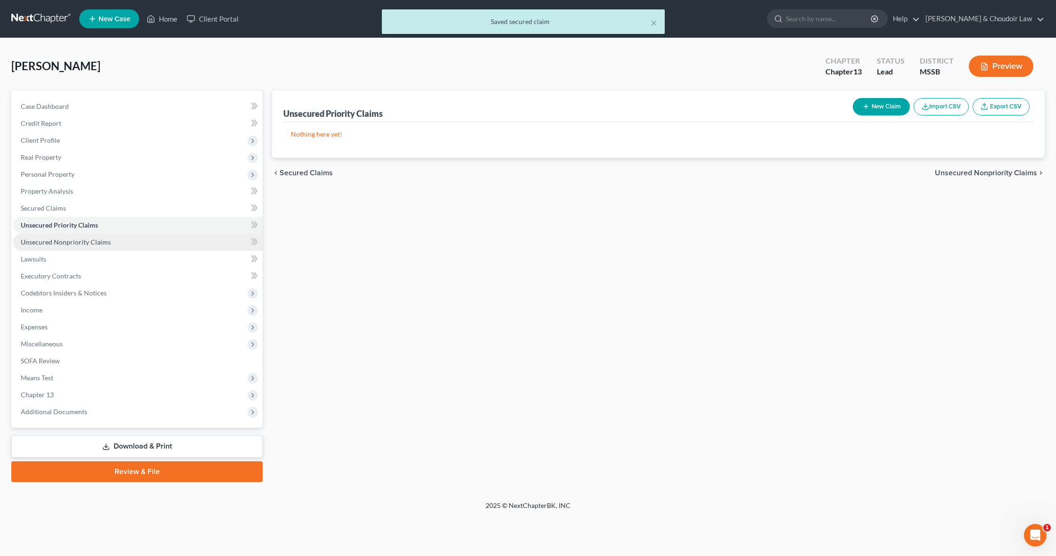
click at [84, 238] on span "Unsecured Nonpriority Claims" at bounding box center [66, 242] width 90 height 8
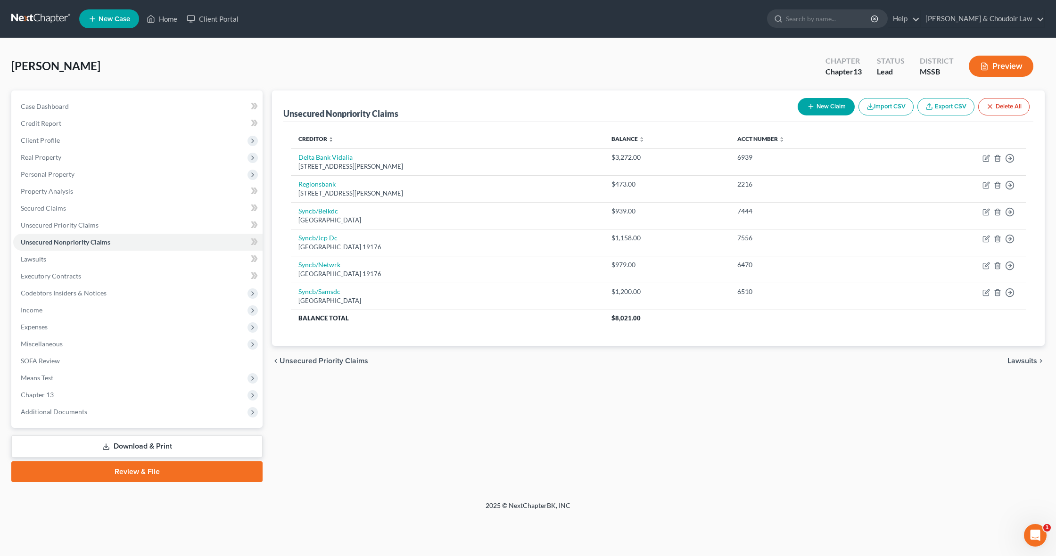
click at [823, 109] on button "New Claim" at bounding box center [826, 106] width 57 height 17
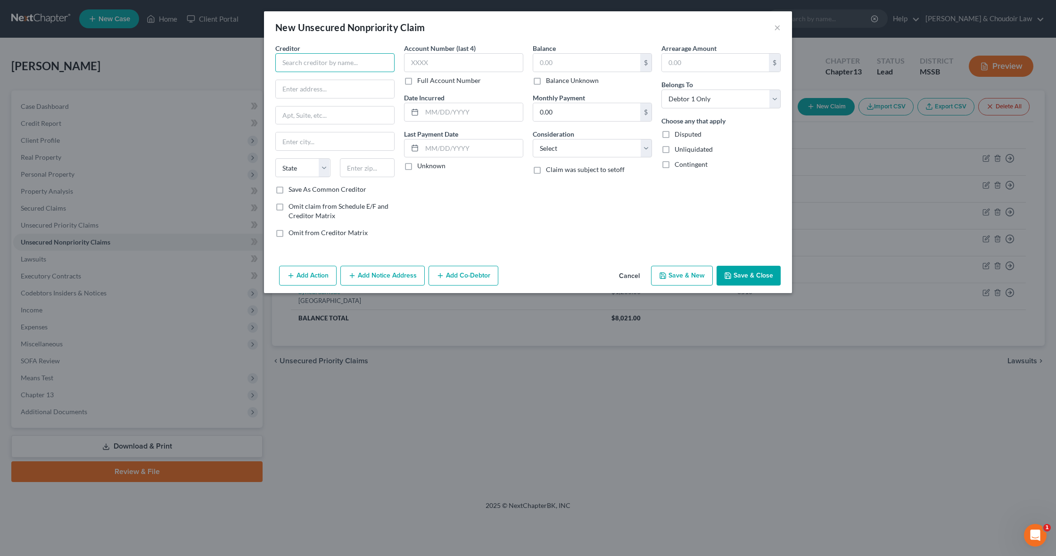
click at [363, 65] on input "text" at bounding box center [334, 62] width 119 height 19
click at [563, 66] on input "text" at bounding box center [586, 63] width 107 height 18
click at [741, 272] on button "Save & Close" at bounding box center [749, 276] width 64 height 20
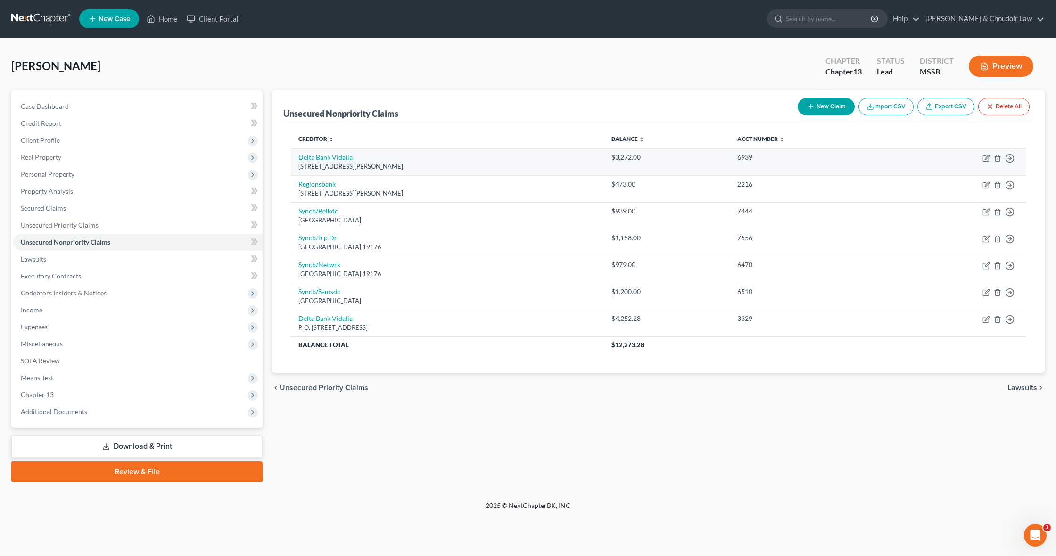
scroll to position [0, 0]
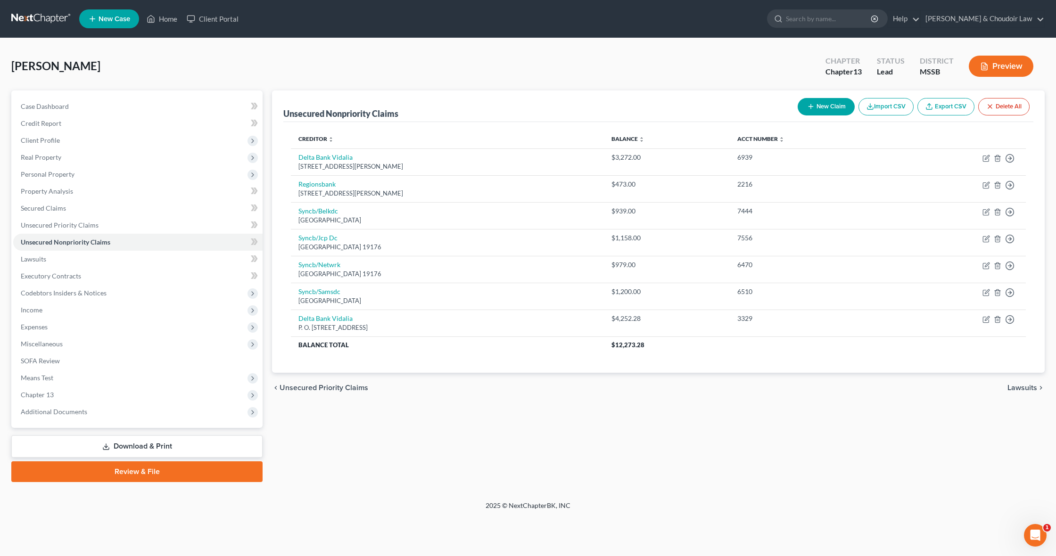
click at [826, 103] on button "New Claim" at bounding box center [826, 106] width 57 height 17
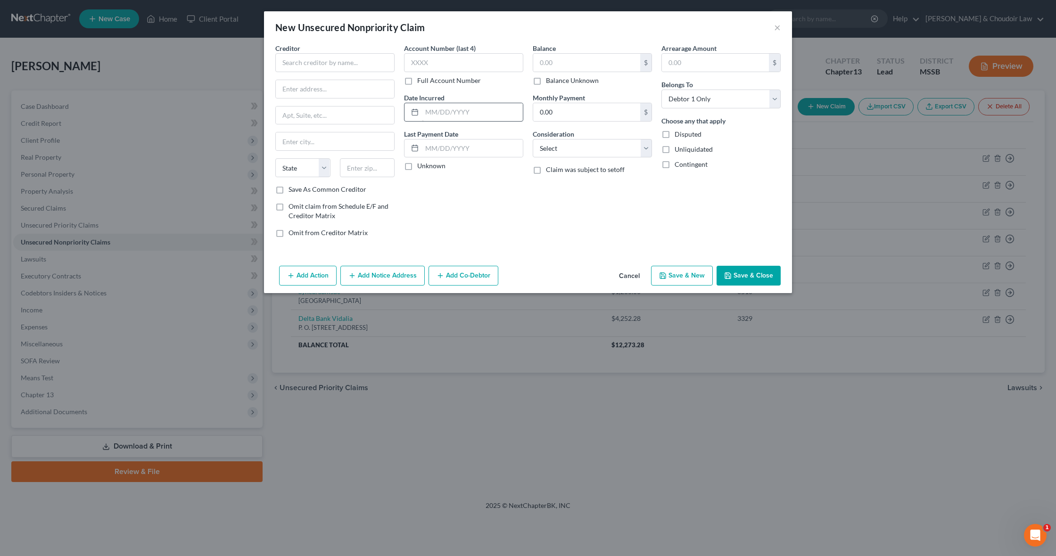
scroll to position [0, 0]
click at [363, 67] on input "text" at bounding box center [334, 62] width 119 height 19
drag, startPoint x: 321, startPoint y: 89, endPoint x: 235, endPoint y: 88, distance: 85.3
click at [235, 88] on div "New Unsecured Nonpriority Claim × Creditor * Foot and Ankle Institute, LLC P. O…" at bounding box center [528, 278] width 1056 height 556
click at [305, 113] on input "text" at bounding box center [335, 116] width 118 height 18
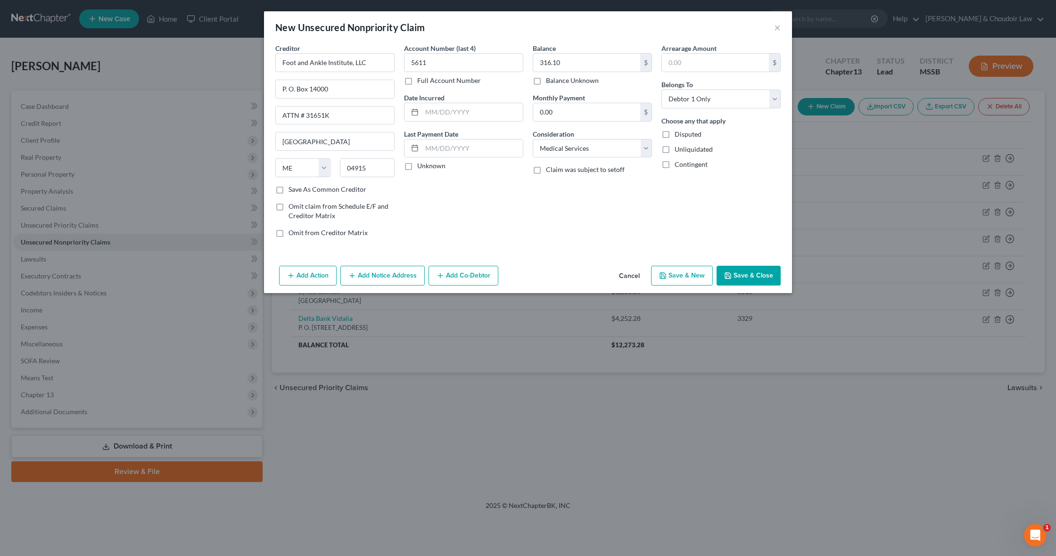
click at [774, 276] on button "Save & Close" at bounding box center [749, 276] width 64 height 20
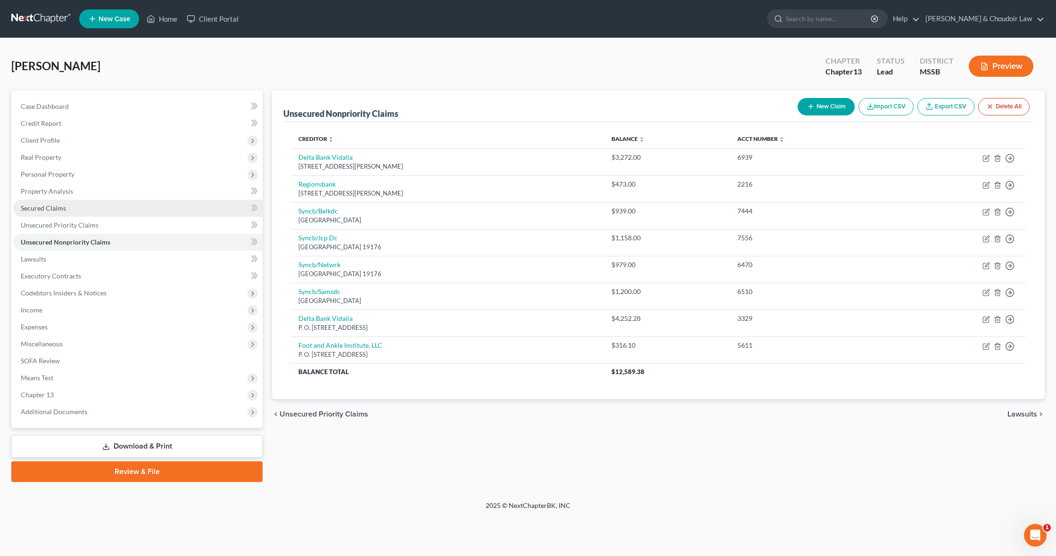
click at [51, 207] on span "Secured Claims" at bounding box center [43, 208] width 45 height 8
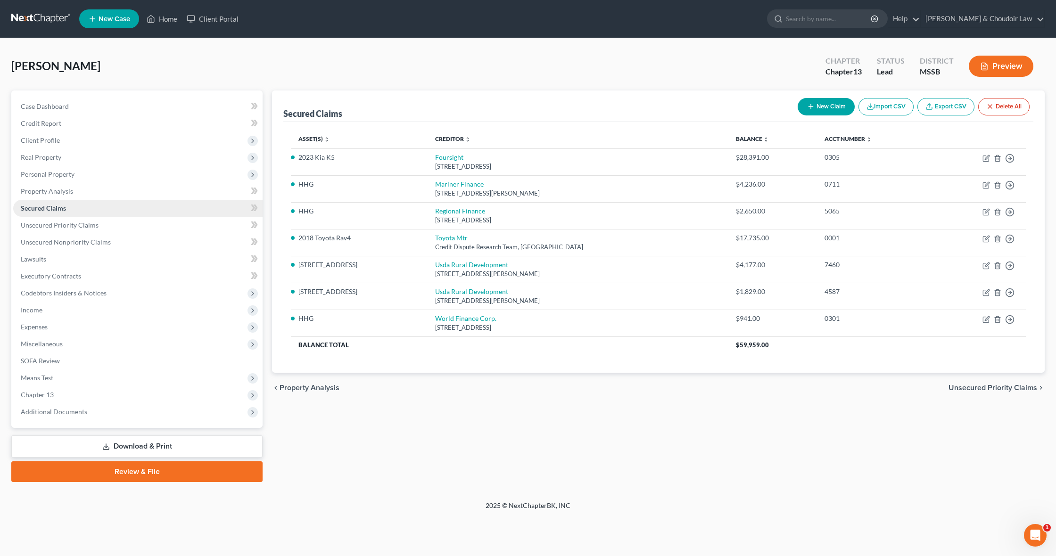
scroll to position [0, 0]
click at [63, 264] on link "Lawsuits" at bounding box center [137, 259] width 249 height 17
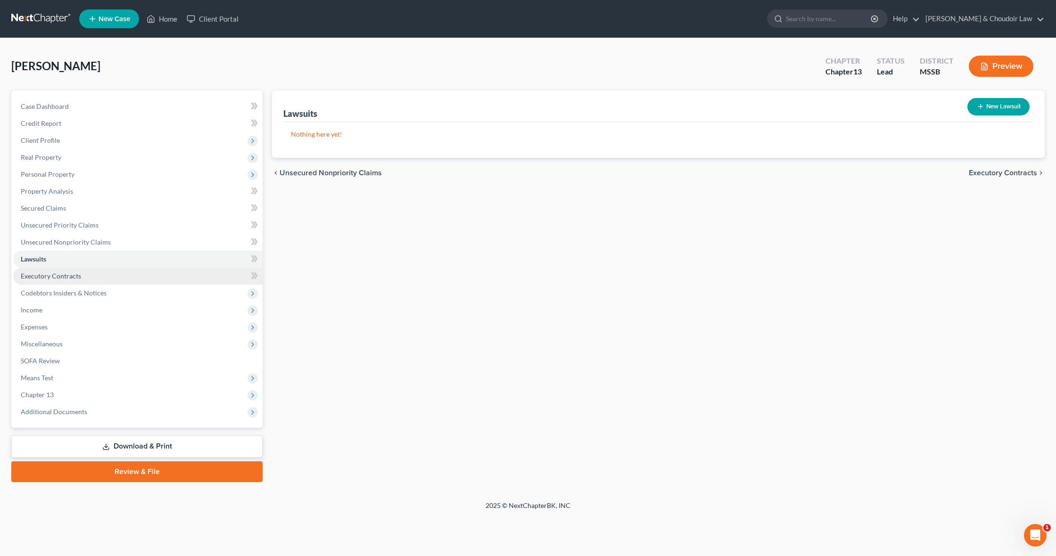
click at [66, 273] on span "Executory Contracts" at bounding box center [51, 276] width 60 height 8
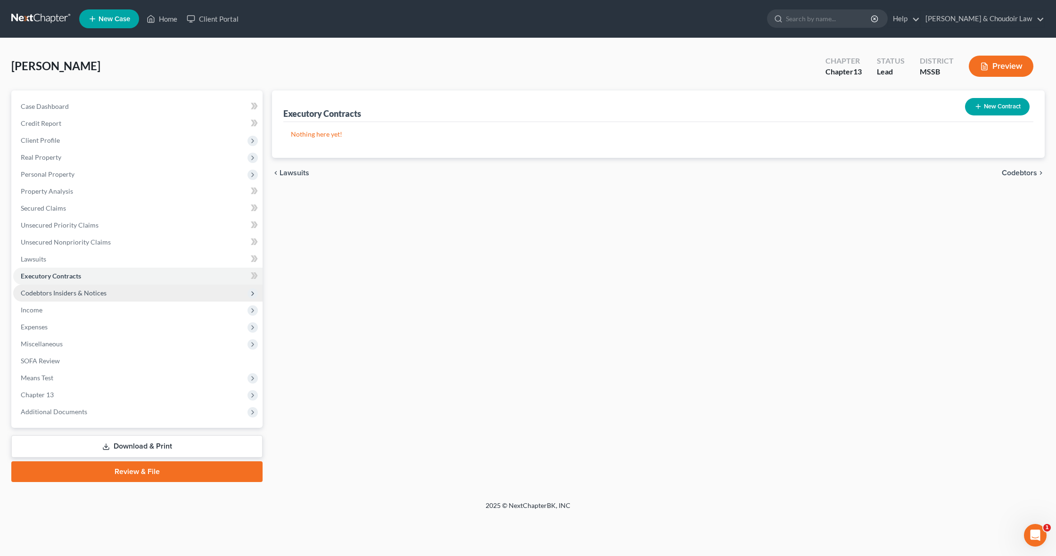
click at [72, 290] on span "Codebtors Insiders & Notices" at bounding box center [64, 293] width 86 height 8
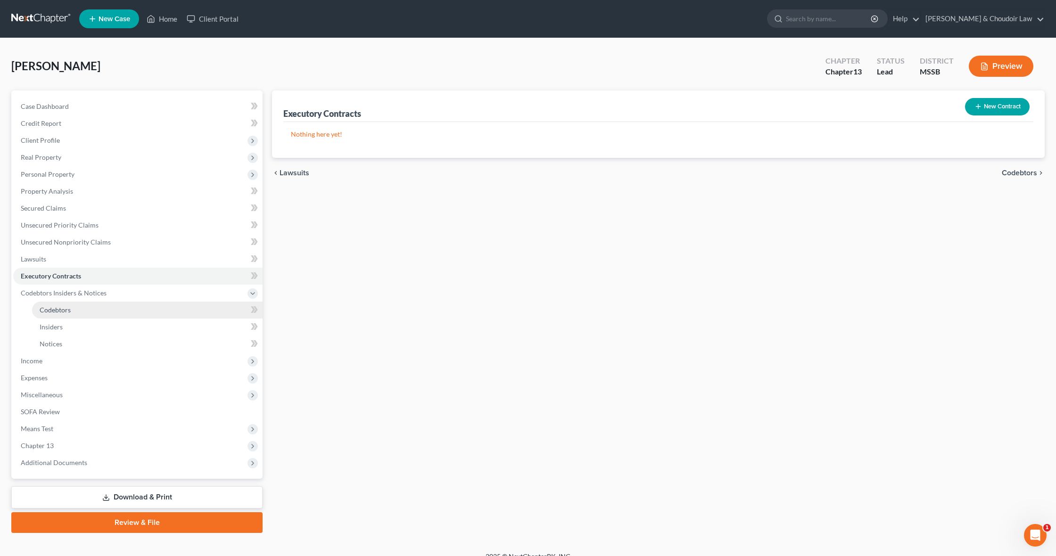
click at [73, 306] on link "Codebtors" at bounding box center [147, 310] width 231 height 17
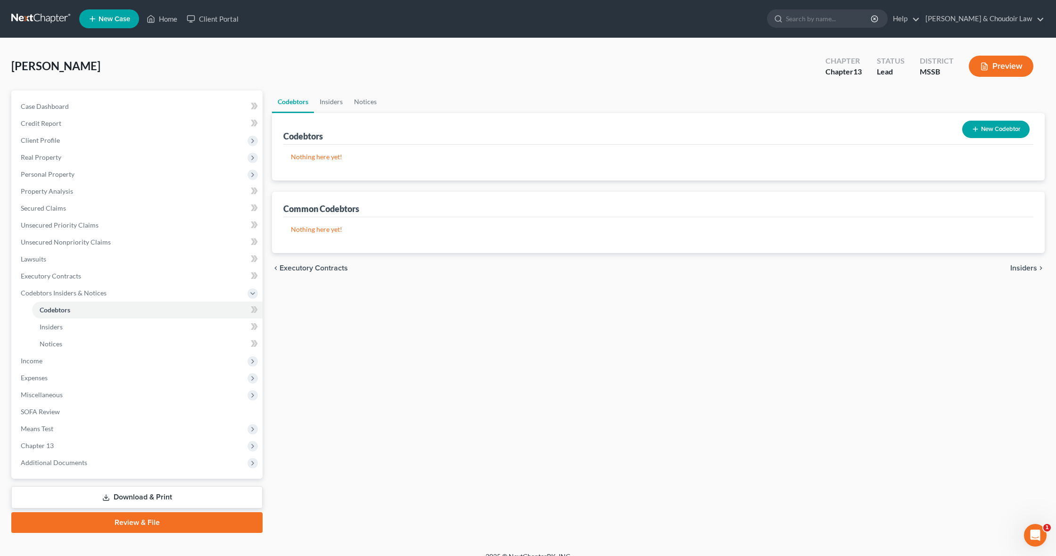
click at [1006, 124] on button "New Codebtor" at bounding box center [995, 129] width 67 height 17
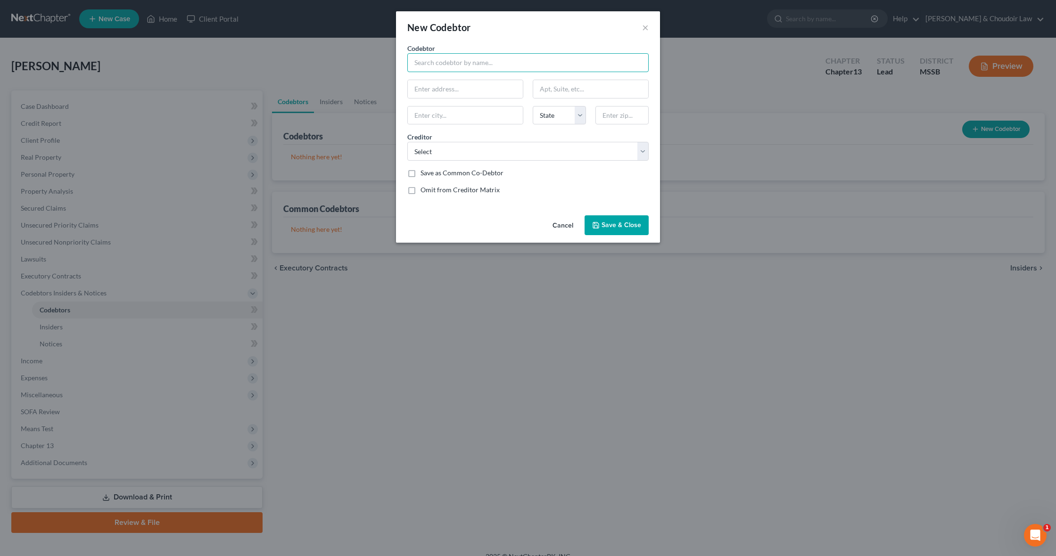
click at [471, 56] on input "text" at bounding box center [527, 62] width 241 height 19
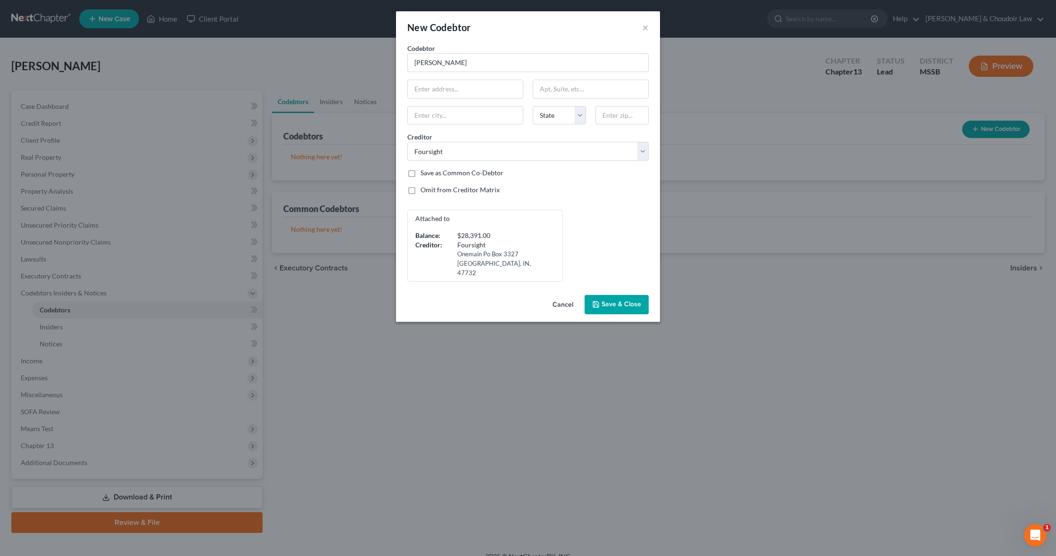
click at [615, 295] on button "Save & Close" at bounding box center [617, 305] width 64 height 20
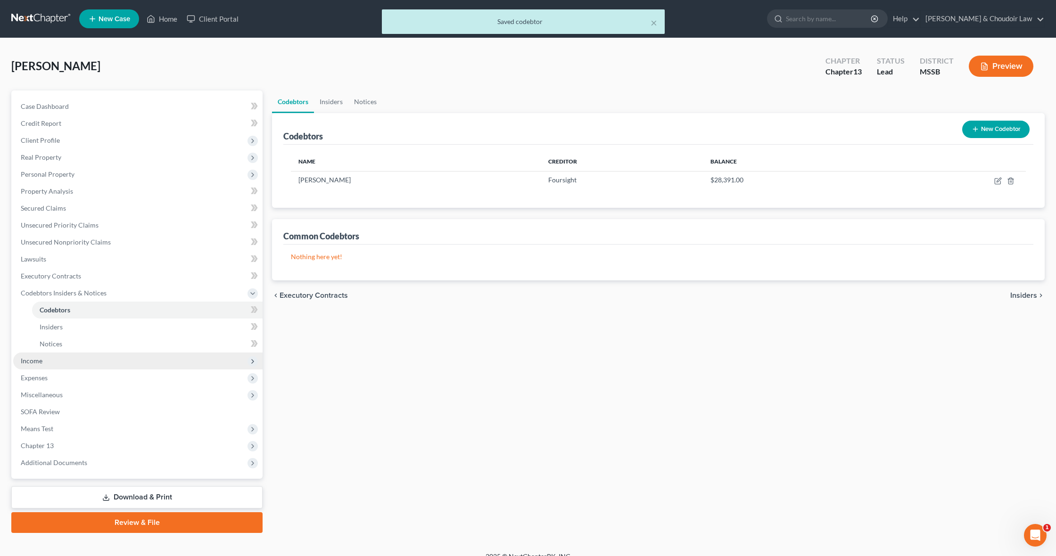
click at [48, 359] on span "Income" at bounding box center [137, 361] width 249 height 17
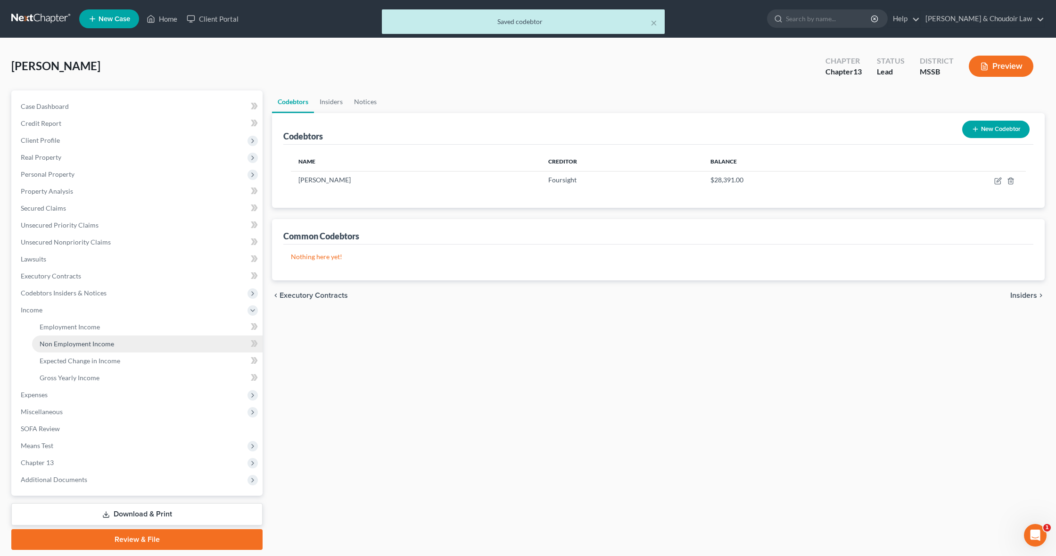
click at [69, 344] on span "Non Employment Income" at bounding box center [77, 344] width 74 height 8
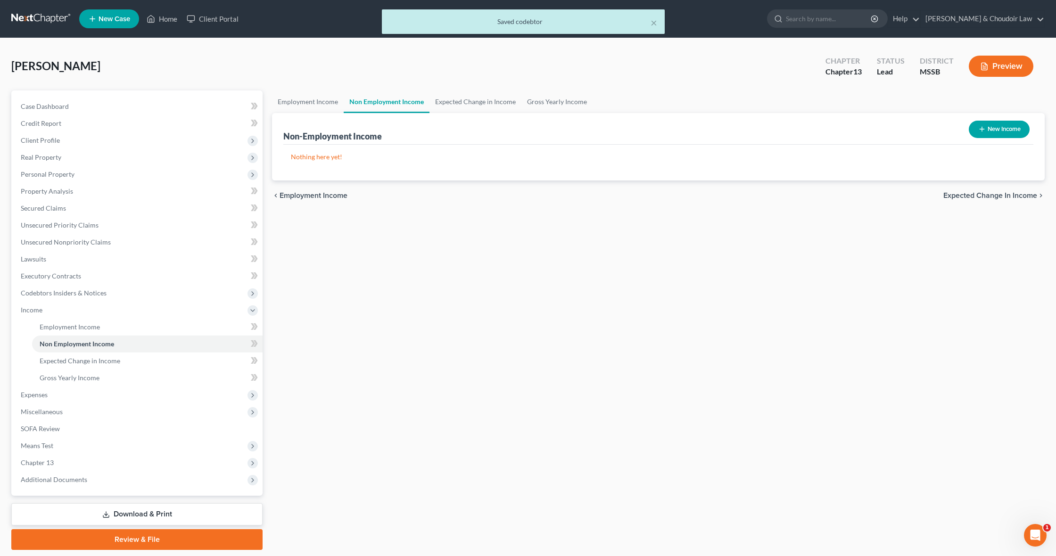
click at [990, 133] on button "New Income" at bounding box center [999, 129] width 61 height 17
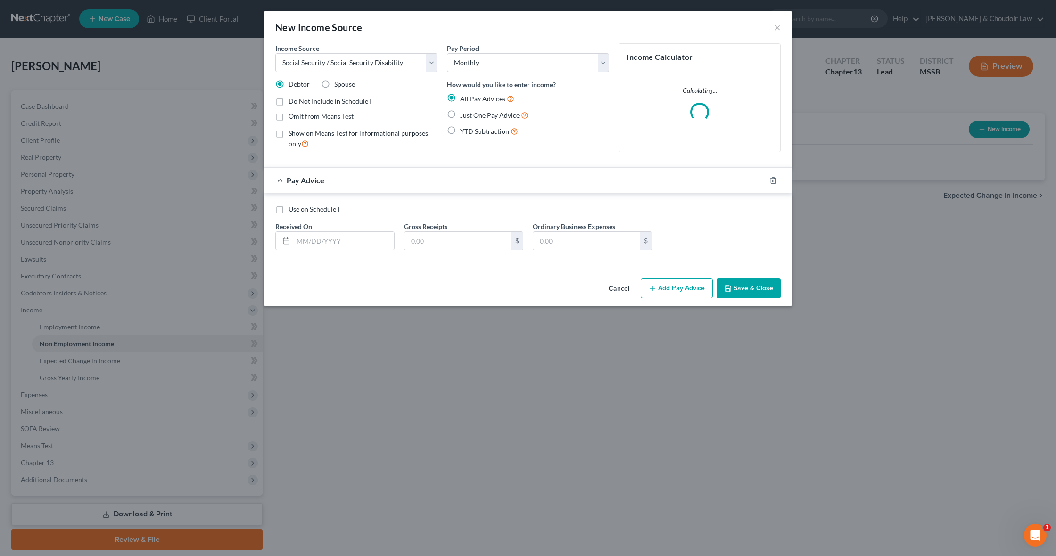
click at [460, 113] on div "Just One Pay Advice" at bounding box center [528, 115] width 162 height 11
click at [468, 115] on span "Just One Pay Advice" at bounding box center [489, 115] width 59 height 8
click at [468, 115] on input "Just One Pay Advice" at bounding box center [467, 113] width 6 height 6
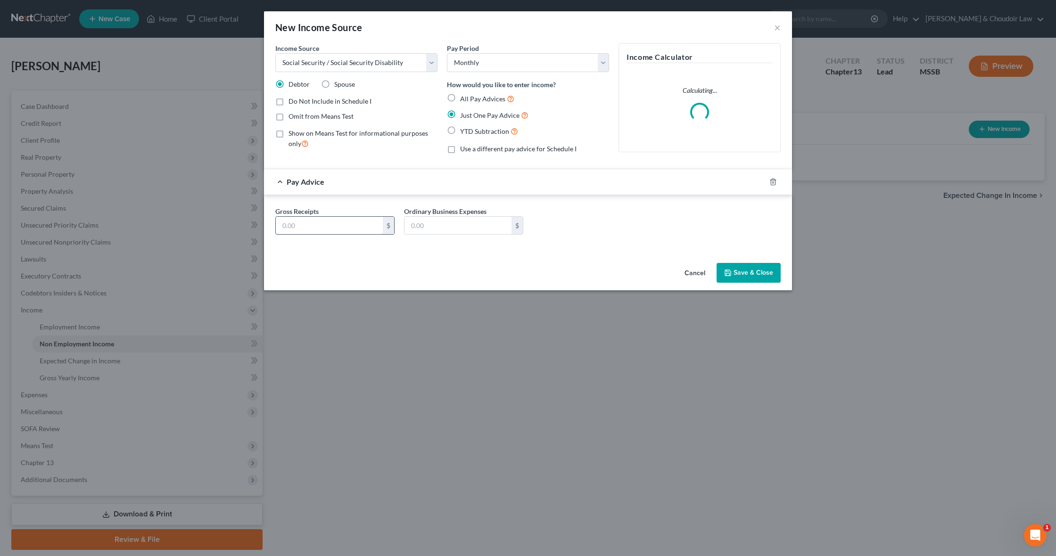
click at [345, 221] on input "text" at bounding box center [329, 226] width 107 height 18
click at [741, 269] on button "Save & Close" at bounding box center [749, 273] width 64 height 20
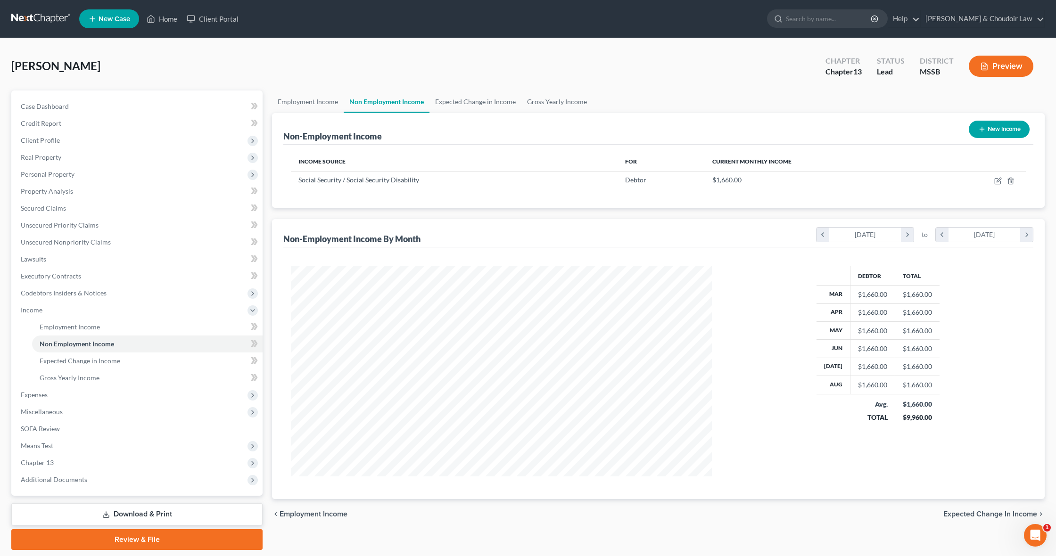
scroll to position [4, 0]
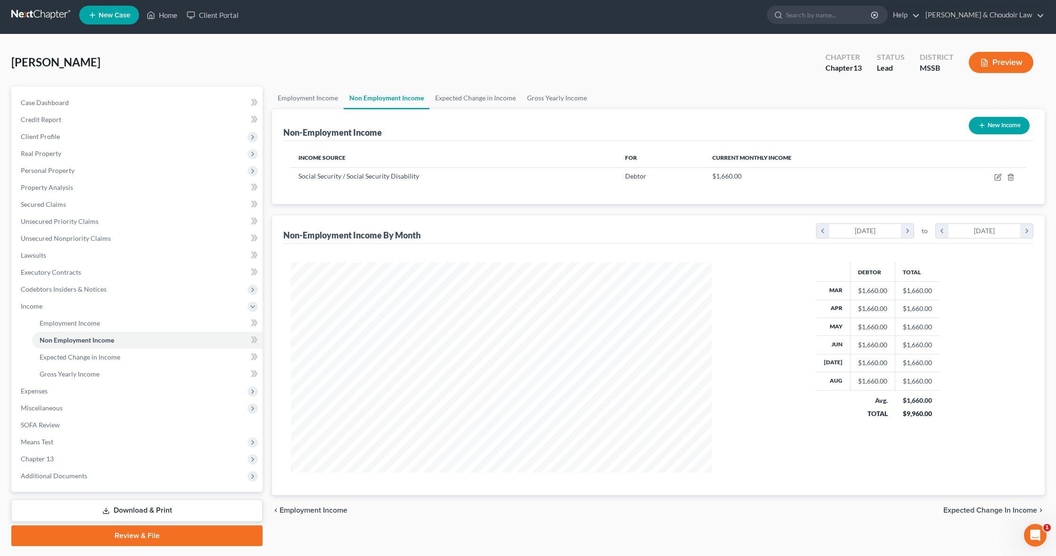
click at [972, 132] on button "New Income" at bounding box center [999, 125] width 61 height 17
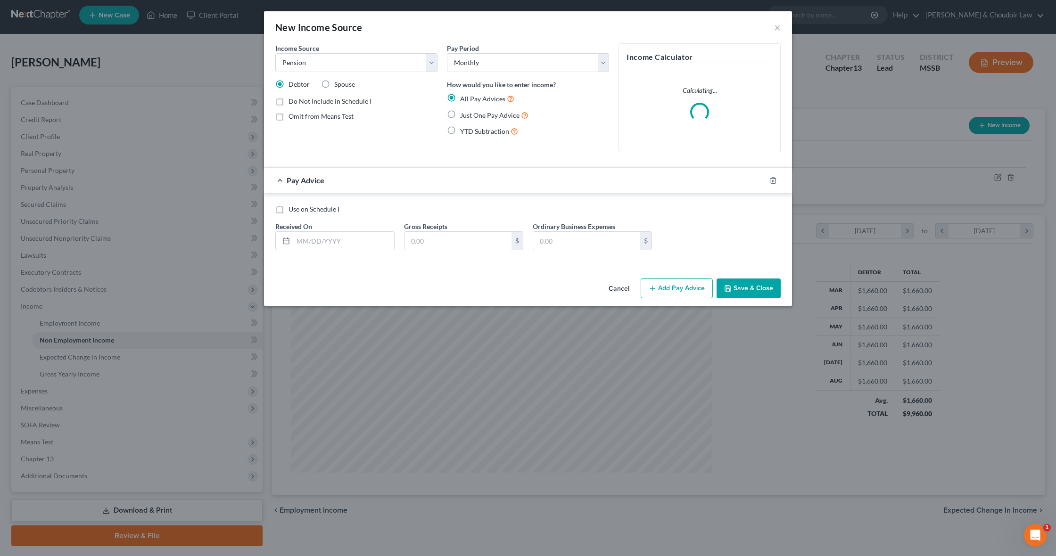
click at [490, 118] on span "Just One Pay Advice" at bounding box center [489, 115] width 59 height 8
click at [470, 116] on input "Just One Pay Advice" at bounding box center [467, 113] width 6 height 6
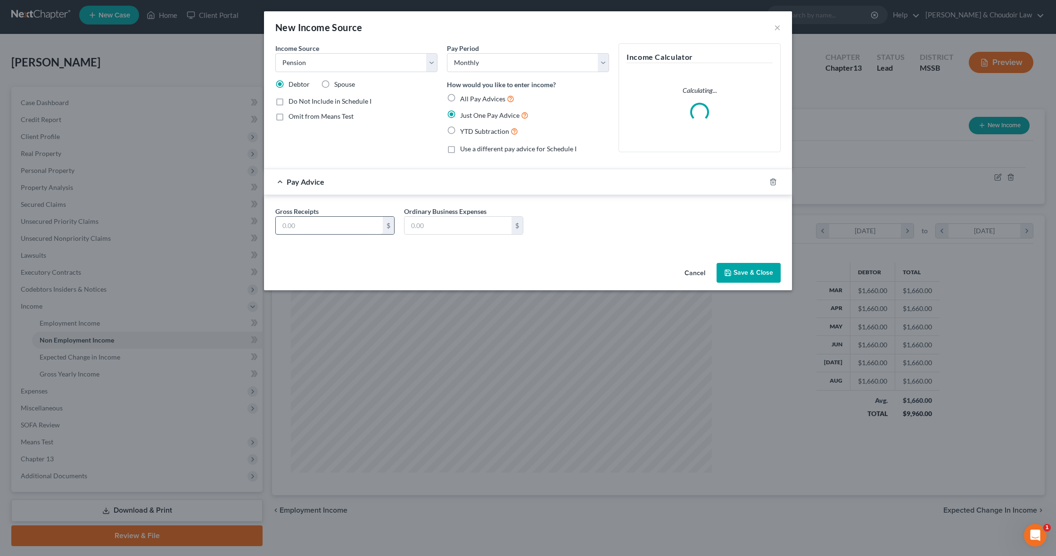
click at [353, 227] on input "text" at bounding box center [329, 226] width 107 height 18
click at [737, 273] on button "Save & Close" at bounding box center [749, 273] width 64 height 20
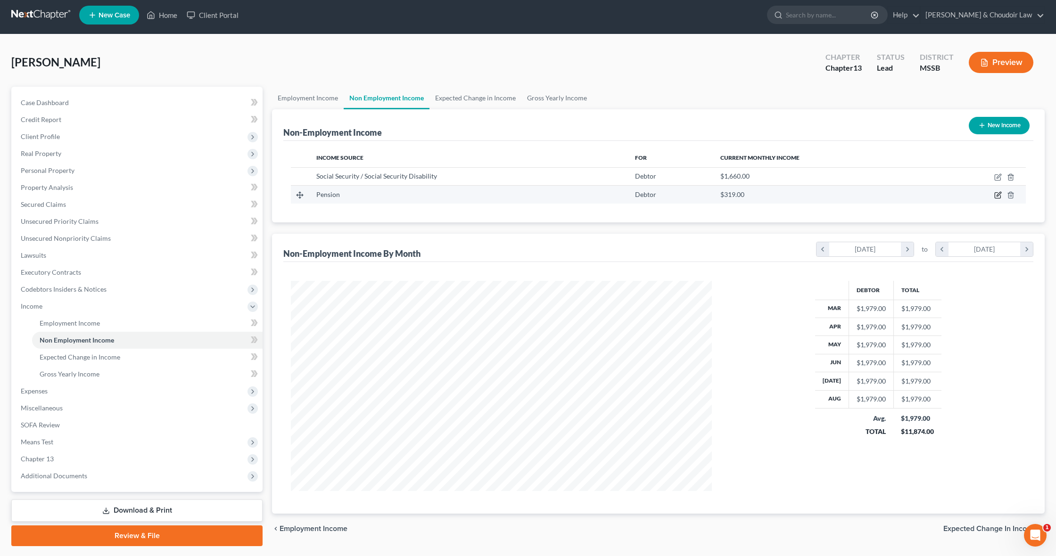
click at [1001, 193] on td at bounding box center [980, 195] width 92 height 18
click at [999, 196] on icon "button" at bounding box center [999, 194] width 4 height 4
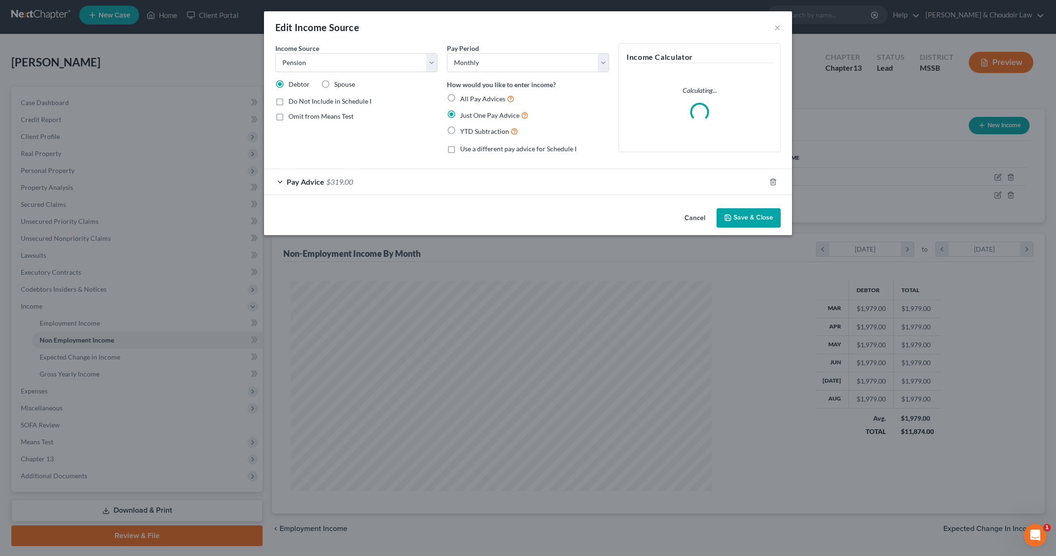
click at [390, 175] on div "Pay Advice $319.00" at bounding box center [515, 181] width 502 height 25
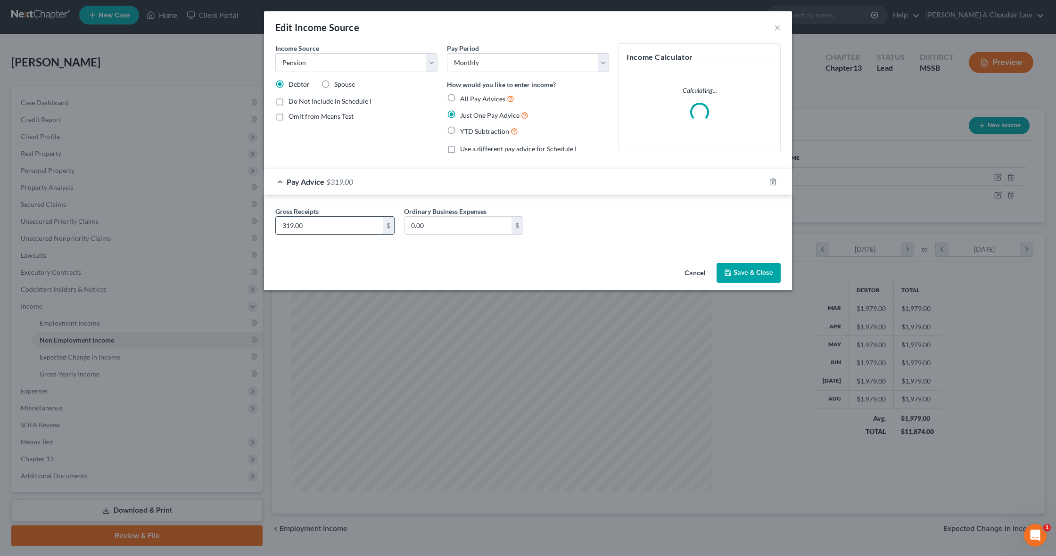
click at [348, 230] on input "319.00" at bounding box center [329, 226] width 107 height 18
click at [746, 265] on button "Save & Close" at bounding box center [749, 273] width 64 height 20
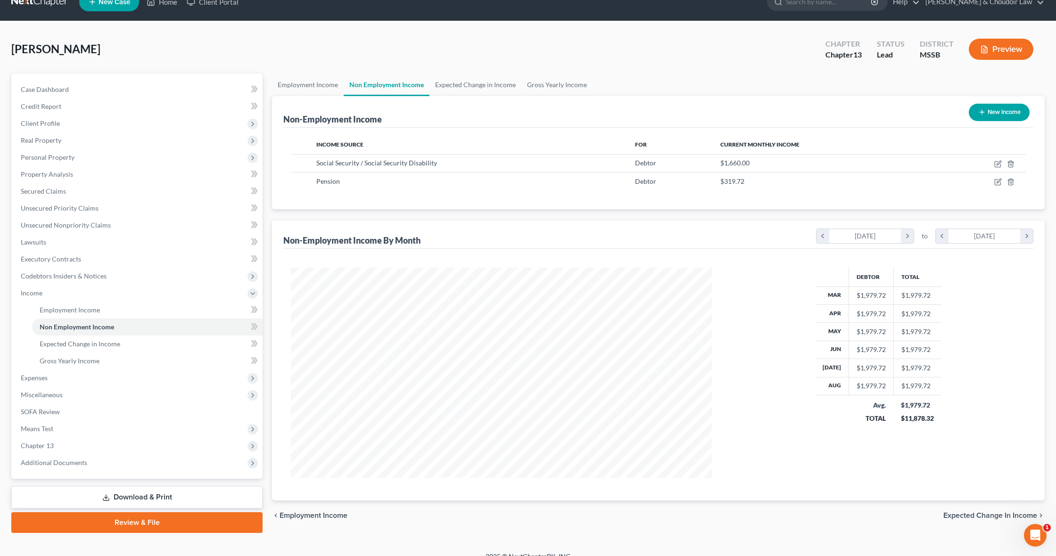
scroll to position [25, 0]
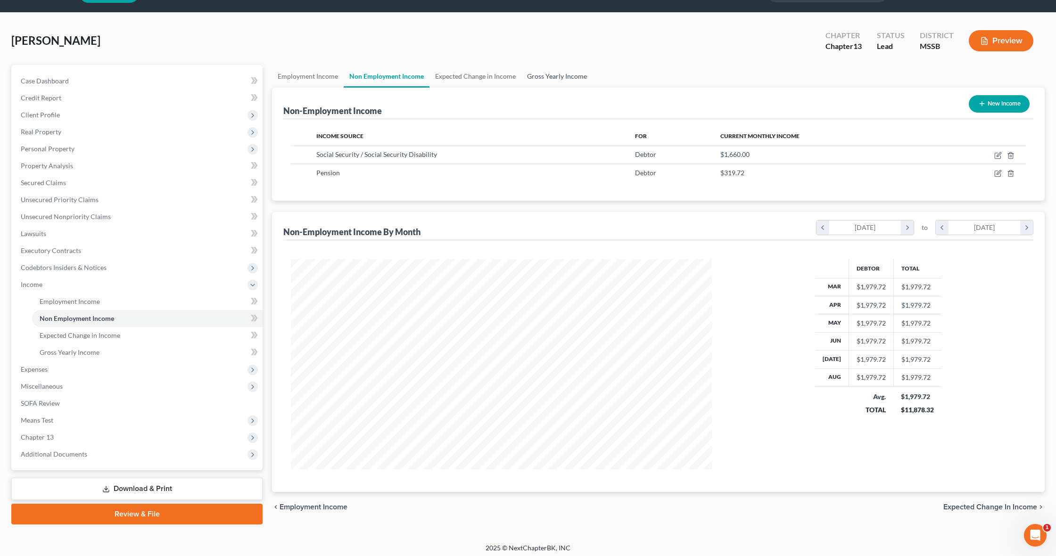
click at [548, 74] on link "Gross Yearly Income" at bounding box center [556, 76] width 71 height 23
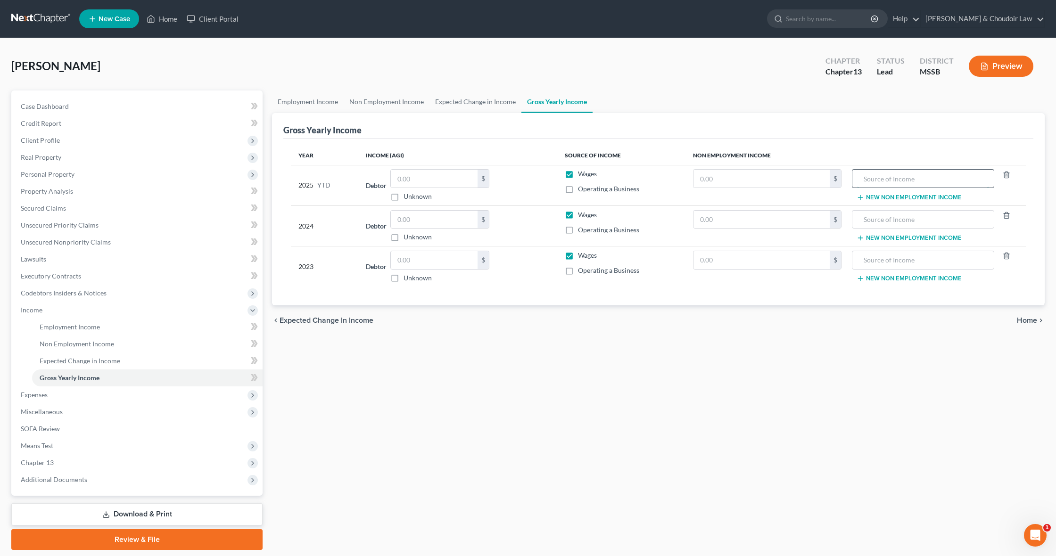
click at [882, 176] on input "text" at bounding box center [923, 179] width 132 height 18
click at [782, 180] on input "text" at bounding box center [762, 179] width 136 height 18
click at [880, 196] on button "New Non Employment Income" at bounding box center [909, 198] width 105 height 8
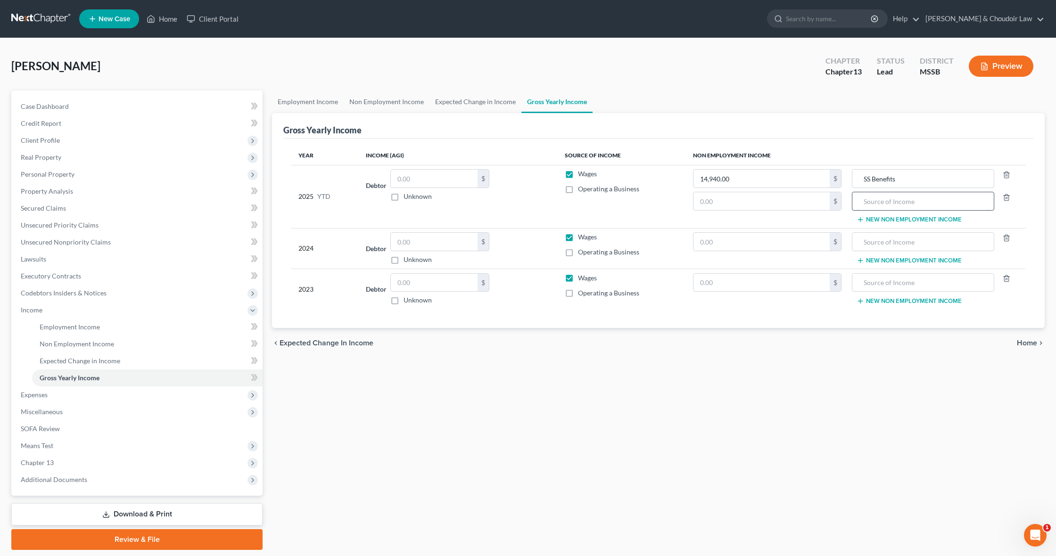
click at [880, 204] on input "text" at bounding box center [923, 201] width 132 height 18
click at [72, 331] on link "Employment Income" at bounding box center [147, 327] width 231 height 17
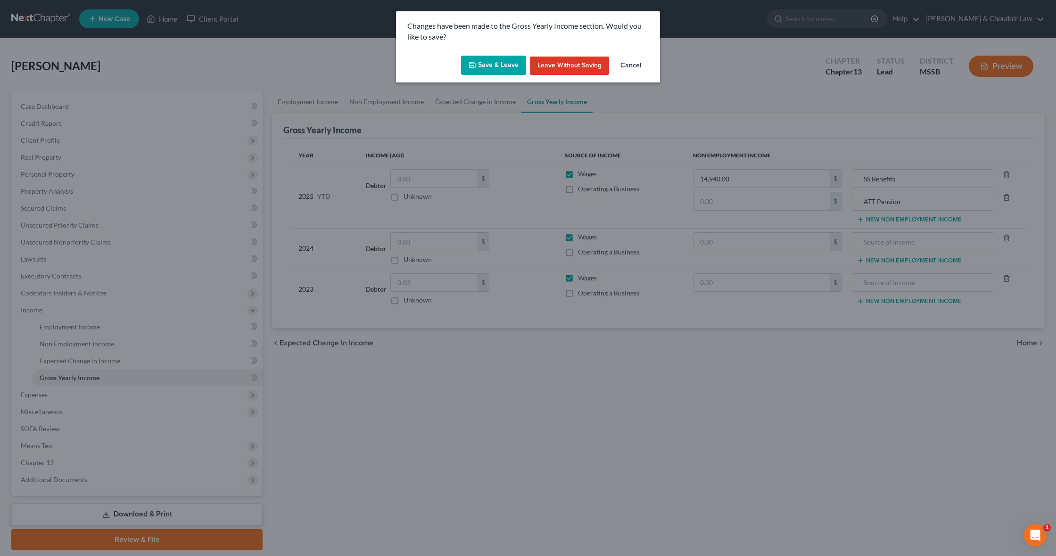
drag, startPoint x: 472, startPoint y: 70, endPoint x: 478, endPoint y: 70, distance: 6.1
click at [476, 70] on button "Save & Leave" at bounding box center [493, 66] width 65 height 20
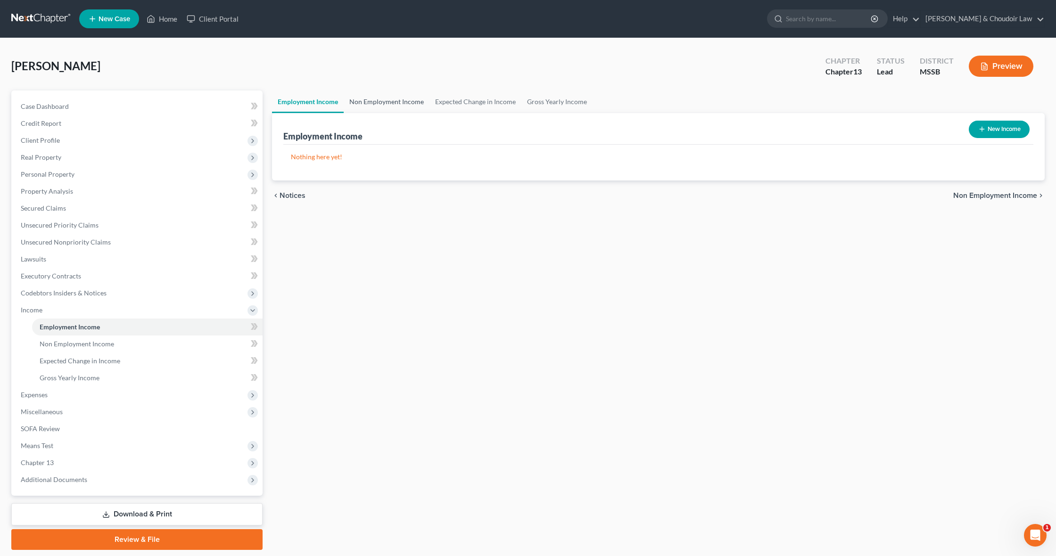
click at [413, 106] on link "Non Employment Income" at bounding box center [387, 102] width 86 height 23
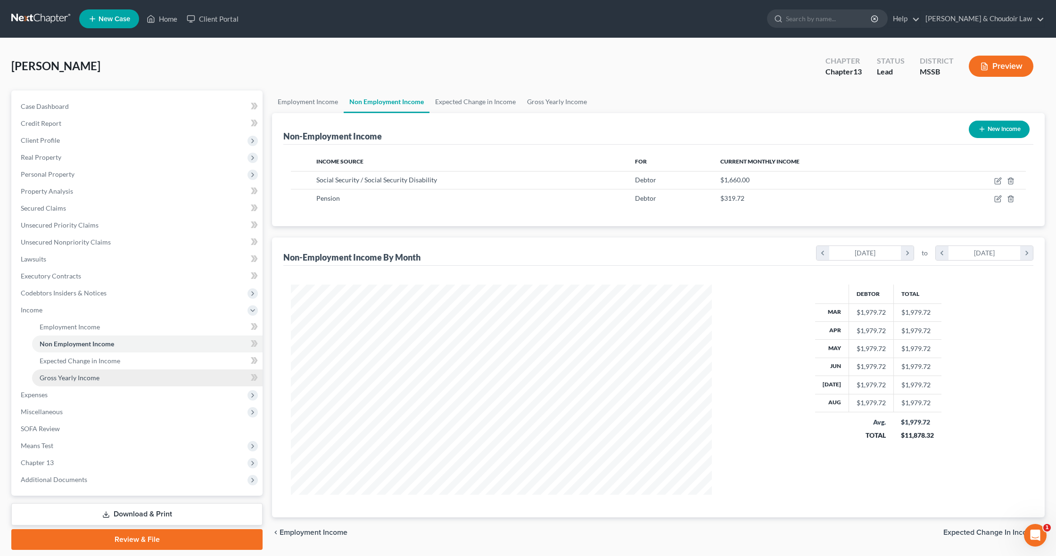
click at [142, 378] on link "Gross Yearly Income" at bounding box center [147, 378] width 231 height 17
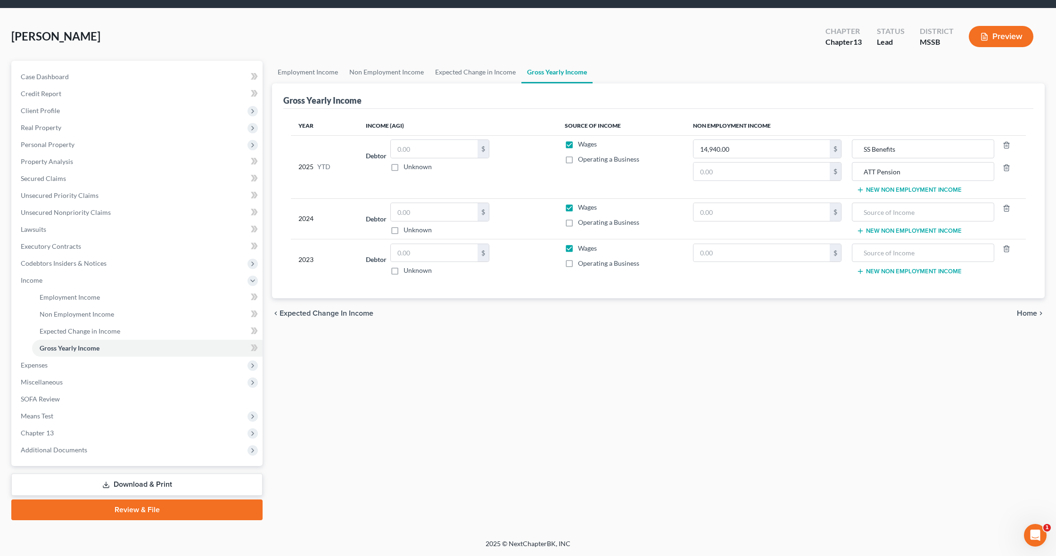
scroll to position [30, 0]
click at [780, 177] on input "text" at bounding box center [762, 172] width 136 height 18
click at [894, 230] on button "New Non Employment Income" at bounding box center [909, 231] width 105 height 8
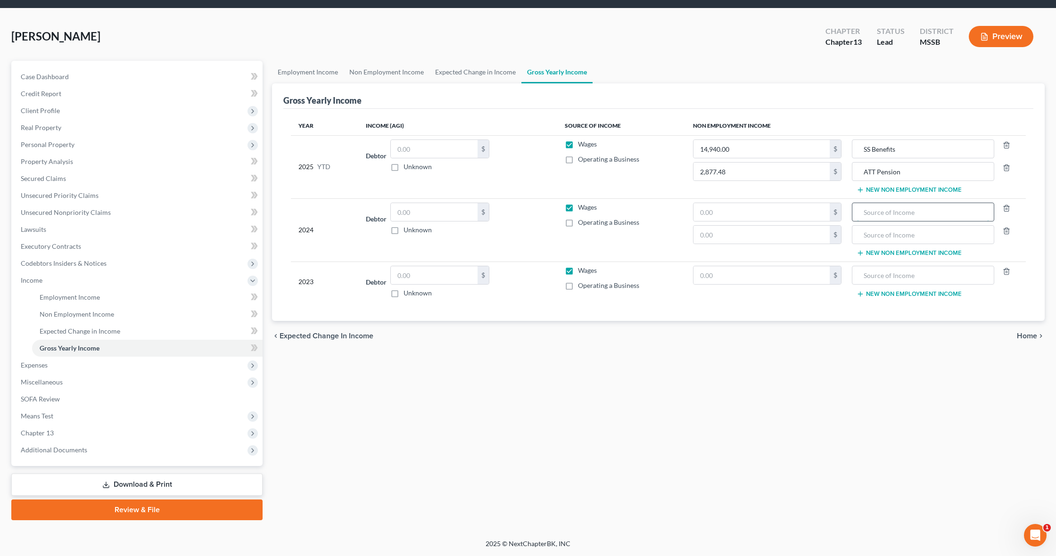
click at [885, 214] on input "text" at bounding box center [923, 212] width 132 height 18
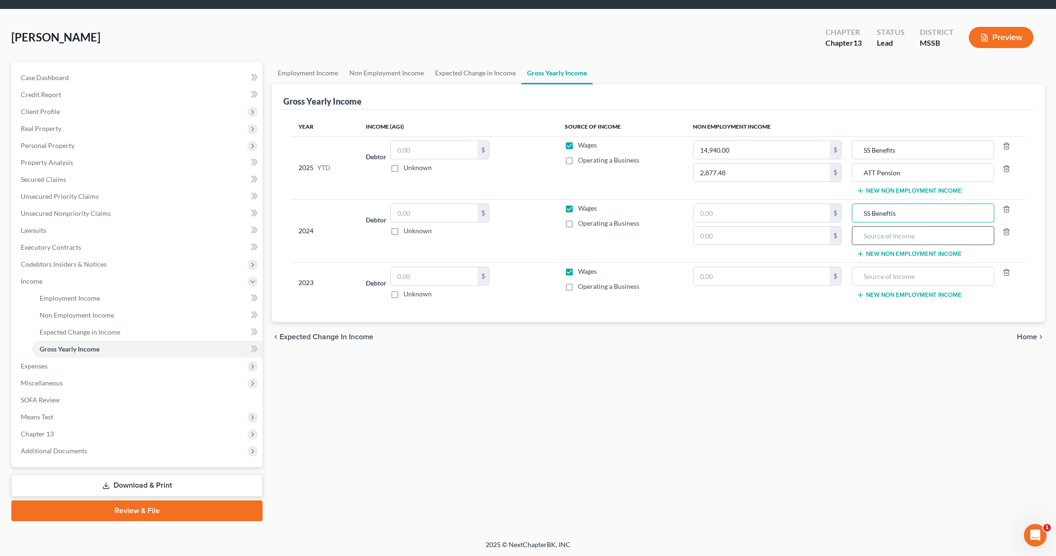
click at [895, 239] on input "text" at bounding box center [923, 236] width 132 height 18
click at [904, 292] on button "New Non Employment Income" at bounding box center [909, 295] width 105 height 8
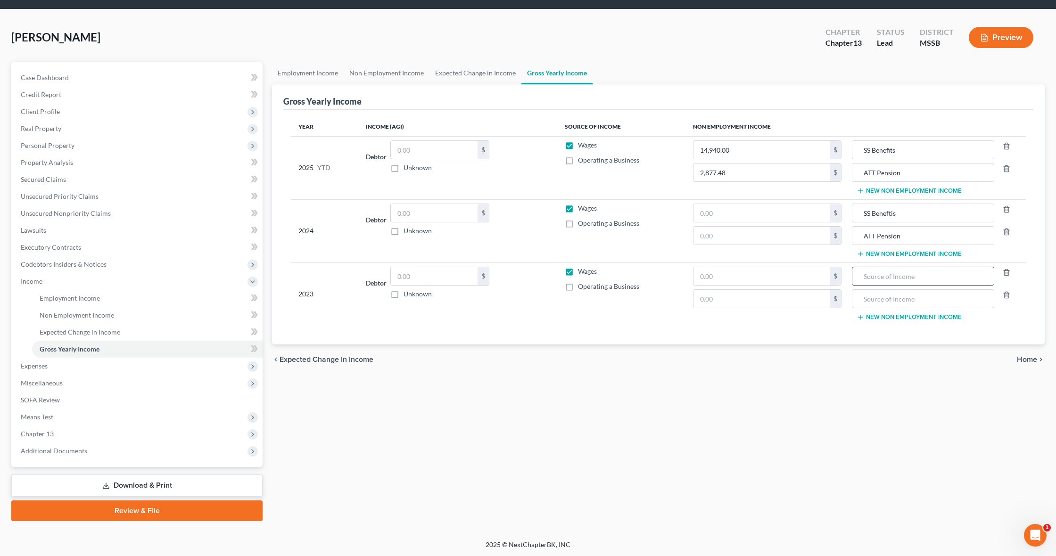
click at [903, 278] on input "text" at bounding box center [923, 276] width 132 height 18
click at [794, 234] on input "text" at bounding box center [762, 236] width 136 height 18
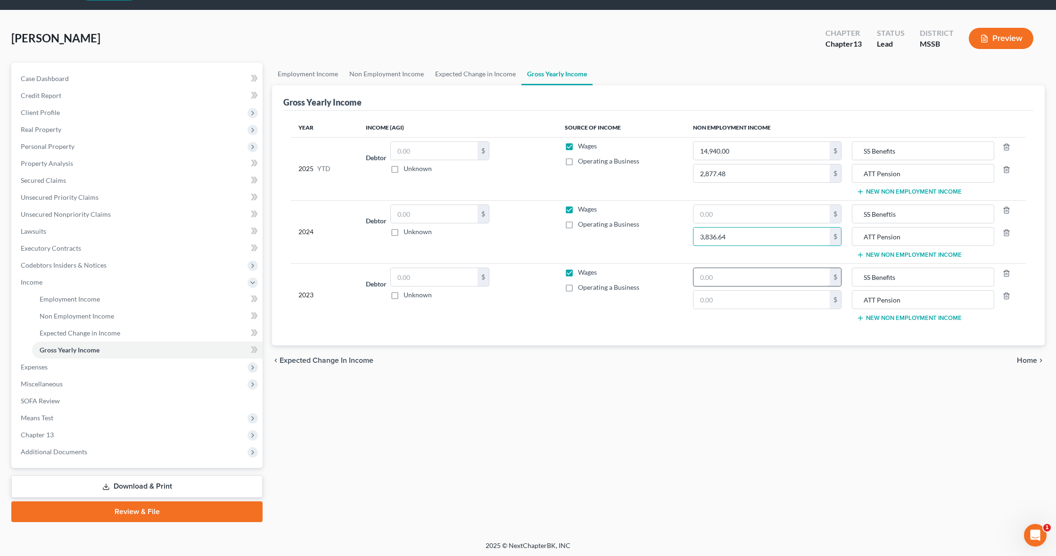
scroll to position [28, 0]
click at [800, 302] on input "text" at bounding box center [762, 300] width 136 height 18
click at [754, 214] on input "text" at bounding box center [762, 214] width 136 height 18
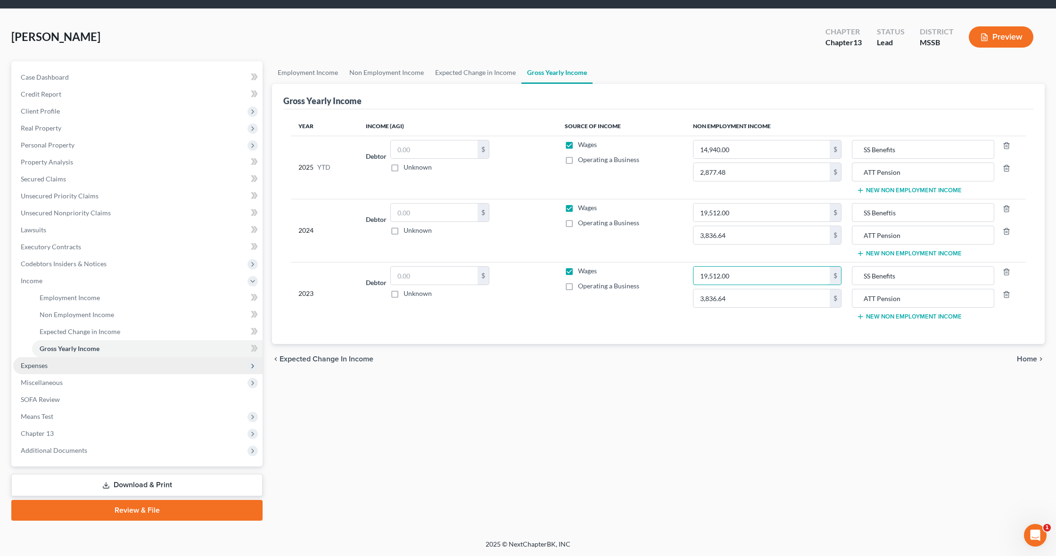
scroll to position [29, 0]
click at [25, 368] on span "Expenses" at bounding box center [34, 366] width 27 height 8
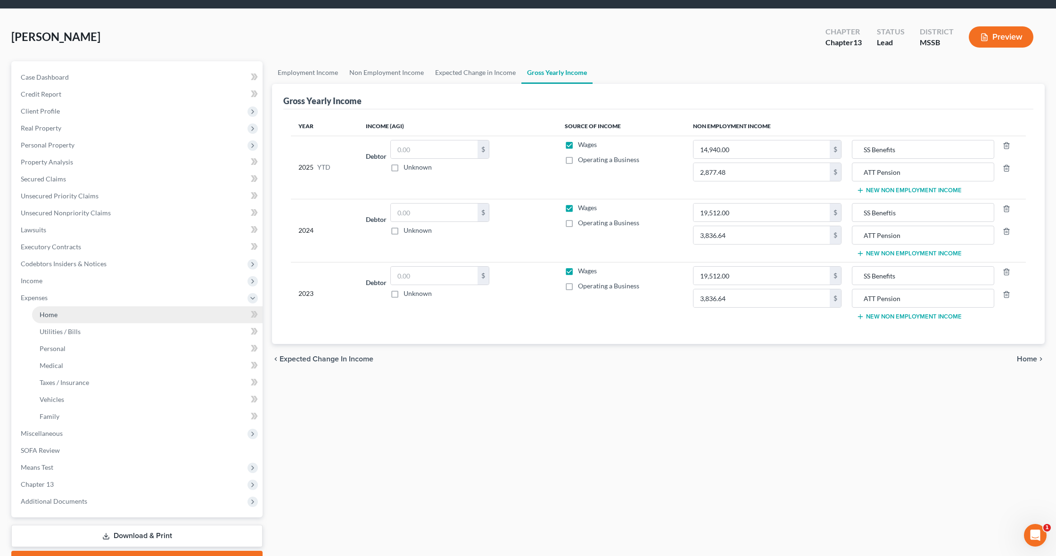
click at [59, 313] on link "Home" at bounding box center [147, 314] width 231 height 17
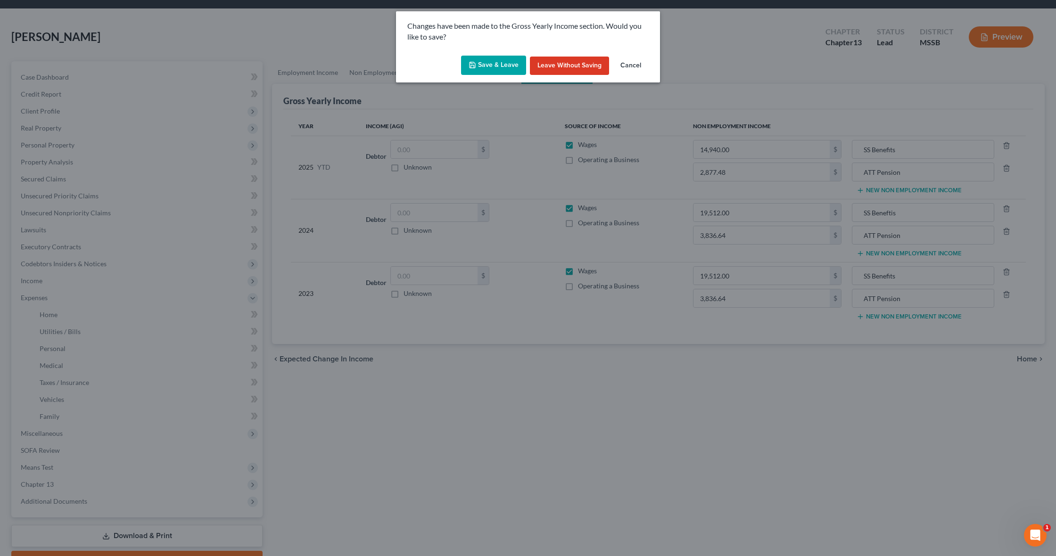
click at [488, 62] on button "Save & Leave" at bounding box center [493, 66] width 65 height 20
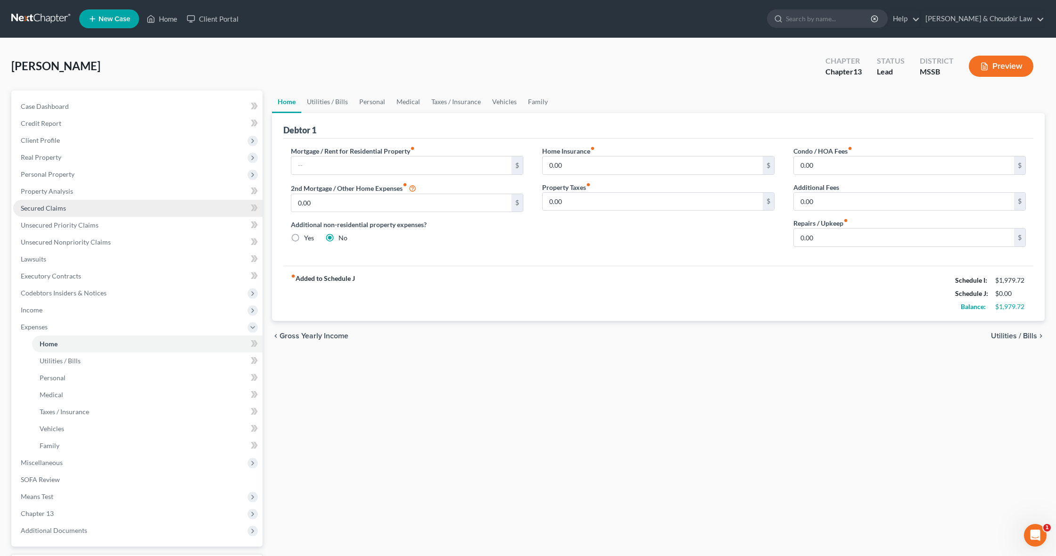
click at [67, 209] on link "Secured Claims" at bounding box center [137, 208] width 249 height 17
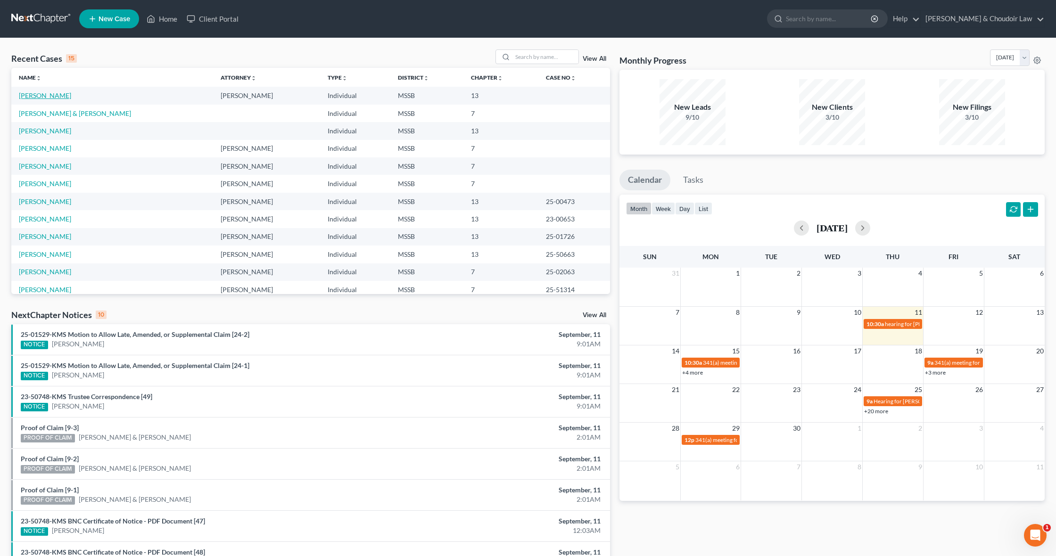
click at [49, 94] on link "Barfield, Anna" at bounding box center [45, 95] width 52 height 8
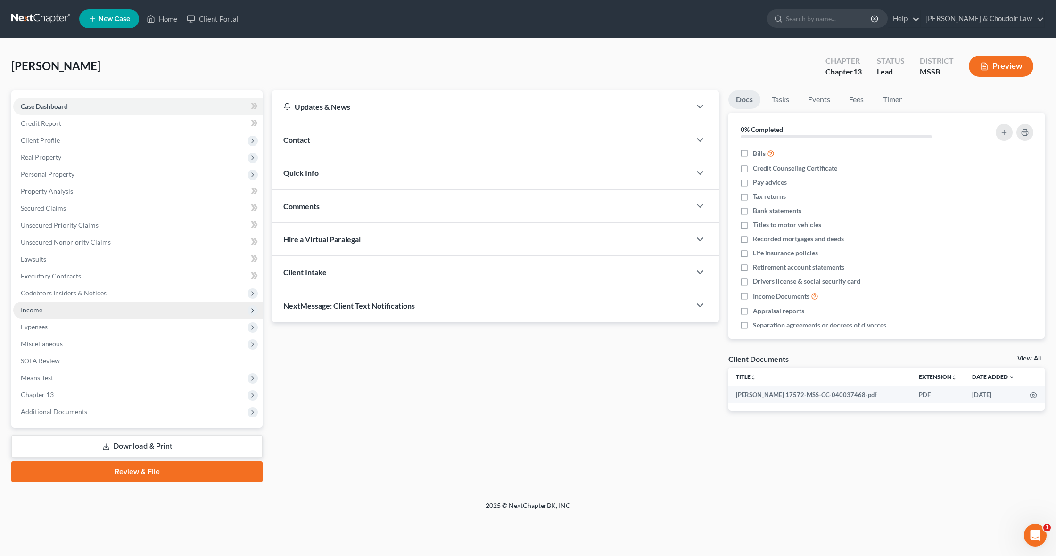
click at [45, 312] on span "Income" at bounding box center [137, 310] width 249 height 17
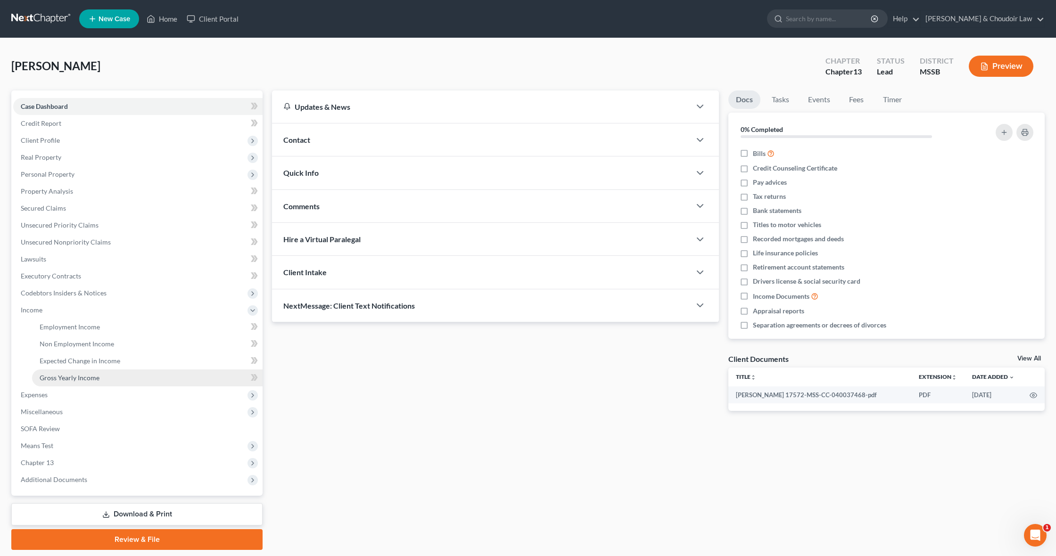
click at [74, 383] on link "Gross Yearly Income" at bounding box center [147, 378] width 231 height 17
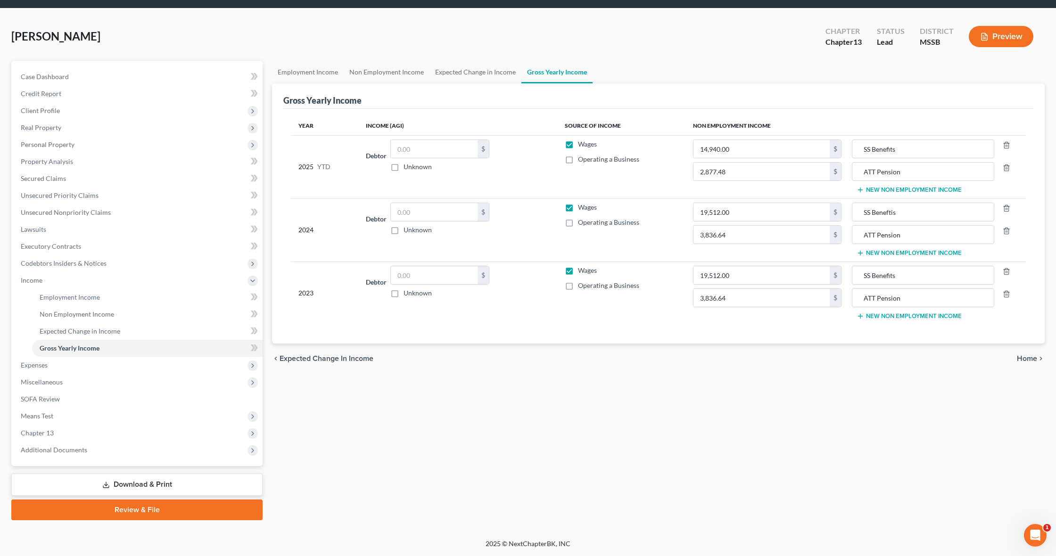
scroll to position [31, 0]
click at [387, 68] on link "Non Employment Income" at bounding box center [387, 72] width 86 height 23
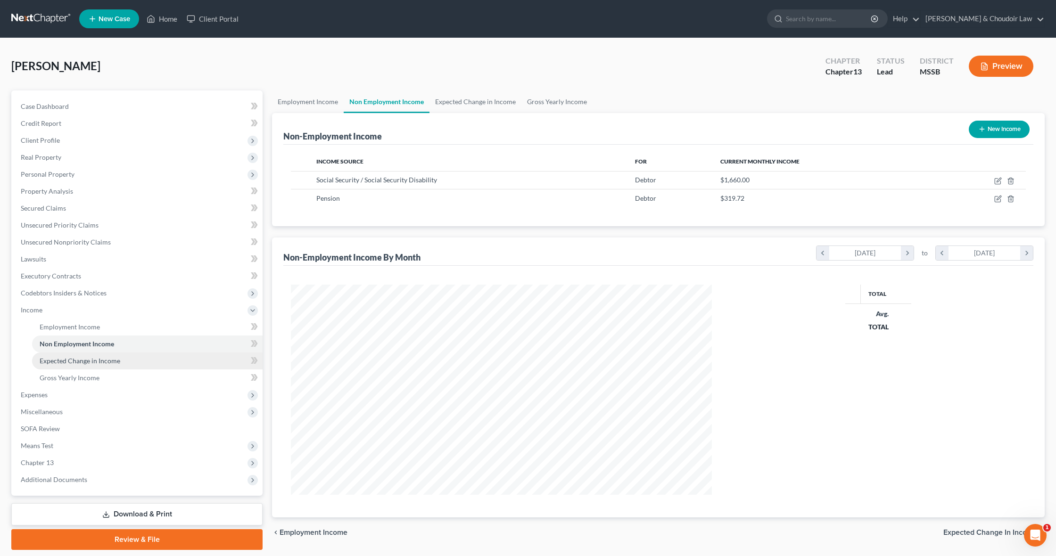
scroll to position [0, 0]
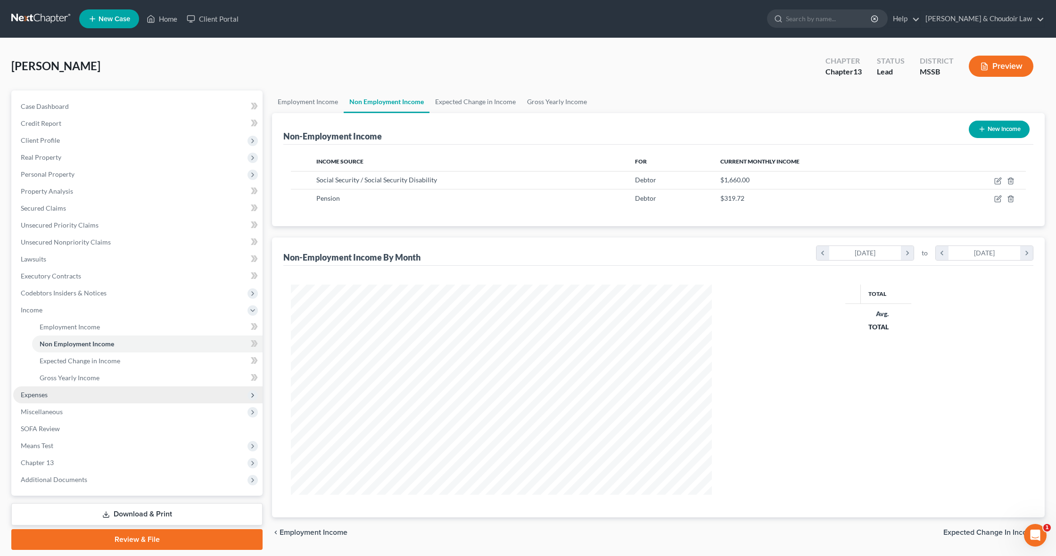
click at [47, 389] on span "Expenses" at bounding box center [137, 395] width 249 height 17
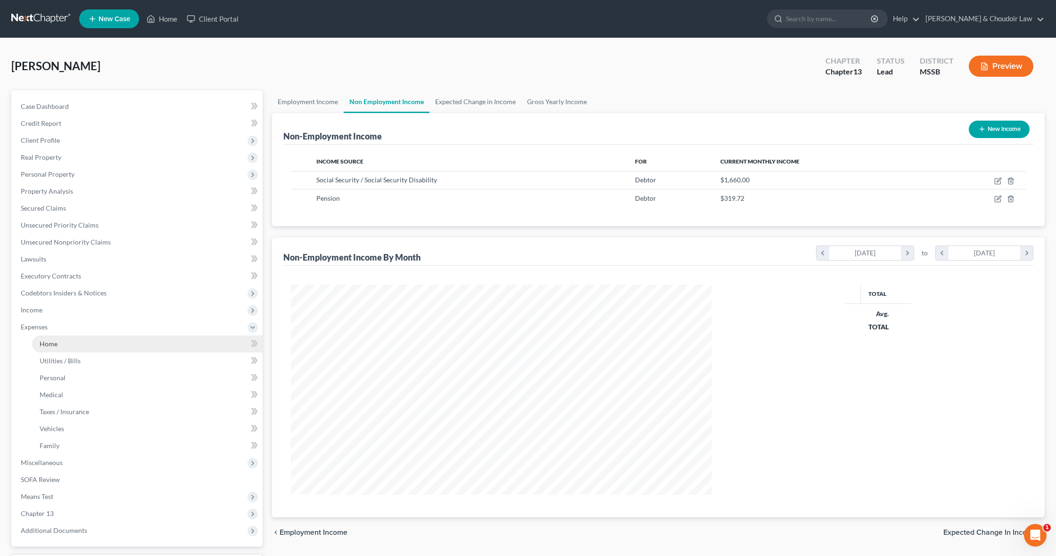
scroll to position [0, 0]
click at [57, 347] on span "Home" at bounding box center [49, 344] width 18 height 8
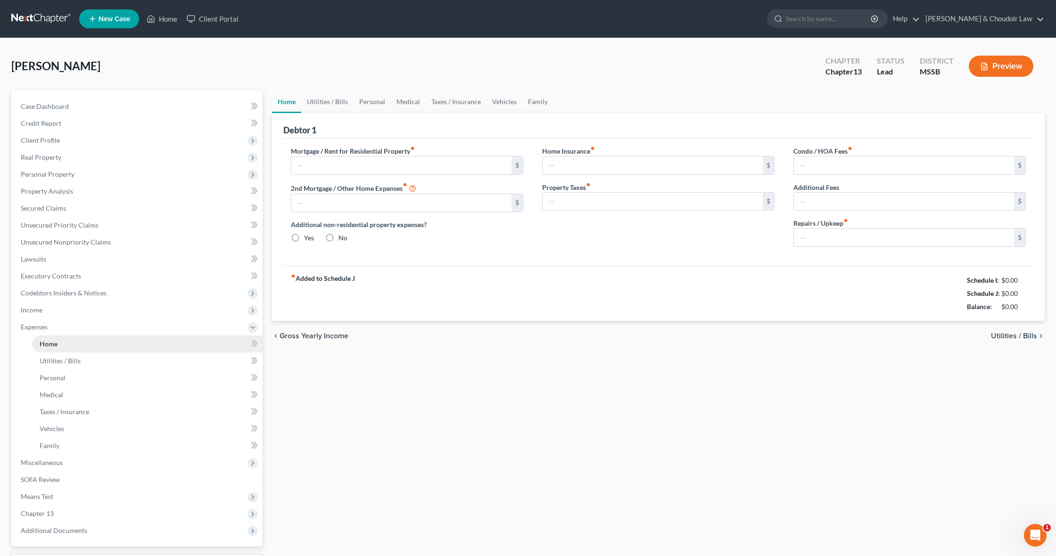
type input "0.00"
radio input "true"
type input "0.00"
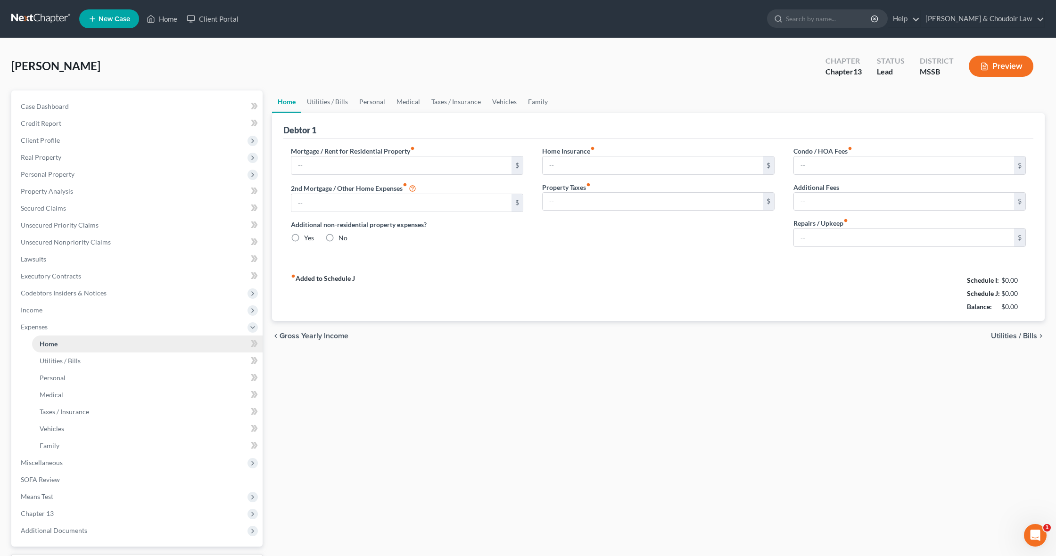
type input "0.00"
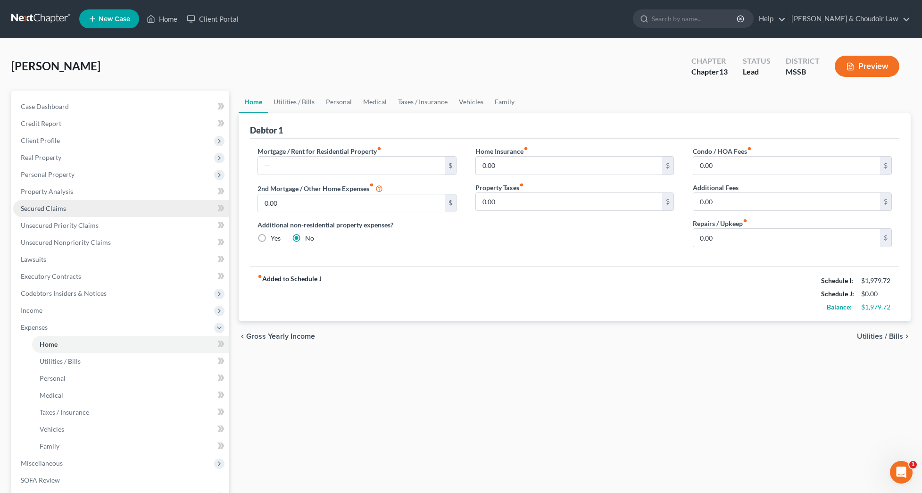
click at [48, 208] on span "Secured Claims" at bounding box center [43, 208] width 45 height 8
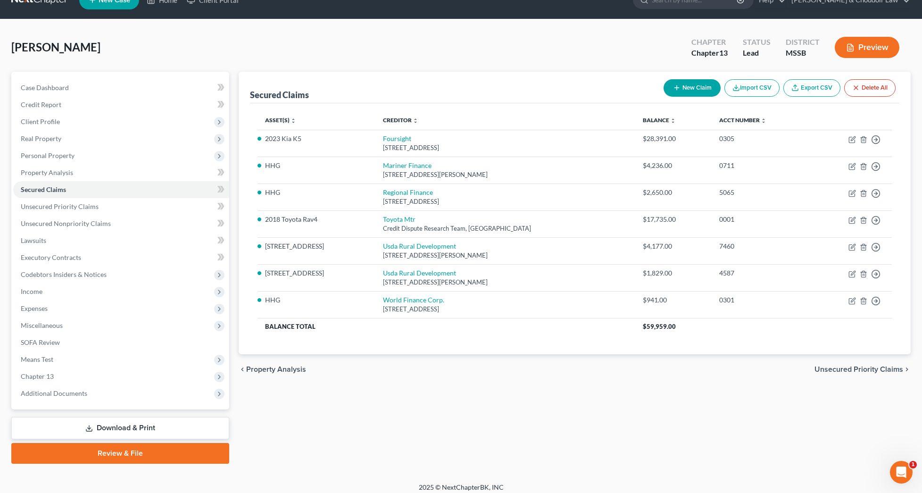
scroll to position [25, 0]
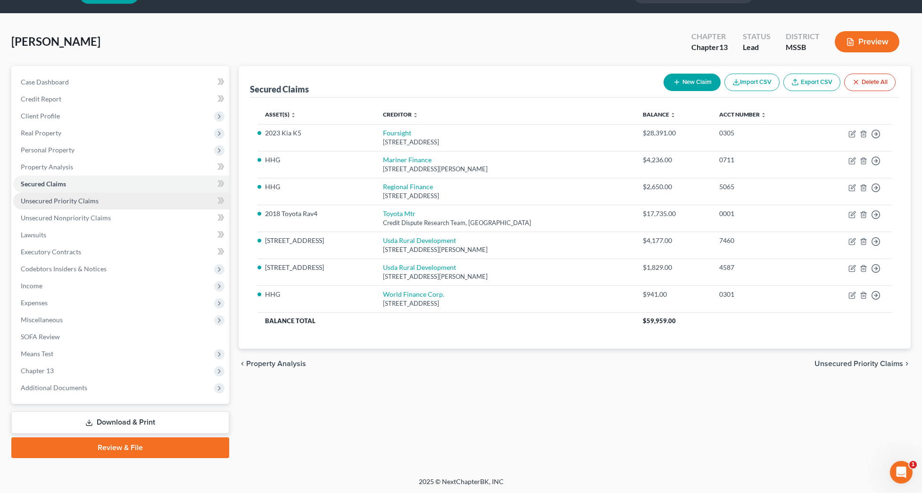
click at [66, 219] on span "Unsecured Nonpriority Claims" at bounding box center [66, 218] width 90 height 8
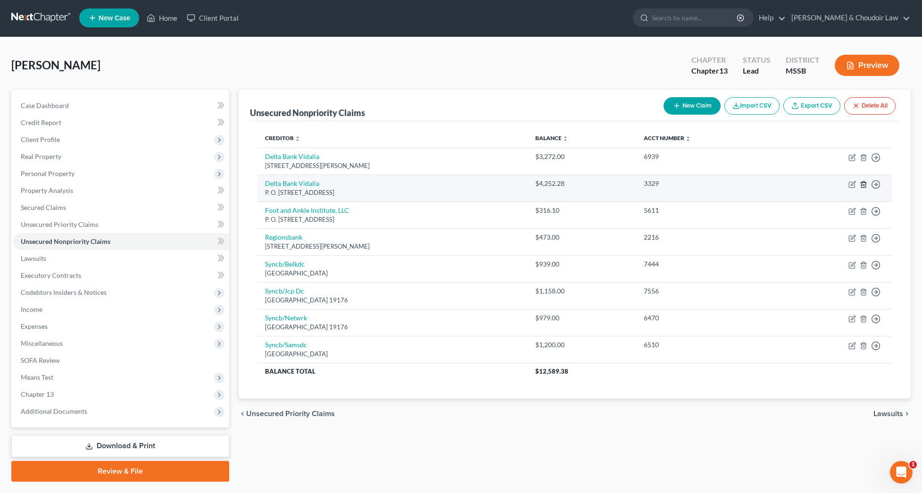
click at [867, 184] on icon "button" at bounding box center [864, 185] width 8 height 8
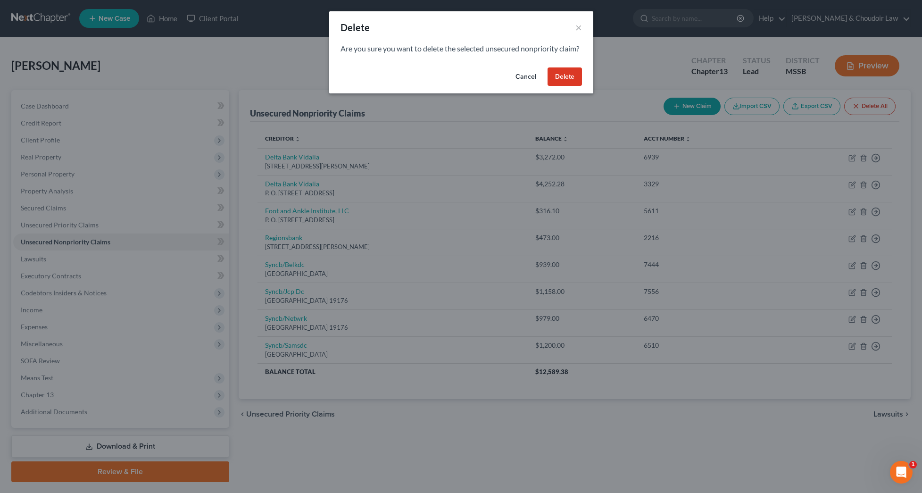
click at [554, 86] on button "Delete" at bounding box center [564, 76] width 34 height 19
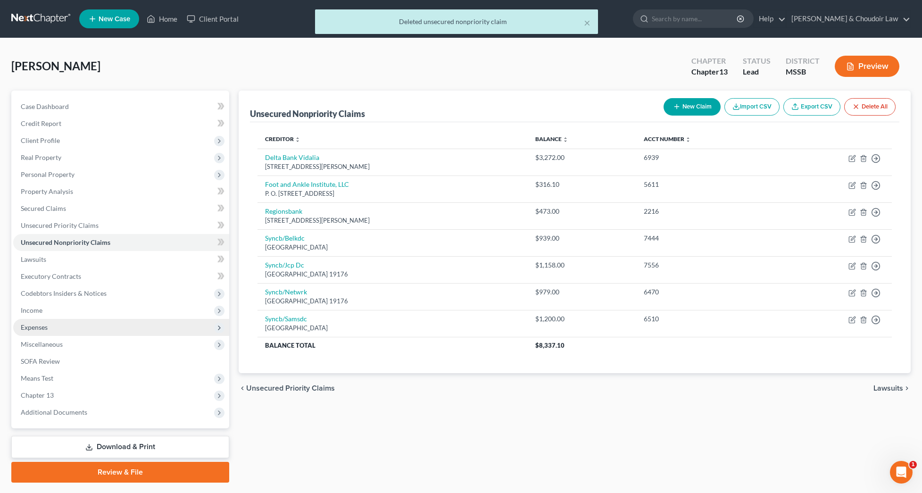
scroll to position [0, 0]
click at [65, 333] on span "Expenses" at bounding box center [121, 327] width 216 height 17
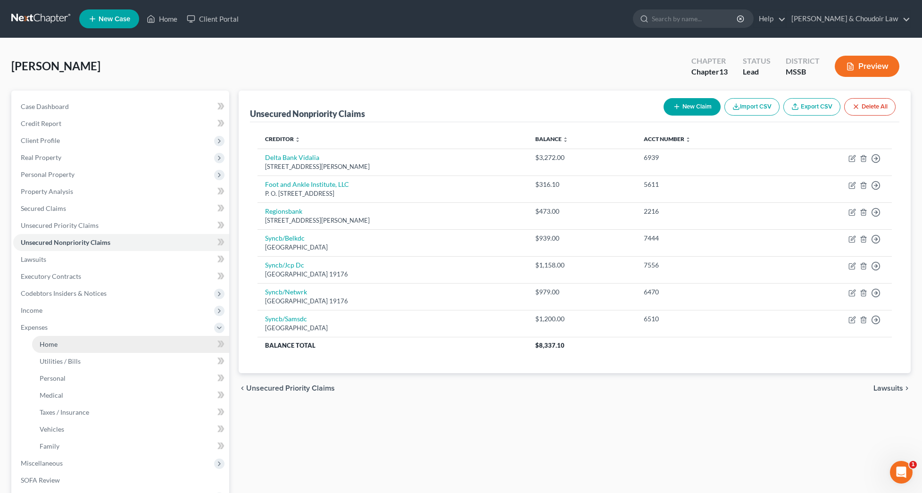
click at [63, 341] on link "Home" at bounding box center [130, 344] width 197 height 17
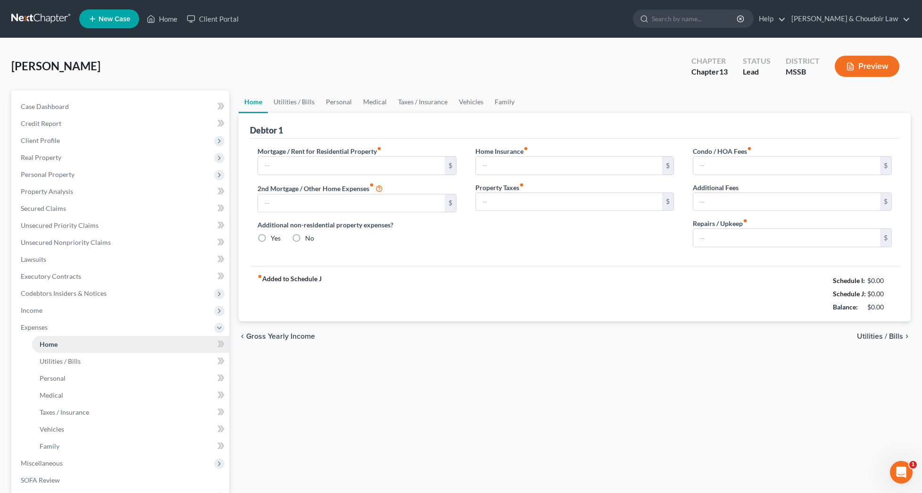
type input "0.00"
radio input "true"
type input "0.00"
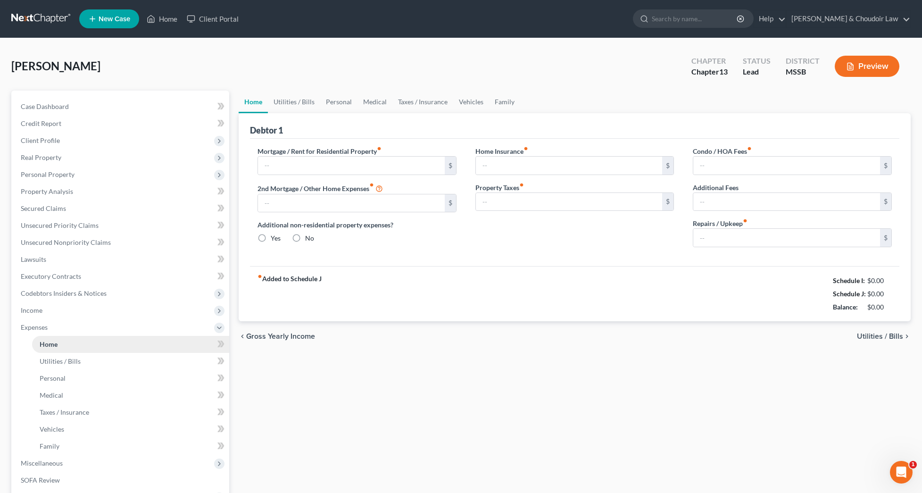
type input "0.00"
click at [48, 215] on link "Secured Claims" at bounding box center [121, 208] width 216 height 17
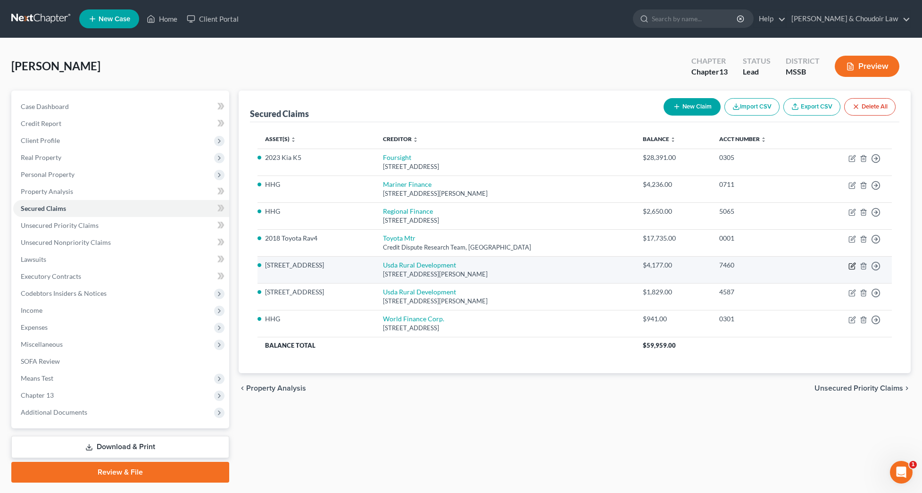
click at [853, 264] on icon "button" at bounding box center [852, 266] width 8 height 8
select select "26"
select select "6"
select select "2"
select select "0"
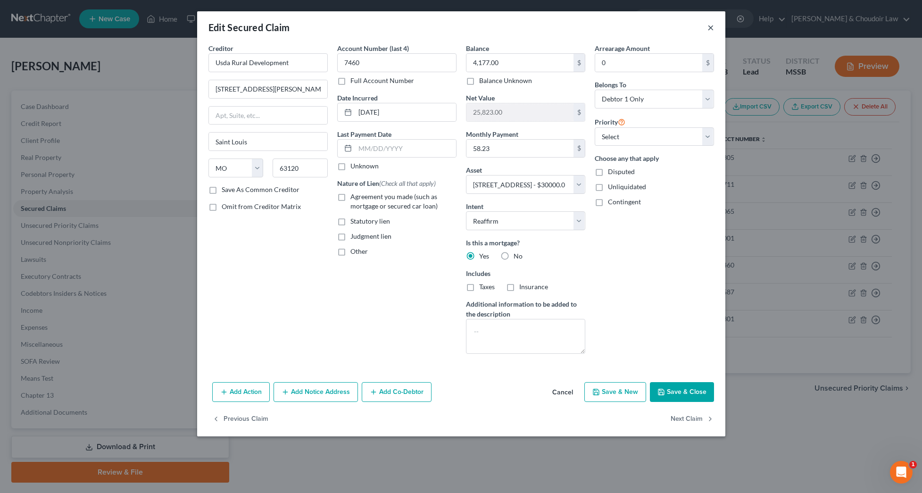
click at [711, 26] on button "×" at bounding box center [710, 27] width 7 height 11
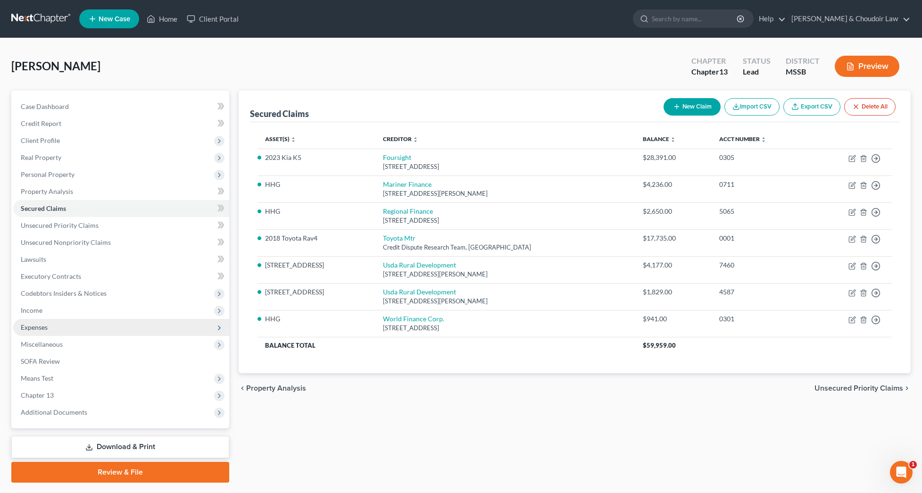
click at [57, 330] on span "Expenses" at bounding box center [121, 327] width 216 height 17
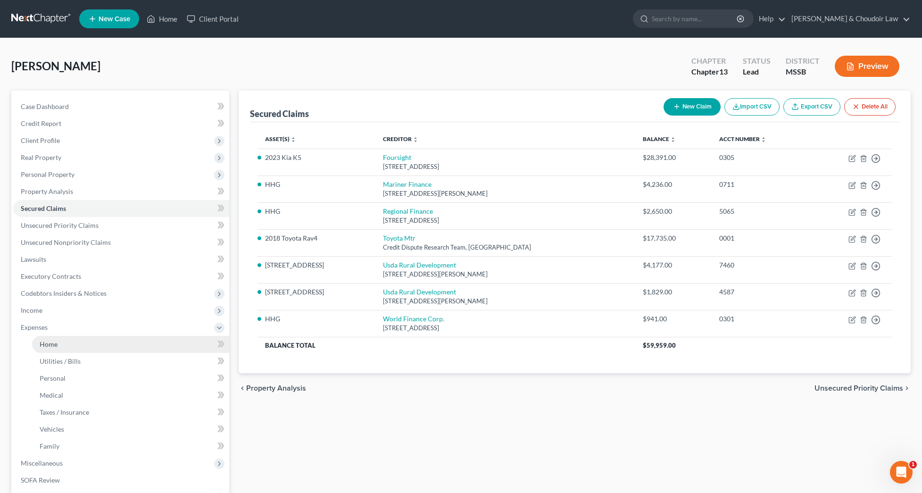
click at [85, 341] on link "Home" at bounding box center [130, 344] width 197 height 17
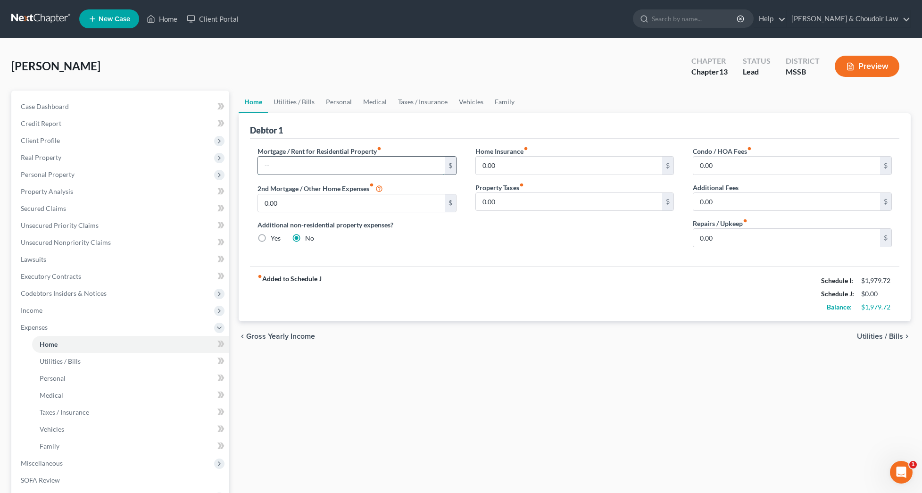
click at [330, 166] on input "text" at bounding box center [351, 166] width 187 height 18
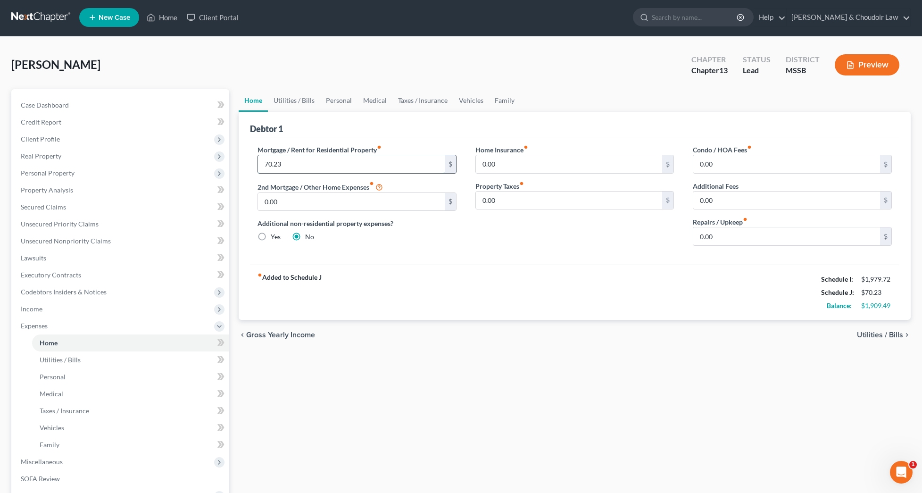
type input "70.23"
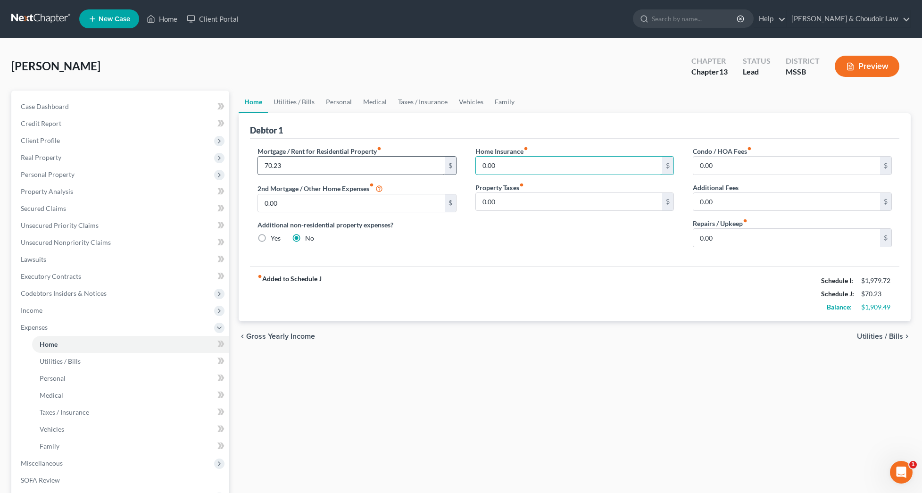
scroll to position [0, 0]
drag, startPoint x: 701, startPoint y: 234, endPoint x: 658, endPoint y: 233, distance: 42.9
click at [659, 233] on div "Mortgage / Rent for Residential Property fiber_manual_record 70.23 $ 2nd Mortga…" at bounding box center [574, 200] width 653 height 108
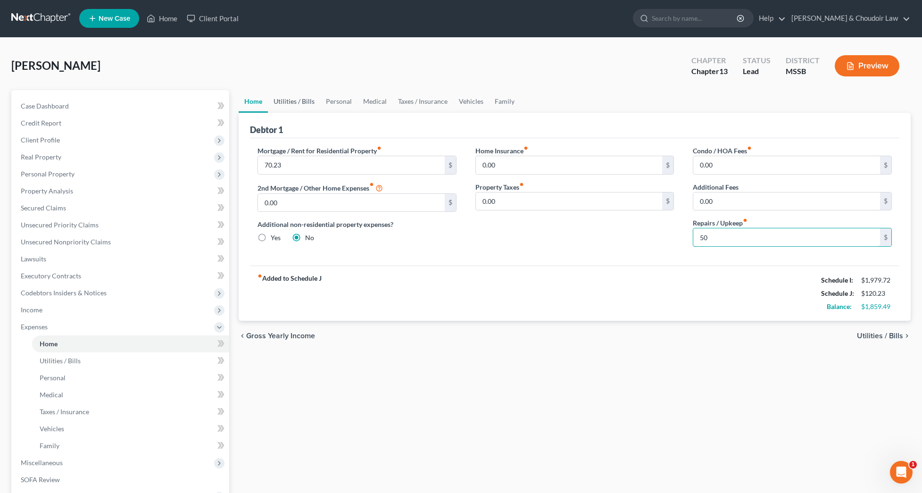
type input "50"
click at [280, 102] on link "Utilities / Bills" at bounding box center [294, 101] width 52 height 23
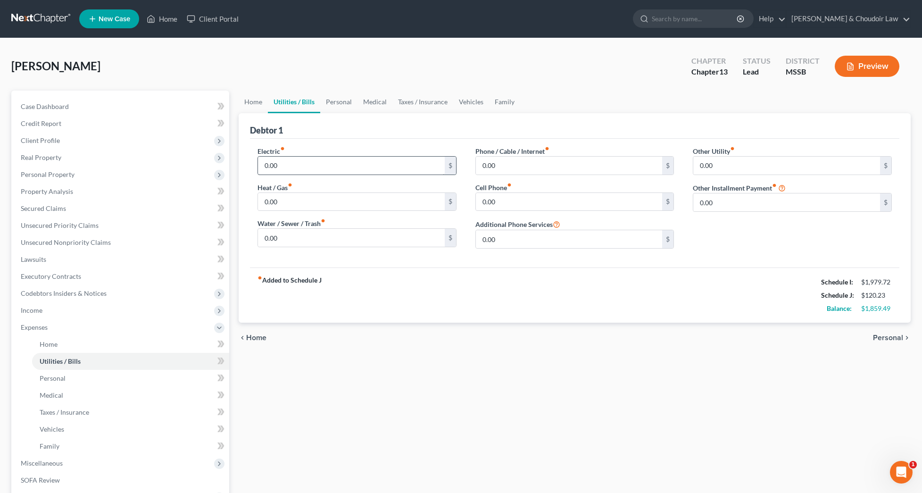
scroll to position [1, 0]
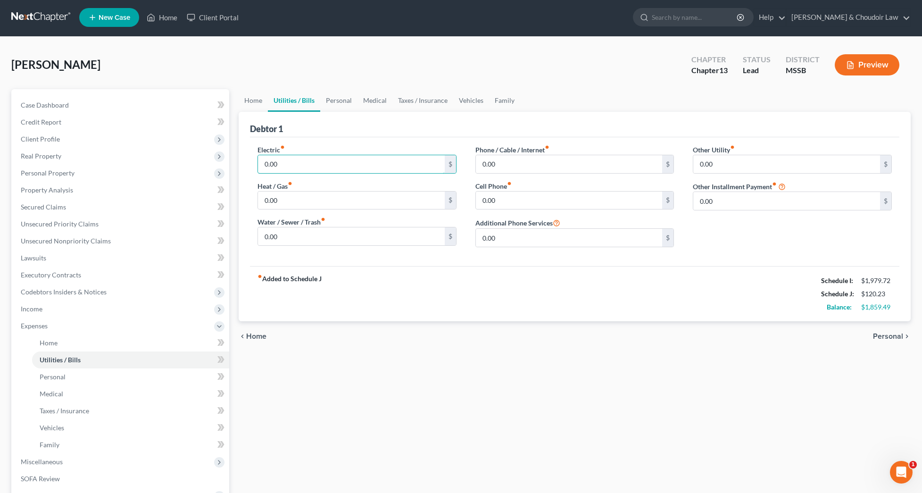
drag, startPoint x: 282, startPoint y: 171, endPoint x: 256, endPoint y: 169, distance: 25.5
click at [256, 169] on div "Electric fiber_manual_record 0.00 $ Heat / Gas fiber_manual_record 0.00 $ Water…" at bounding box center [357, 200] width 218 height 110
drag, startPoint x: 292, startPoint y: 164, endPoint x: 243, endPoint y: 162, distance: 48.6
click at [243, 162] on div "Debtor 1 Electric fiber_manual_record 0.00 $ Heat / Gas fiber_manual_record 0.0…" at bounding box center [575, 216] width 672 height 209
type input "198.00"
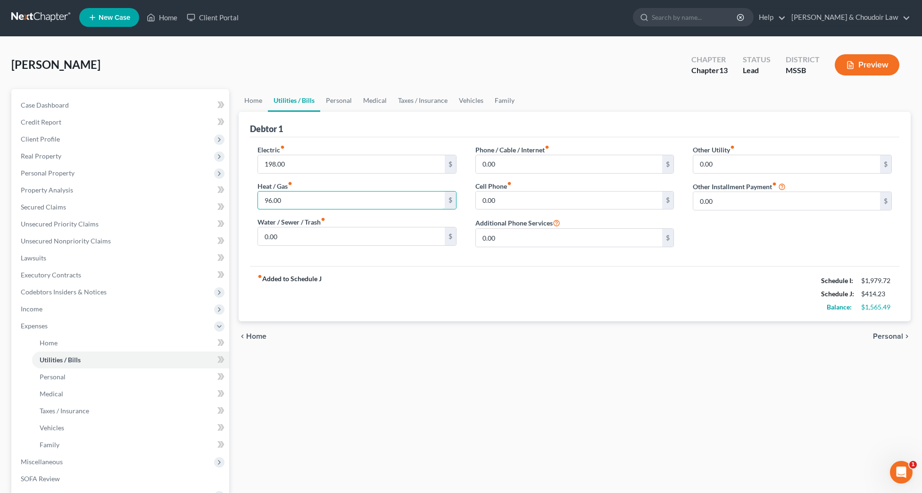
type input "96.00"
type input "90.00"
type input "15.00"
type input "68.65"
click at [349, 103] on link "Personal" at bounding box center [338, 100] width 37 height 23
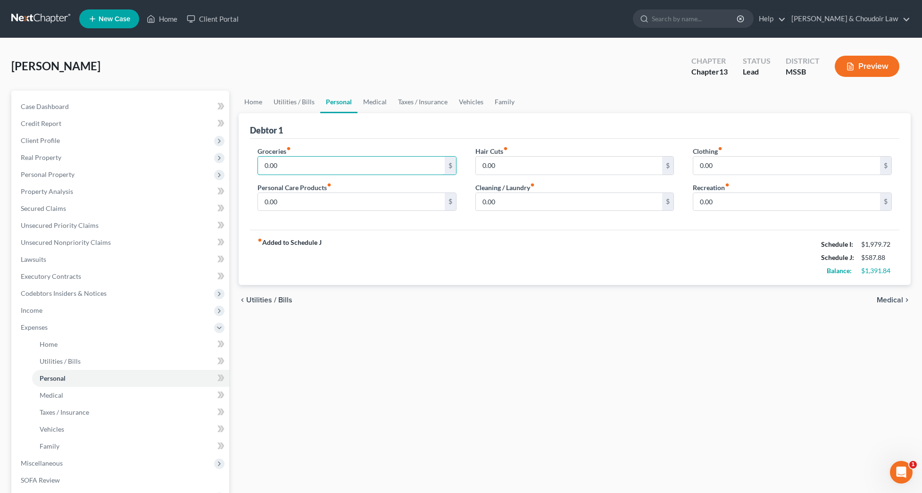
drag, startPoint x: 298, startPoint y: 165, endPoint x: 240, endPoint y: 161, distance: 58.2
click at [240, 161] on div "Debtor 1 Groceries fiber_manual_record 0.00 $ Personal Care Products fiber_manu…" at bounding box center [575, 199] width 672 height 172
type input "200.00"
type input "40.00"
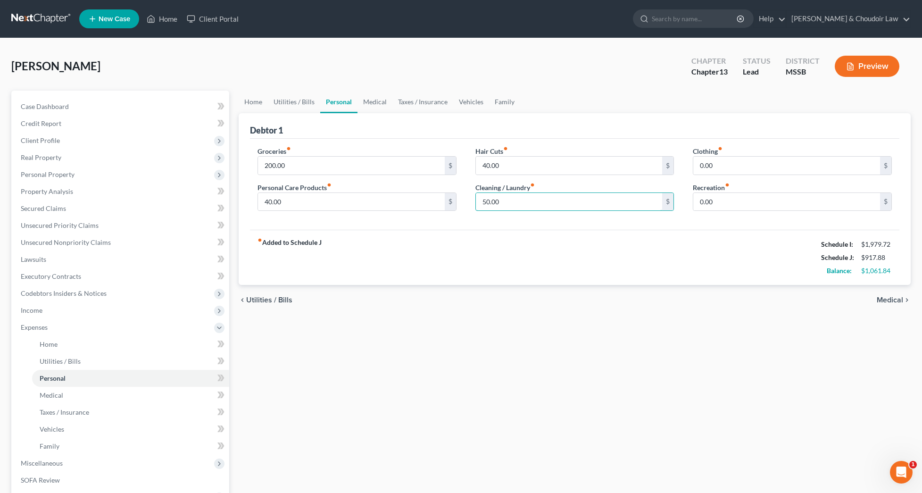
type input "50.00"
click at [374, 101] on link "Medical" at bounding box center [374, 102] width 35 height 23
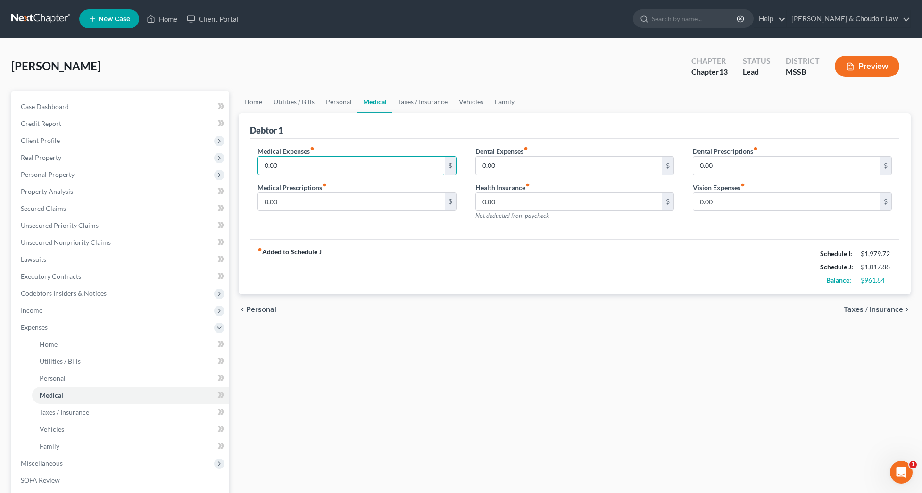
drag, startPoint x: 315, startPoint y: 161, endPoint x: 254, endPoint y: 163, distance: 61.8
click at [254, 163] on div "Medical Expenses fiber_manual_record 0.00 $ Medical Prescriptions fiber_manual_…" at bounding box center [357, 187] width 218 height 82
type input "15.00"
type input "10.00"
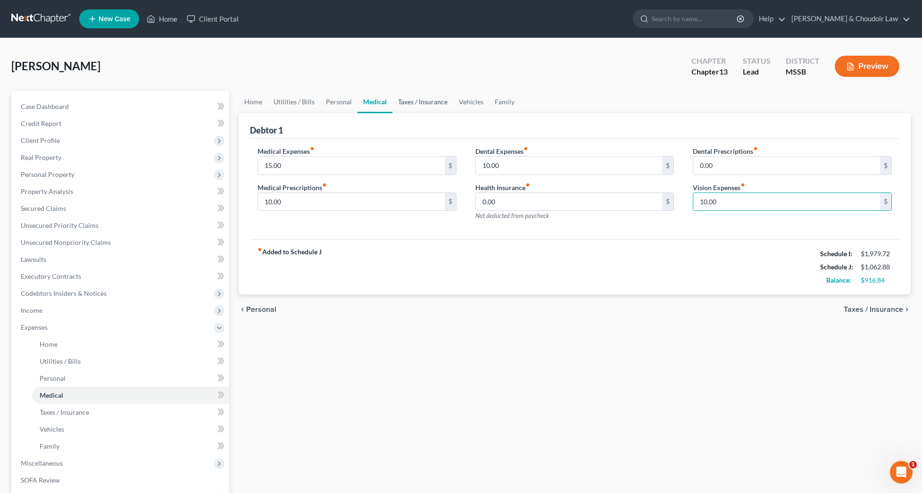
type input "10.00"
click at [408, 103] on link "Taxes / Insurance" at bounding box center [422, 102] width 61 height 23
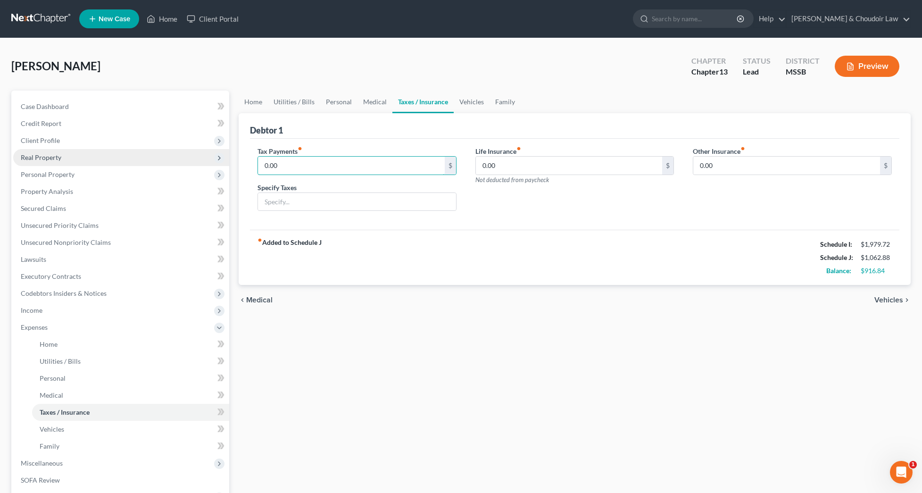
drag, startPoint x: 287, startPoint y: 165, endPoint x: 227, endPoint y: 163, distance: 59.9
click at [229, 163] on div "Petition Navigation Case Dashboard Payments Invoices Payments Payments Credit R…" at bounding box center [461, 346] width 909 height 511
type input "8.90"
type input "vehicle tags"
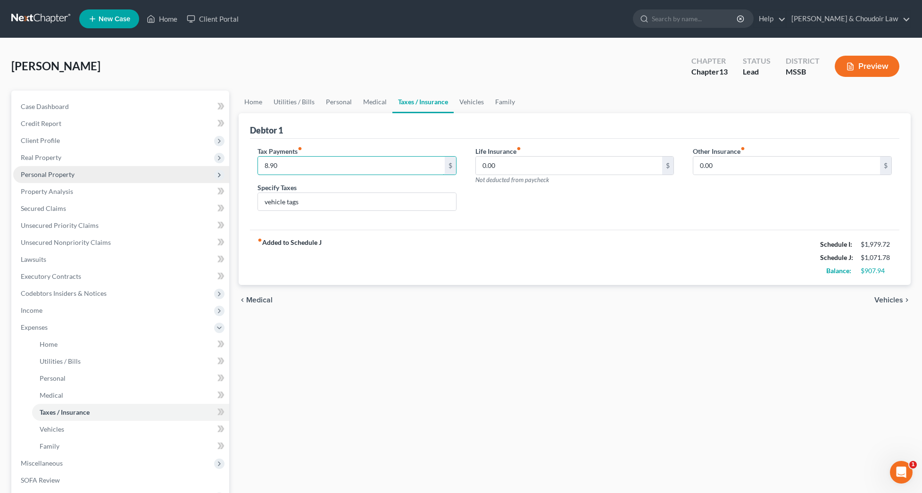
drag, startPoint x: 258, startPoint y: 167, endPoint x: 199, endPoint y: 167, distance: 59.9
click at [199, 167] on div "Petition Navigation Case Dashboard Payments Invoices Payments Payments Credit R…" at bounding box center [461, 346] width 909 height 511
type input "12.45"
click at [326, 199] on input "vehicle tags" at bounding box center [357, 202] width 198 height 18
type input "vehicle tag"
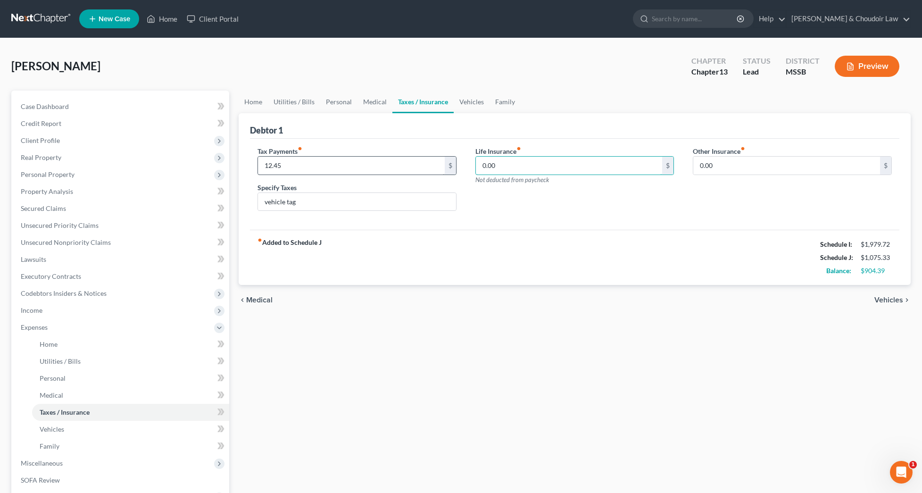
drag, startPoint x: 505, startPoint y: 165, endPoint x: 389, endPoint y: 160, distance: 117.0
click at [389, 160] on div "Tax Payments fiber_manual_record 12.45 $ Specify Taxes vehicle tag Life Insuran…" at bounding box center [574, 182] width 653 height 73
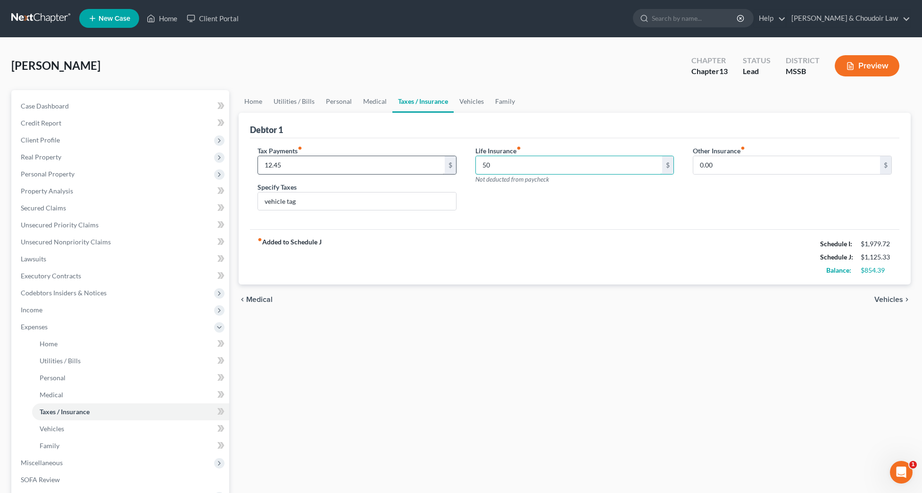
type input "5"
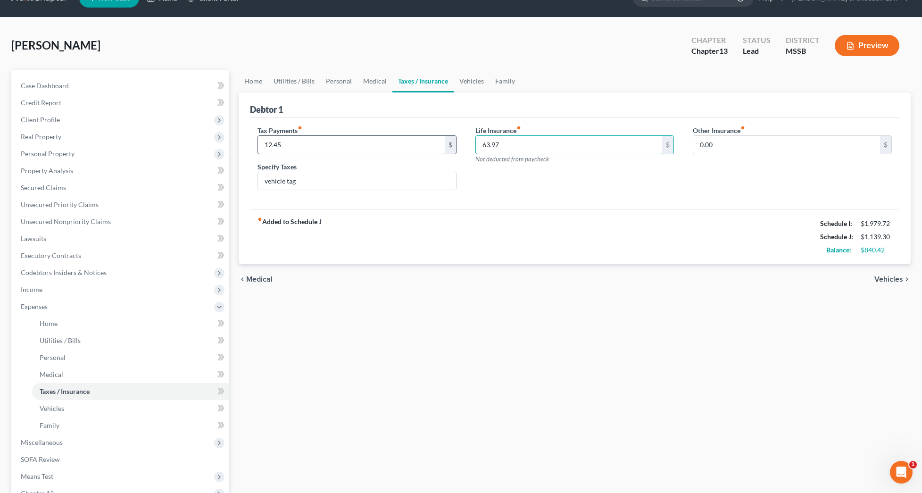
scroll to position [21, 0]
type input "63.97"
click at [480, 76] on link "Vehicles" at bounding box center [472, 81] width 36 height 23
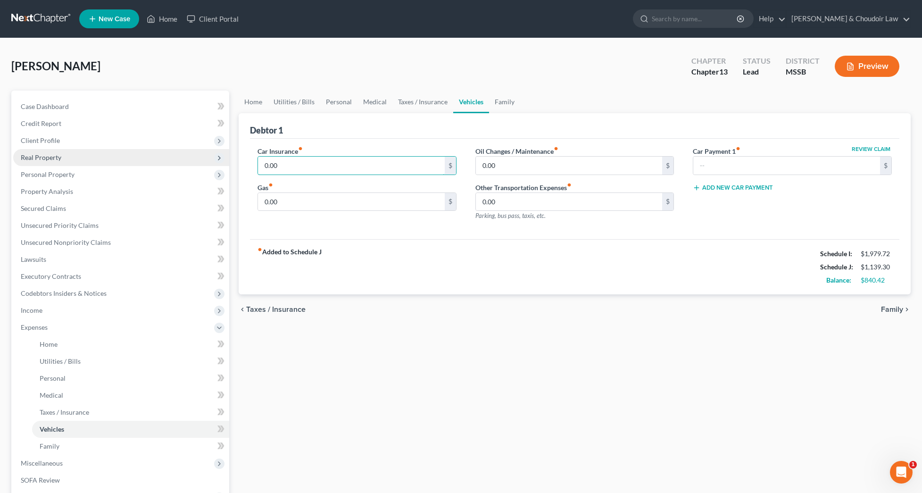
drag, startPoint x: 301, startPoint y: 167, endPoint x: 223, endPoint y: 165, distance: 77.4
click at [223, 165] on div "Petition Navigation Case Dashboard Payments Invoices Payments Payments Credit R…" at bounding box center [461, 346] width 909 height 511
type input "161.71"
type input "60.00"
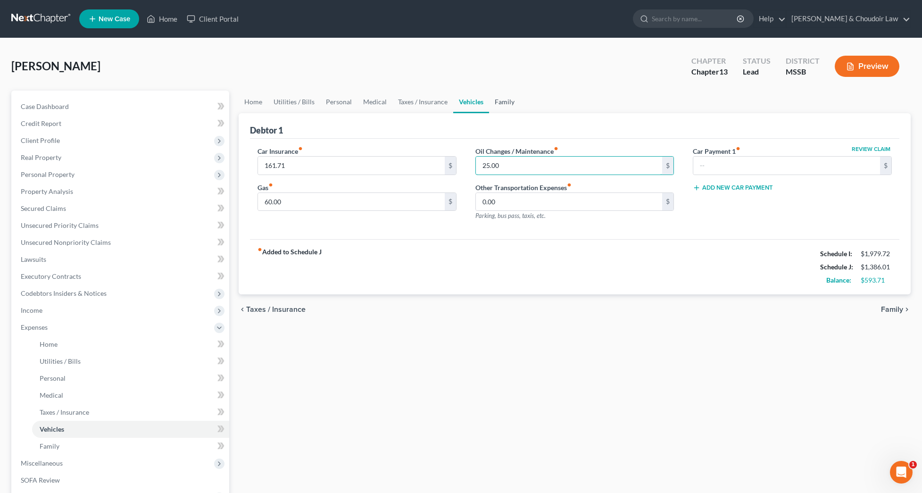
type input "25.00"
click at [507, 102] on link "Family" at bounding box center [504, 102] width 31 height 23
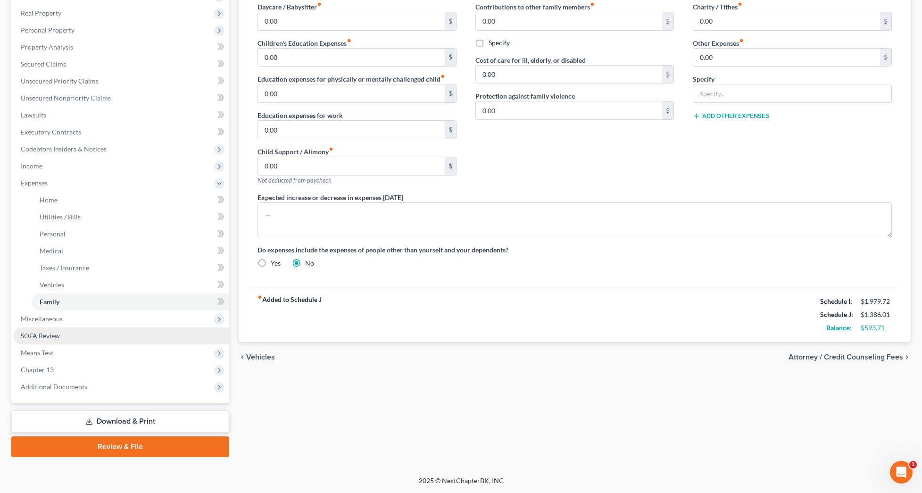
scroll to position [144, 0]
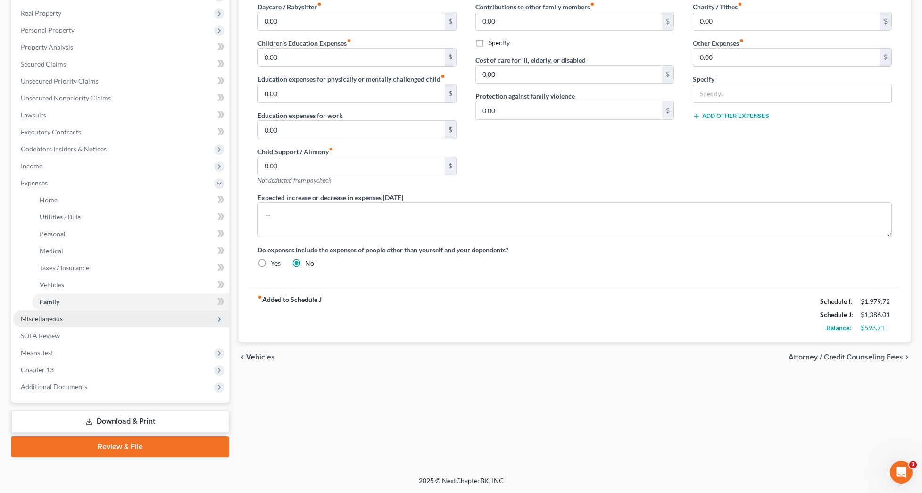
click at [52, 322] on span "Miscellaneous" at bounding box center [42, 318] width 42 height 8
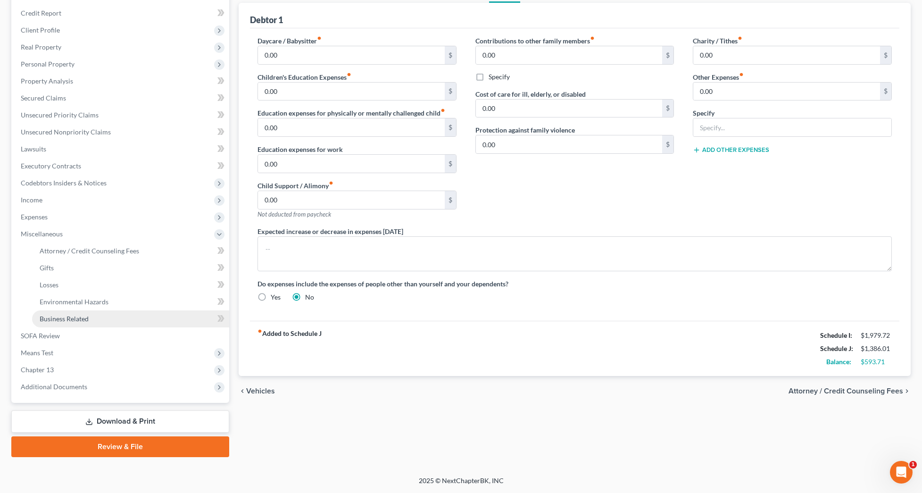
scroll to position [110, 0]
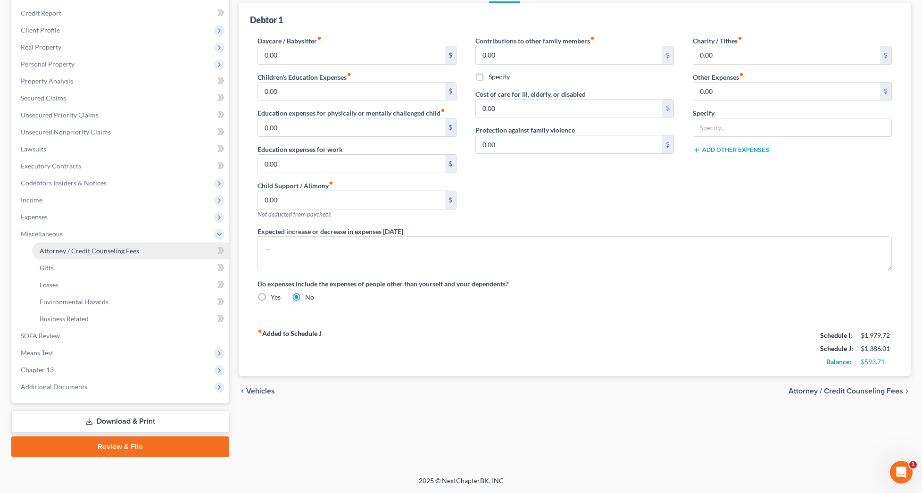
click at [82, 255] on link "Attorney / Credit Counseling Fees" at bounding box center [130, 250] width 197 height 17
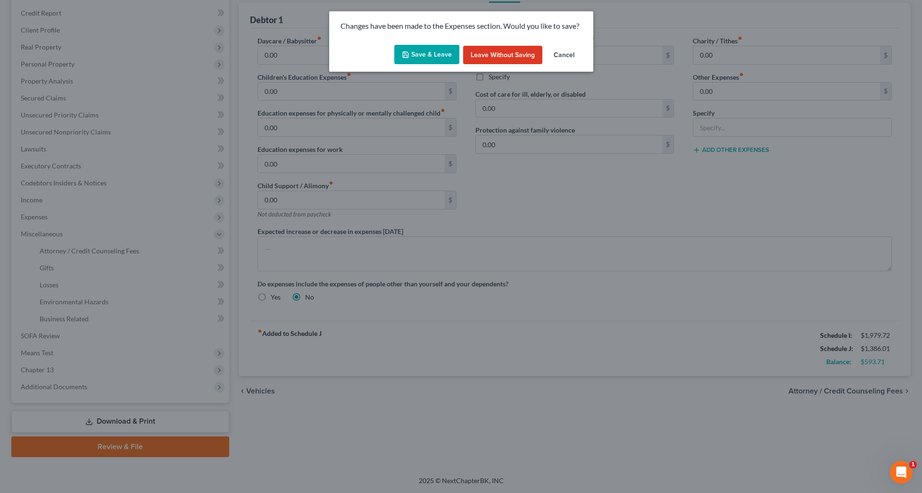
click at [411, 56] on button "Save & Leave" at bounding box center [426, 55] width 65 height 20
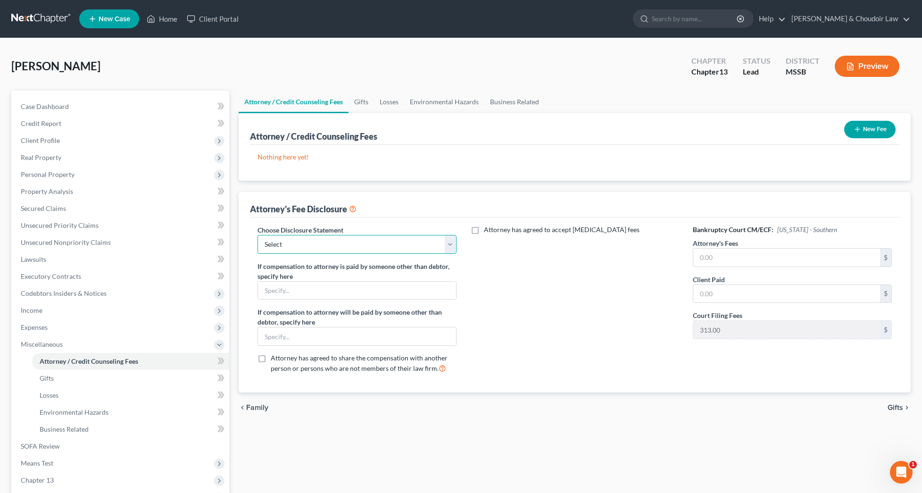
select select "0"
click at [728, 256] on input "text" at bounding box center [786, 257] width 187 height 18
type input "4,600"
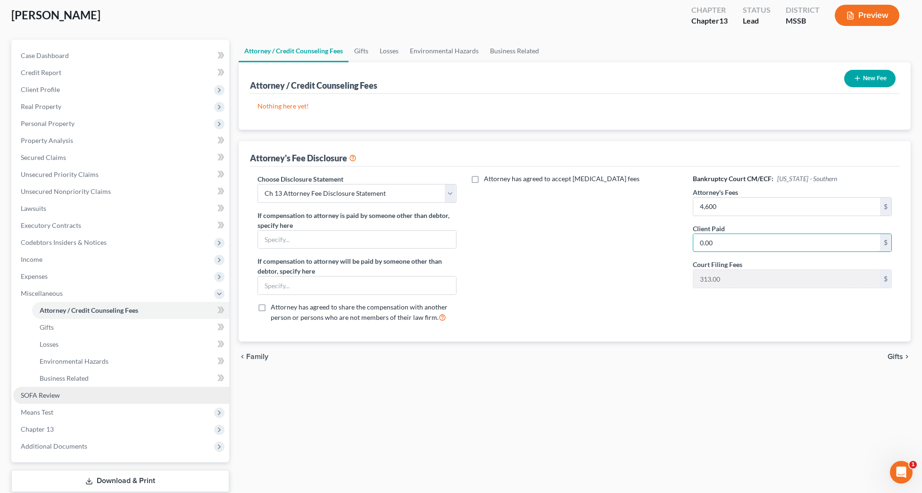
scroll to position [51, 0]
type input "0.00"
click at [64, 396] on link "SOFA Review" at bounding box center [121, 394] width 216 height 17
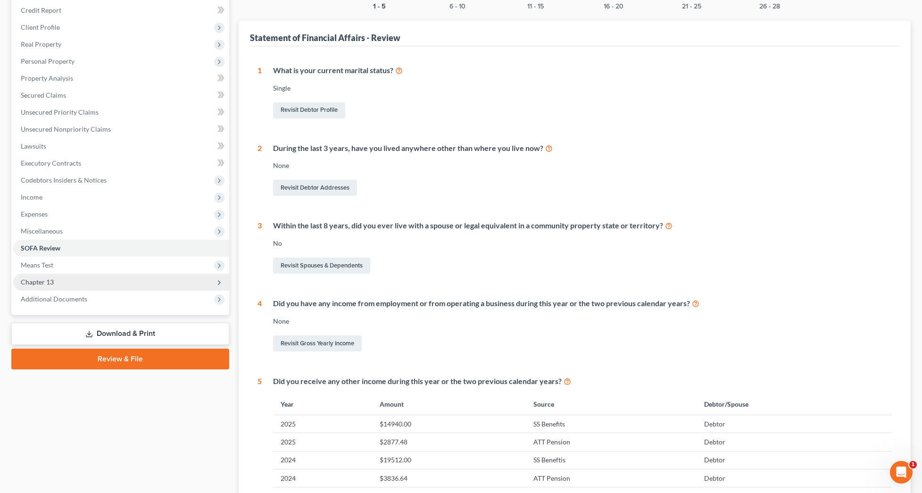
scroll to position [113, 0]
click at [48, 268] on span "Means Test" at bounding box center [37, 265] width 33 height 8
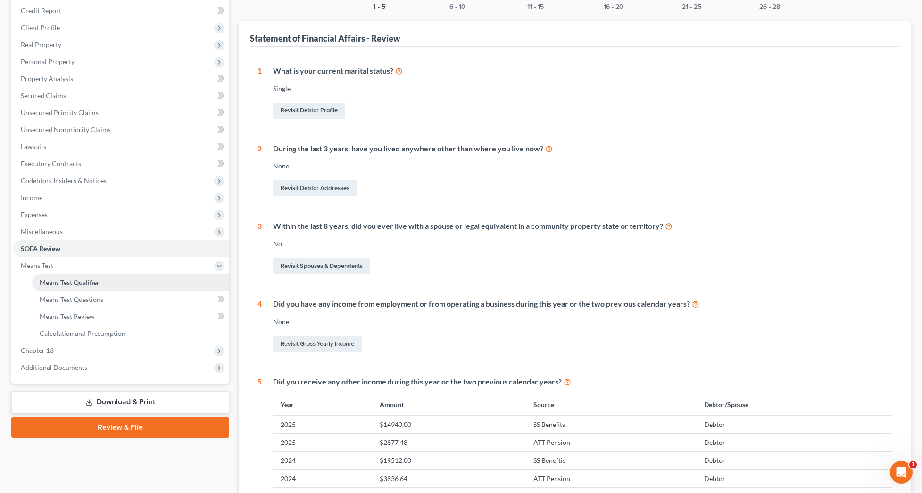
click at [51, 279] on span "Means Test Qualifier" at bounding box center [70, 282] width 60 height 8
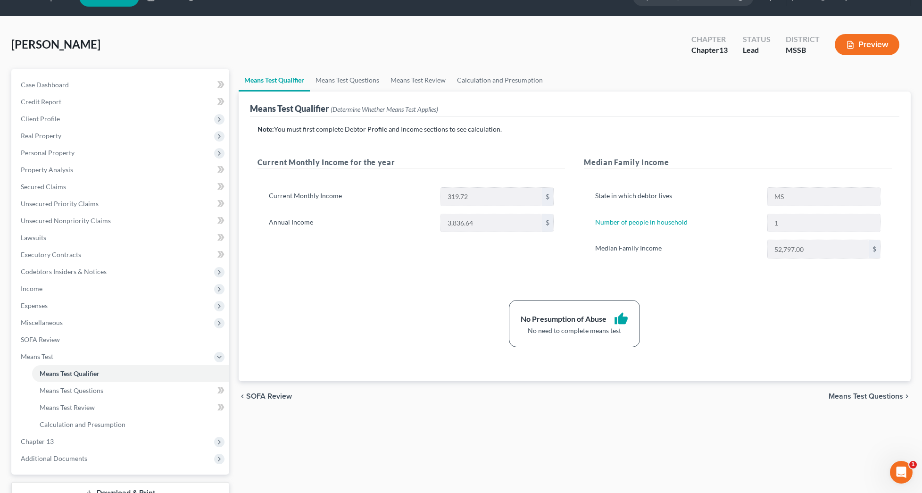
scroll to position [24, 0]
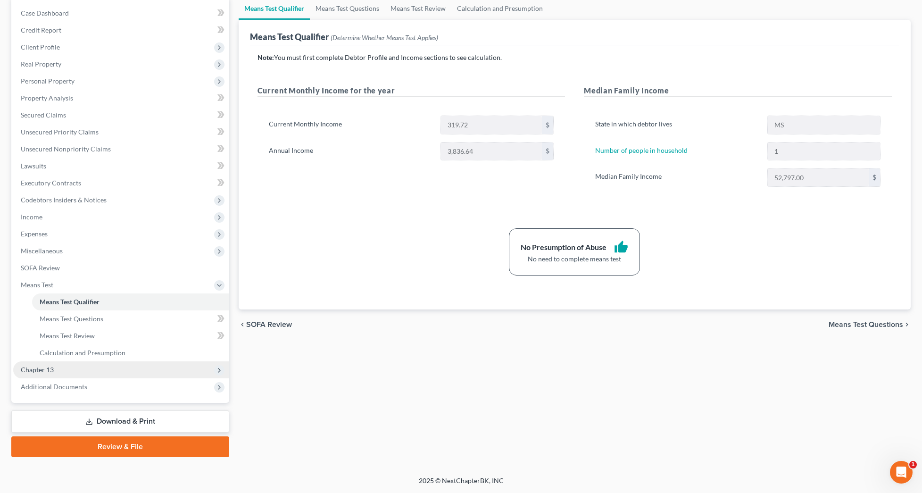
click at [61, 367] on span "Chapter 13" at bounding box center [121, 369] width 216 height 17
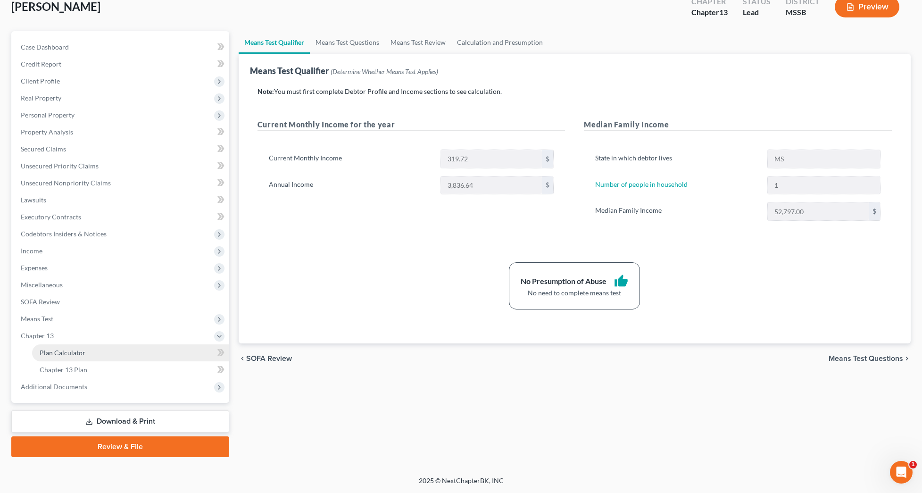
click at [66, 356] on link "Plan Calculator" at bounding box center [130, 352] width 197 height 17
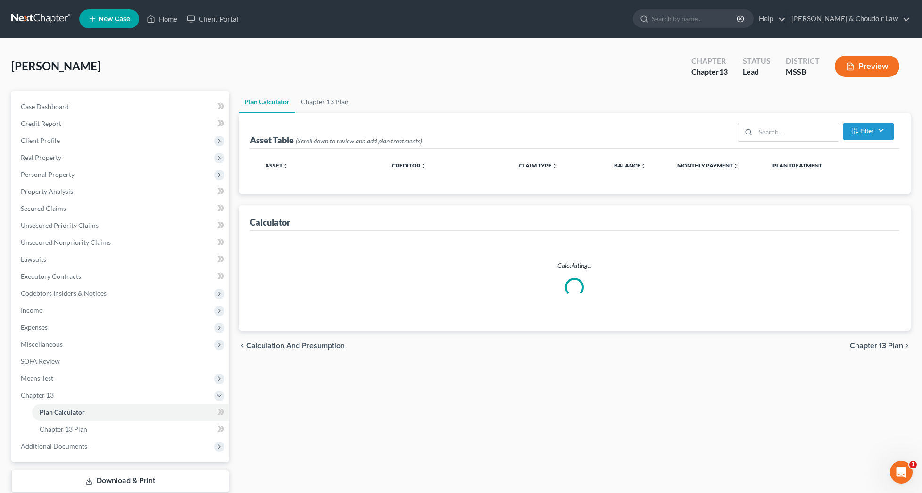
scroll to position [0, 0]
select select "59"
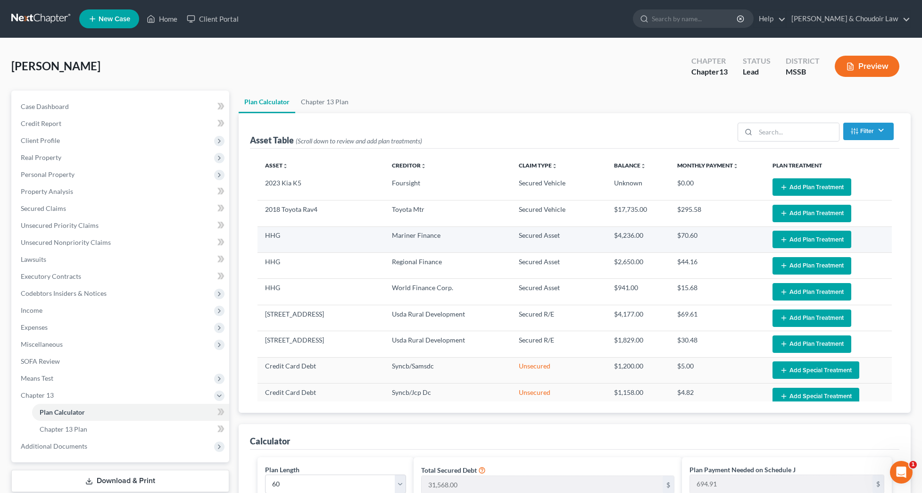
scroll to position [14, 0]
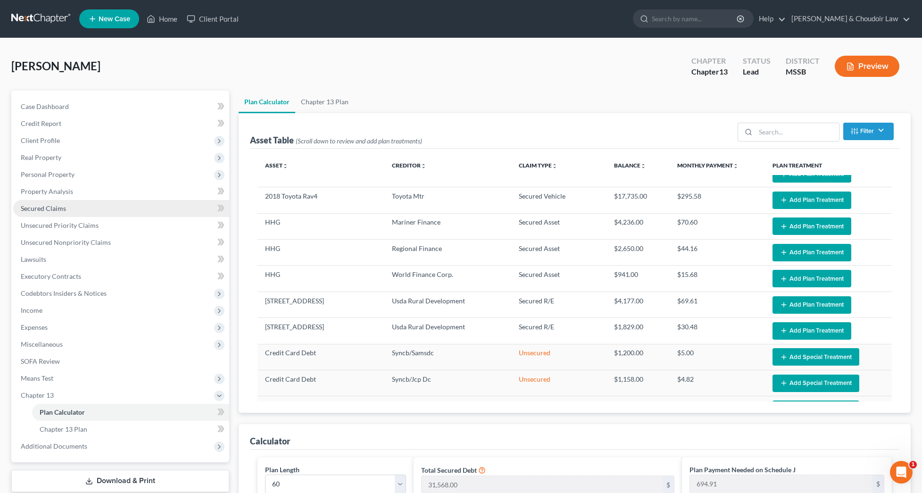
click at [39, 207] on span "Secured Claims" at bounding box center [43, 208] width 45 height 8
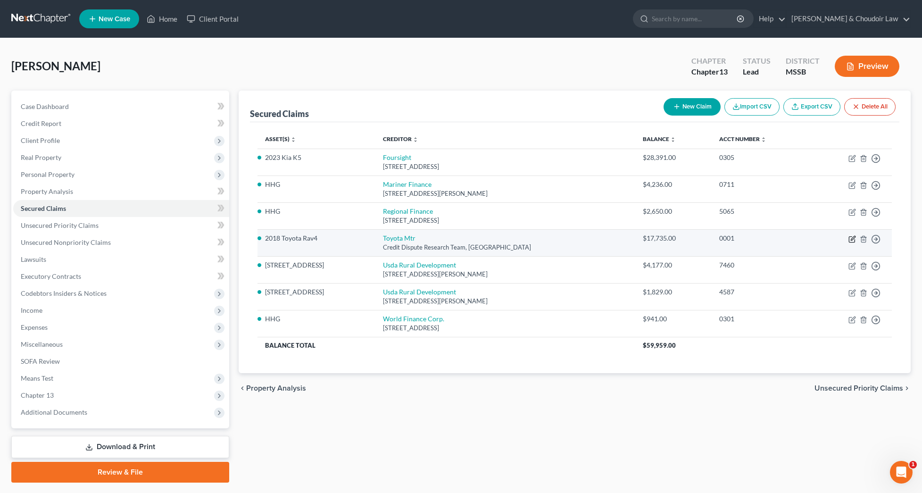
click at [851, 238] on icon "button" at bounding box center [852, 239] width 8 height 8
select select "45"
select select "8"
select select "2"
select select "0"
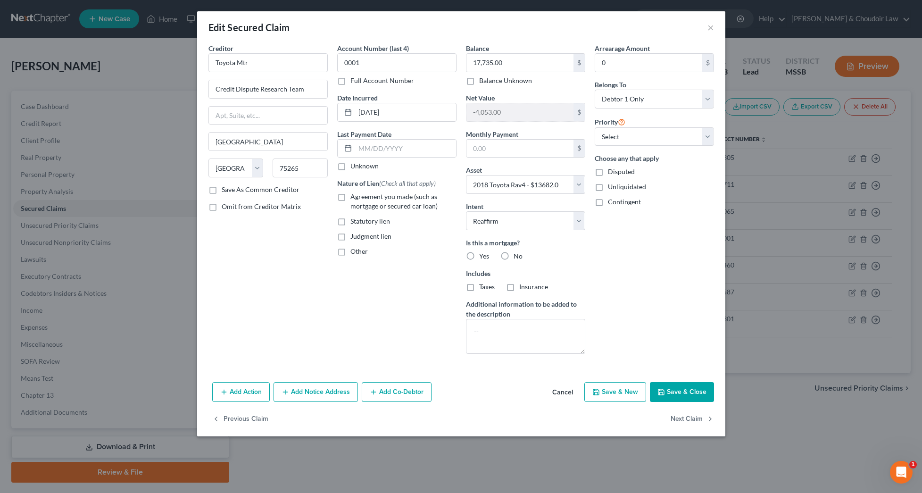
click at [672, 391] on button "Save & Close" at bounding box center [682, 392] width 64 height 20
select select
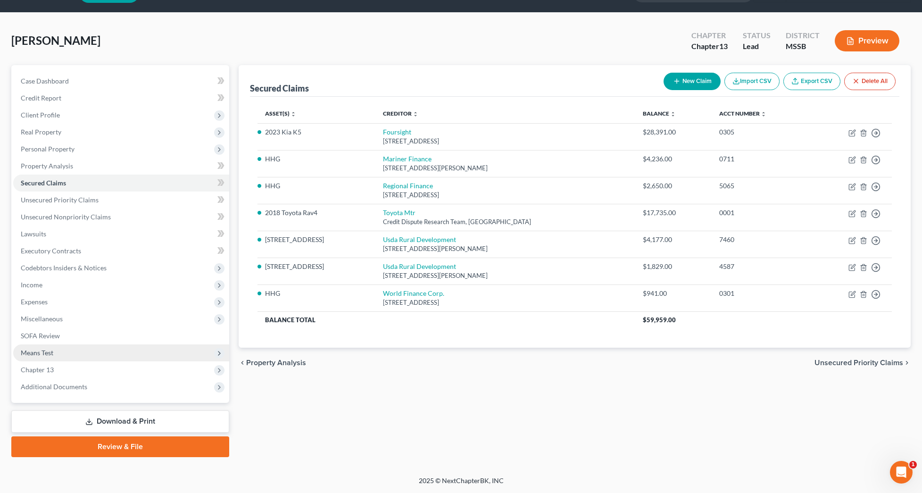
scroll to position [25, 0]
click at [53, 298] on span "Expenses" at bounding box center [121, 301] width 216 height 17
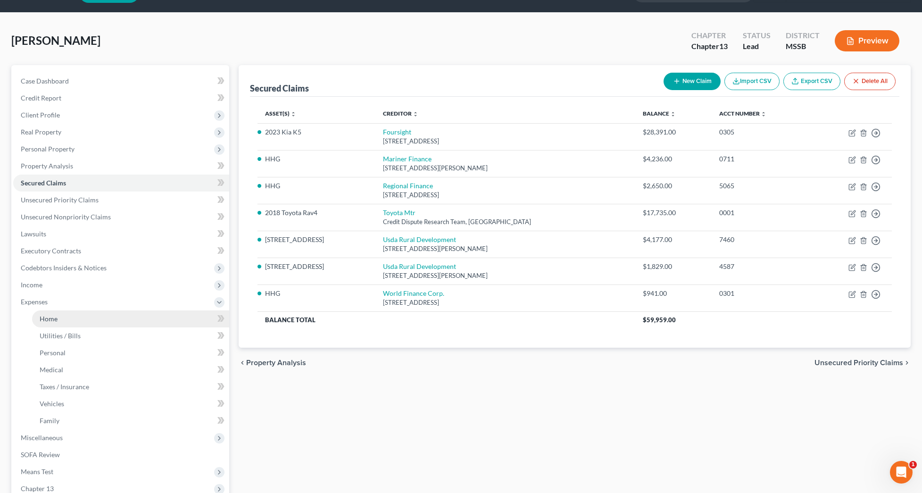
click at [54, 313] on link "Home" at bounding box center [130, 318] width 197 height 17
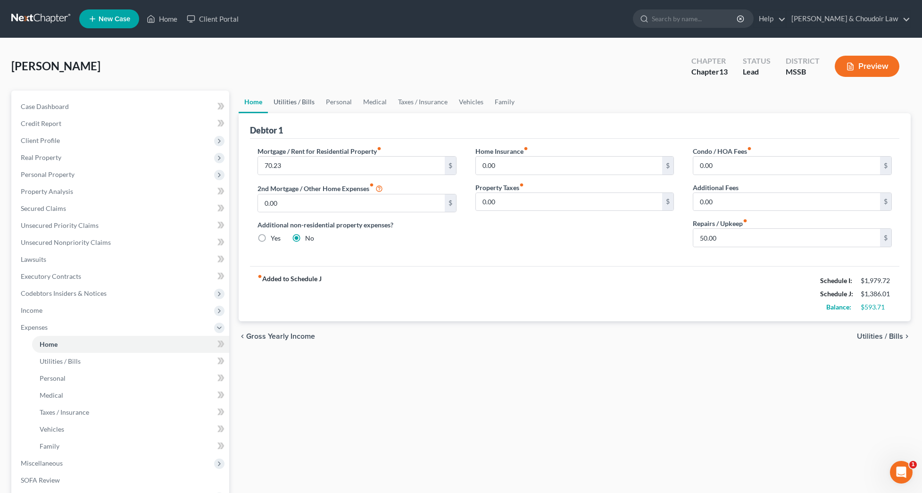
click at [303, 107] on link "Utilities / Bills" at bounding box center [294, 102] width 52 height 23
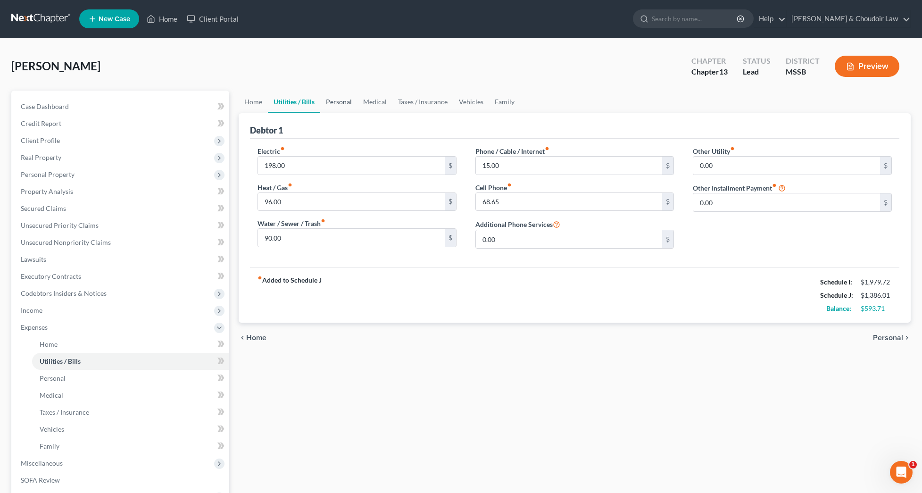
click at [344, 105] on link "Personal" at bounding box center [338, 102] width 37 height 23
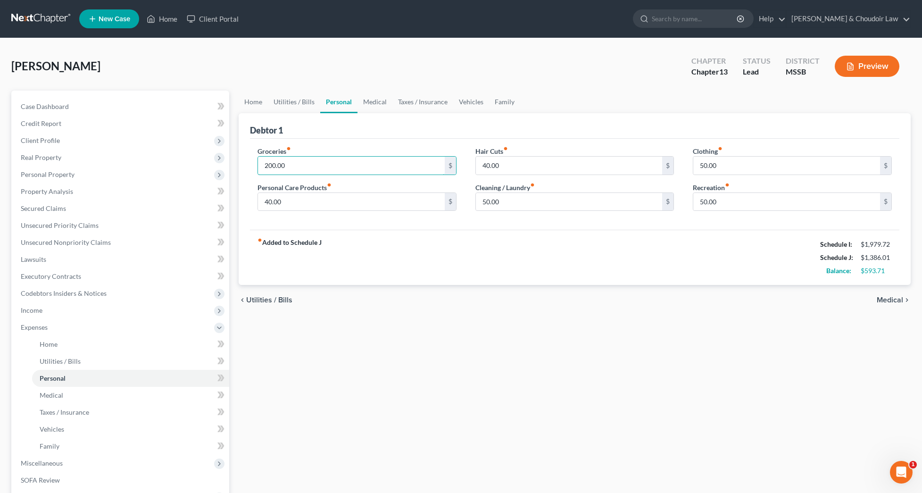
drag, startPoint x: 288, startPoint y: 165, endPoint x: 245, endPoint y: 166, distance: 42.9
click at [245, 166] on div "Debtor 1 Groceries fiber_manual_record 200.00 $ Personal Care Products fiber_ma…" at bounding box center [575, 199] width 672 height 172
drag, startPoint x: 273, startPoint y: 167, endPoint x: 248, endPoint y: 166, distance: 25.5
click at [248, 166] on div "Groceries fiber_manual_record 400 $ Personal Care Products fiber_manual_record …" at bounding box center [357, 182] width 218 height 73
type input "0"
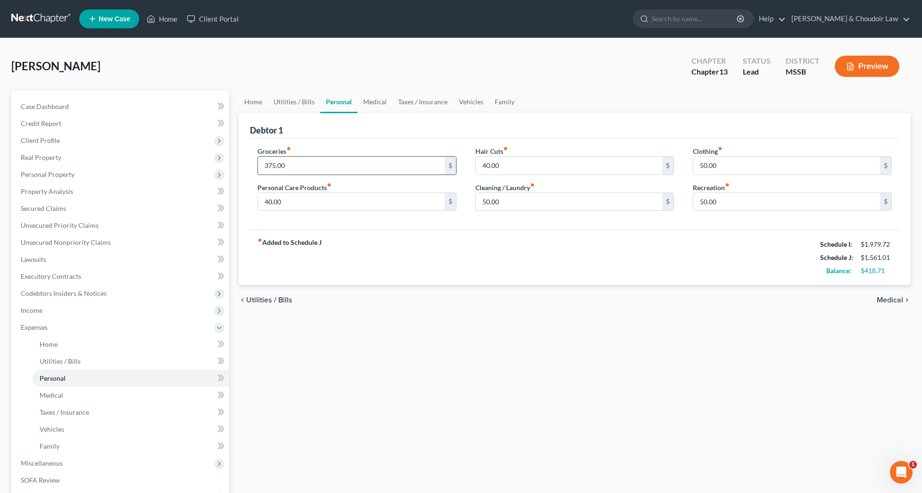
click at [274, 166] on input "375.00" at bounding box center [351, 166] width 187 height 18
type input "365.00"
click at [289, 102] on link "Utilities / Bills" at bounding box center [294, 102] width 52 height 23
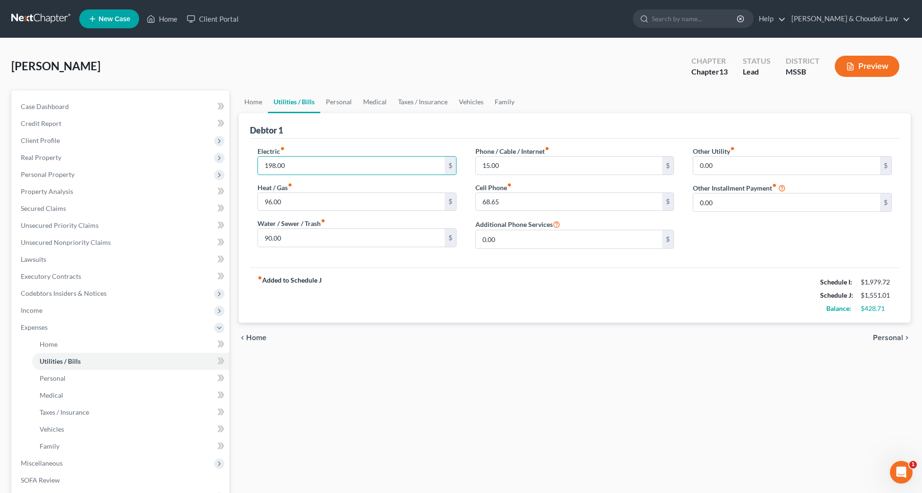
drag, startPoint x: 317, startPoint y: 163, endPoint x: 229, endPoint y: 159, distance: 87.8
click at [230, 159] on div "Petition Navigation Case Dashboard Payments Invoices Payments Payments Credit R…" at bounding box center [461, 346] width 909 height 511
type input "200.00"
click at [416, 104] on link "Taxes / Insurance" at bounding box center [422, 102] width 61 height 23
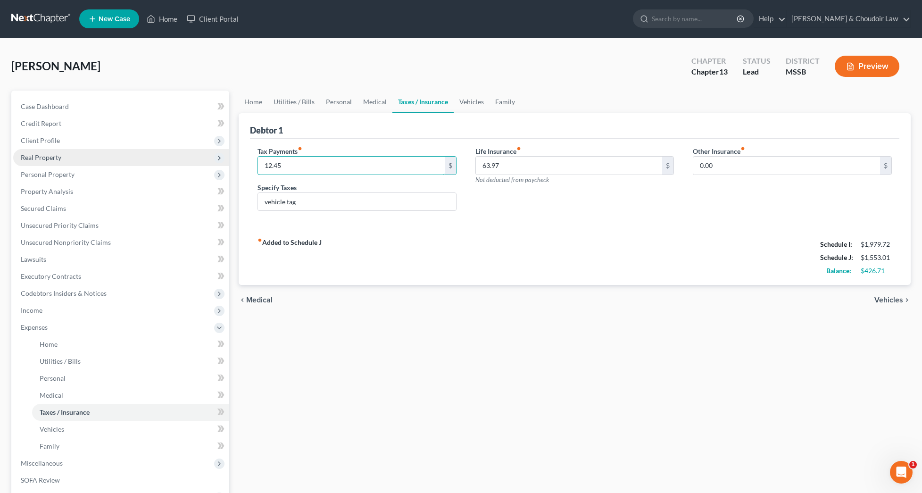
drag, startPoint x: 304, startPoint y: 169, endPoint x: 223, endPoint y: 164, distance: 81.3
click at [223, 164] on div "Petition Navigation Case Dashboard Payments Invoices Payments Payments Credit R…" at bounding box center [461, 346] width 909 height 511
type input "11.98"
click at [339, 249] on div "fiber_manual_record Added to Schedule J Schedule I: $1,979.72 Schedule J: $1,55…" at bounding box center [574, 257] width 649 height 55
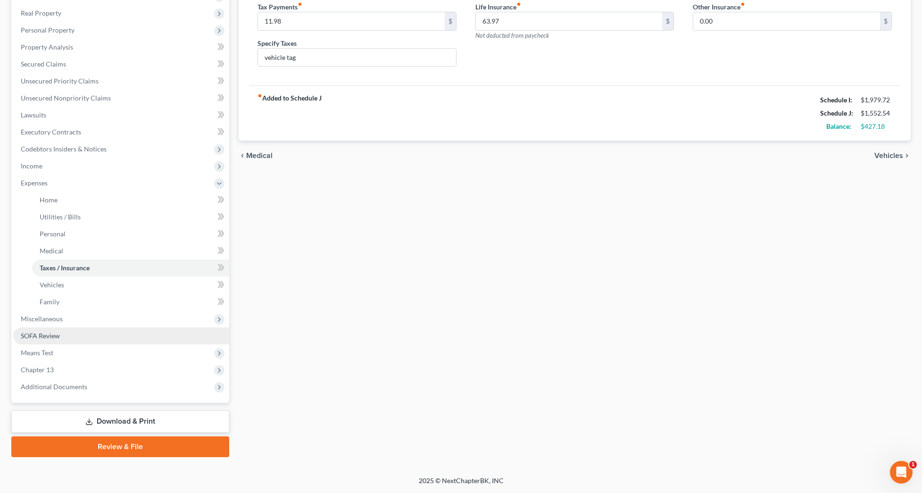
scroll to position [144, 0]
click at [138, 425] on link "Download & Print" at bounding box center [120, 421] width 218 height 22
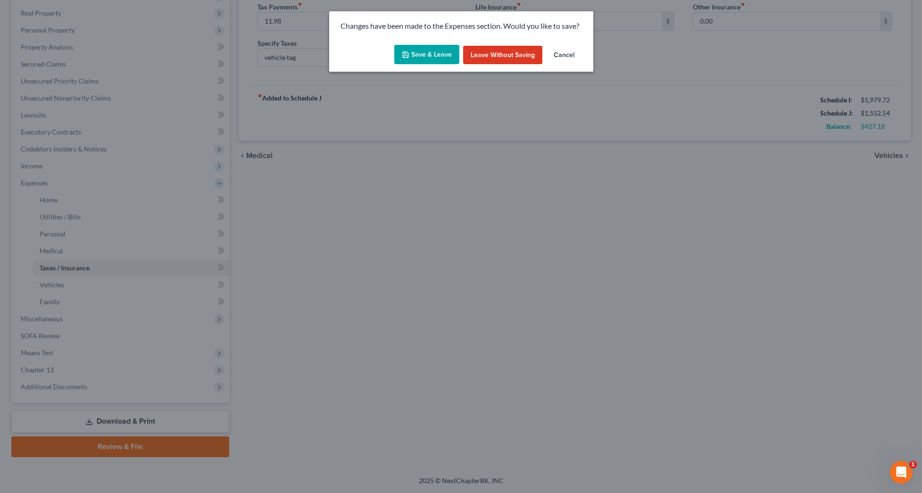
click at [433, 52] on button "Save & Leave" at bounding box center [426, 55] width 65 height 20
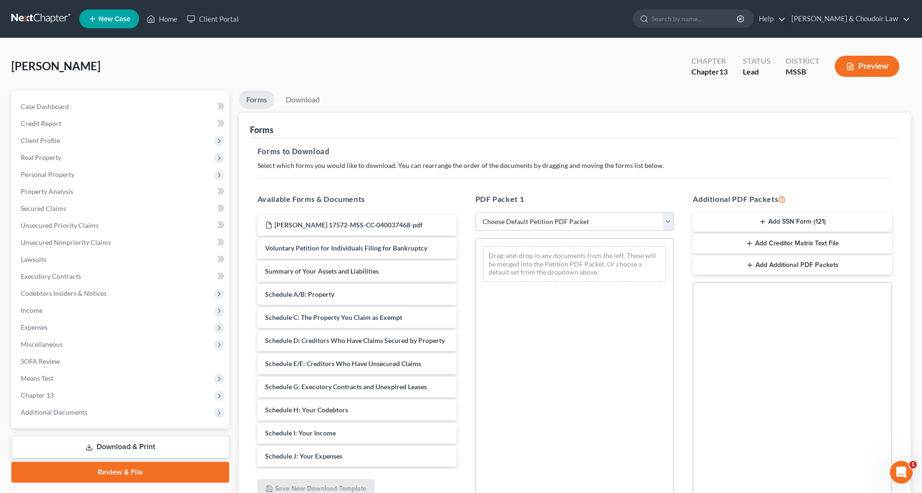
select select "0"
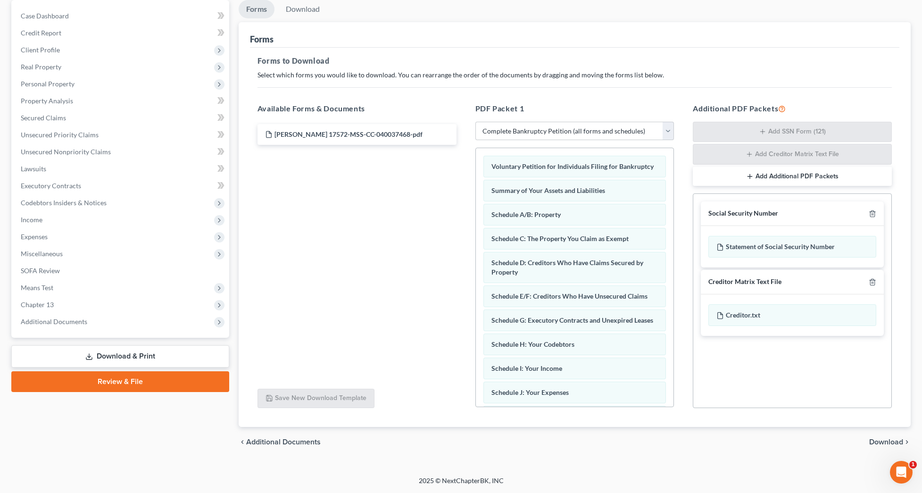
click at [884, 438] on span "Download" at bounding box center [886, 442] width 34 height 8
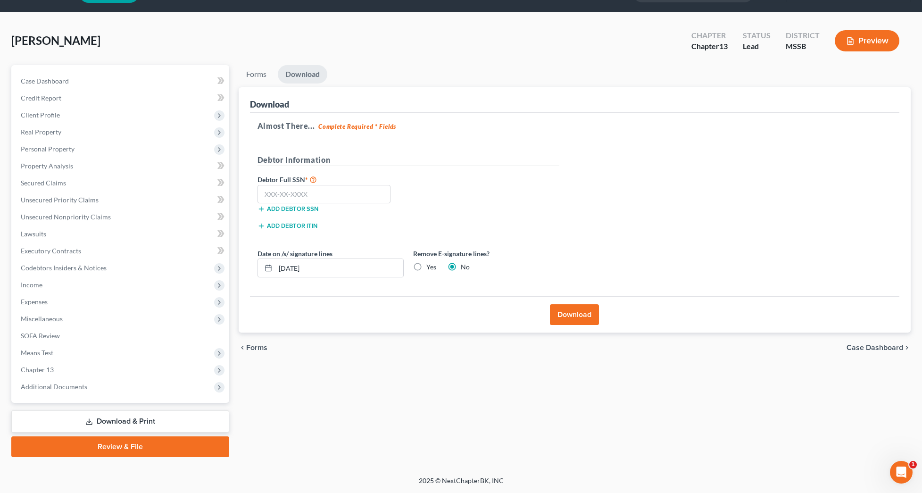
scroll to position [25, 0]
click at [351, 198] on input "text" at bounding box center [323, 194] width 133 height 19
click at [53, 182] on span "Secured Claims" at bounding box center [43, 183] width 45 height 8
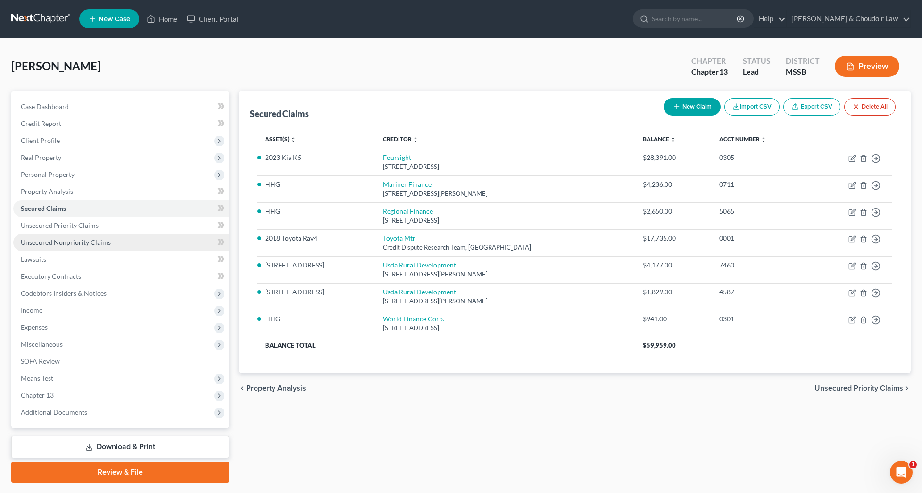
click at [65, 244] on span "Unsecured Nonpriority Claims" at bounding box center [66, 242] width 90 height 8
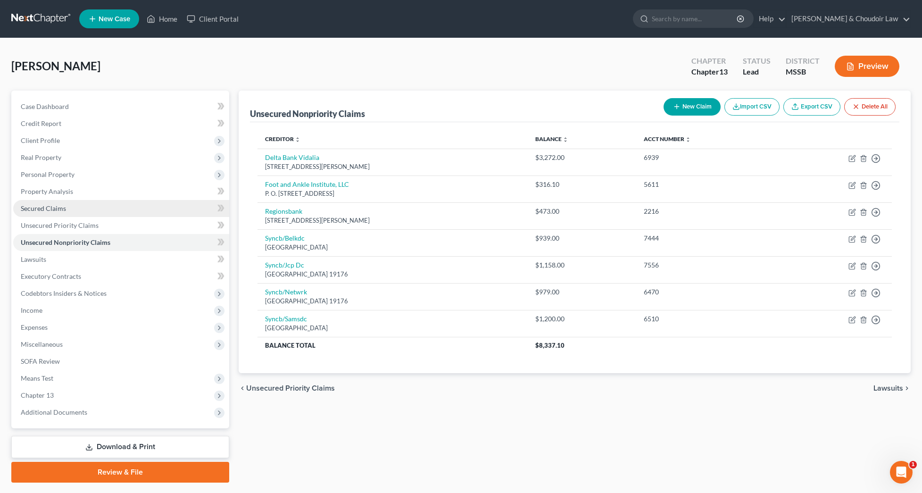
click at [85, 209] on link "Secured Claims" at bounding box center [121, 208] width 216 height 17
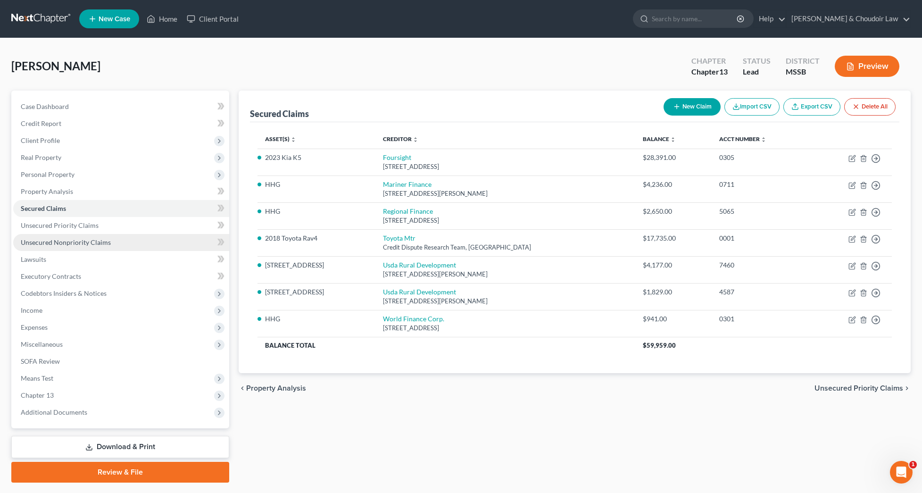
click at [47, 240] on span "Unsecured Nonpriority Claims" at bounding box center [66, 242] width 90 height 8
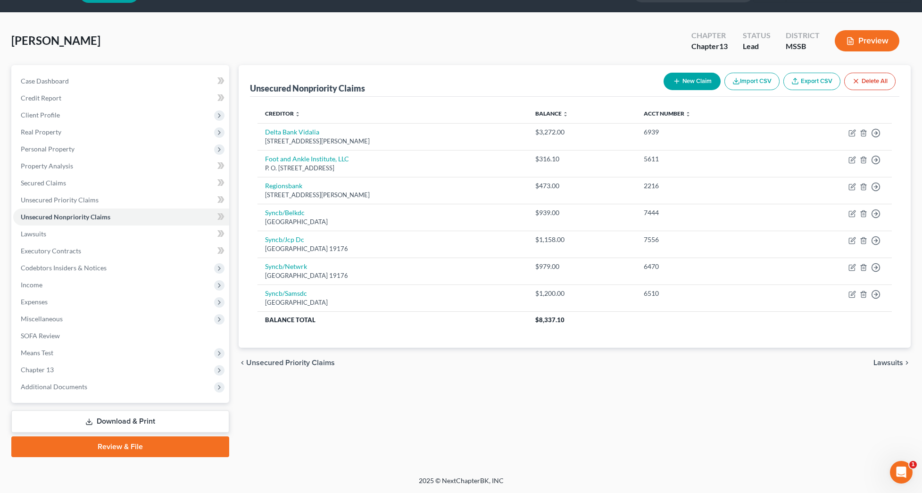
scroll to position [25, 0]
click at [142, 419] on link "Download & Print" at bounding box center [120, 421] width 218 height 22
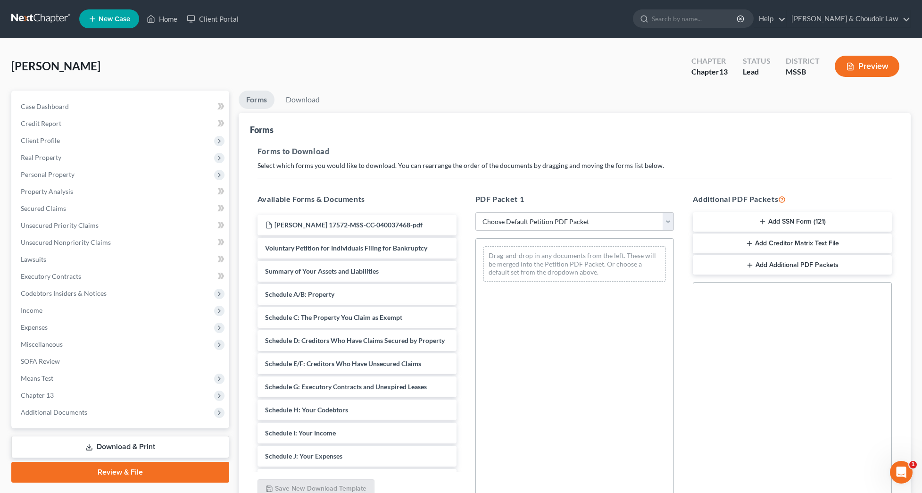
select select "0"
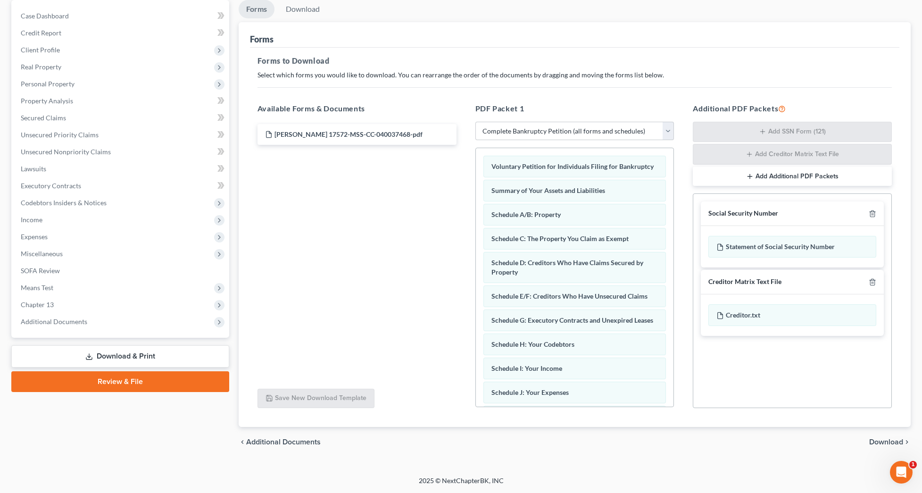
click at [894, 439] on span "Download" at bounding box center [886, 442] width 34 height 8
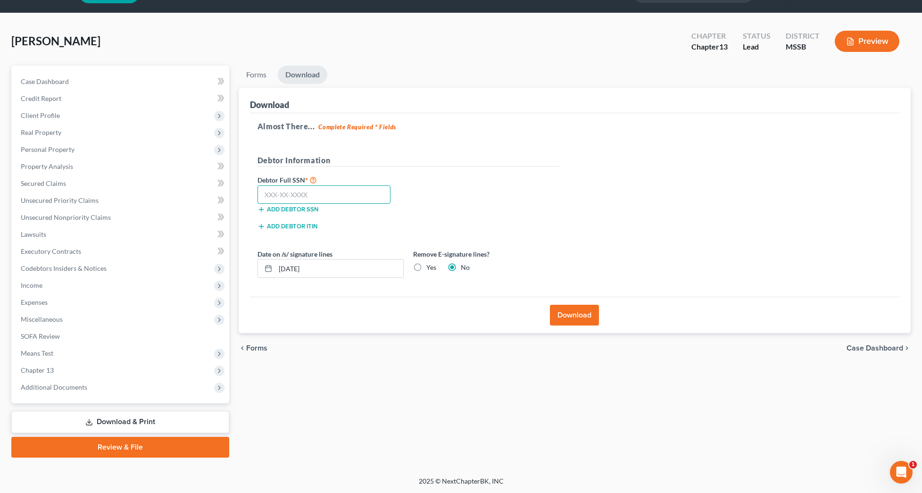
click at [369, 198] on input "text" at bounding box center [323, 194] width 133 height 19
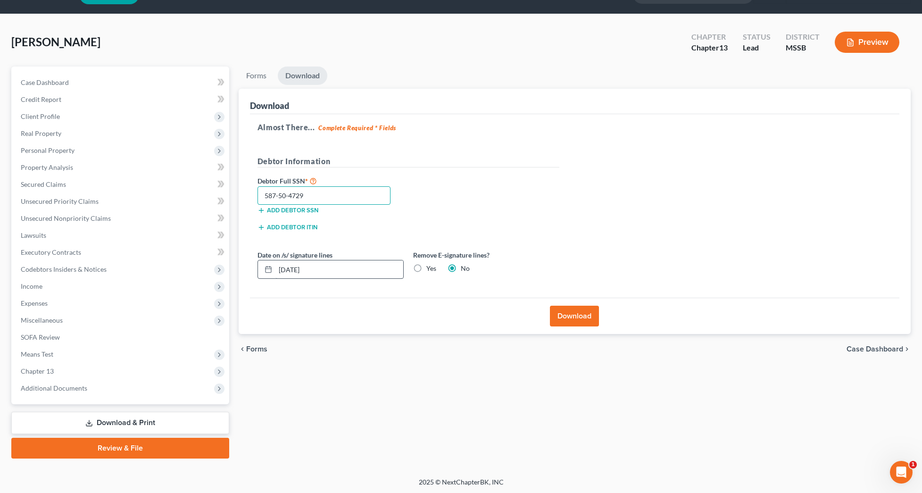
type input "587-50-4729"
drag, startPoint x: 361, startPoint y: 272, endPoint x: 173, endPoint y: 258, distance: 188.6
click at [173, 258] on div "Petition Navigation Case Dashboard Payments Invoices Payments Payments Credit R…" at bounding box center [461, 262] width 909 height 392
type input "09/12/2025"
click at [426, 268] on label "Yes" at bounding box center [431, 268] width 10 height 9
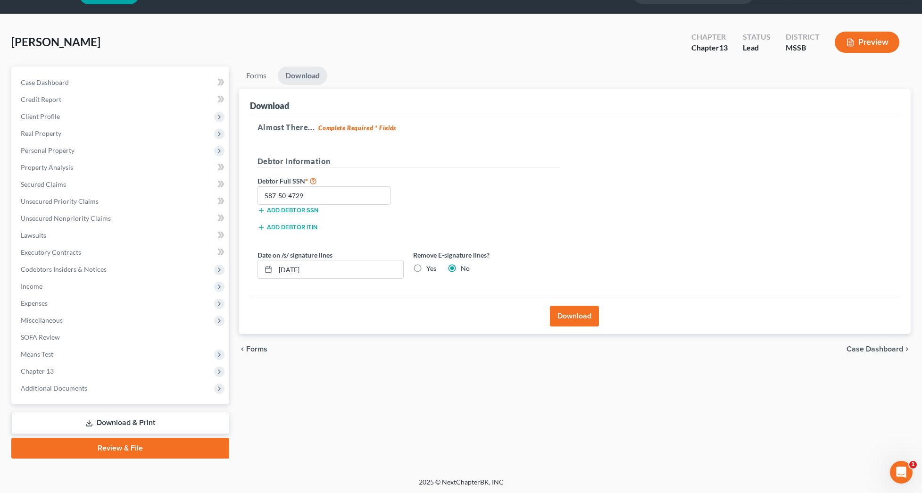
click at [430, 268] on input "Yes" at bounding box center [433, 267] width 6 height 6
radio input "true"
radio input "false"
click at [549, 315] on div "Download" at bounding box center [574, 316] width 649 height 36
click at [590, 311] on button "Download" at bounding box center [574, 316] width 49 height 21
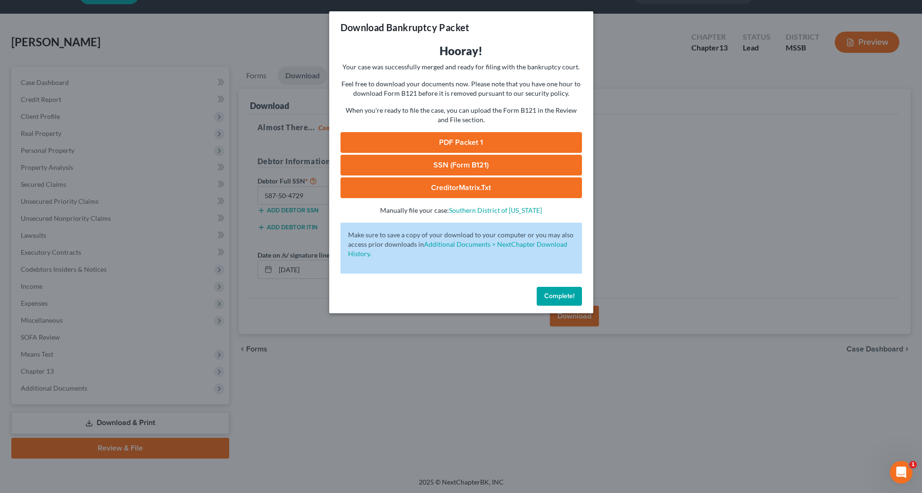
click at [518, 140] on link "PDF Packet 1" at bounding box center [460, 142] width 241 height 21
click at [471, 145] on link "PDF Packet 1" at bounding box center [460, 142] width 241 height 21
click at [501, 143] on link "PDF Packet 1" at bounding box center [460, 142] width 241 height 21
click at [501, 161] on link "SSN (Form B121)" at bounding box center [460, 165] width 241 height 21
click at [568, 293] on span "Complete!" at bounding box center [559, 296] width 30 height 8
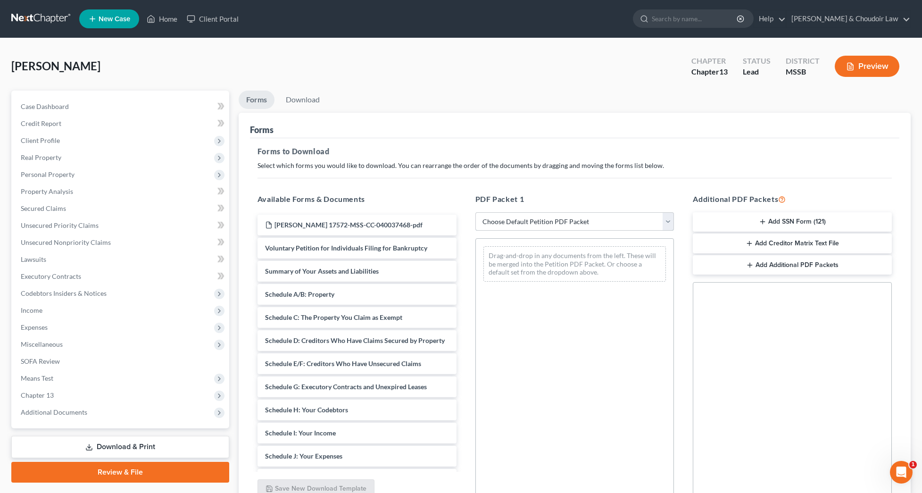
select select "0"
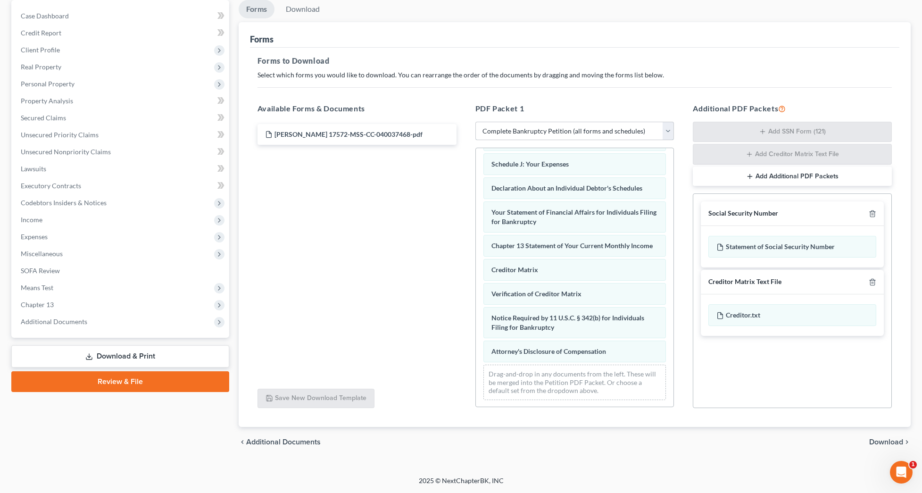
scroll to position [91, 0]
click at [879, 436] on div "chevron_left Additional Documents Download chevron_right" at bounding box center [575, 442] width 672 height 30
click at [880, 439] on span "Download" at bounding box center [886, 442] width 34 height 8
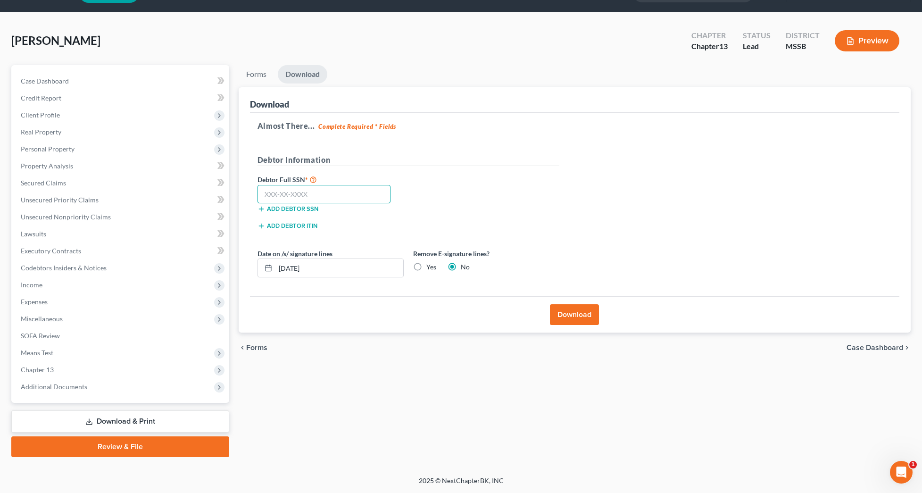
click at [316, 196] on input "text" at bounding box center [323, 194] width 133 height 19
type input "587-50-4729"
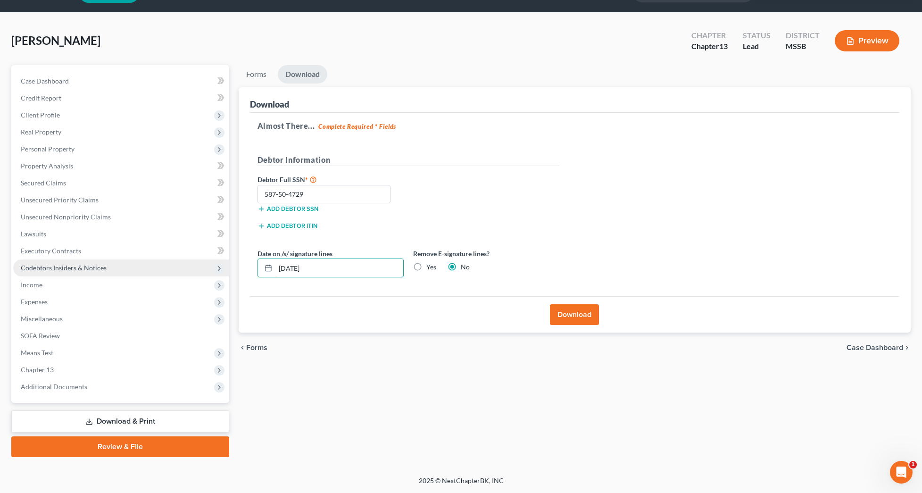
drag, startPoint x: 341, startPoint y: 272, endPoint x: 209, endPoint y: 264, distance: 132.3
click at [209, 264] on div "Petition Navigation Case Dashboard Payments Invoices Payments Payments Credit R…" at bounding box center [461, 261] width 909 height 392
type input "09/12/2025"
click at [426, 268] on label "Yes" at bounding box center [431, 266] width 10 height 9
click at [430, 268] on input "Yes" at bounding box center [433, 265] width 6 height 6
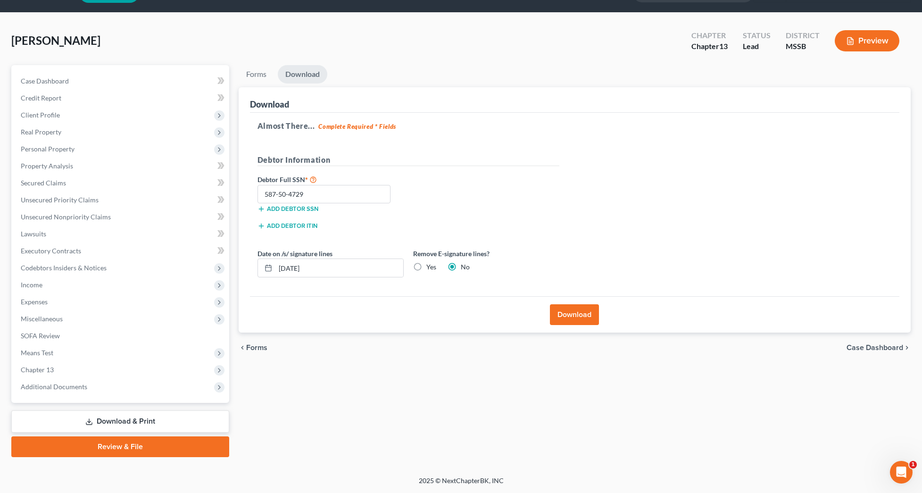
radio input "true"
radio input "false"
click at [571, 318] on button "Download" at bounding box center [574, 314] width 49 height 21
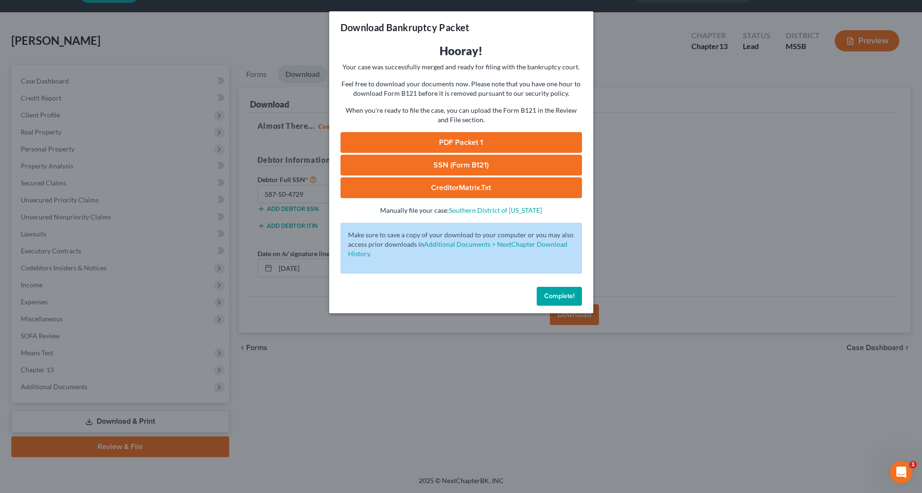
click at [467, 142] on link "PDF Packet 1" at bounding box center [460, 142] width 241 height 21
click at [573, 295] on span "Complete!" at bounding box center [559, 296] width 30 height 8
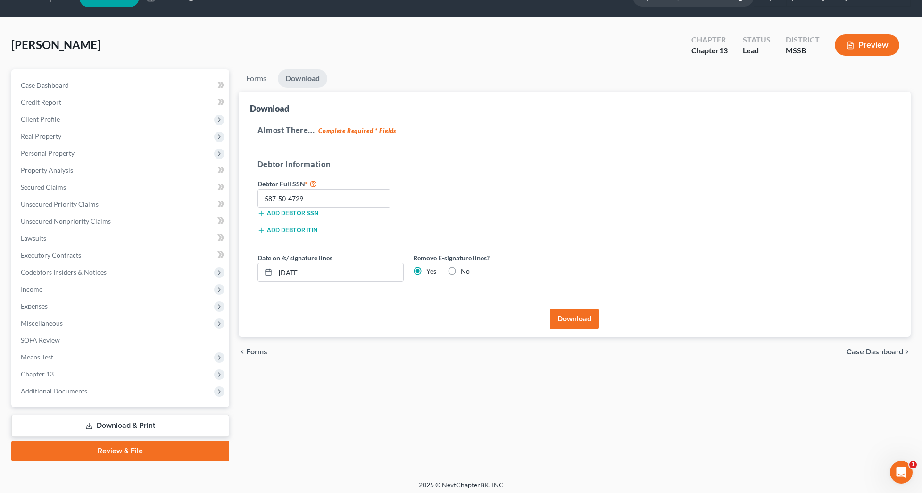
scroll to position [21, 0]
click at [53, 184] on span "Secured Claims" at bounding box center [43, 187] width 45 height 8
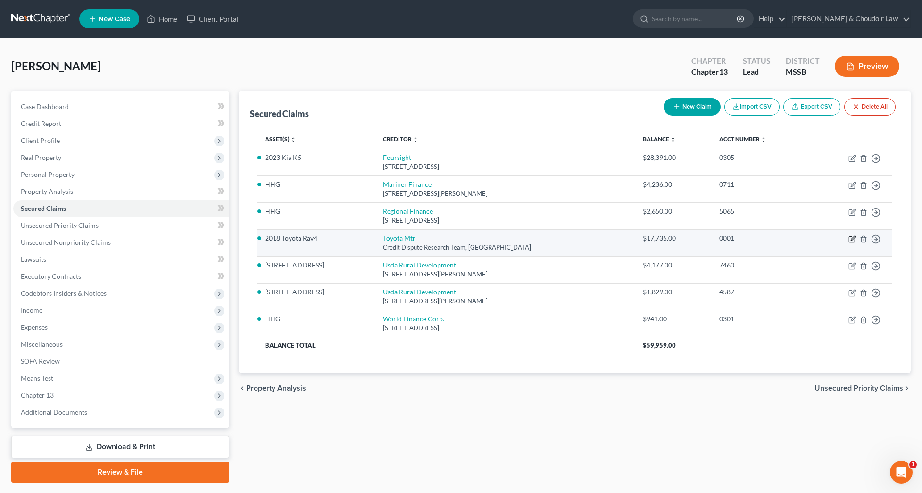
click at [853, 237] on icon "button" at bounding box center [852, 239] width 8 height 8
select select "45"
select select "8"
select select "2"
select select "0"
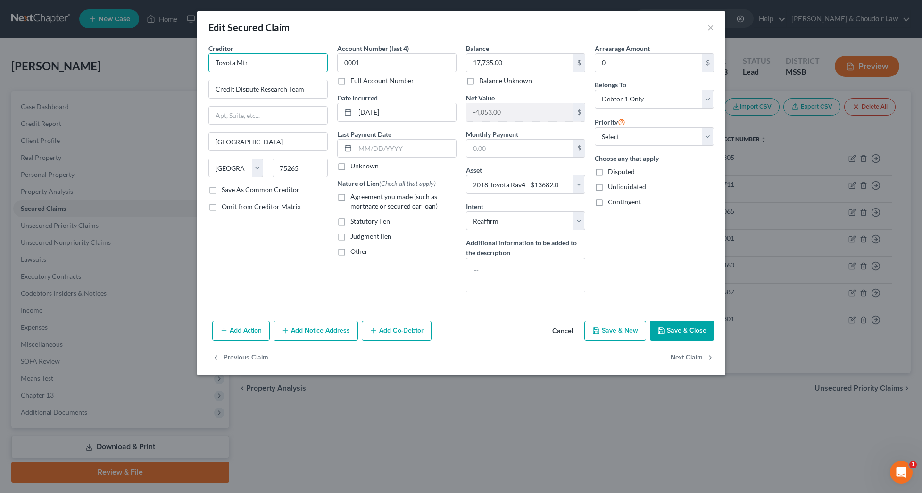
click at [273, 64] on input "Toyota Mtr" at bounding box center [267, 62] width 119 height 19
type input "Toyota Motor Credit"
click at [674, 323] on button "Save & Close" at bounding box center [682, 331] width 64 height 20
select select
